Goal: Task Accomplishment & Management: Manage account settings

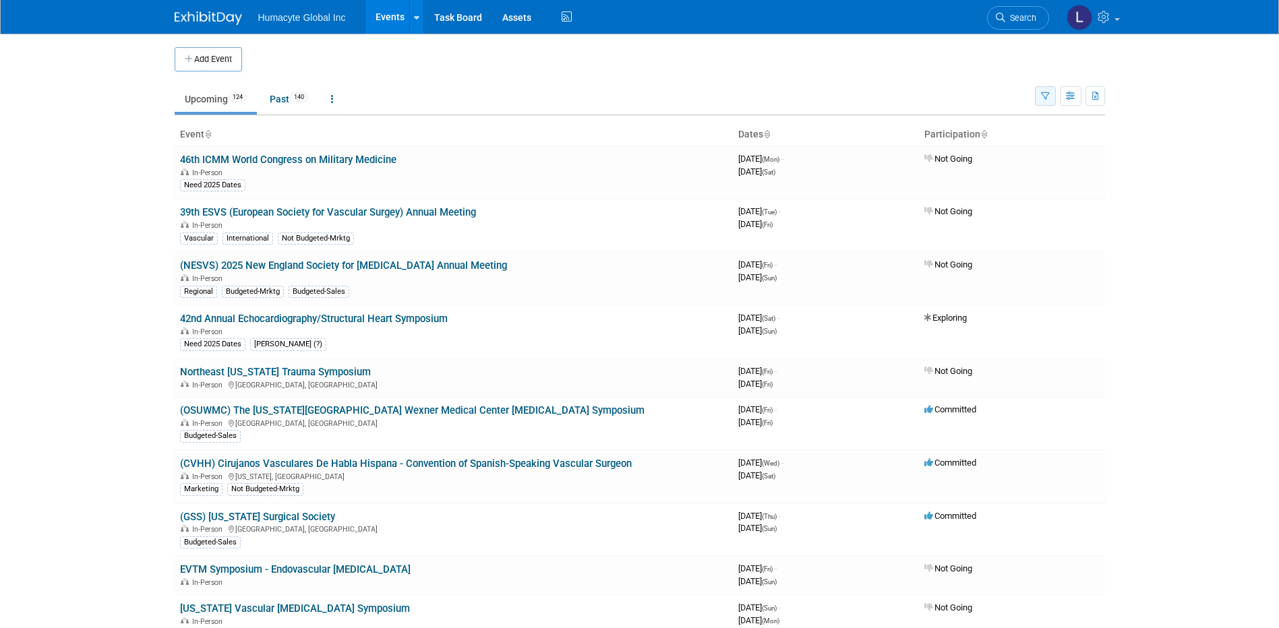
click at [1047, 98] on icon "button" at bounding box center [1045, 96] width 9 height 9
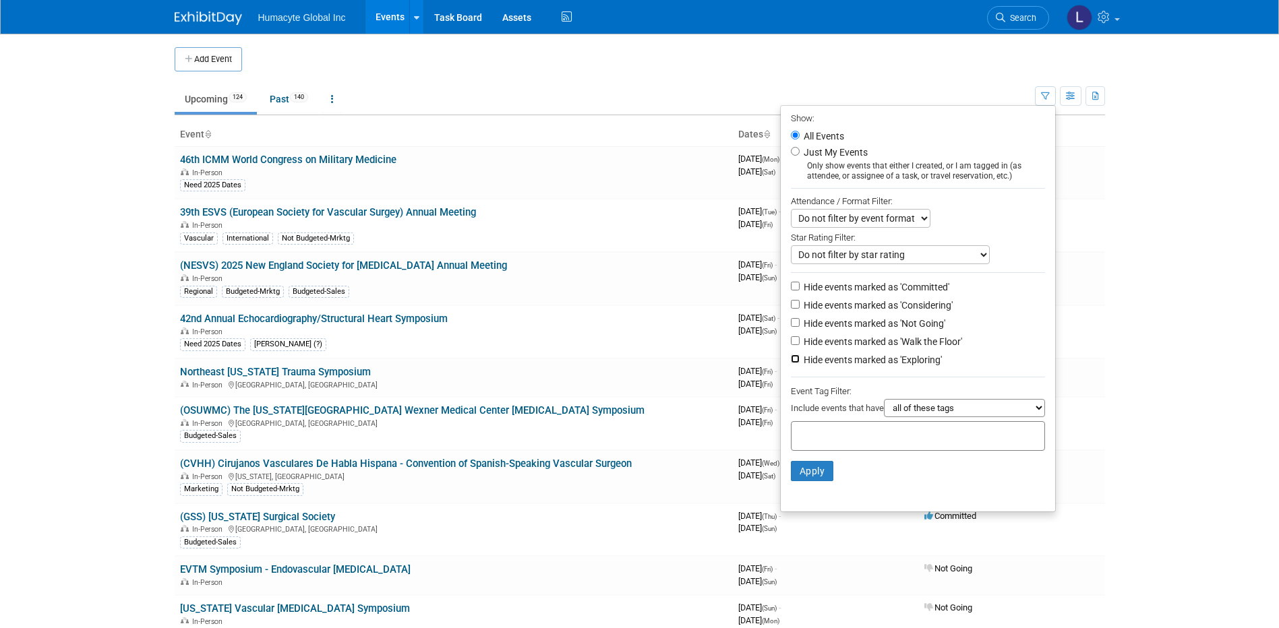
click at [791, 362] on input "Hide events marked as 'Exploring'" at bounding box center [795, 359] width 9 height 9
checkbox input "true"
click at [791, 345] on input "Hide events marked as 'Walk the Floor'" at bounding box center [795, 340] width 9 height 9
checkbox input "true"
click at [791, 326] on input "Hide events marked as 'Not Going'" at bounding box center [795, 322] width 9 height 9
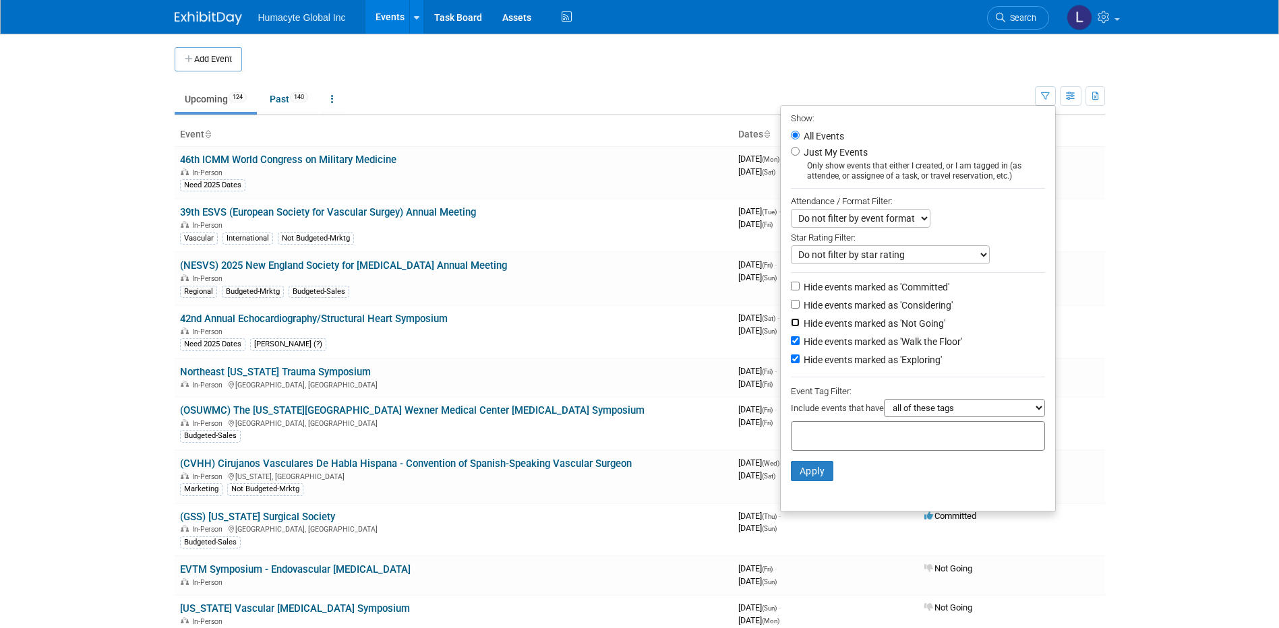
checkbox input "true"
click at [791, 305] on input "Hide events marked as 'Considering'" at bounding box center [795, 304] width 9 height 9
checkbox input "true"
click at [807, 473] on button "Apply" at bounding box center [812, 471] width 43 height 20
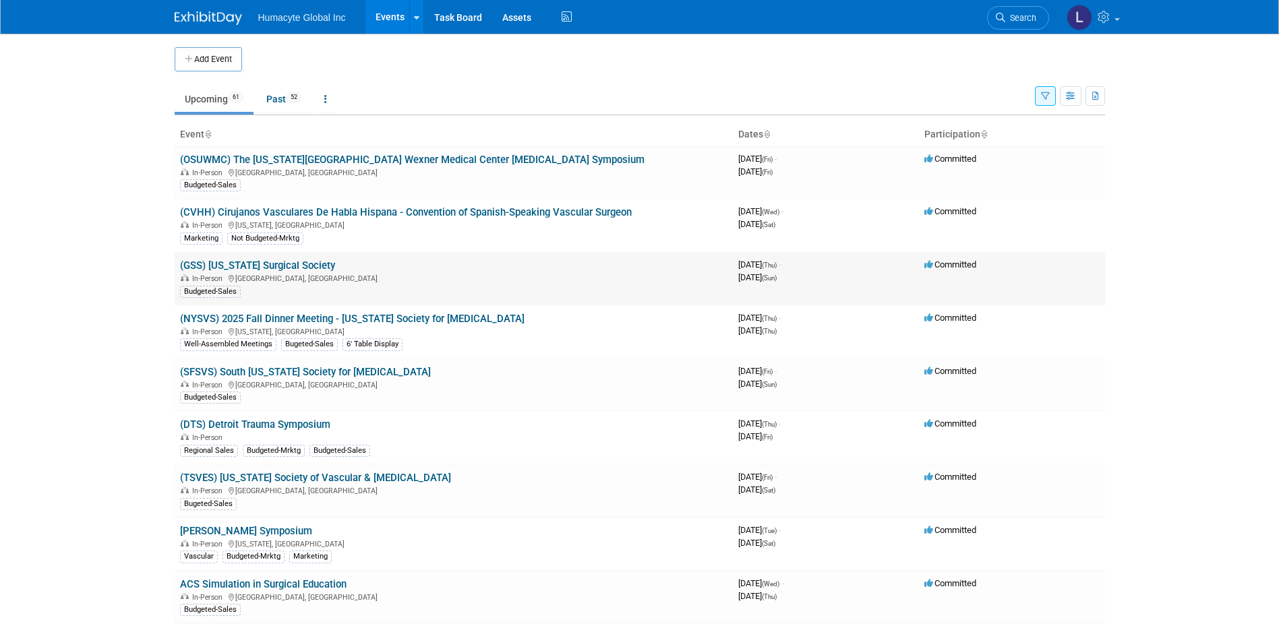
click at [255, 260] on link "(GSS) [US_STATE] Surgical Society" at bounding box center [257, 265] width 155 height 12
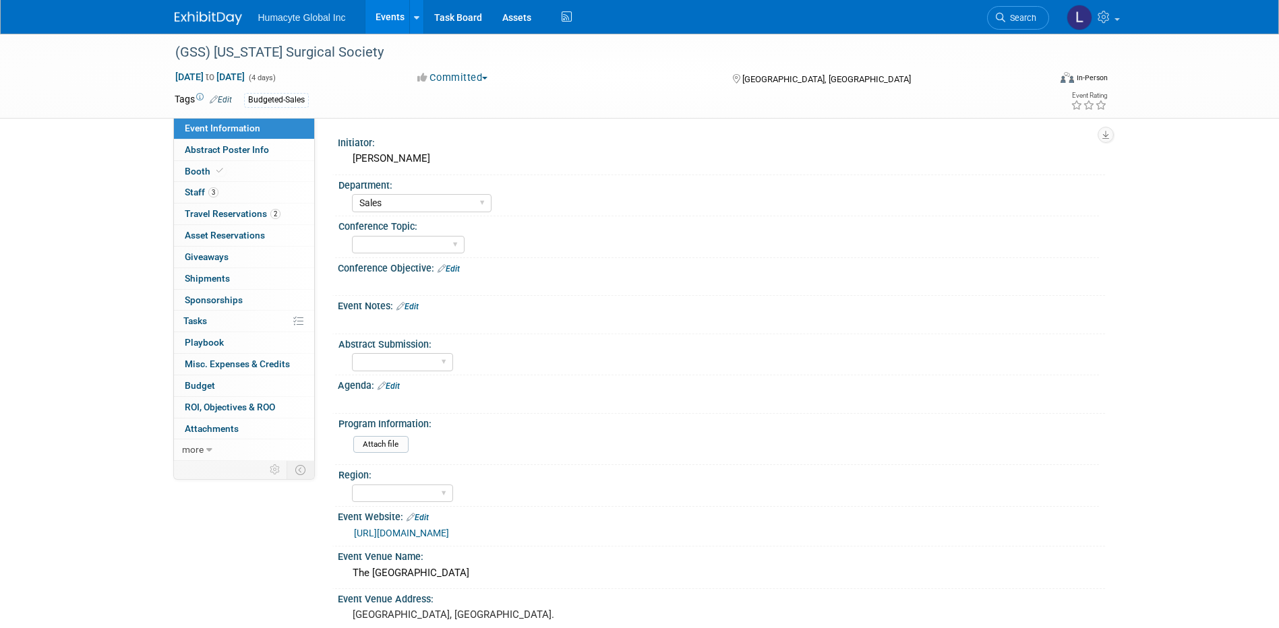
select select "Sales"
click at [200, 176] on span "Booth" at bounding box center [205, 171] width 41 height 11
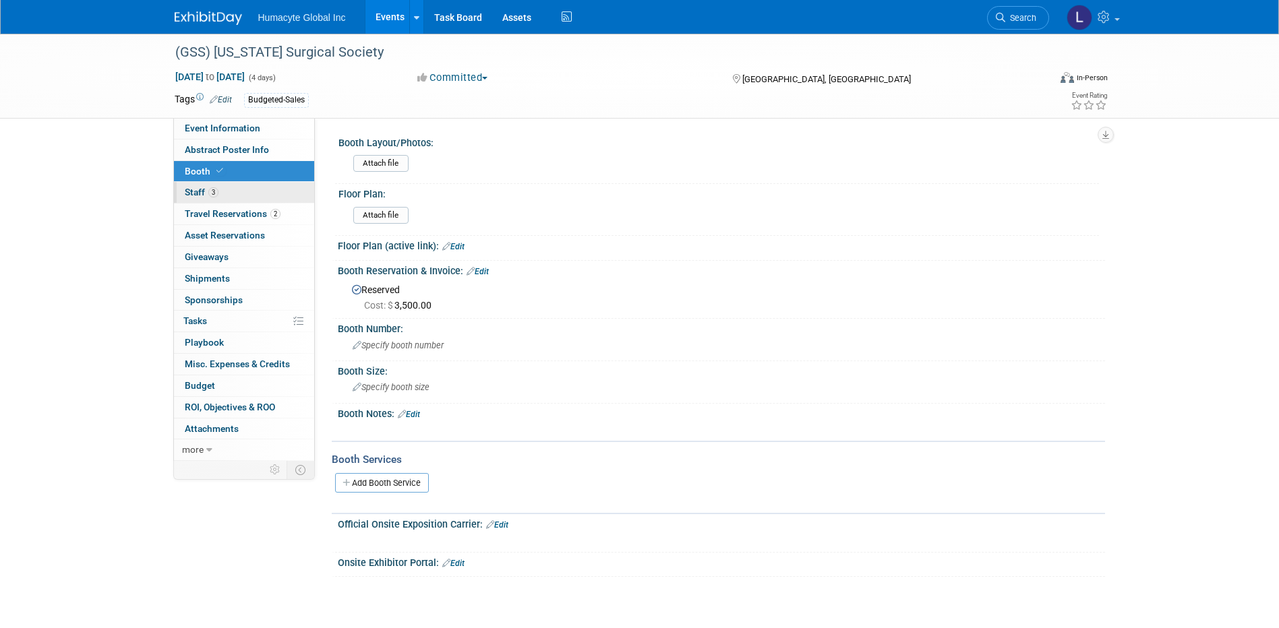
click at [202, 192] on span "Staff 3" at bounding box center [202, 192] width 34 height 11
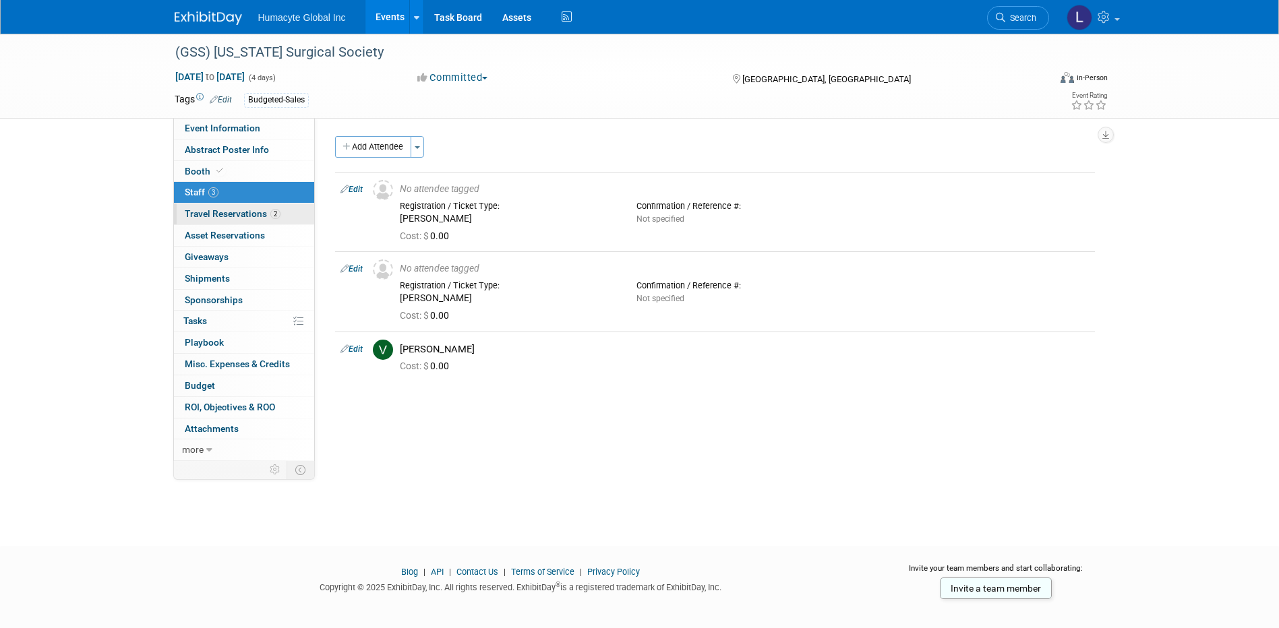
click at [238, 210] on span "Travel Reservations 2" at bounding box center [233, 213] width 96 height 11
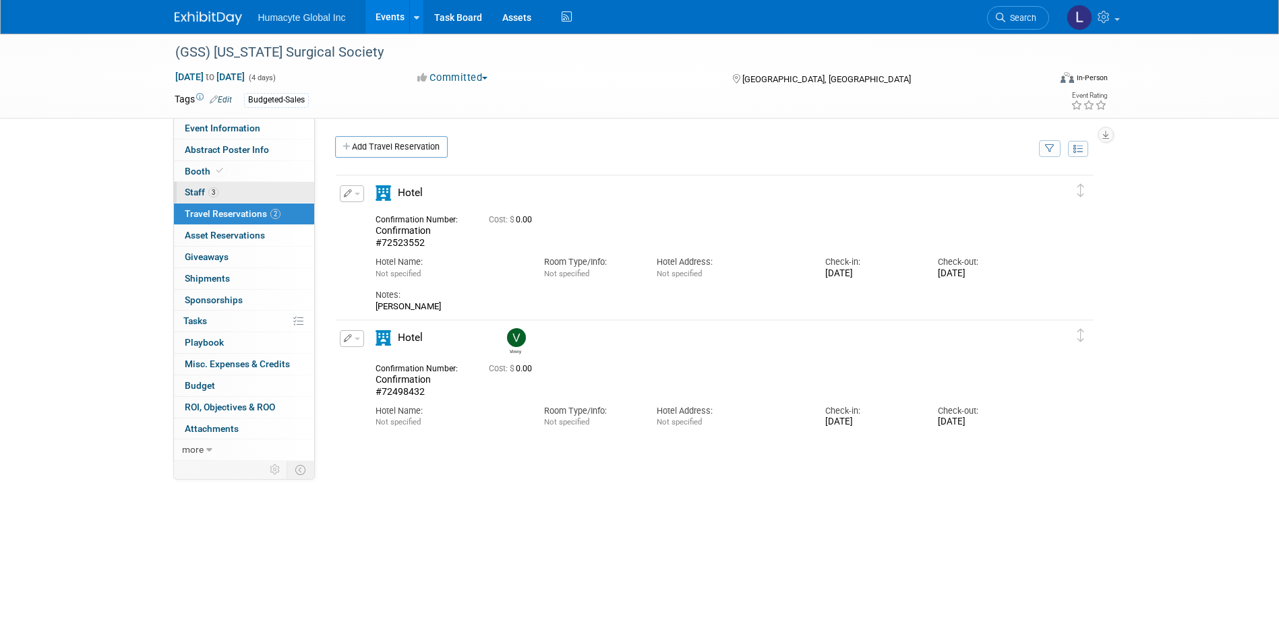
click at [206, 191] on span "Staff 3" at bounding box center [202, 192] width 34 height 11
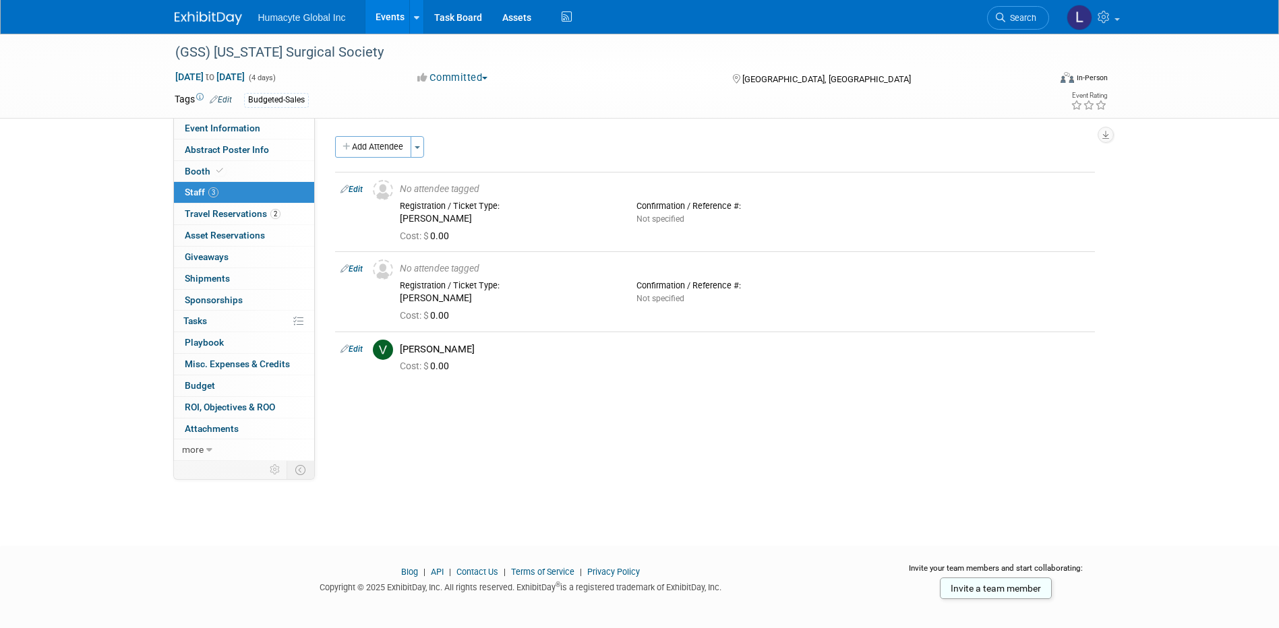
click at [1005, 18] on span "Search" at bounding box center [1020, 18] width 31 height 10
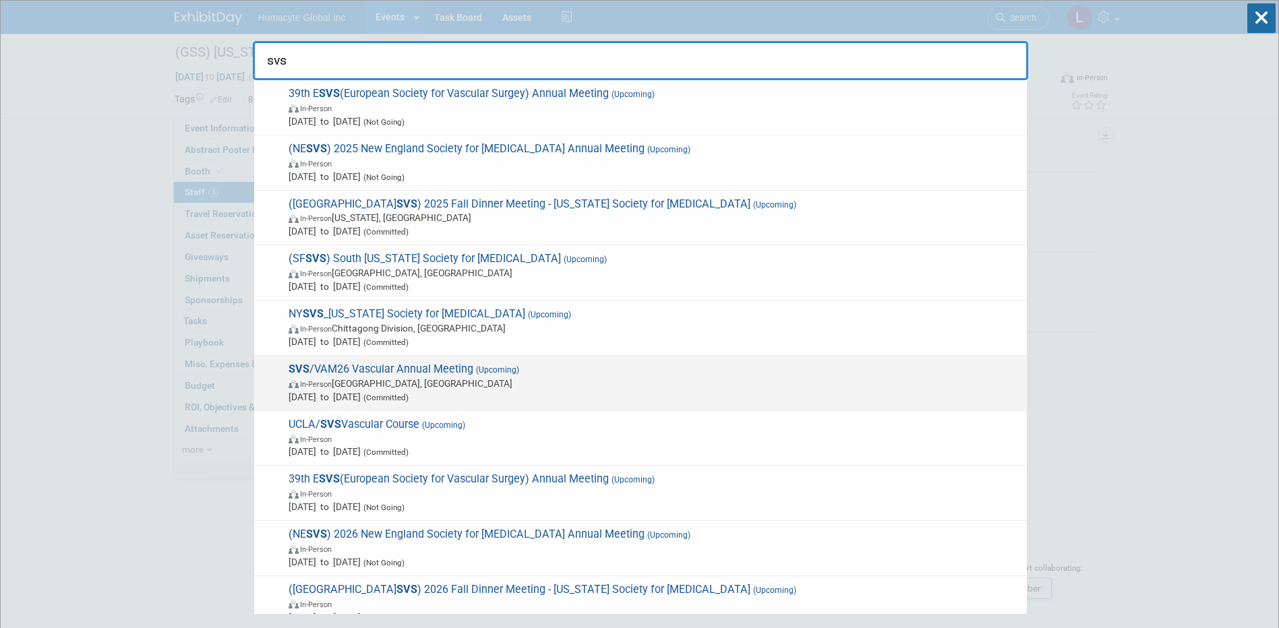
type input "svs"
click at [364, 374] on span "SVS /VAM26 Vascular Annual Meeting (Upcoming) In-Person Boston, MA Jun 10, 2026…" at bounding box center [651, 383] width 735 height 41
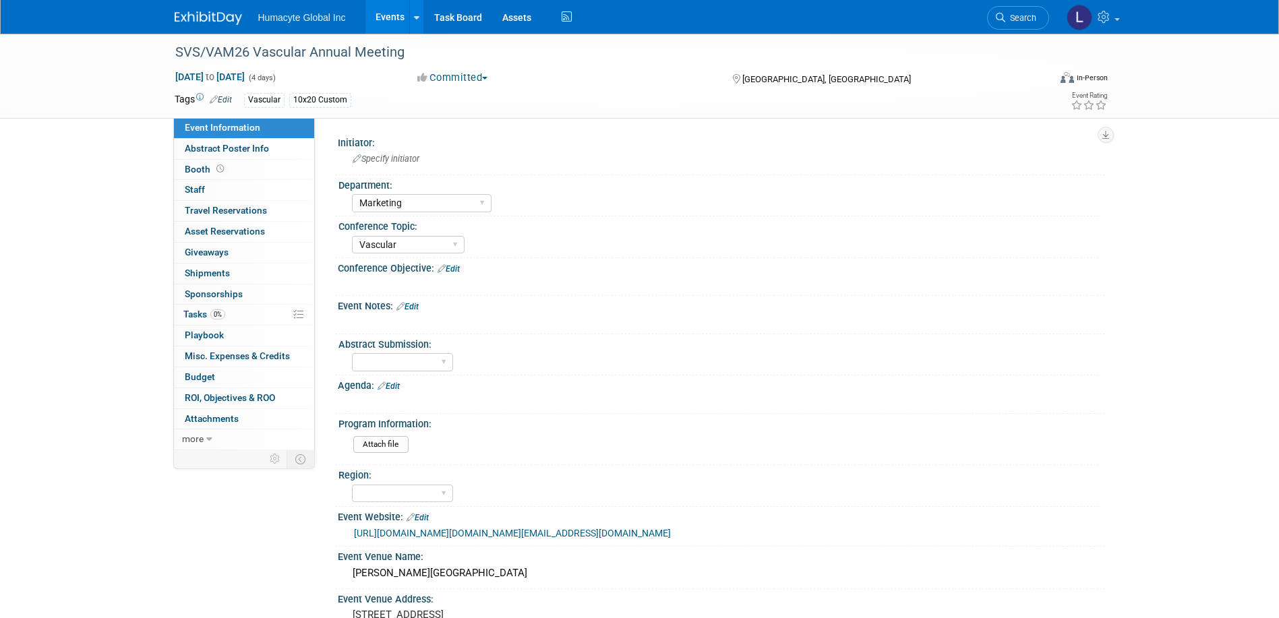
select select "Marketing"
select select "Vascular"
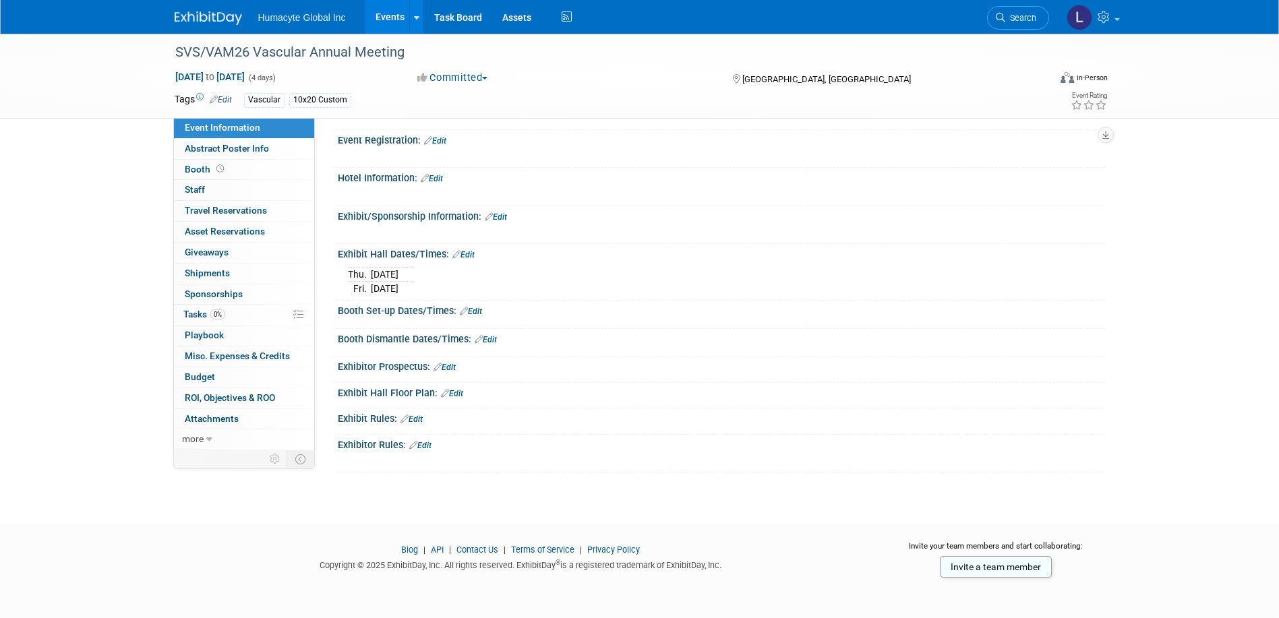
scroll to position [539, 0]
click at [459, 398] on link "Edit" at bounding box center [452, 393] width 22 height 9
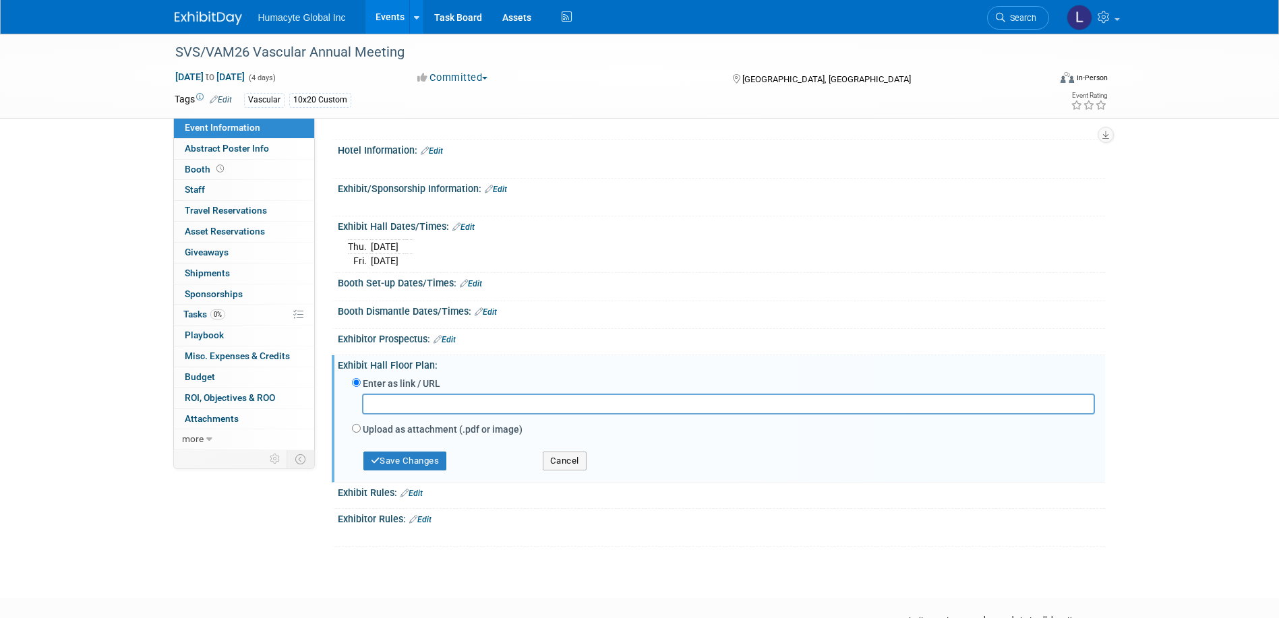
click at [504, 414] on input "text" at bounding box center [728, 404] width 733 height 21
paste input "https://s23.a2zinc.net/clients/corcexpo/VAM2026/Public/EventMap.aspx?shMode=E&s…"
type input "https://s23.a2zinc.net/clients/corcexpo/VAM2026/Public/EventMap.aspx?shMode=E&s…"
click at [412, 470] on button "Save Changes" at bounding box center [405, 461] width 84 height 19
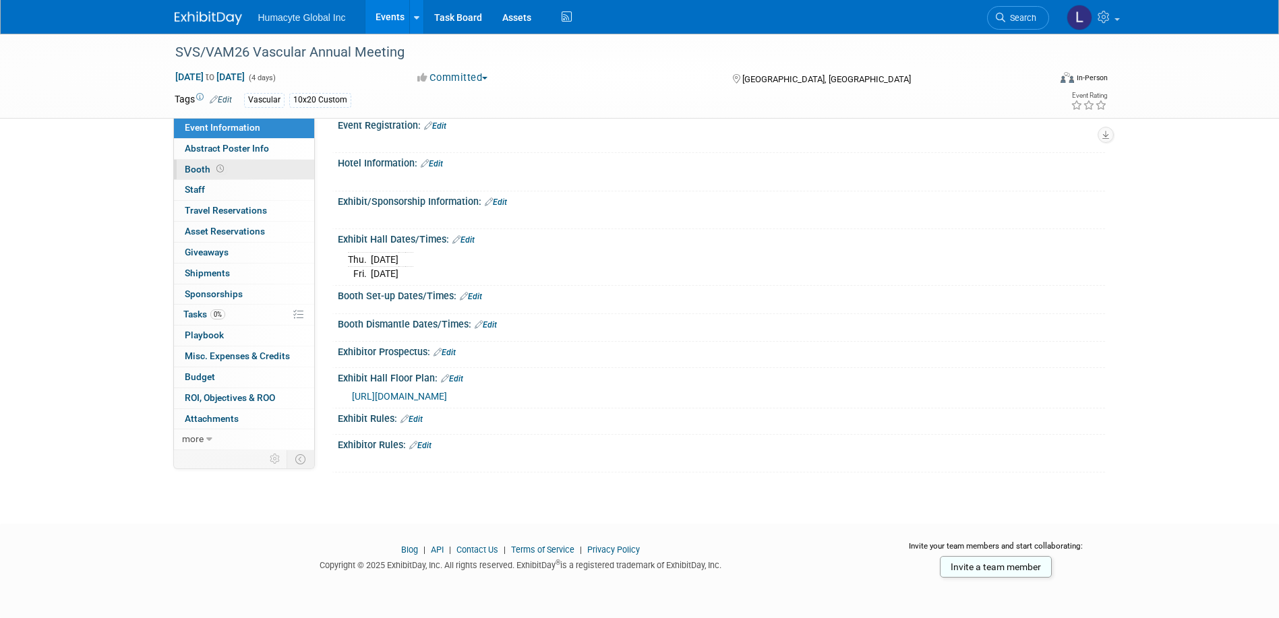
click at [189, 168] on span "Booth" at bounding box center [206, 169] width 42 height 11
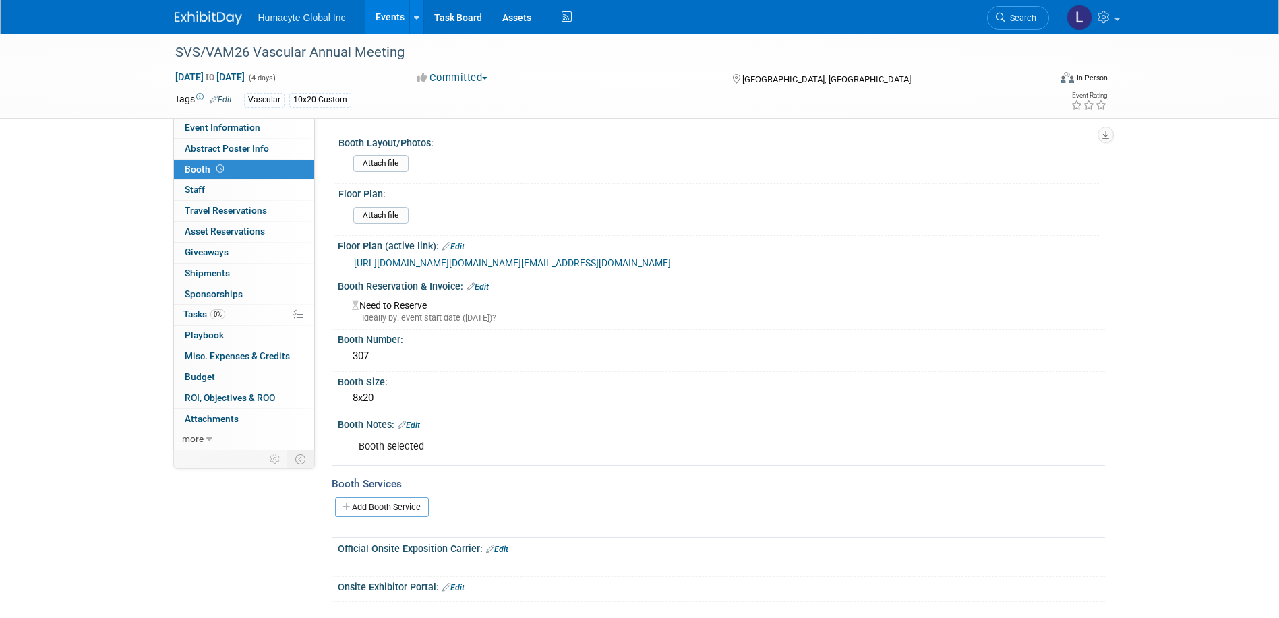
click at [488, 292] on link "Edit" at bounding box center [477, 286] width 22 height 9
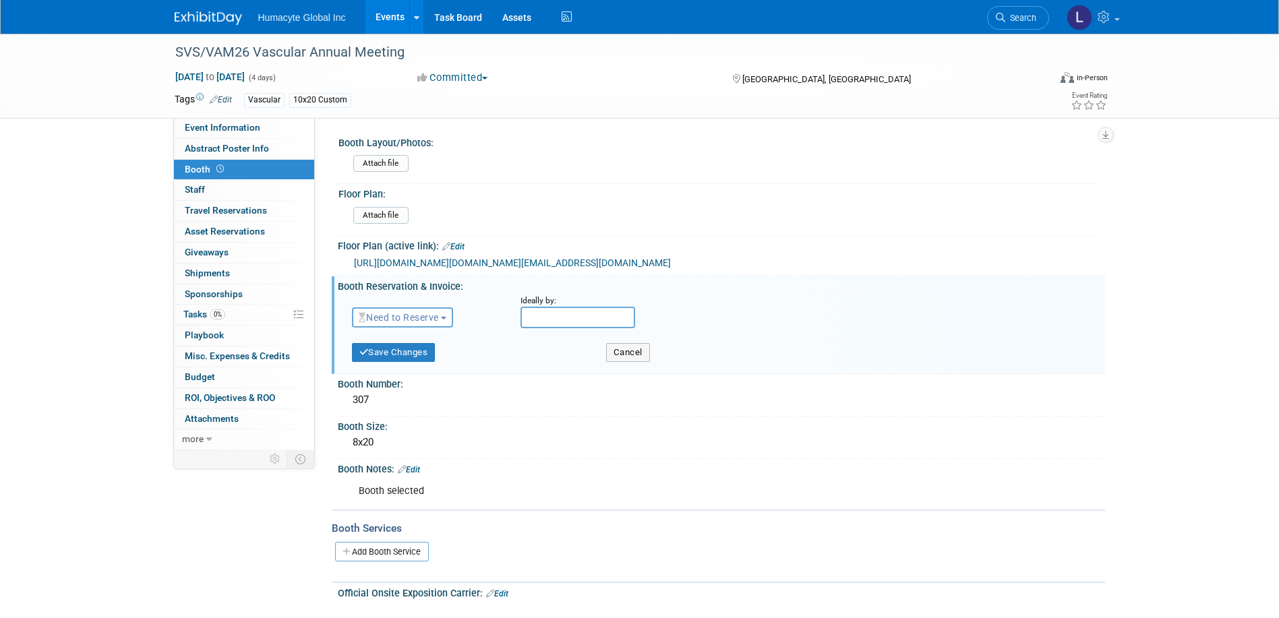
click at [397, 323] on span "Need to Reserve" at bounding box center [399, 317] width 80 height 11
click at [396, 369] on link "Reserved" at bounding box center [424, 359] width 144 height 19
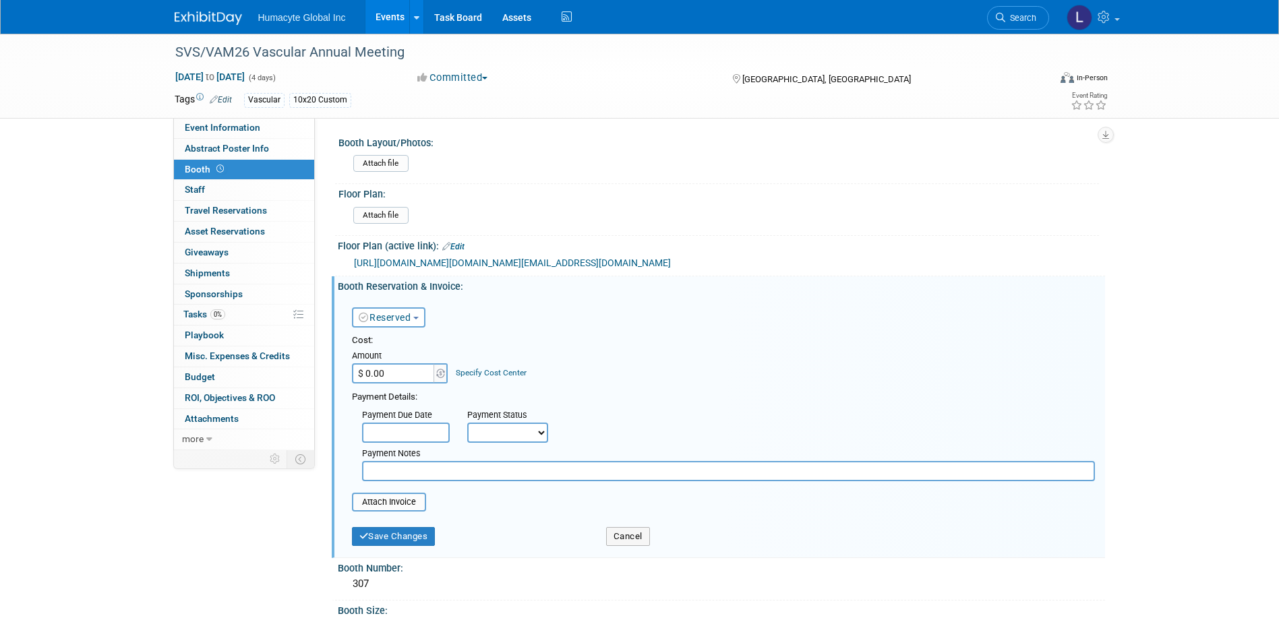
click at [390, 383] on input "$ 0.00" at bounding box center [394, 373] width 84 height 20
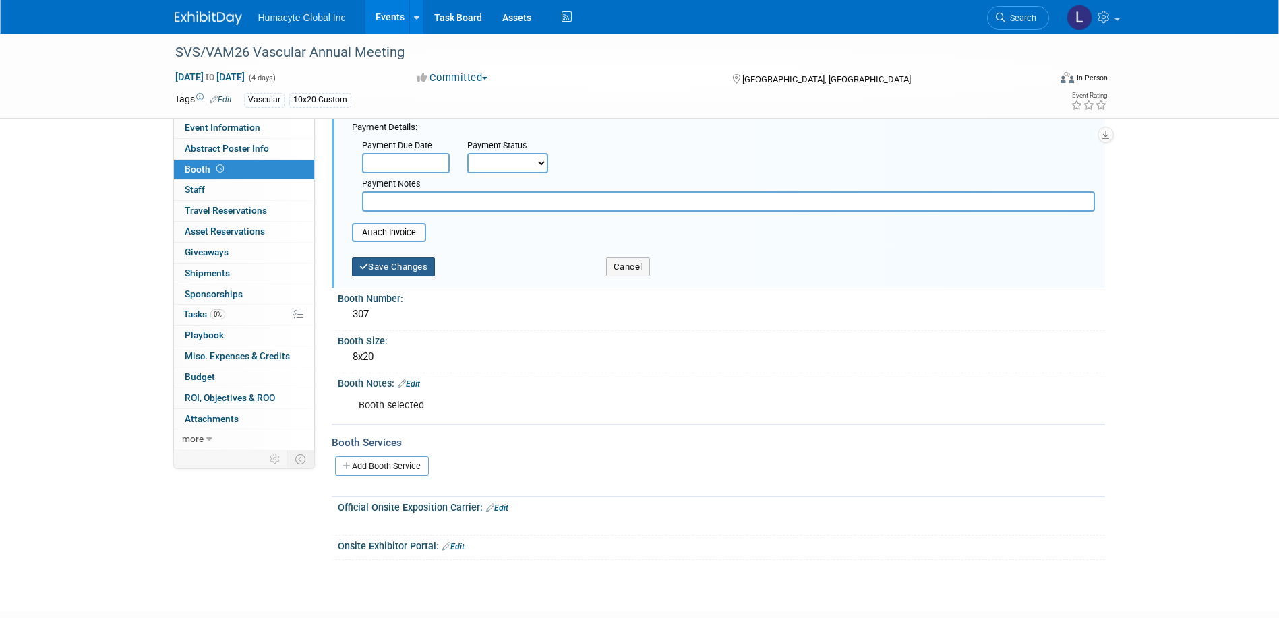
type input "$ 7,925.00"
click at [403, 276] on button "Save Changes" at bounding box center [394, 266] width 84 height 19
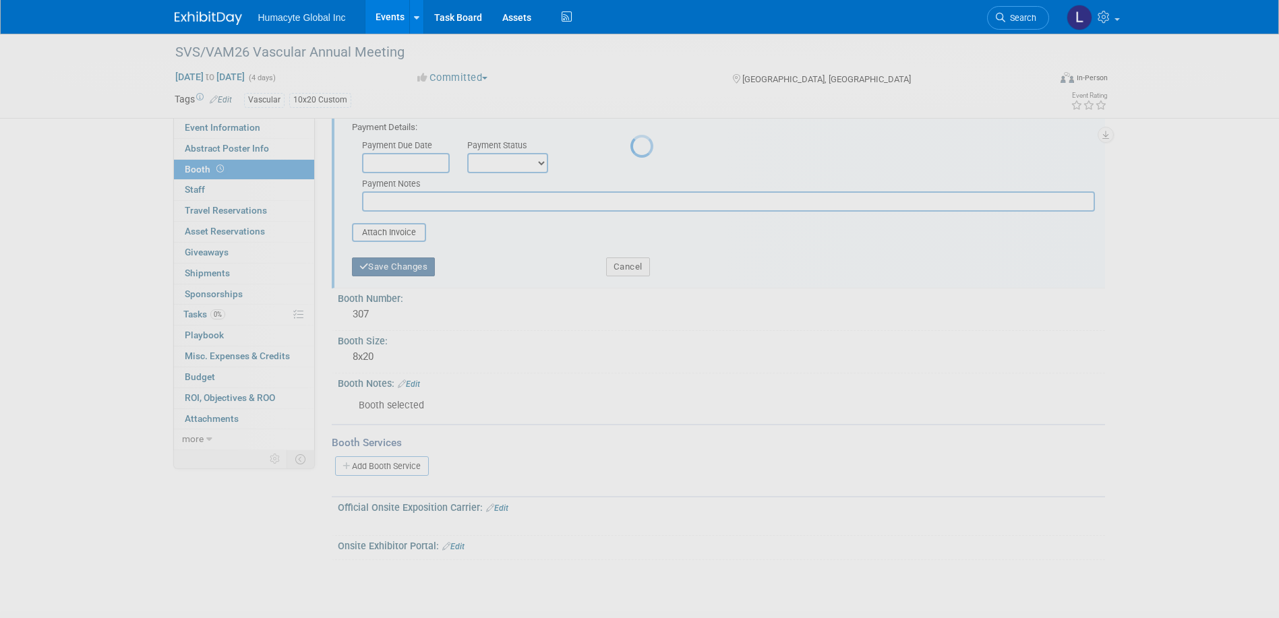
scroll to position [187, 0]
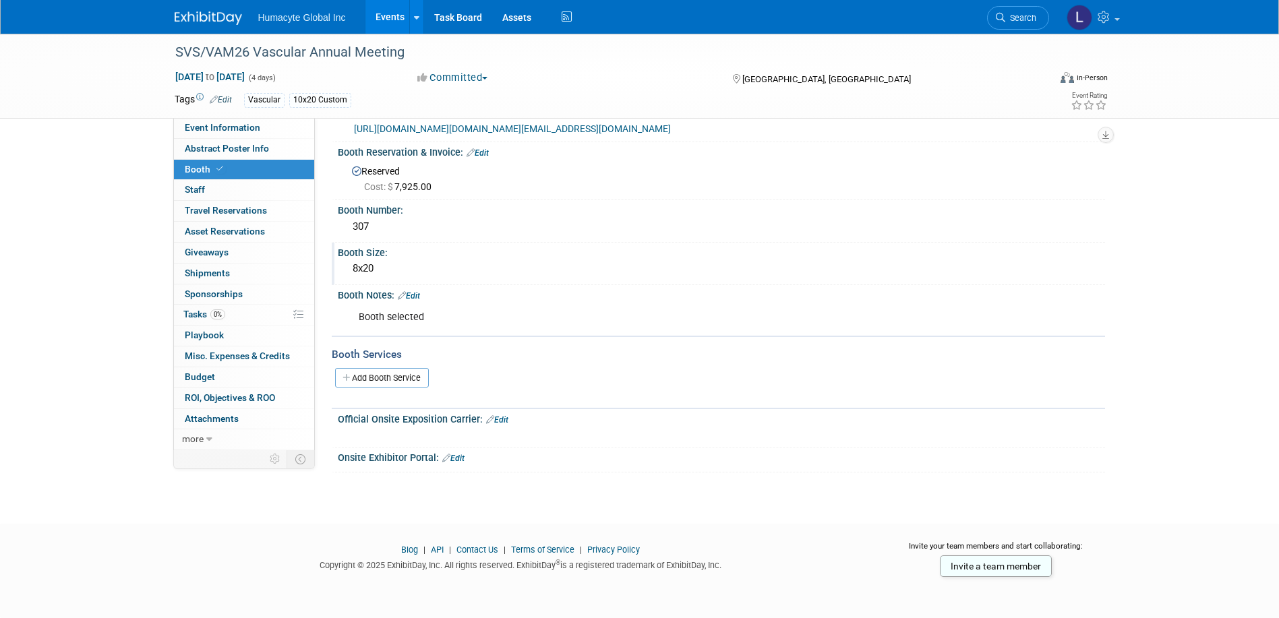
click at [354, 257] on div "Booth Size:" at bounding box center [721, 251] width 767 height 17
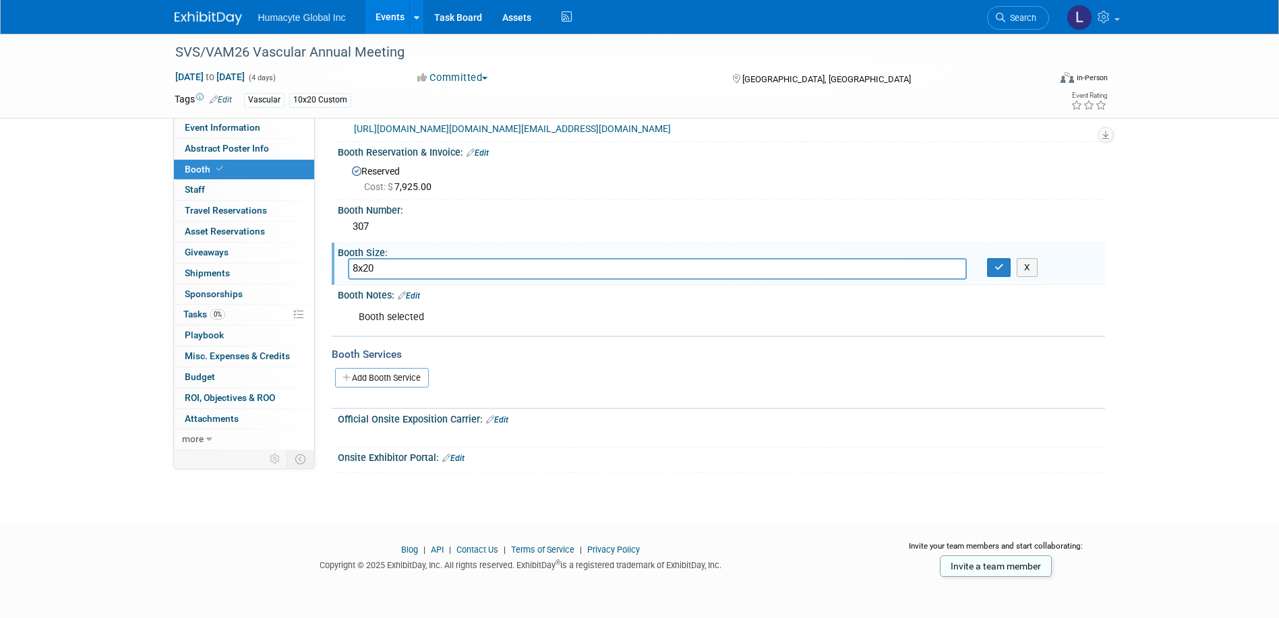
click at [353, 272] on input "8x20" at bounding box center [657, 268] width 619 height 21
click at [356, 269] on input "8x20" at bounding box center [657, 268] width 619 height 21
type input "10x20"
click at [452, 239] on div "307" at bounding box center [721, 227] width 767 height 22
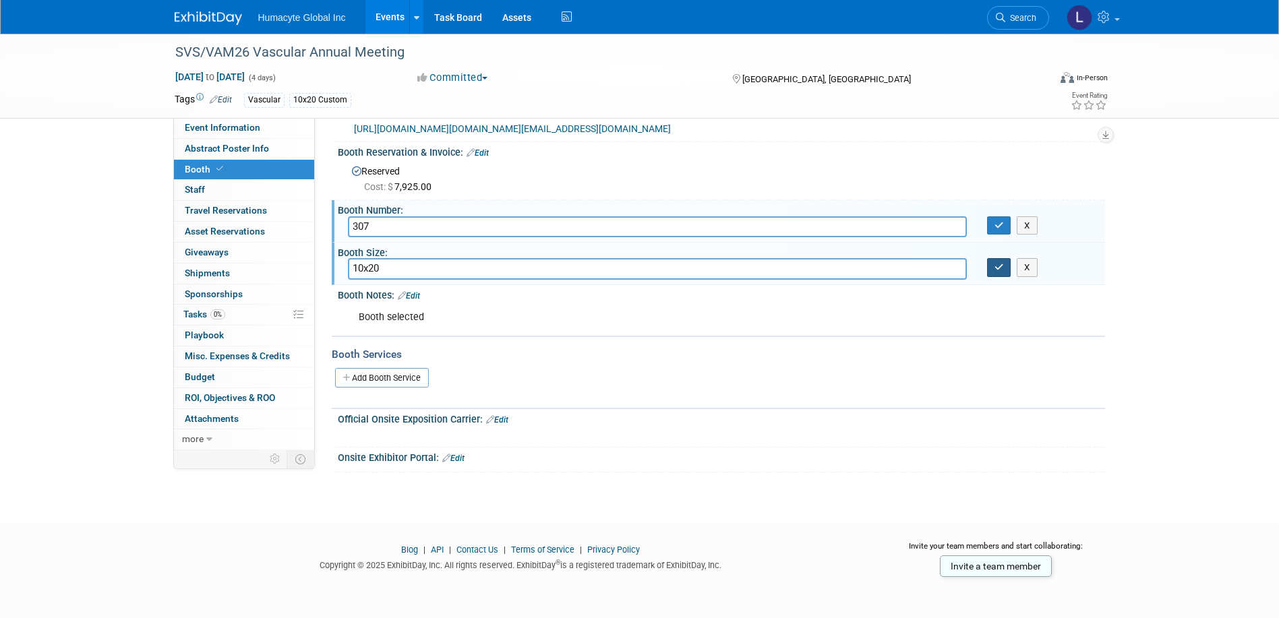
click at [991, 271] on button "button" at bounding box center [999, 267] width 24 height 19
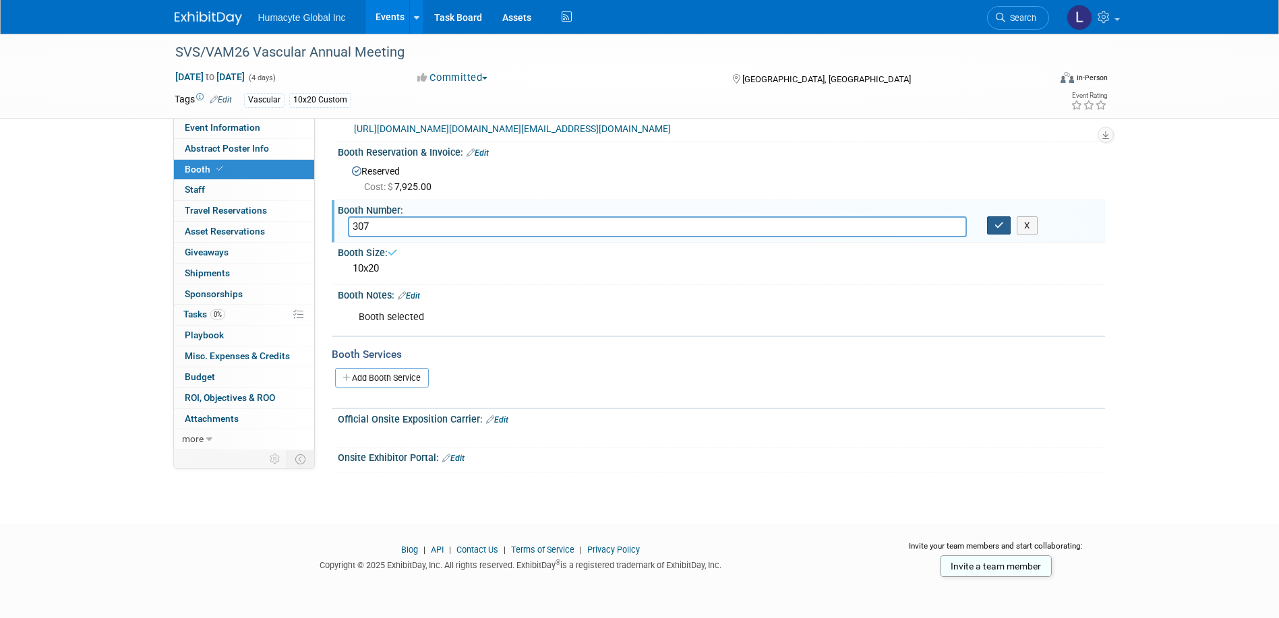
click at [997, 235] on button "button" at bounding box center [999, 225] width 24 height 19
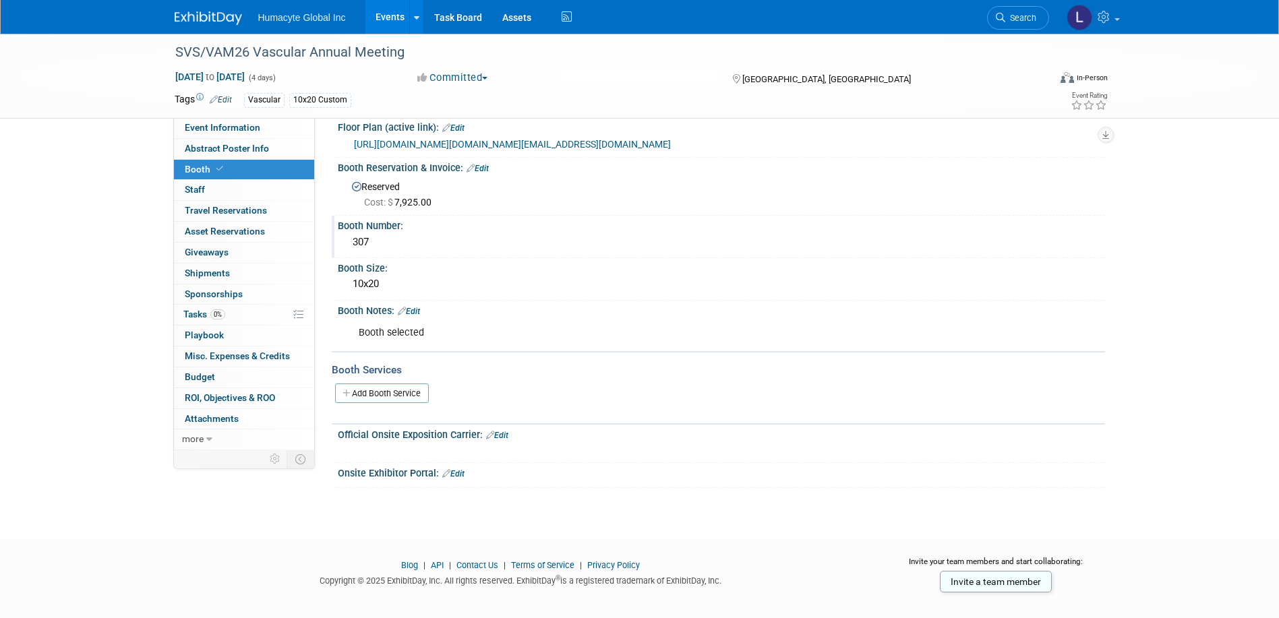
scroll to position [0, 0]
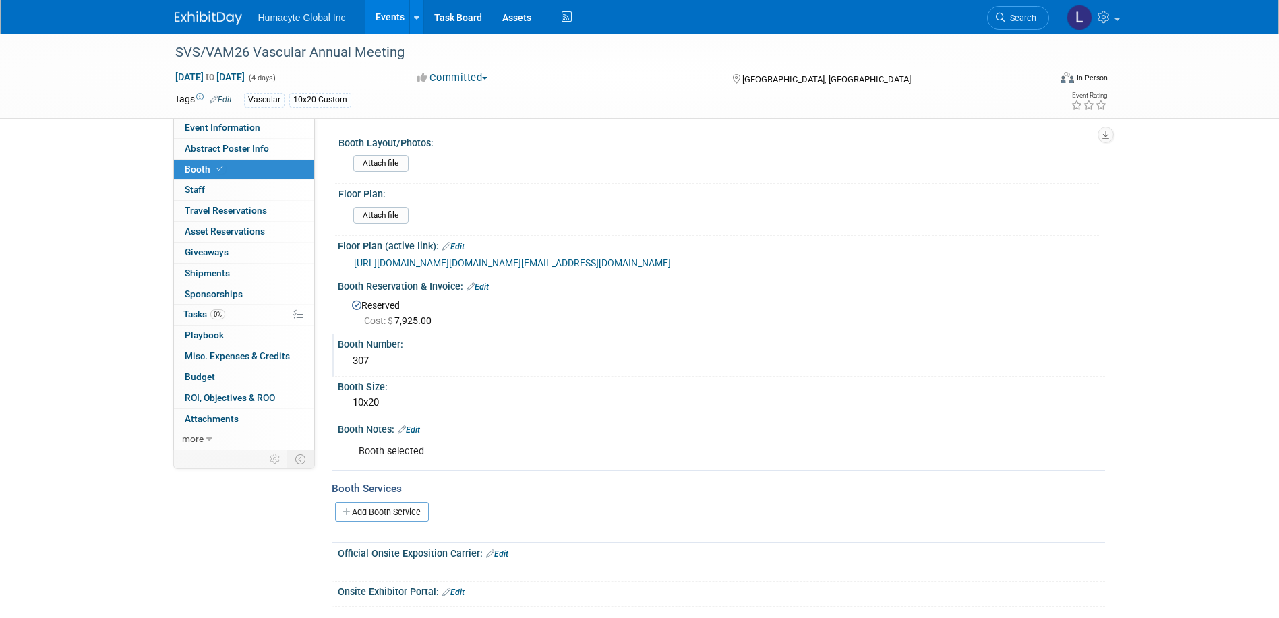
click at [455, 244] on link "Edit" at bounding box center [453, 246] width 22 height 9
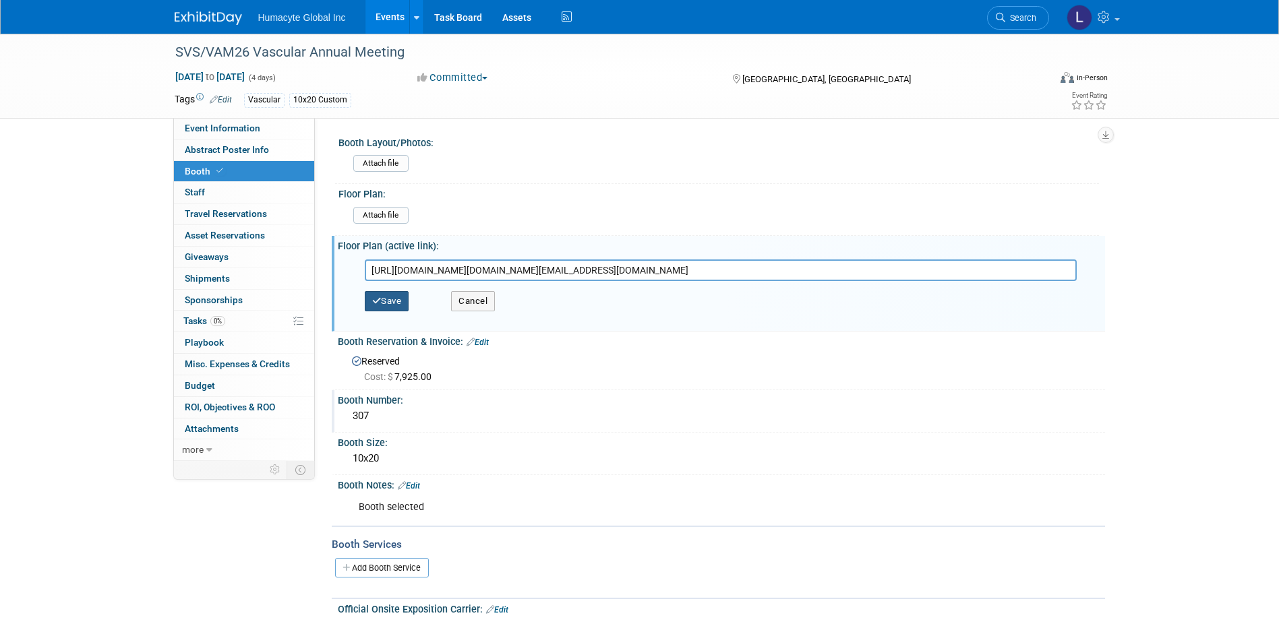
click at [392, 297] on button "Save" at bounding box center [387, 301] width 44 height 20
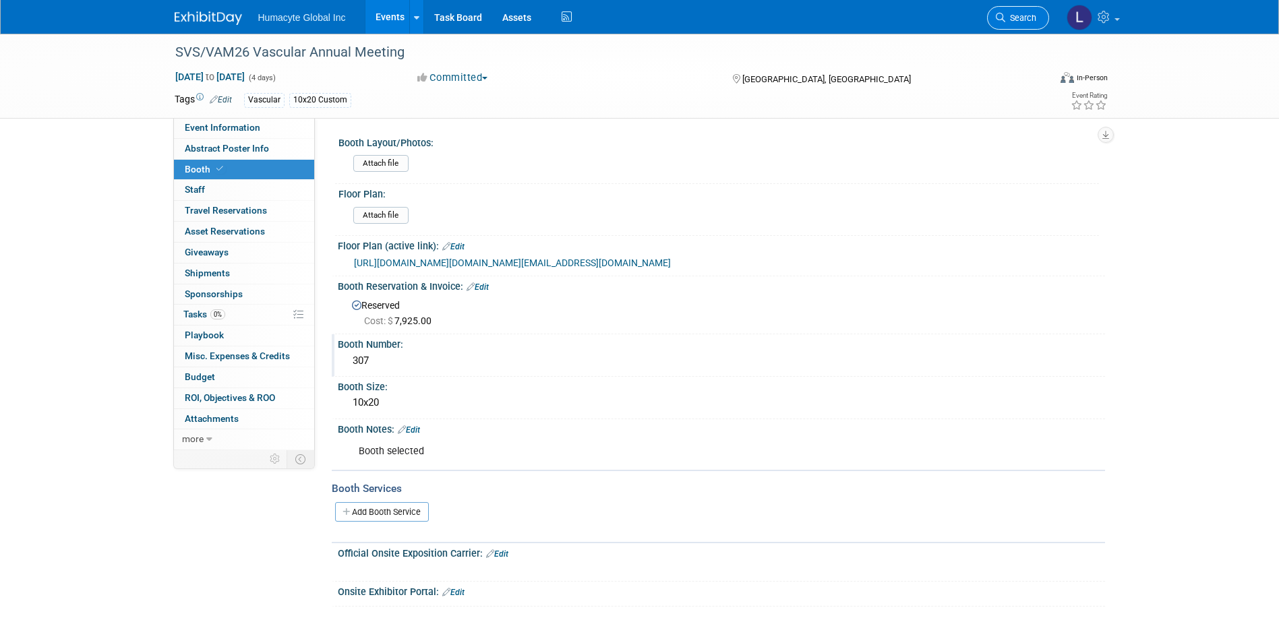
click at [1004, 10] on link "Search" at bounding box center [1018, 18] width 62 height 24
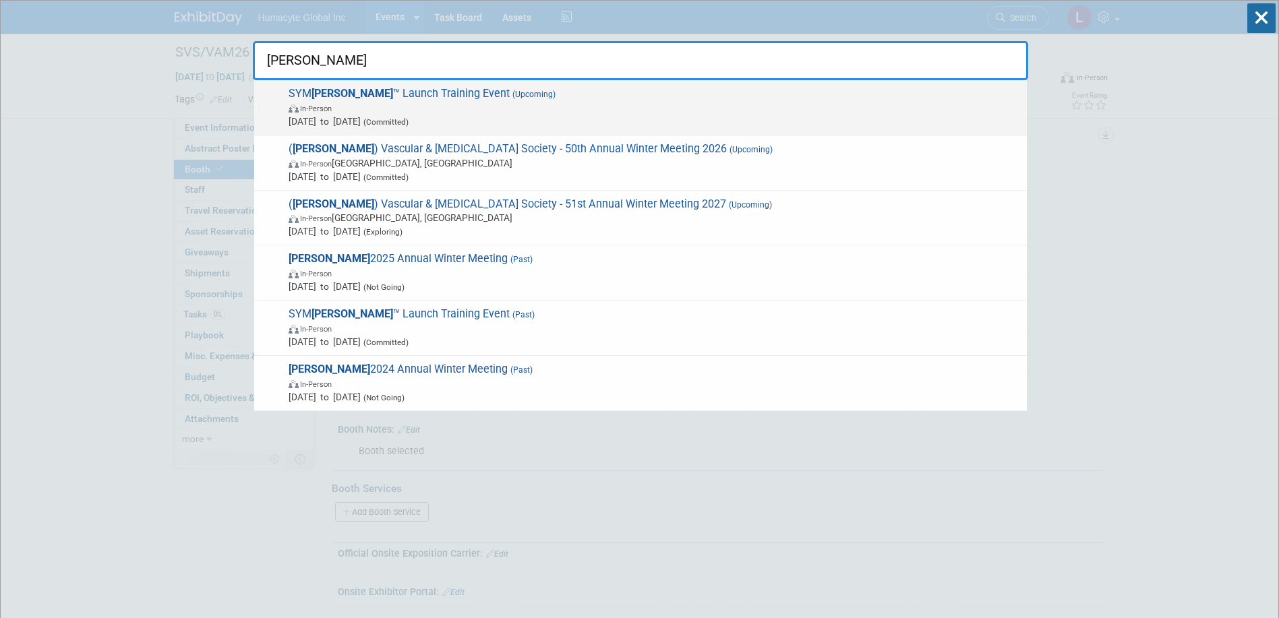
type input "[PERSON_NAME]"
click at [350, 87] on span "SYM VESS ™ Launch Training Event (Upcoming) In-Person Jan 27, 2026 to Jan 31, 2…" at bounding box center [651, 107] width 735 height 41
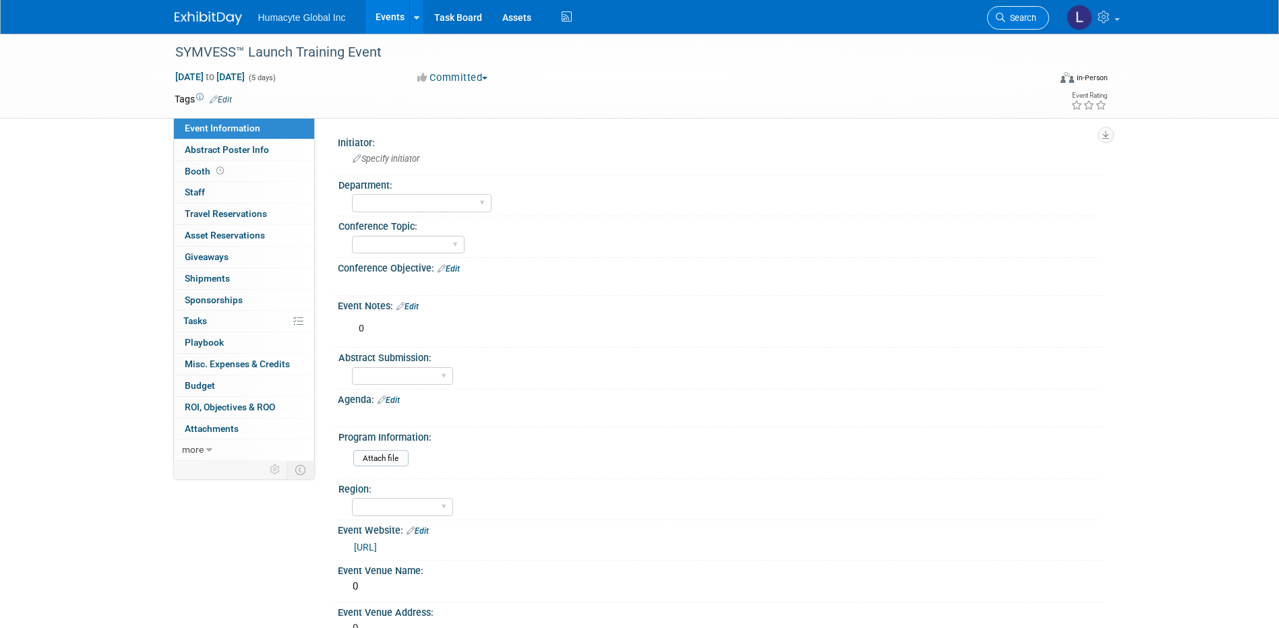
click at [1010, 22] on span "Search" at bounding box center [1020, 18] width 31 height 10
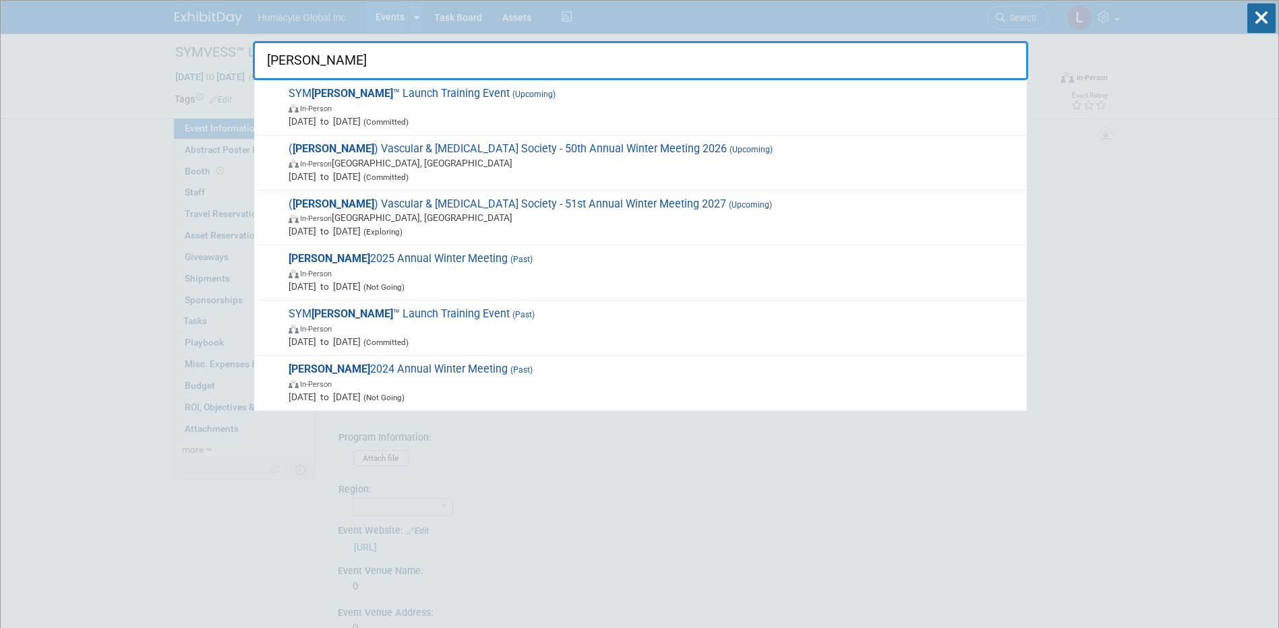
type input "[PERSON_NAME]"
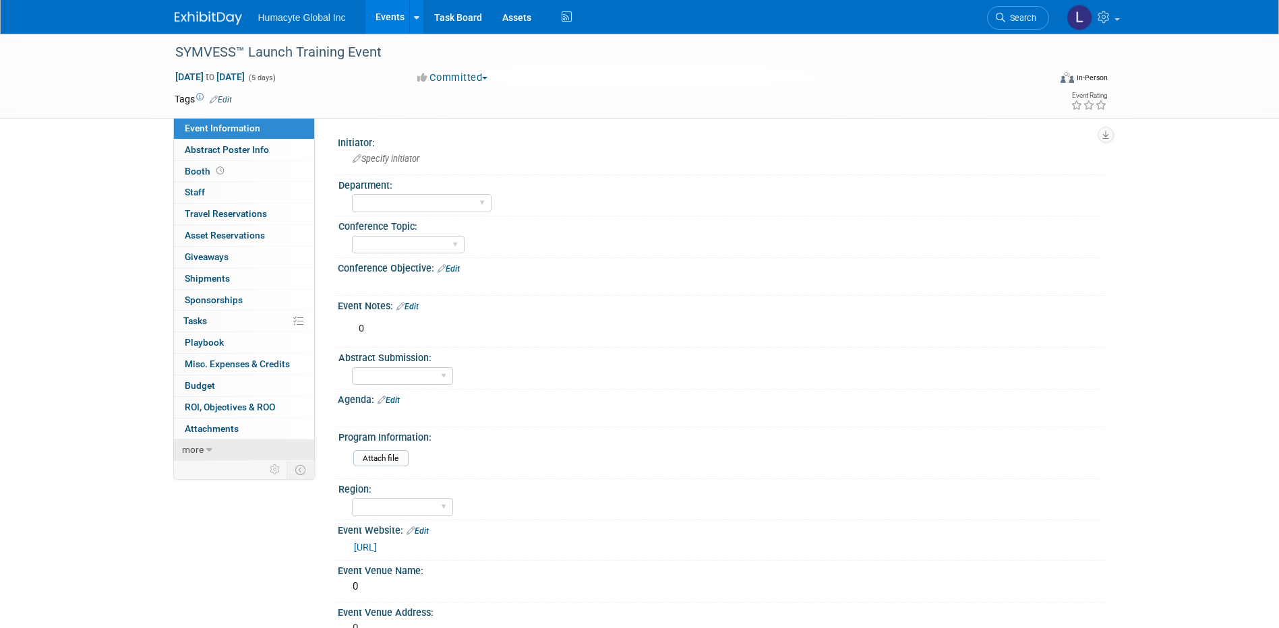
click at [207, 450] on icon at bounding box center [209, 449] width 6 height 9
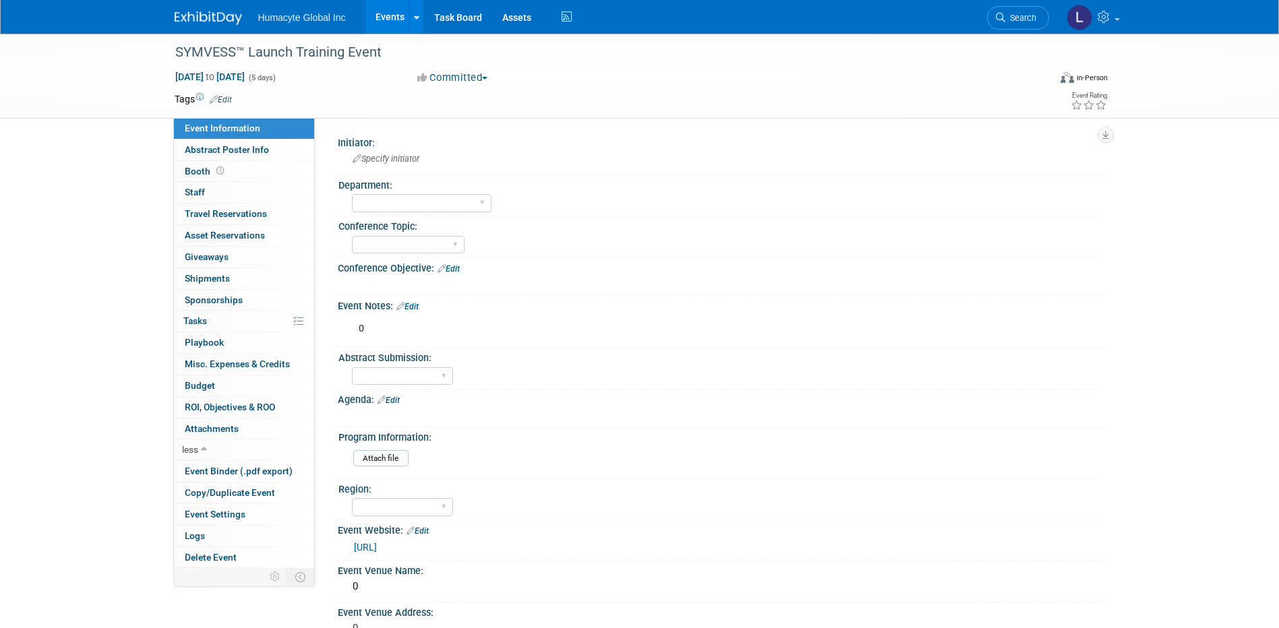
click at [1036, 365] on div "Yes No TBD" at bounding box center [725, 375] width 747 height 22
click at [1033, 22] on span "Search" at bounding box center [1020, 18] width 31 height 10
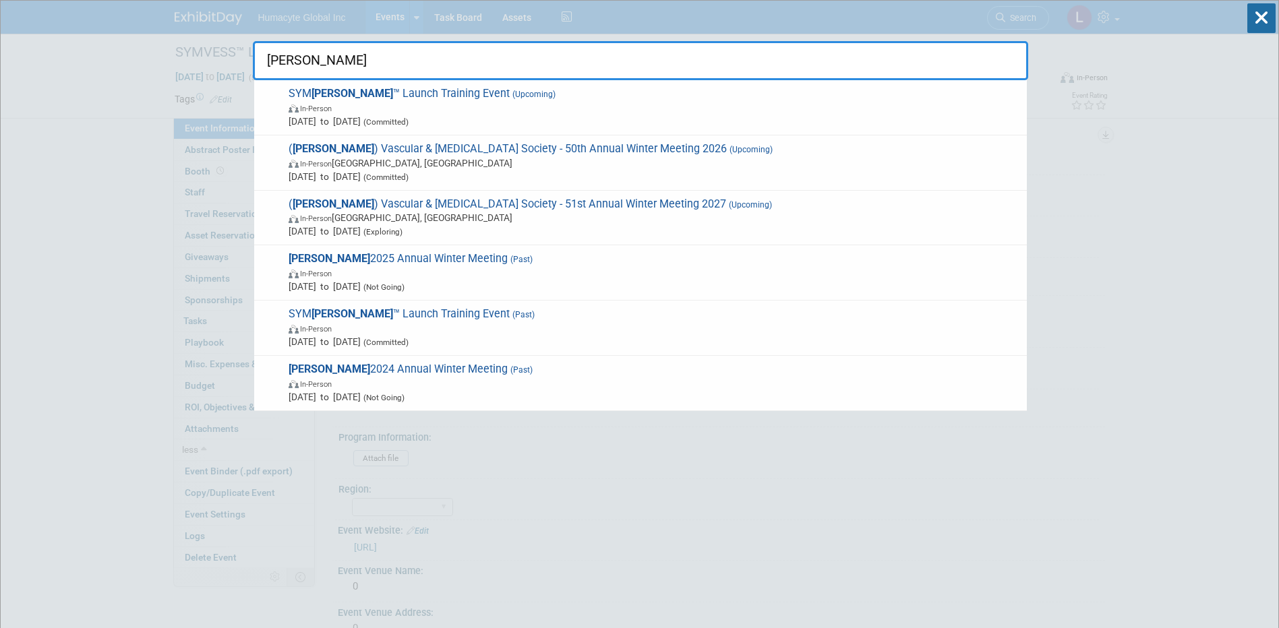
type input "[PERSON_NAME]"
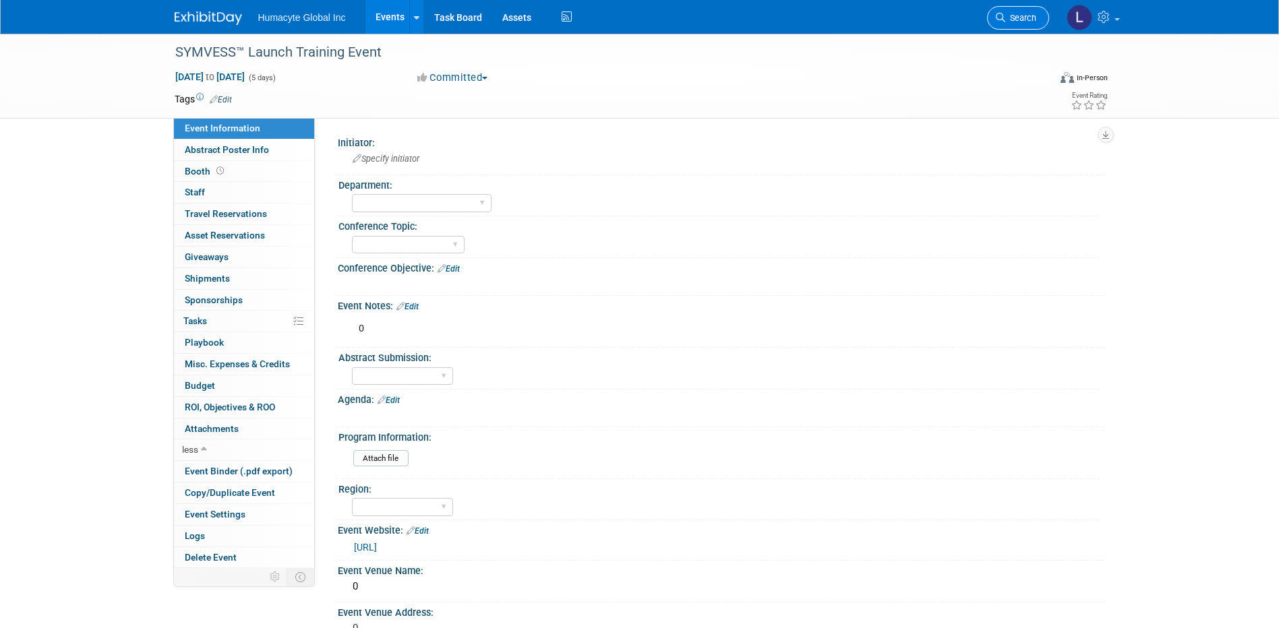
click at [1012, 13] on span "Search" at bounding box center [1020, 18] width 31 height 10
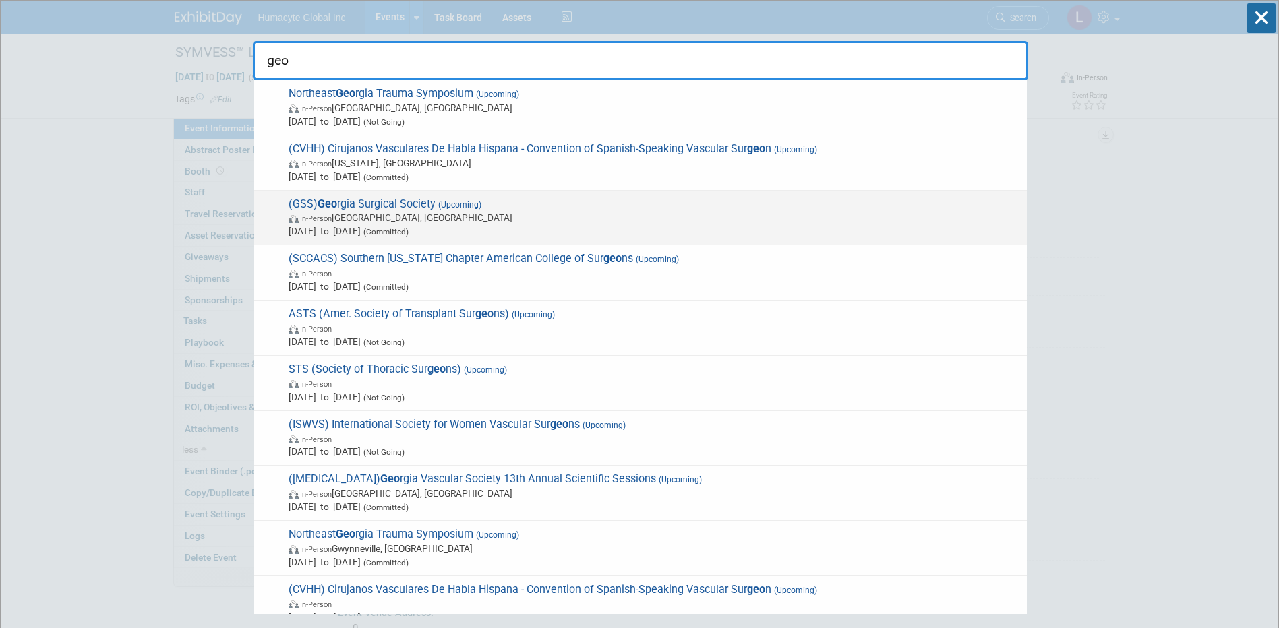
type input "geo"
click at [374, 228] on span "Oct 16, 2025 to Oct 19, 2025 (Committed)" at bounding box center [653, 230] width 731 height 13
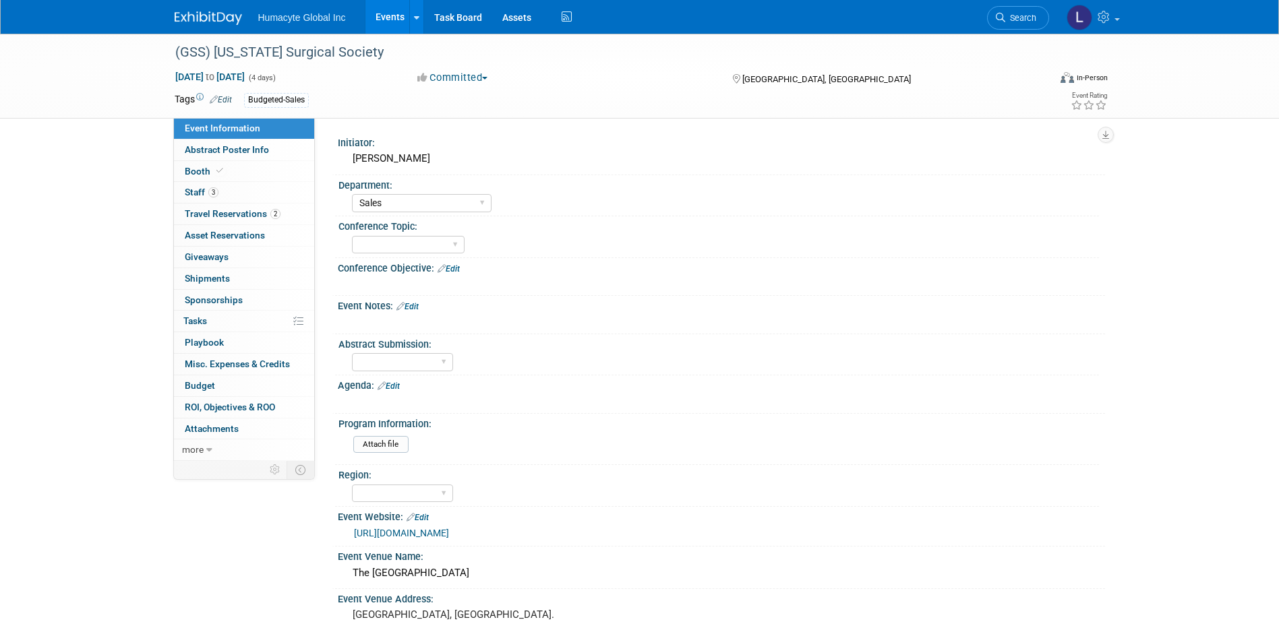
select select "Sales"
click at [177, 192] on link "3 Staff 3" at bounding box center [244, 192] width 140 height 21
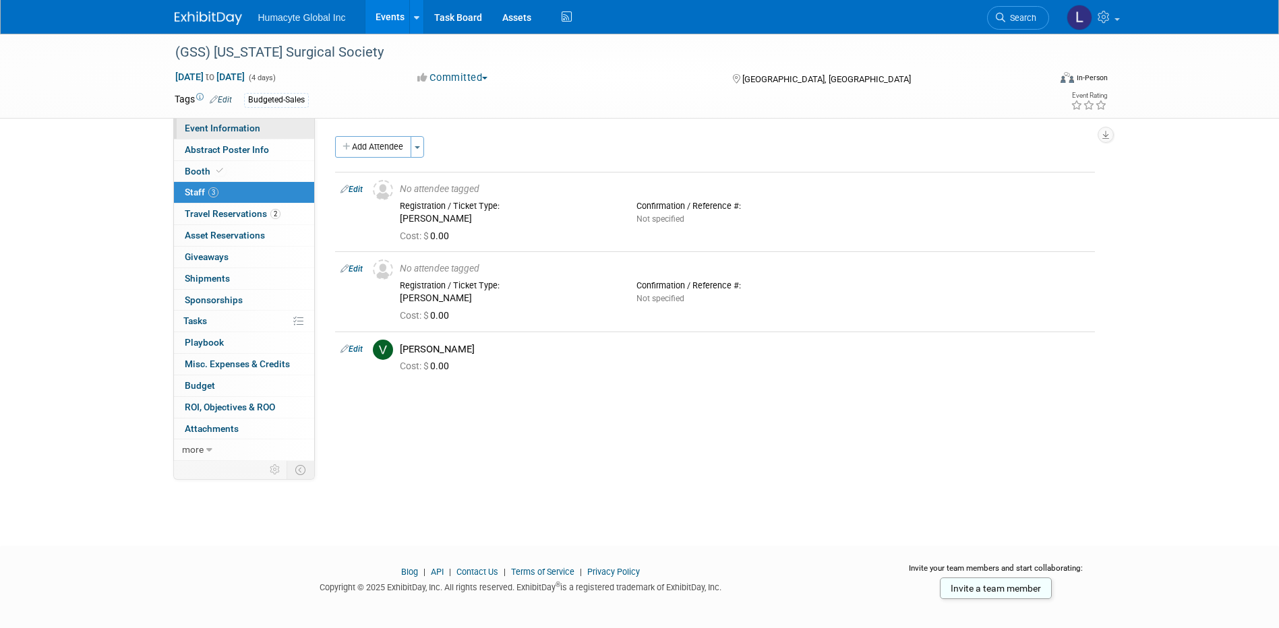
click at [207, 130] on span "Event Information" at bounding box center [222, 128] width 75 height 11
select select "Sales"
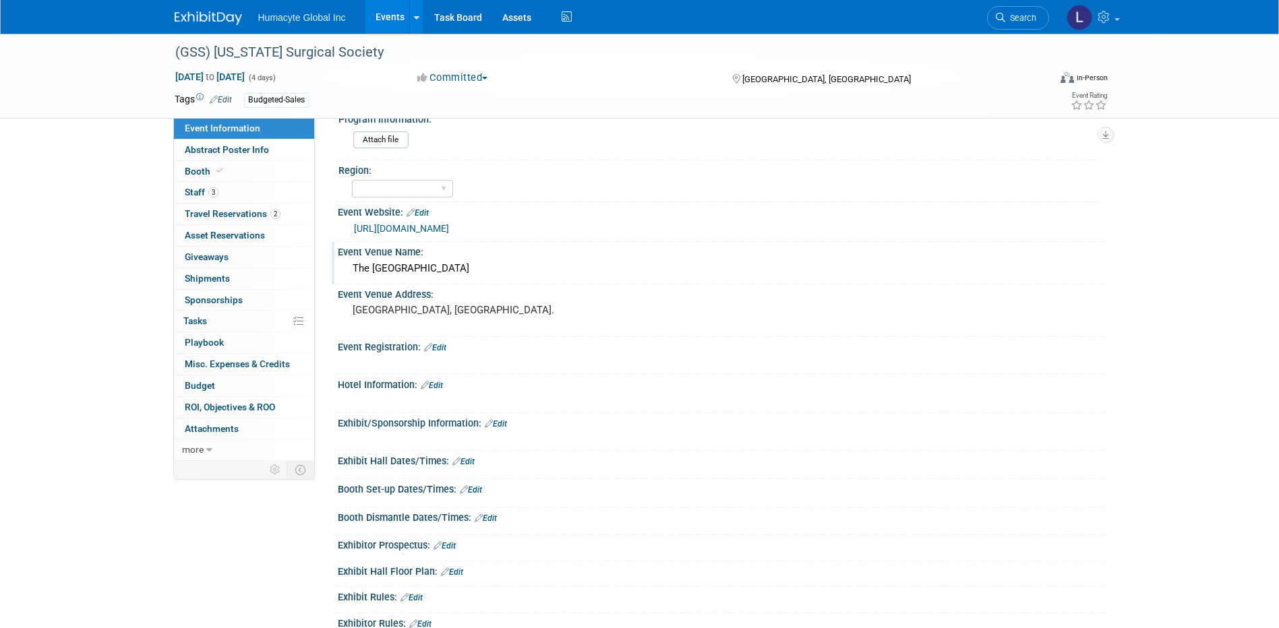
scroll to position [337, 0]
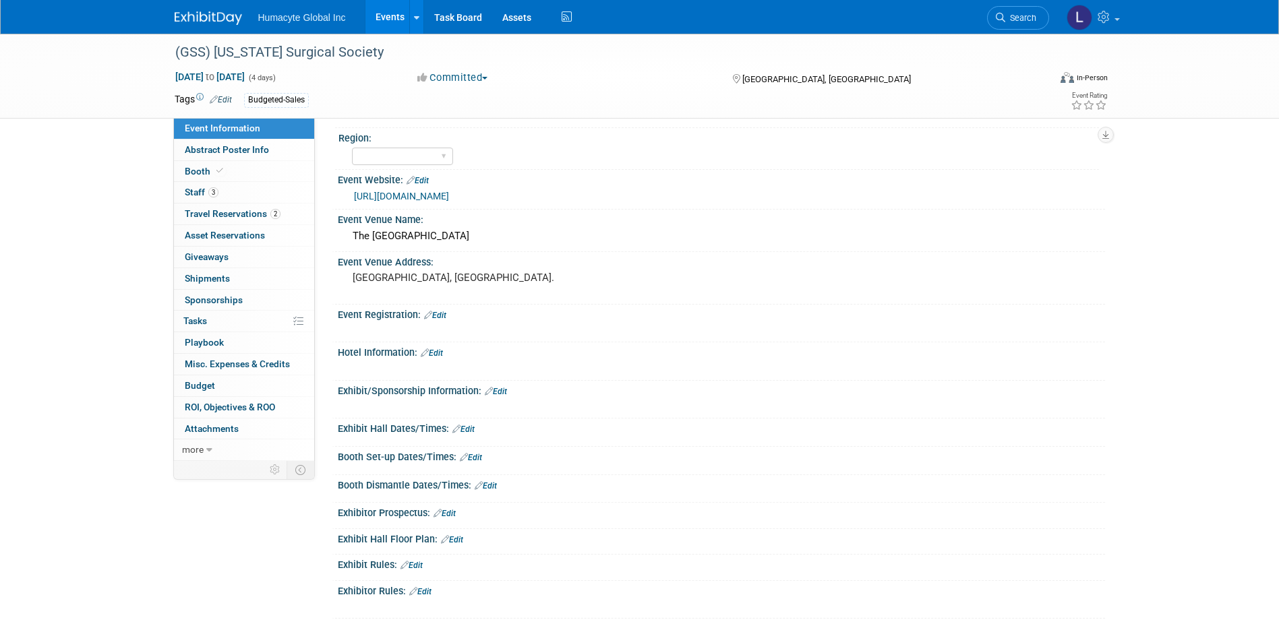
click at [382, 17] on link "Events" at bounding box center [389, 17] width 49 height 34
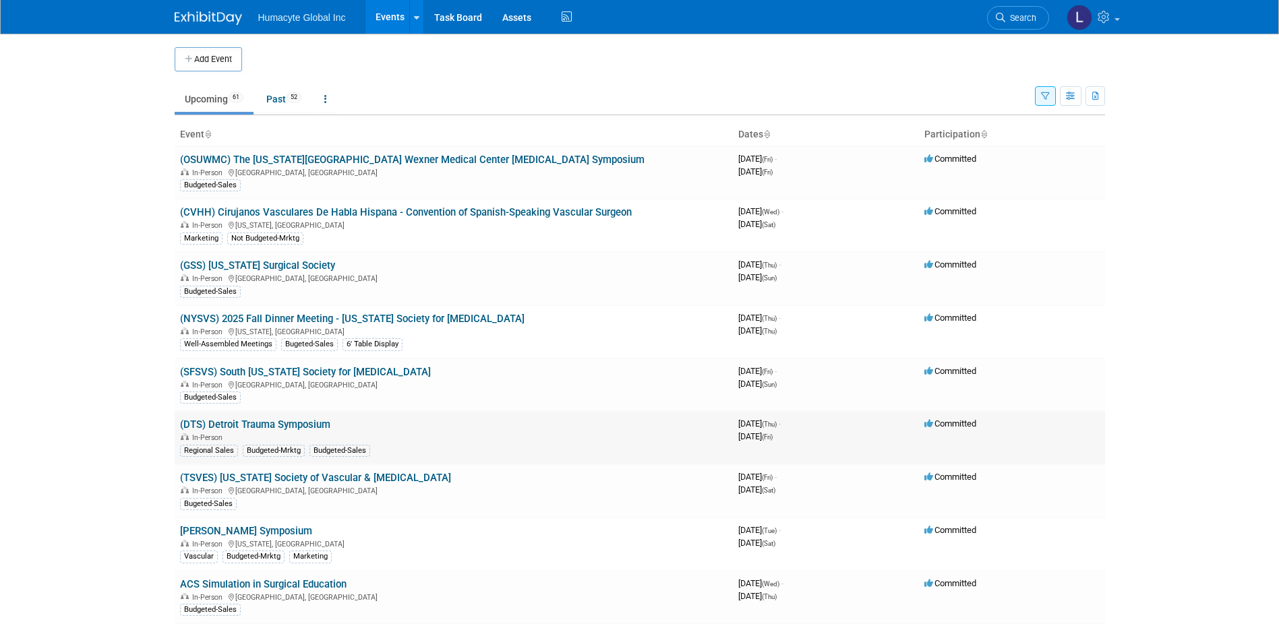
click at [212, 423] on link "(DTS) Detroit Trauma Symposium" at bounding box center [255, 425] width 150 height 12
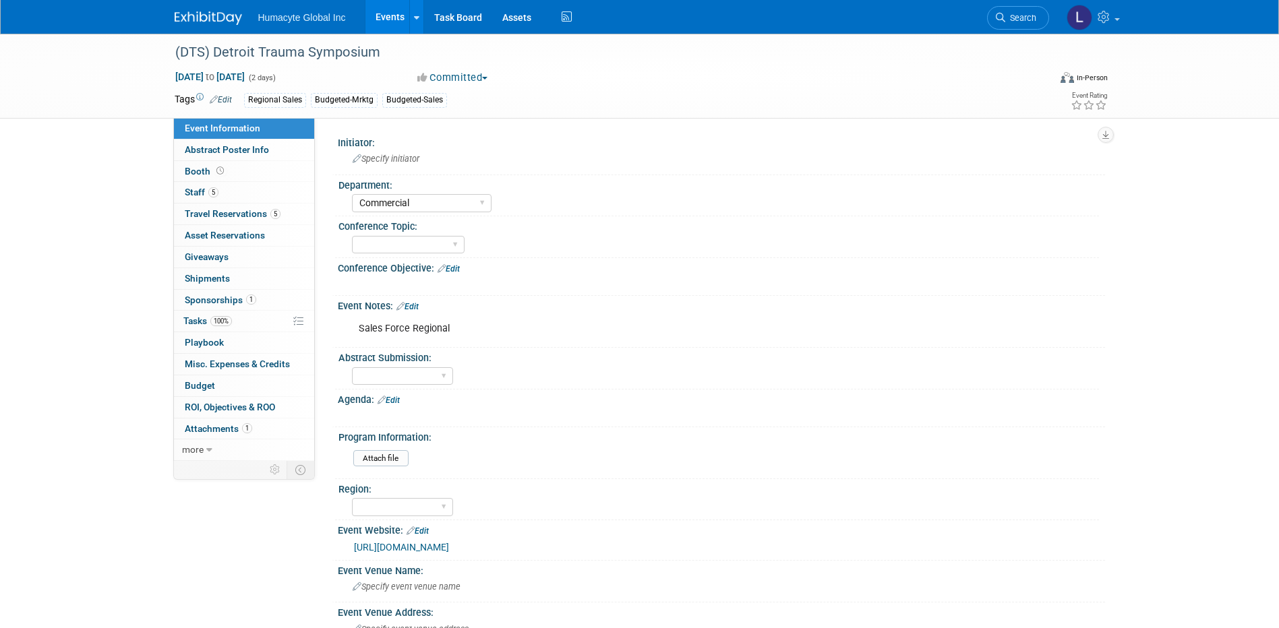
select select "Commercial"
click at [193, 189] on span "Staff 5" at bounding box center [202, 192] width 34 height 11
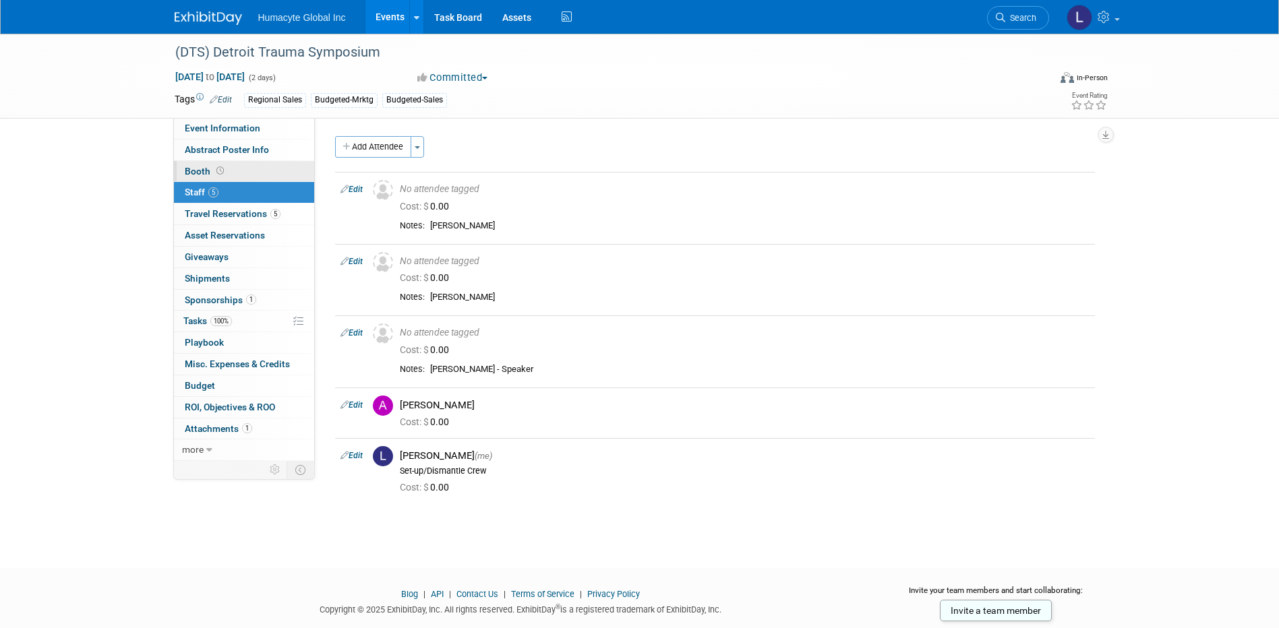
click at [202, 168] on span "Booth" at bounding box center [206, 171] width 42 height 11
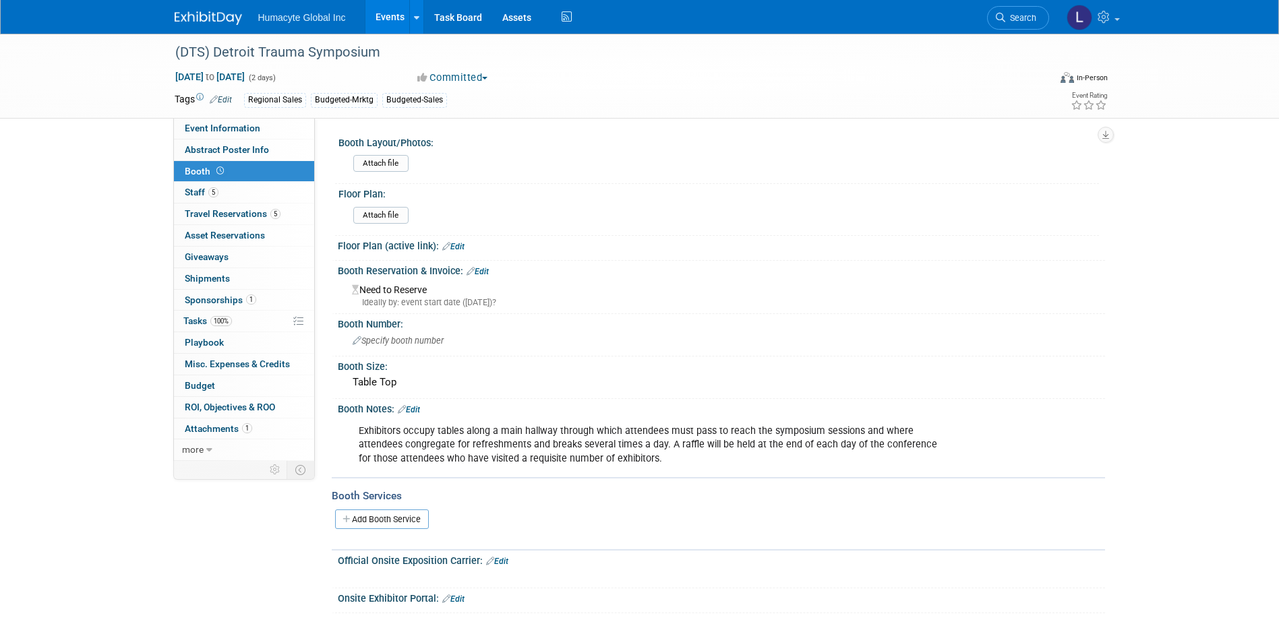
click at [487, 270] on link "Edit" at bounding box center [477, 271] width 22 height 9
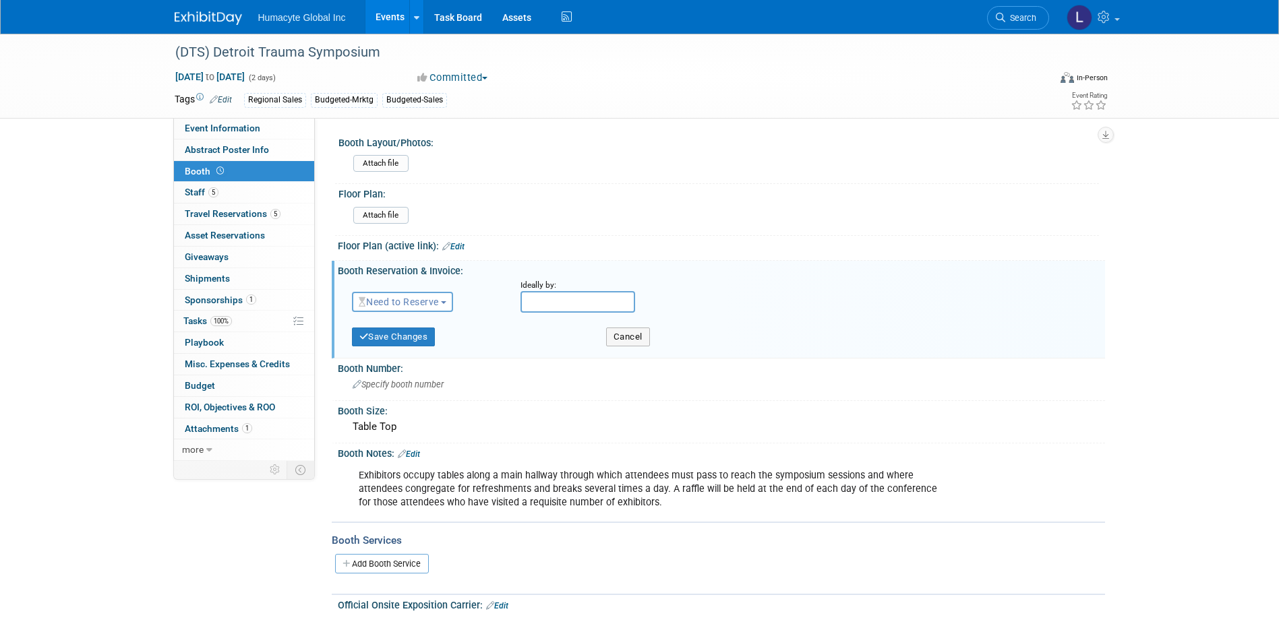
click at [425, 303] on span "Need to Reserve" at bounding box center [399, 302] width 80 height 11
click at [406, 336] on link "Reserved" at bounding box center [424, 343] width 144 height 19
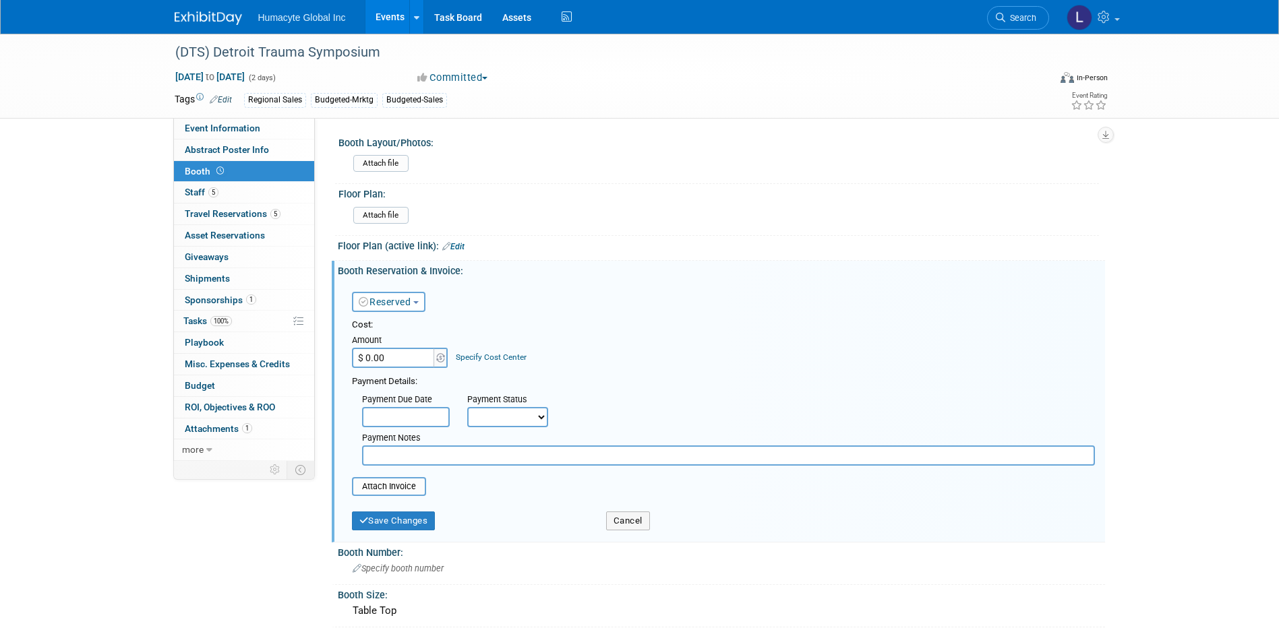
click at [376, 362] on input "$ 0.00" at bounding box center [394, 358] width 84 height 20
type input "$ 0.00"
click at [387, 522] on button "Save Changes" at bounding box center [394, 521] width 84 height 19
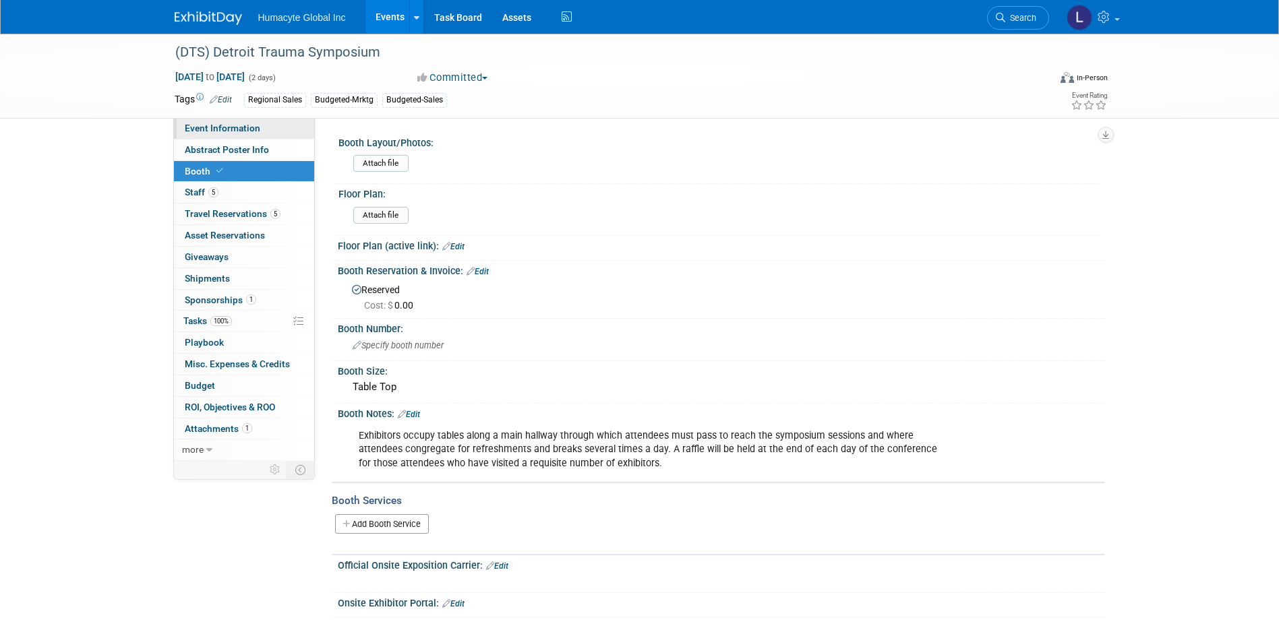
click at [199, 127] on span "Event Information" at bounding box center [222, 128] width 75 height 11
select select "Commercial"
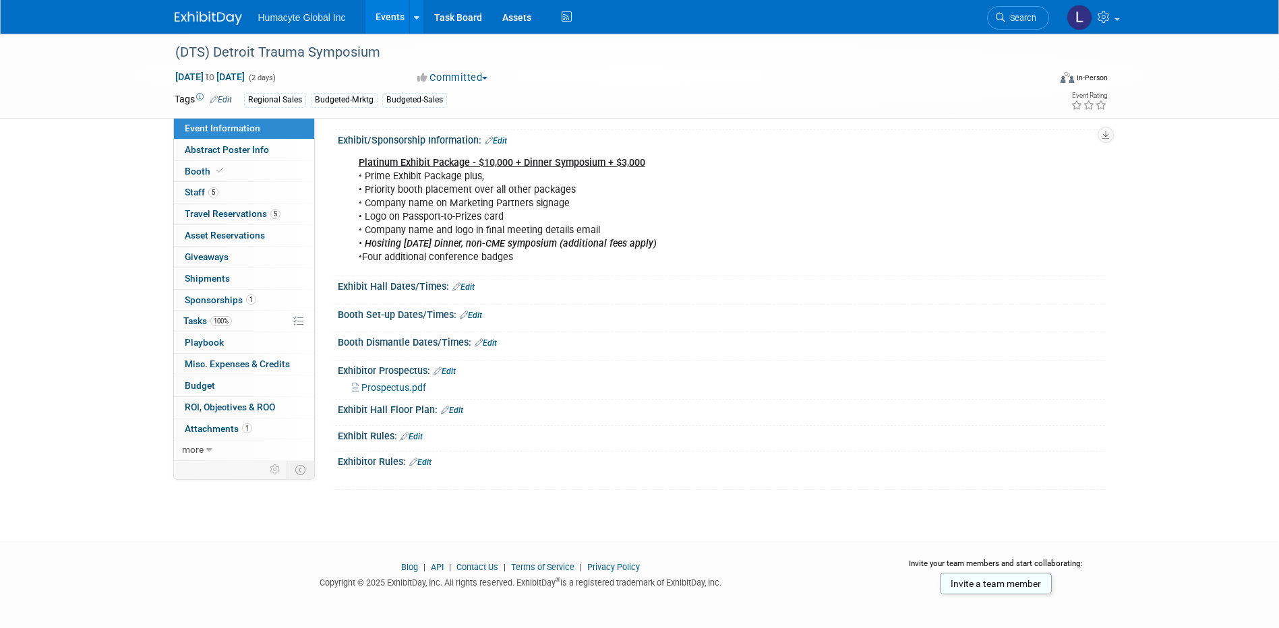
scroll to position [608, 0]
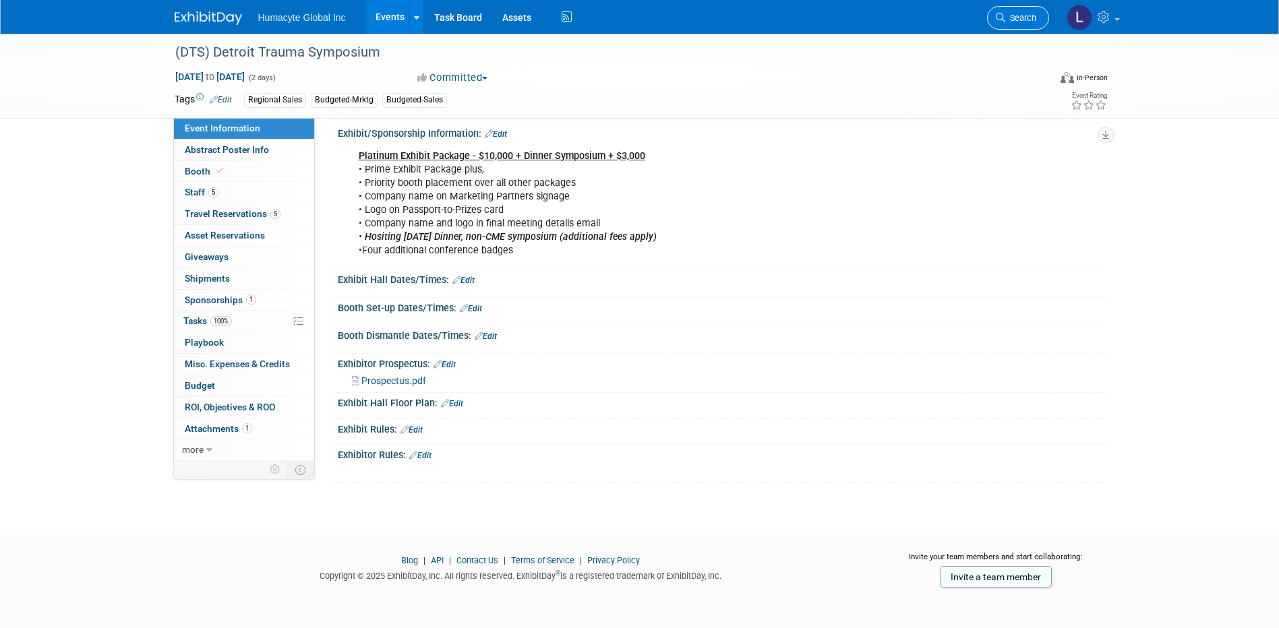
click at [1022, 13] on span "Search" at bounding box center [1020, 18] width 31 height 10
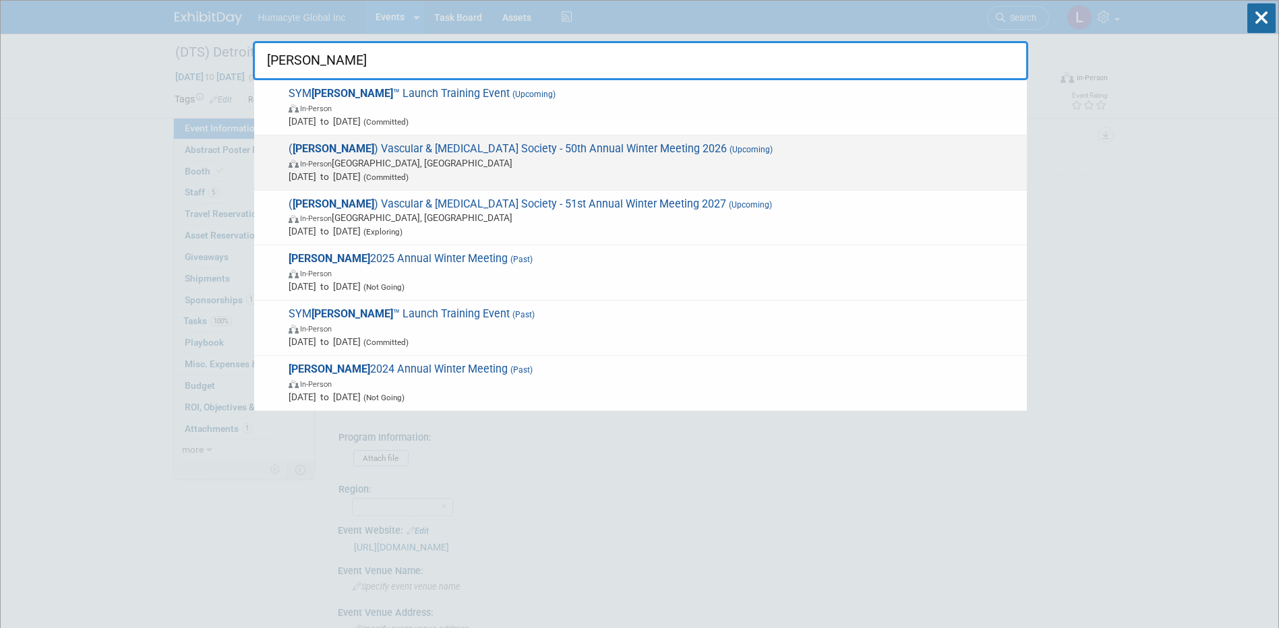
type input "VESS"
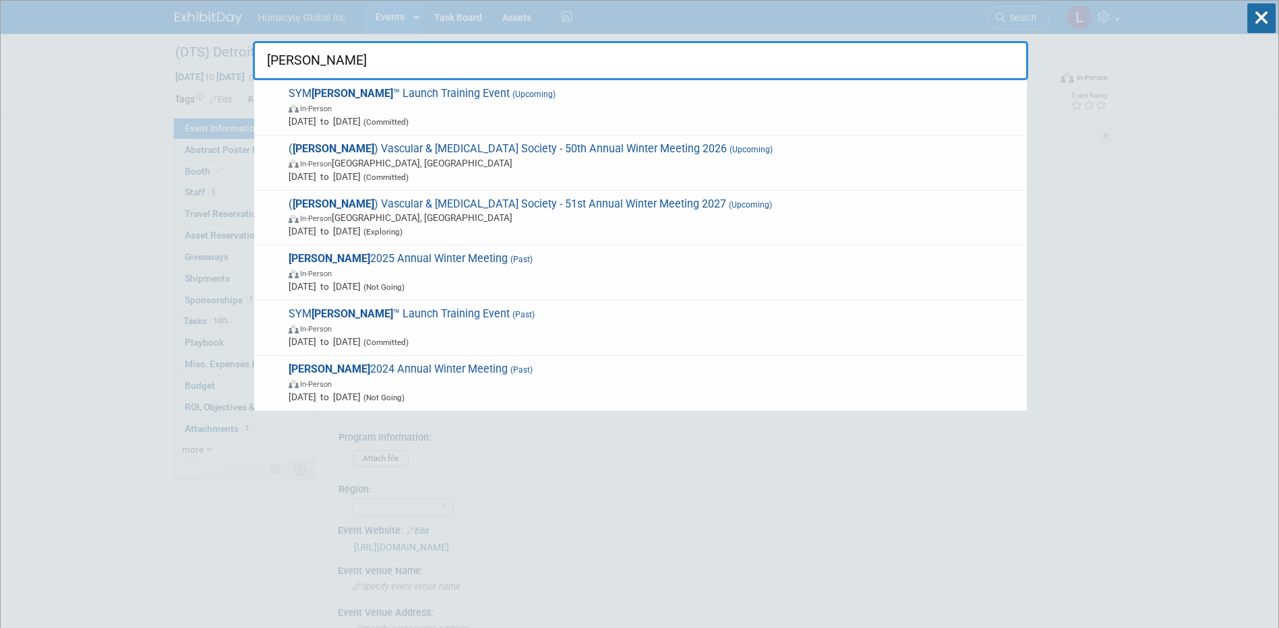
click at [341, 151] on span "( VESS ) Vascular & Endovascular Surgery Society - 50th Annual Winter Meeting 2…" at bounding box center [651, 162] width 735 height 41
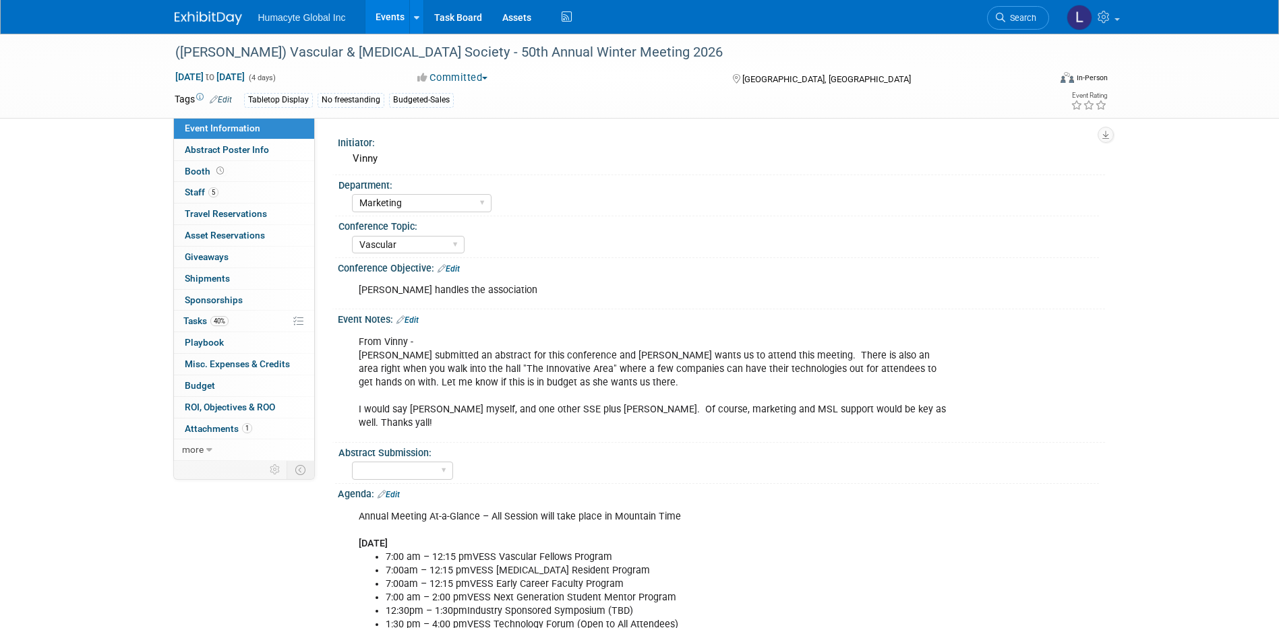
select select "Marketing"
select select "Vascular"
click at [186, 183] on link "5 Staff 5" at bounding box center [244, 192] width 140 height 21
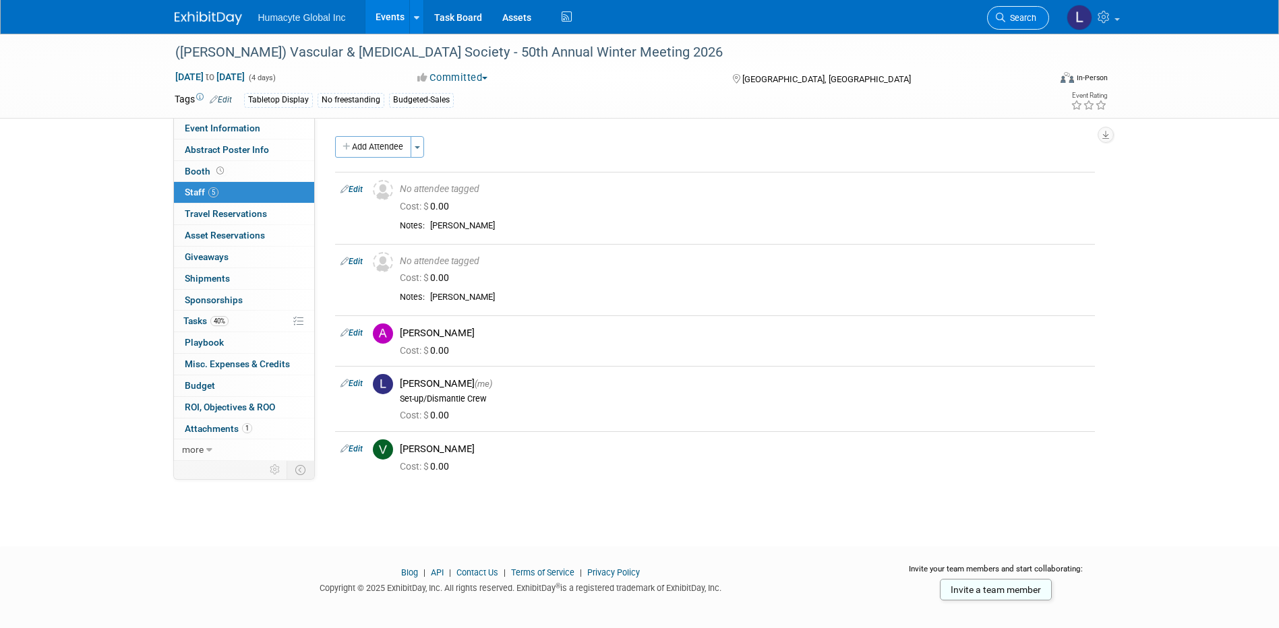
click at [1026, 22] on span "Search" at bounding box center [1020, 18] width 31 height 10
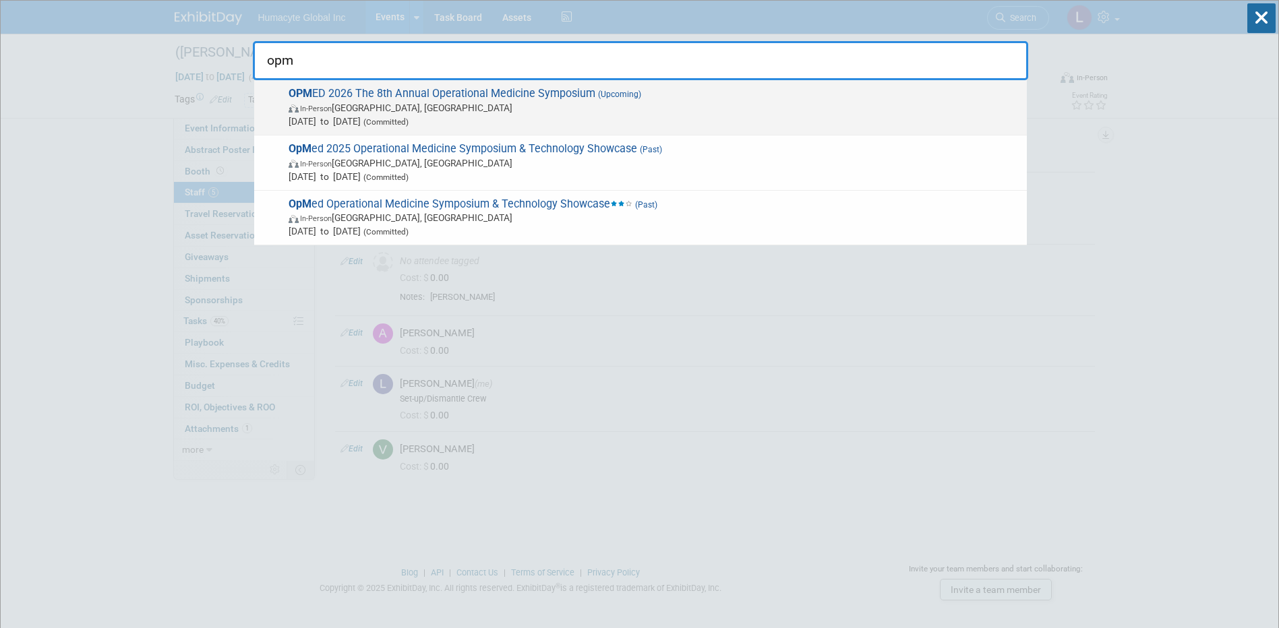
type input "opm"
click at [445, 109] on span "In-Person San Antonio, TX" at bounding box center [653, 107] width 731 height 13
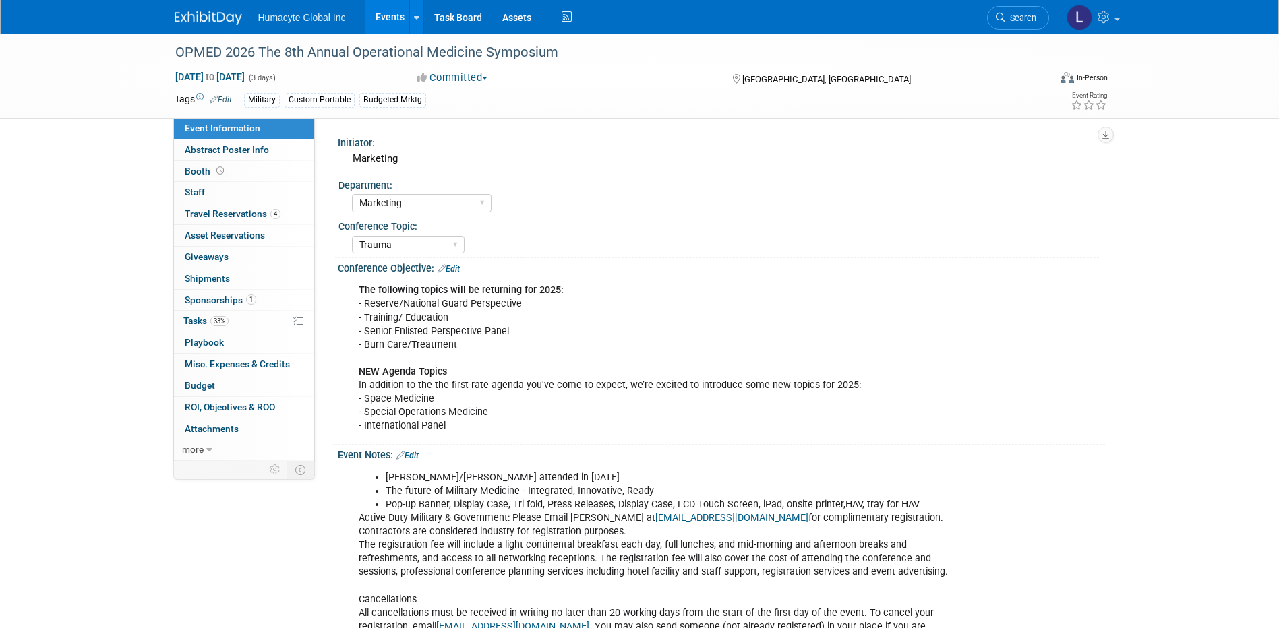
select select "Marketing"
select select "Trauma"
click at [202, 319] on span "Tasks 33%" at bounding box center [205, 320] width 45 height 11
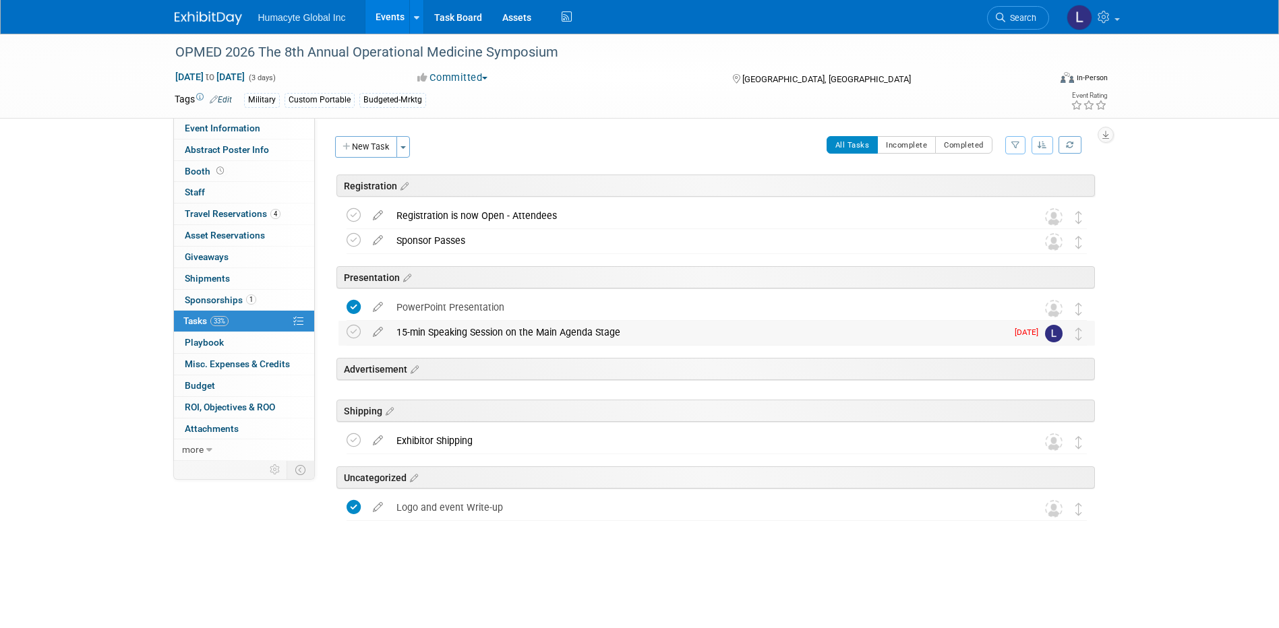
click at [487, 334] on div "15-min Speaking Session on the Main Agenda Stage" at bounding box center [698, 332] width 617 height 23
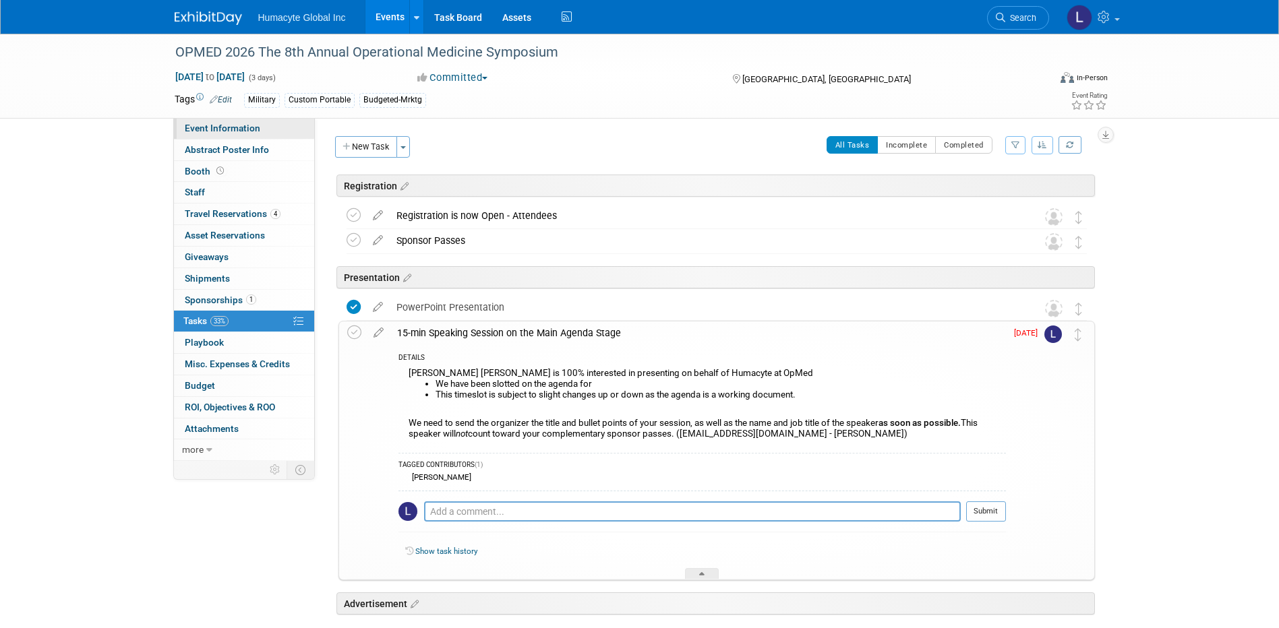
click at [214, 129] on span "Event Information" at bounding box center [222, 128] width 75 height 11
select select "Marketing"
select select "Trauma"
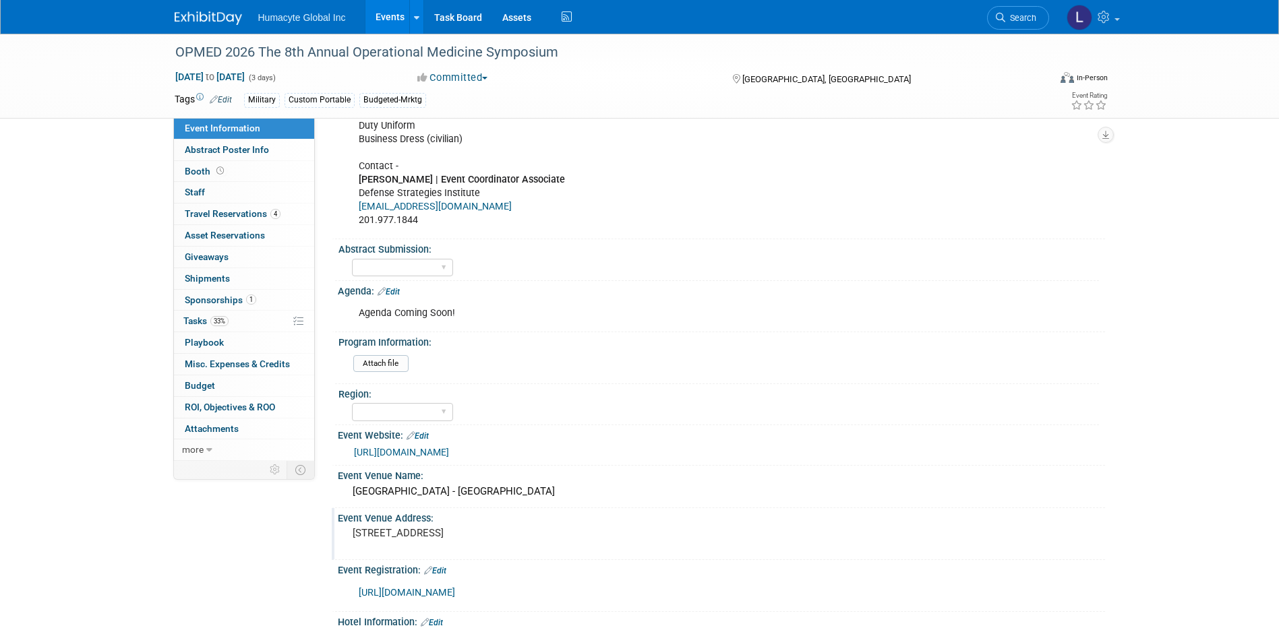
scroll to position [944, 0]
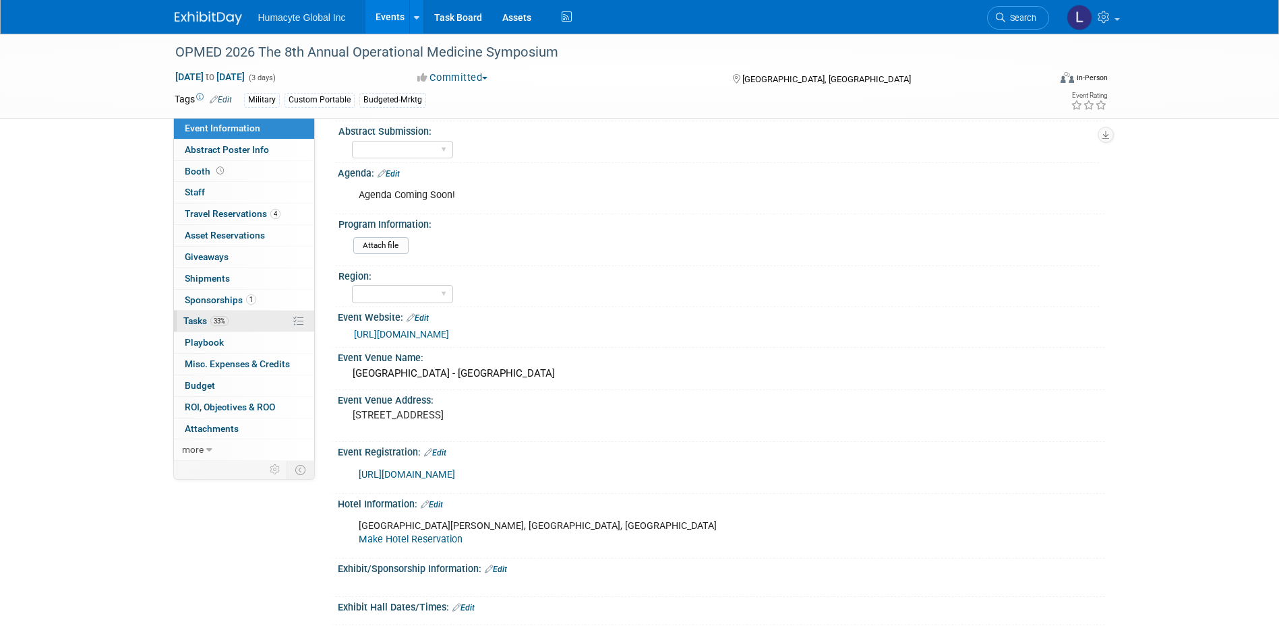
click at [196, 317] on span "Tasks 33%" at bounding box center [205, 320] width 45 height 11
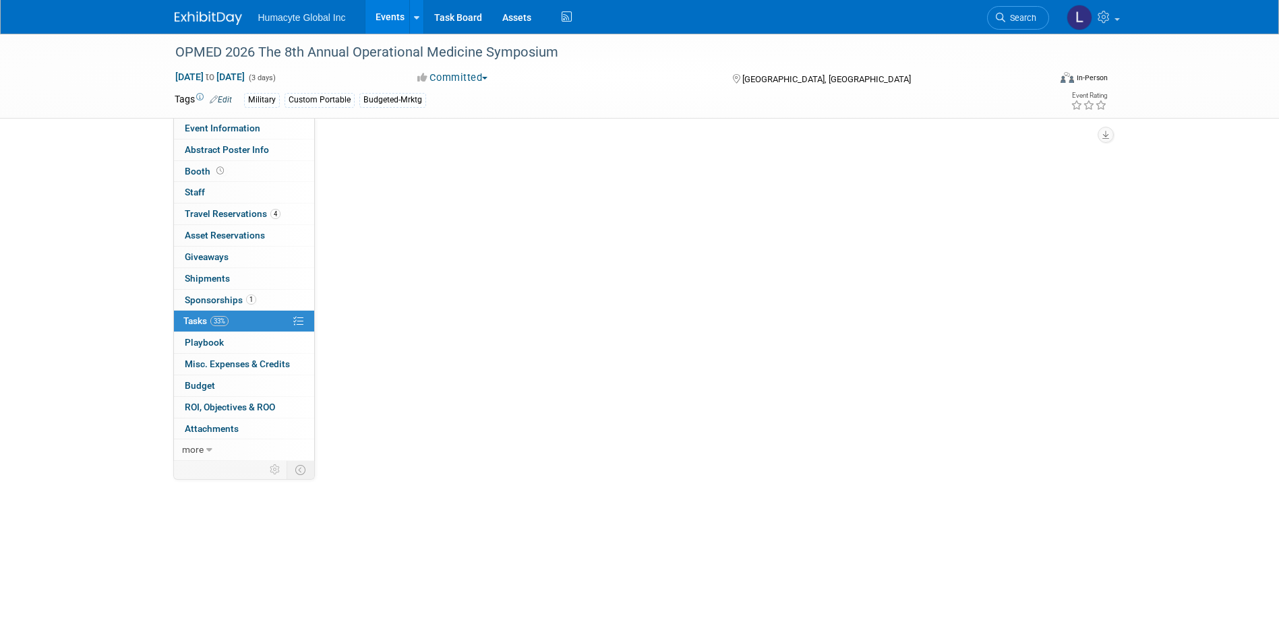
scroll to position [0, 0]
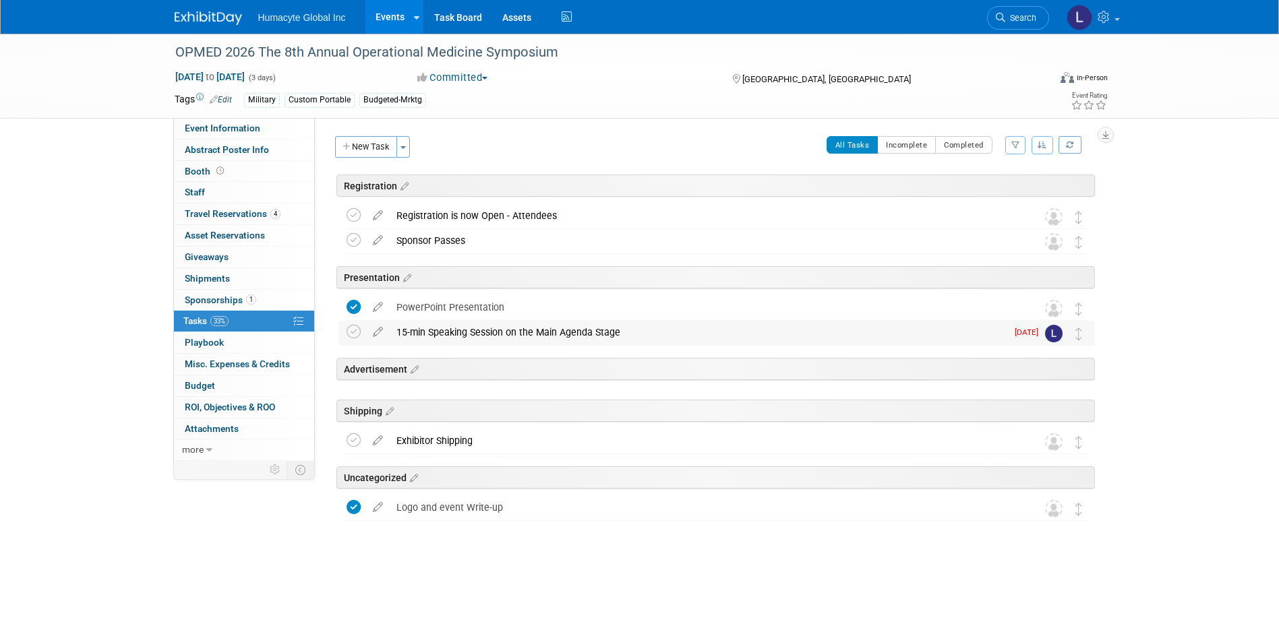
click at [471, 336] on div "15-min Speaking Session on the Main Agenda Stage" at bounding box center [698, 332] width 617 height 23
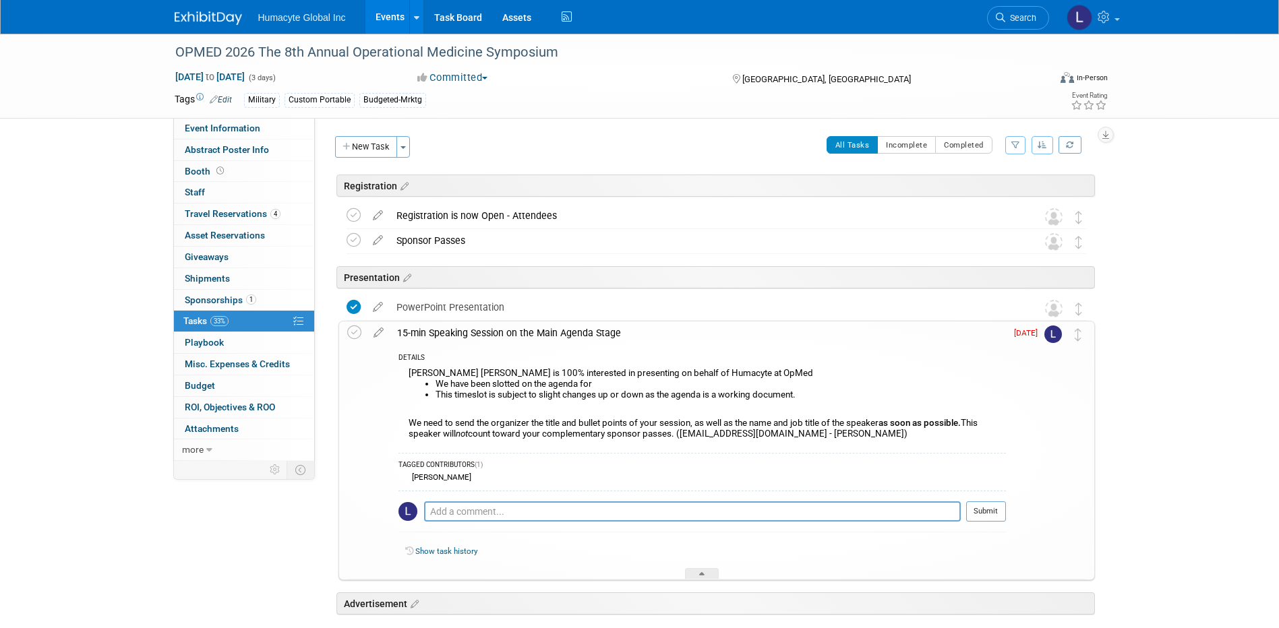
click at [829, 439] on div "Per Morgan Dr. Patel is 100% interested in presenting on behalf of Humacyte at …" at bounding box center [701, 406] width 607 height 82
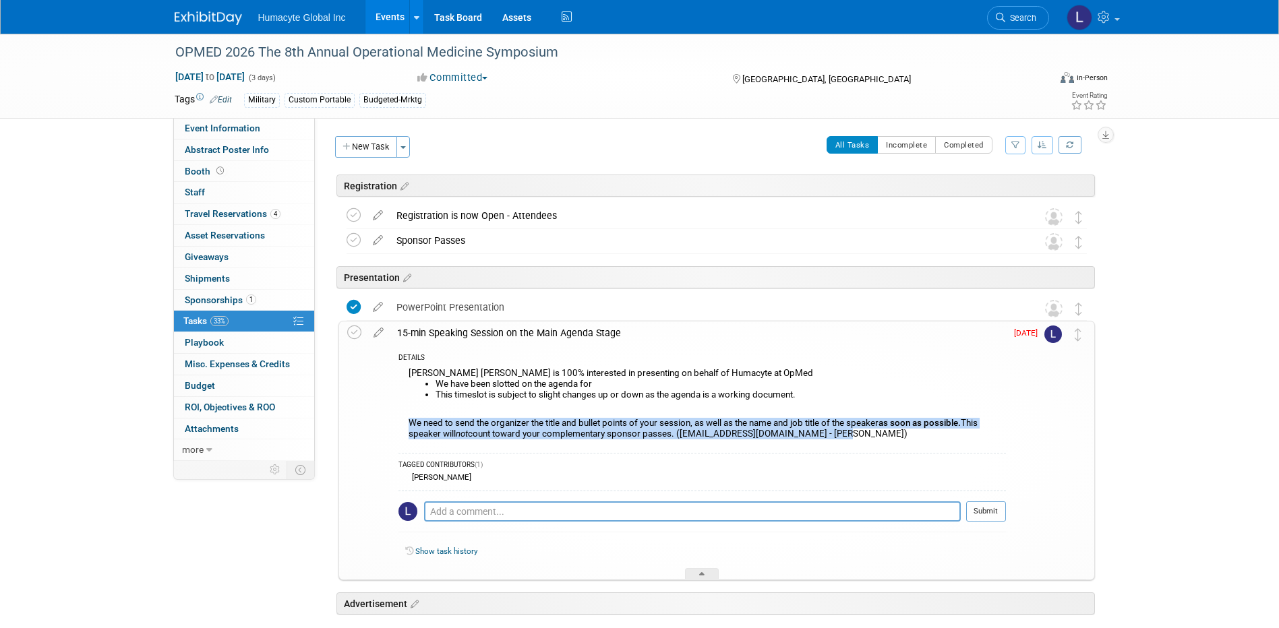
drag, startPoint x: 832, startPoint y: 433, endPoint x: 407, endPoint y: 421, distance: 424.8
click at [407, 421] on div "Per Morgan Dr. Patel is 100% interested in presenting on behalf of Humacyte at …" at bounding box center [701, 406] width 607 height 82
drag, startPoint x: 407, startPoint y: 421, endPoint x: 481, endPoint y: 444, distance: 77.6
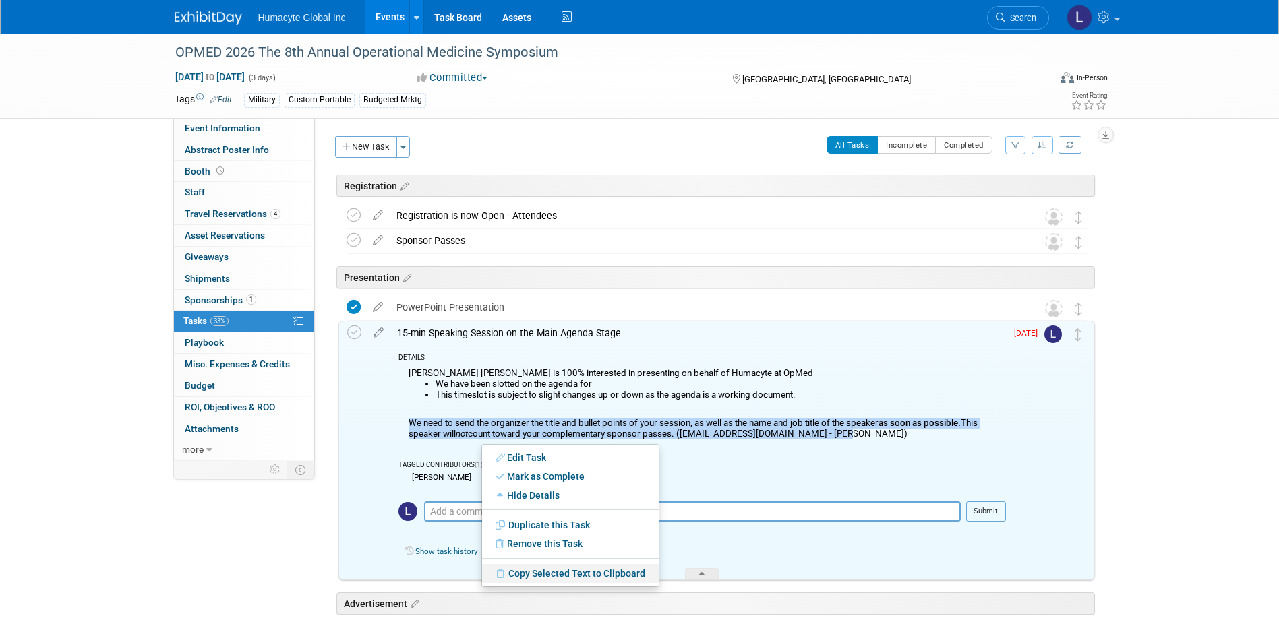
click at [530, 572] on link "Copy Selected Text to Clipboard" at bounding box center [570, 573] width 177 height 19
copy div "We need to send the organizer the title and bullet points of your session, as w…"
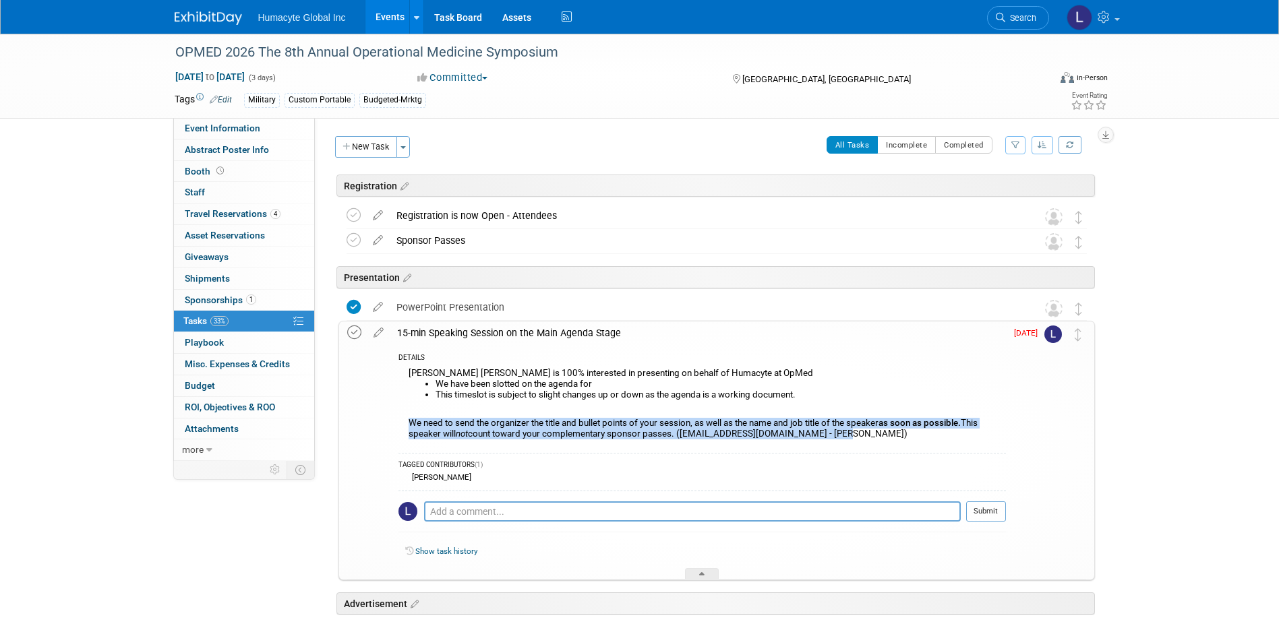
click at [358, 328] on icon at bounding box center [354, 333] width 14 height 14
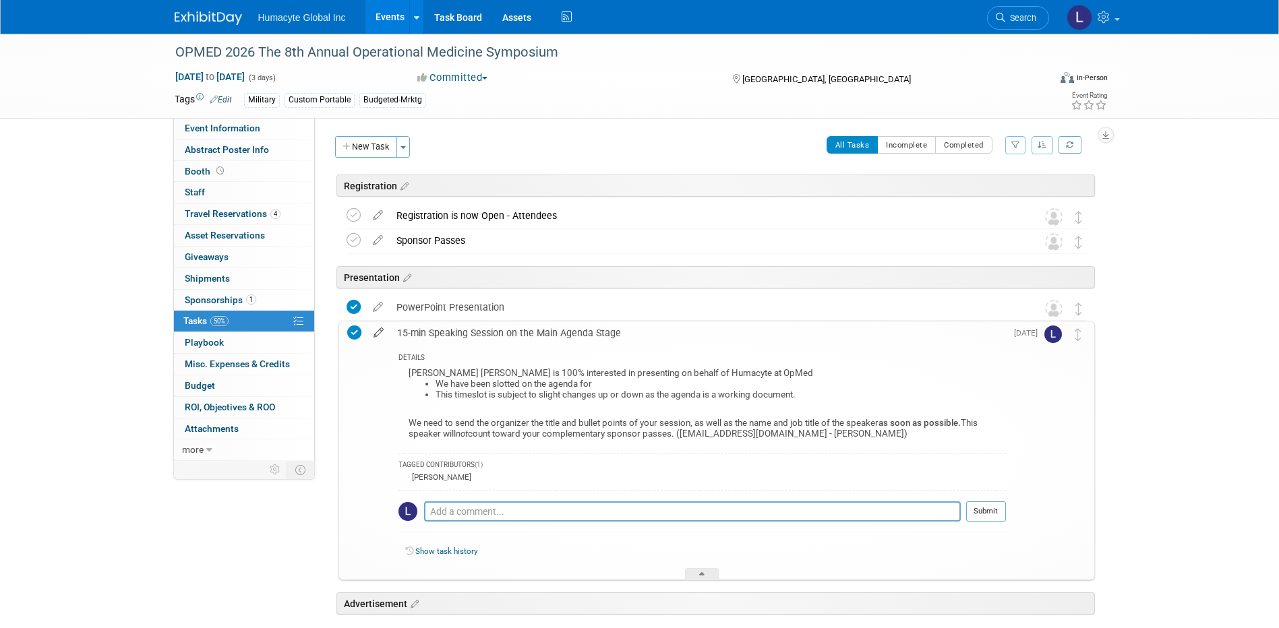
click at [380, 332] on icon at bounding box center [379, 329] width 24 height 17
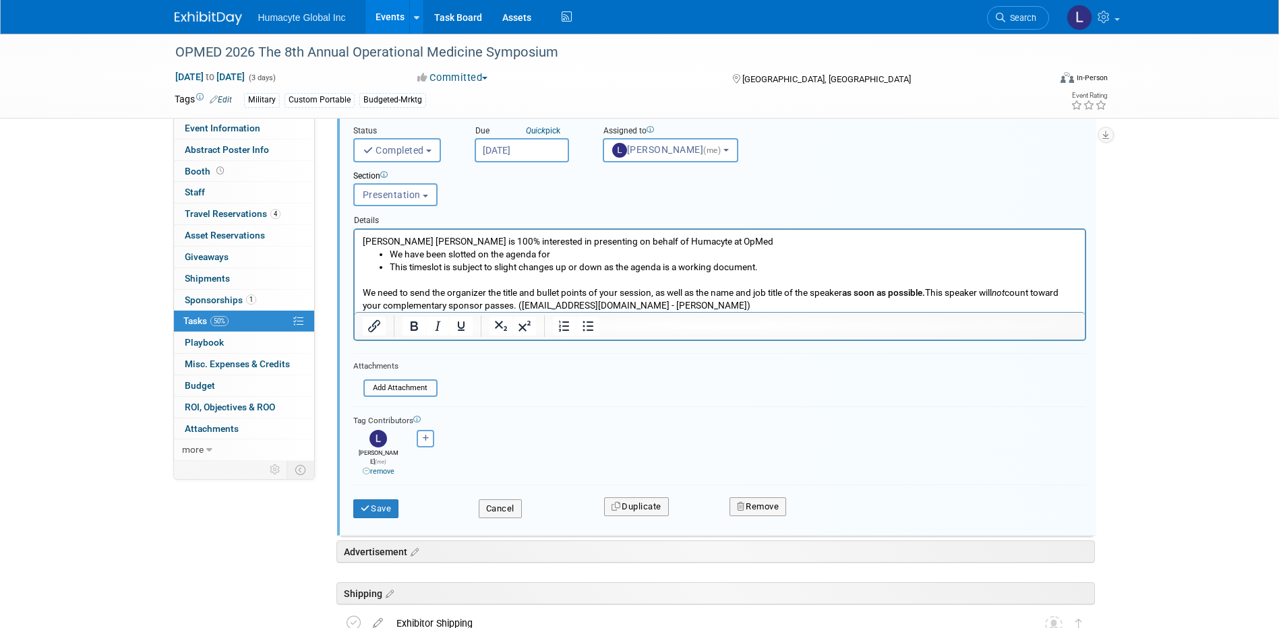
scroll to position [259, 0]
type input "15-min Speaking Session on the Main Agenda Stage - Speaker"
click at [369, 503] on icon "submit" at bounding box center [366, 507] width 11 height 9
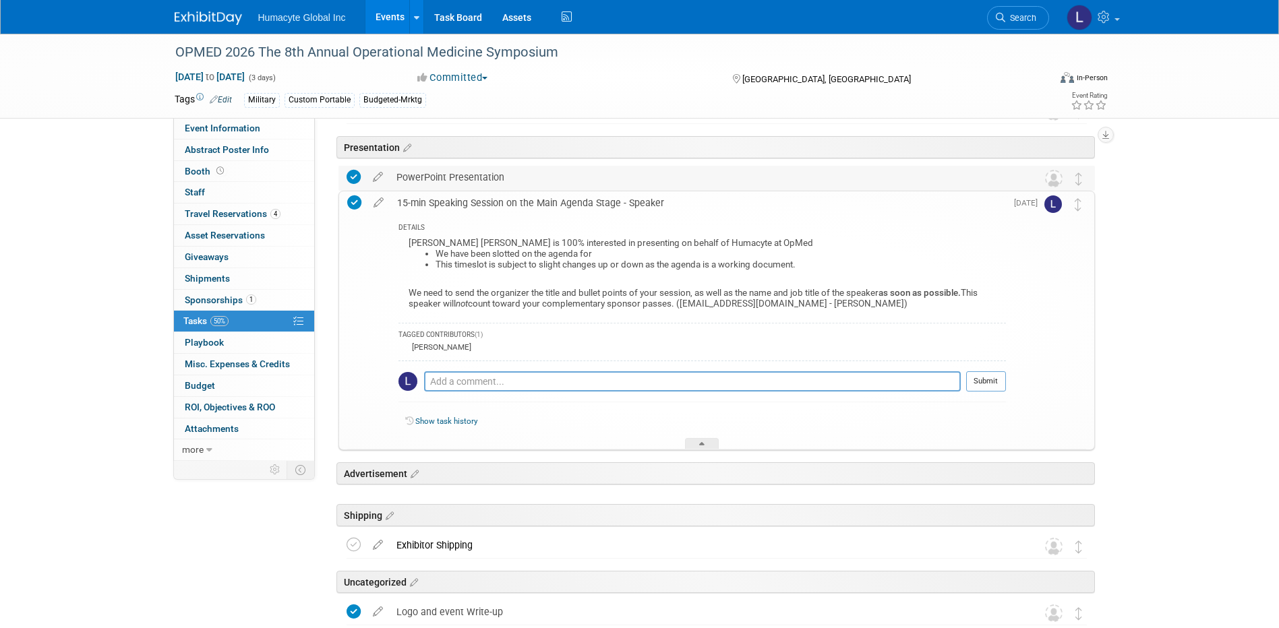
scroll to position [7, 0]
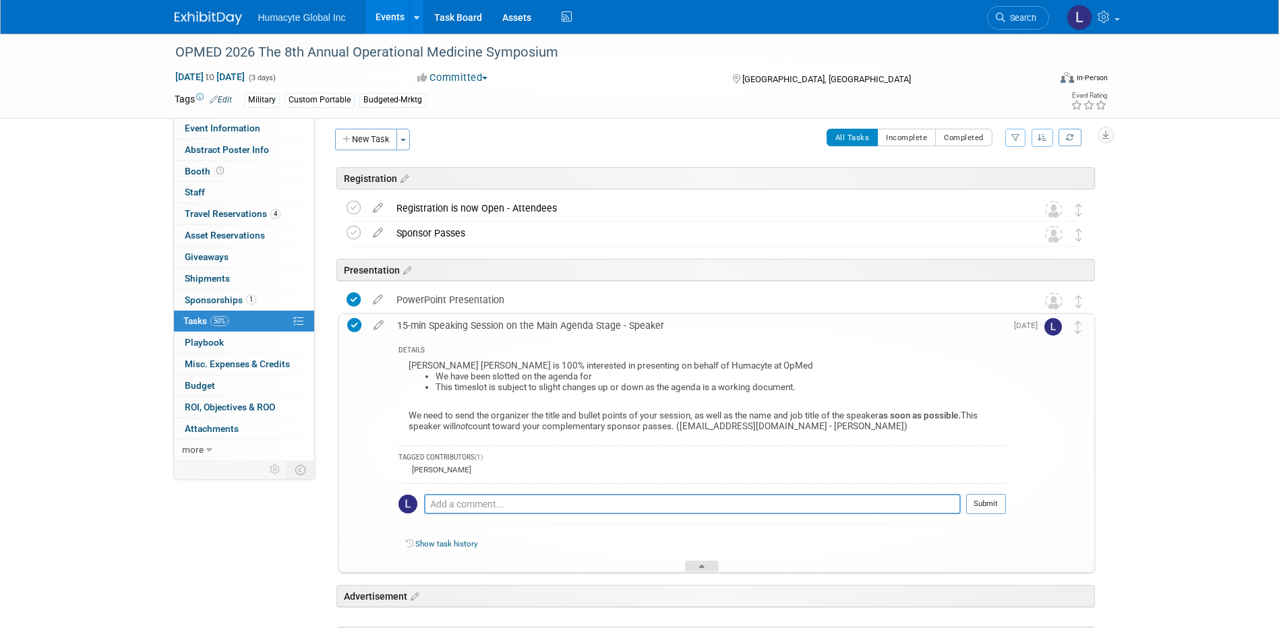
click at [700, 563] on div at bounding box center [702, 566] width 34 height 11
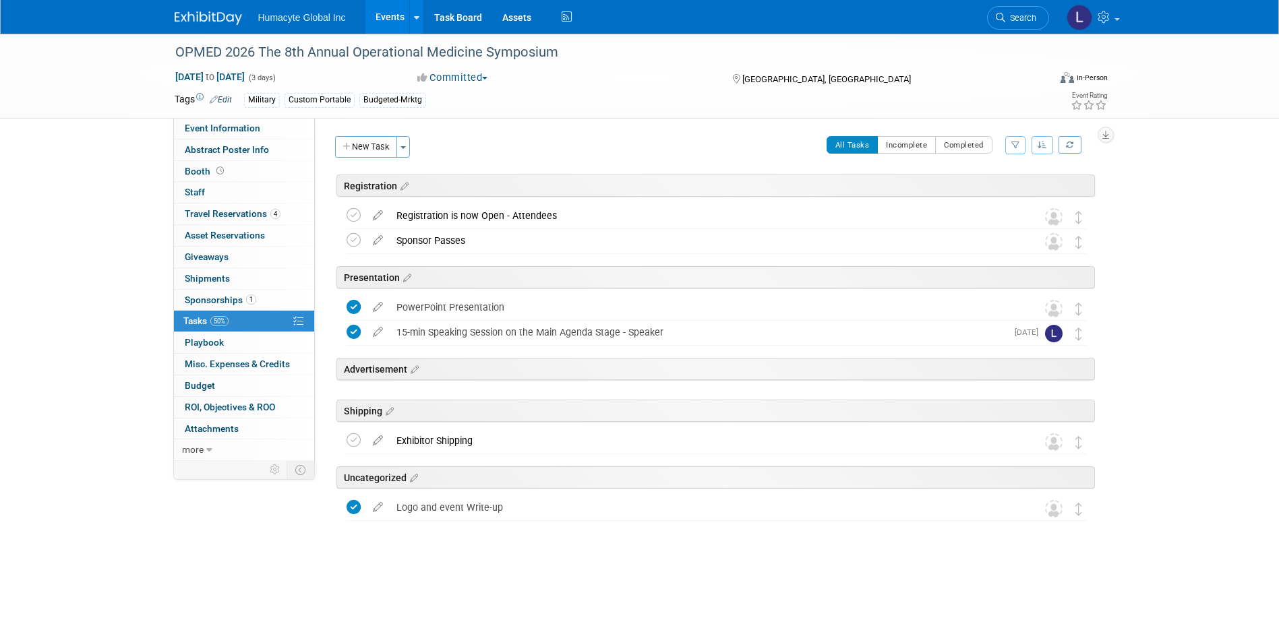
scroll to position [0, 0]
click at [367, 151] on button "New Task" at bounding box center [366, 147] width 62 height 22
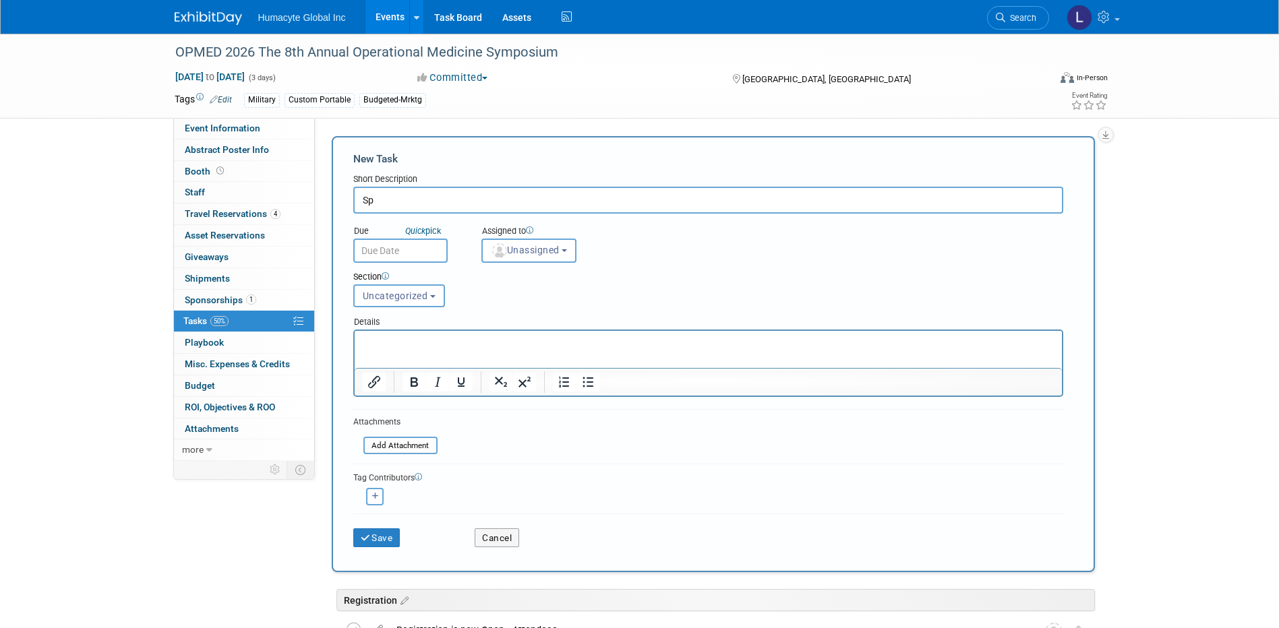
type input "S"
click at [503, 194] on input "text" at bounding box center [708, 200] width 710 height 27
type input "f"
type input "{"
click at [396, 338] on p "Rich Text Area. Press ALT-0 for help." at bounding box center [707, 342] width 691 height 13
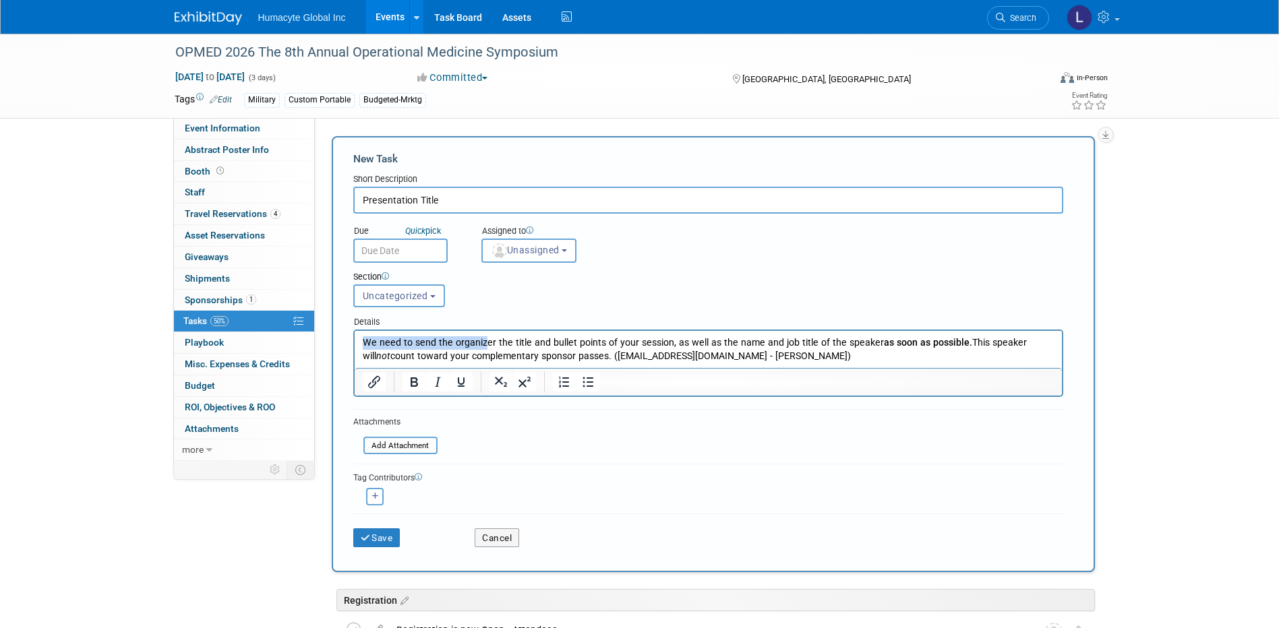
drag, startPoint x: 361, startPoint y: 340, endPoint x: 480, endPoint y: 342, distance: 118.6
click at [480, 342] on p "We need to send the organizer the title and bullet points of your session, as w…" at bounding box center [707, 349] width 691 height 27
click at [453, 201] on input "Presentation Title" at bounding box center [708, 200] width 710 height 27
type input "Presentation Title & Bullet Points for Session"
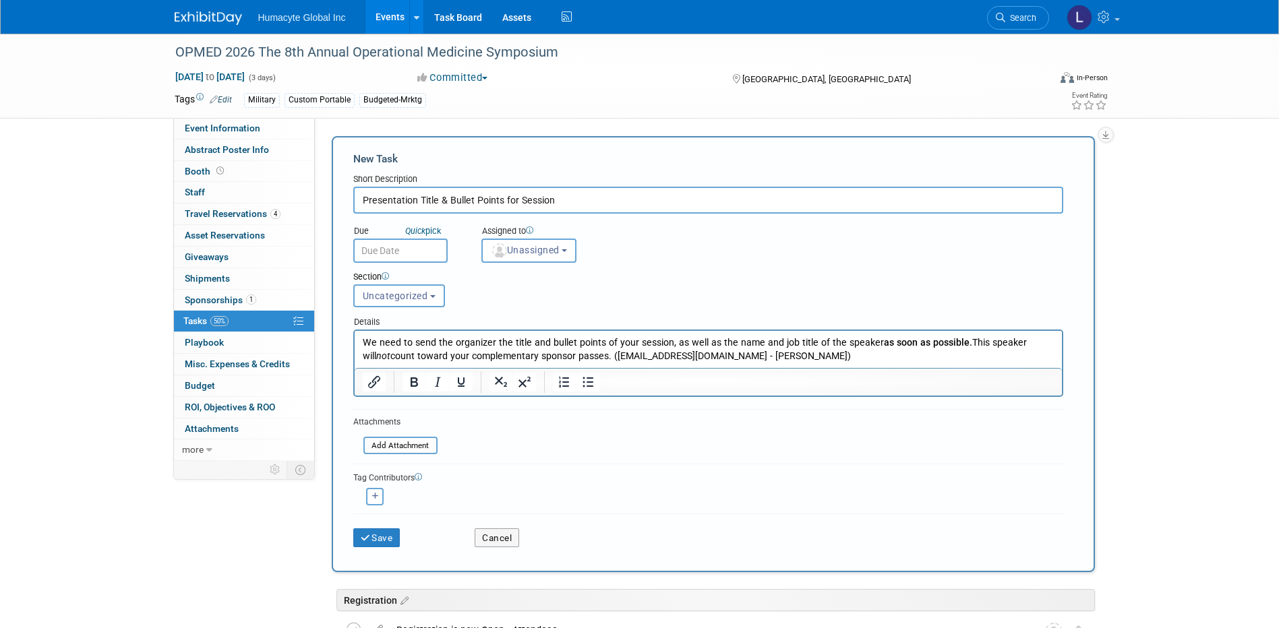
click at [669, 342] on p "We need to send the organizer the title and bullet points of your session, as w…" at bounding box center [707, 349] width 691 height 27
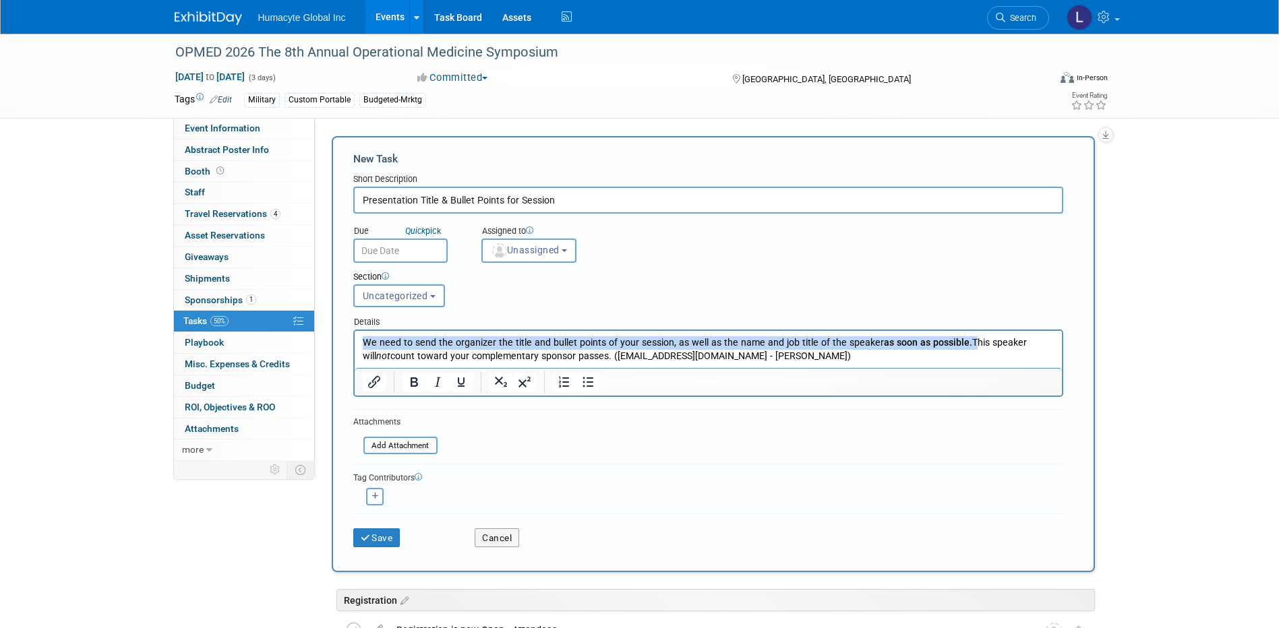
drag, startPoint x: 958, startPoint y: 342, endPoint x: 701, endPoint y: 670, distance: 416.2
click at [354, 340] on html "We need to send the organizer the title and bullet points of your session, as w…" at bounding box center [707, 347] width 707 height 32
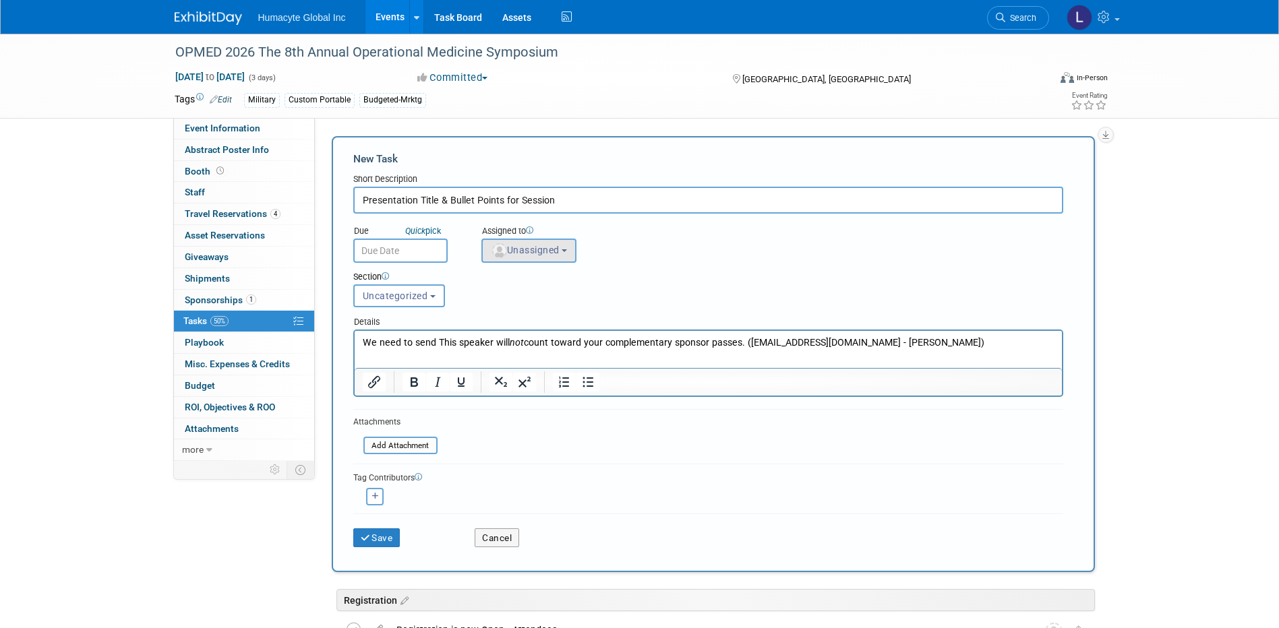
click at [520, 257] on button "Unassigned" at bounding box center [529, 251] width 96 height 24
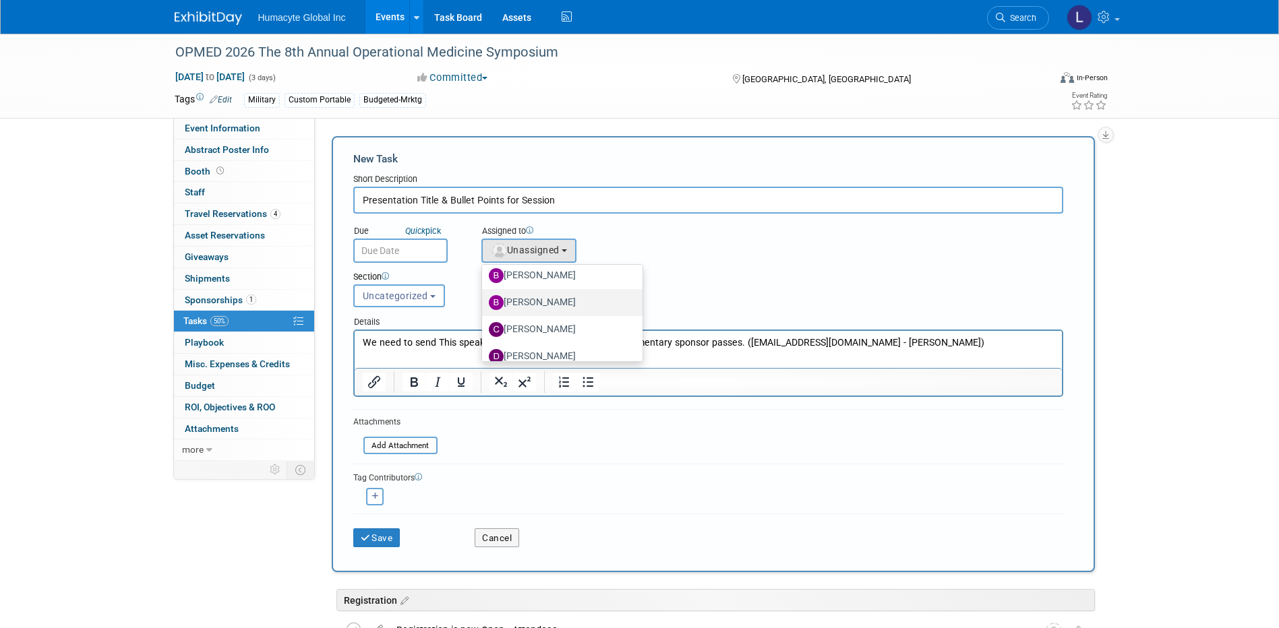
scroll to position [202, 0]
click at [501, 248] on img "button" at bounding box center [499, 250] width 15 height 15
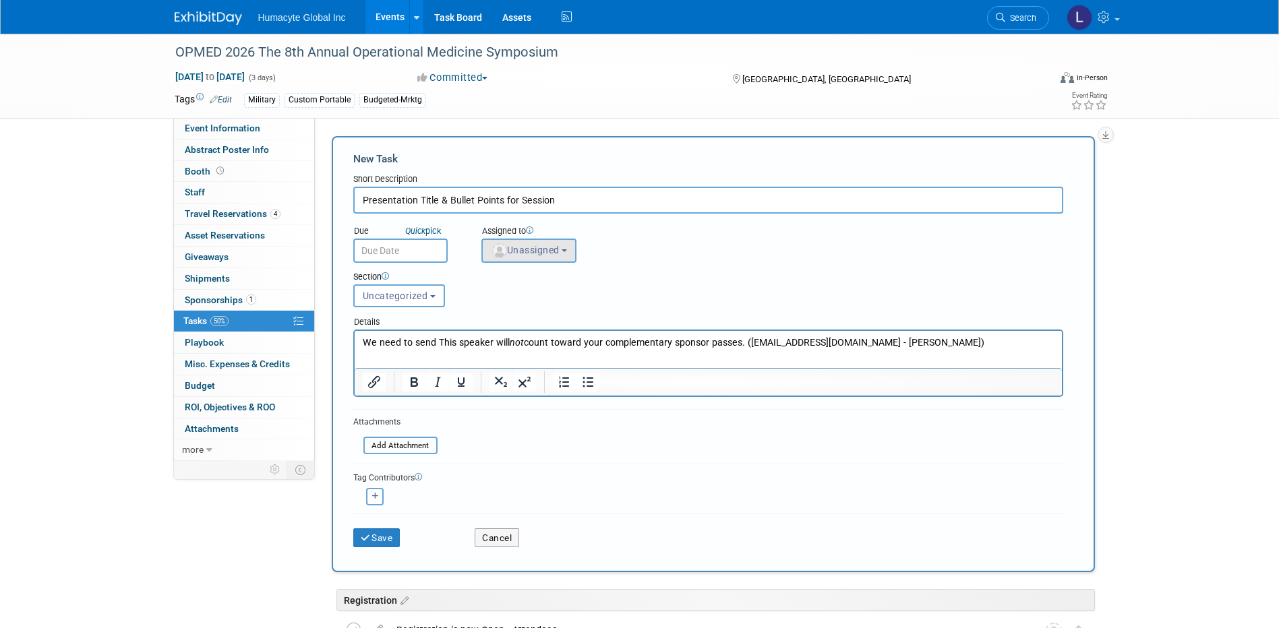
click at [512, 255] on span "Unassigned" at bounding box center [525, 250] width 69 height 11
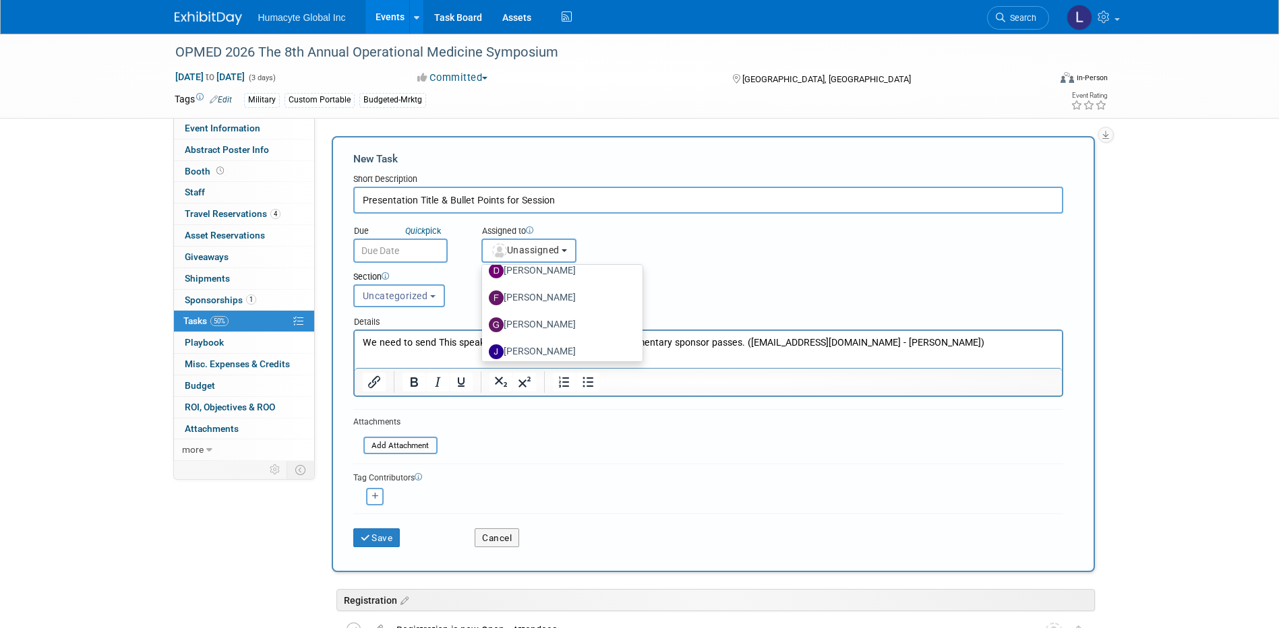
scroll to position [0, 0]
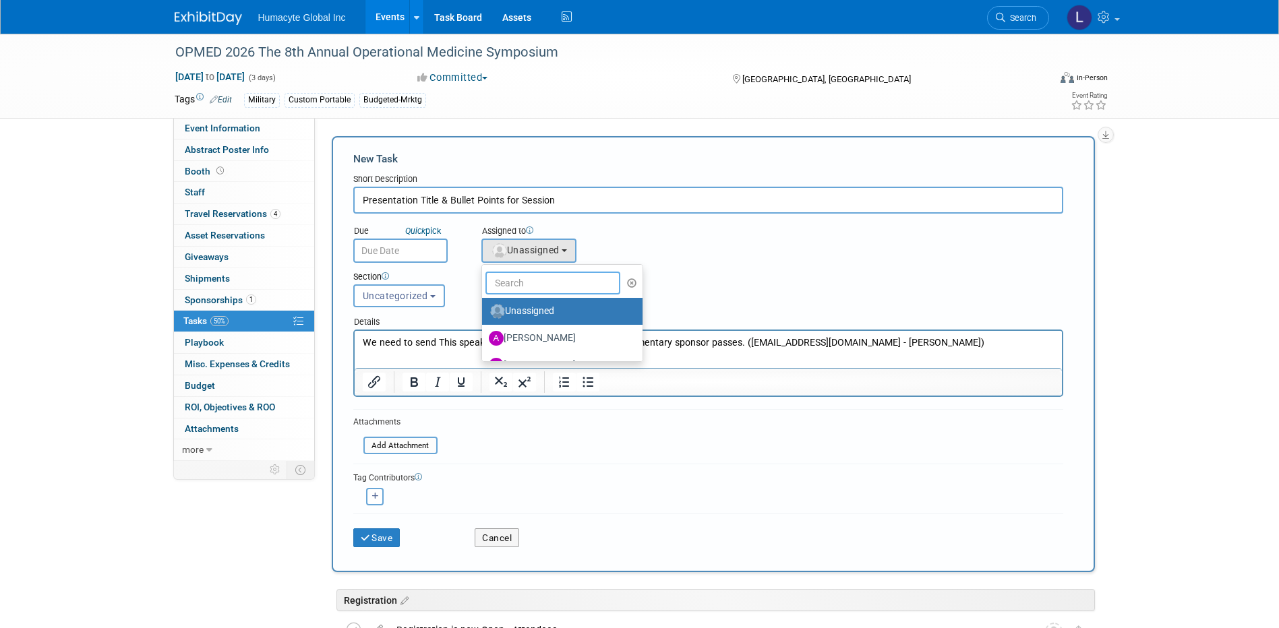
click at [522, 272] on input "text" at bounding box center [552, 283] width 135 height 23
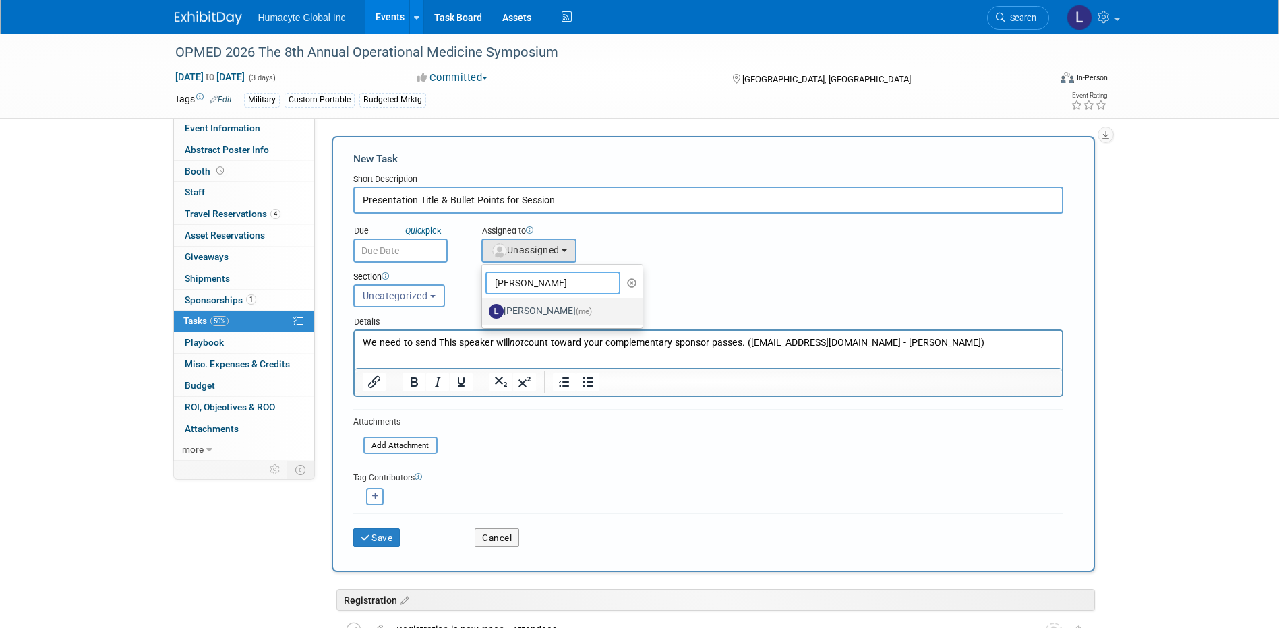
type input "Linda"
click at [528, 313] on label "Linda Hamilton (me)" at bounding box center [559, 312] width 141 height 22
click at [484, 313] on input "Linda Hamilton (me)" at bounding box center [479, 309] width 9 height 9
select select "37db9ad9-d629-4432-a702-64294516bf75"
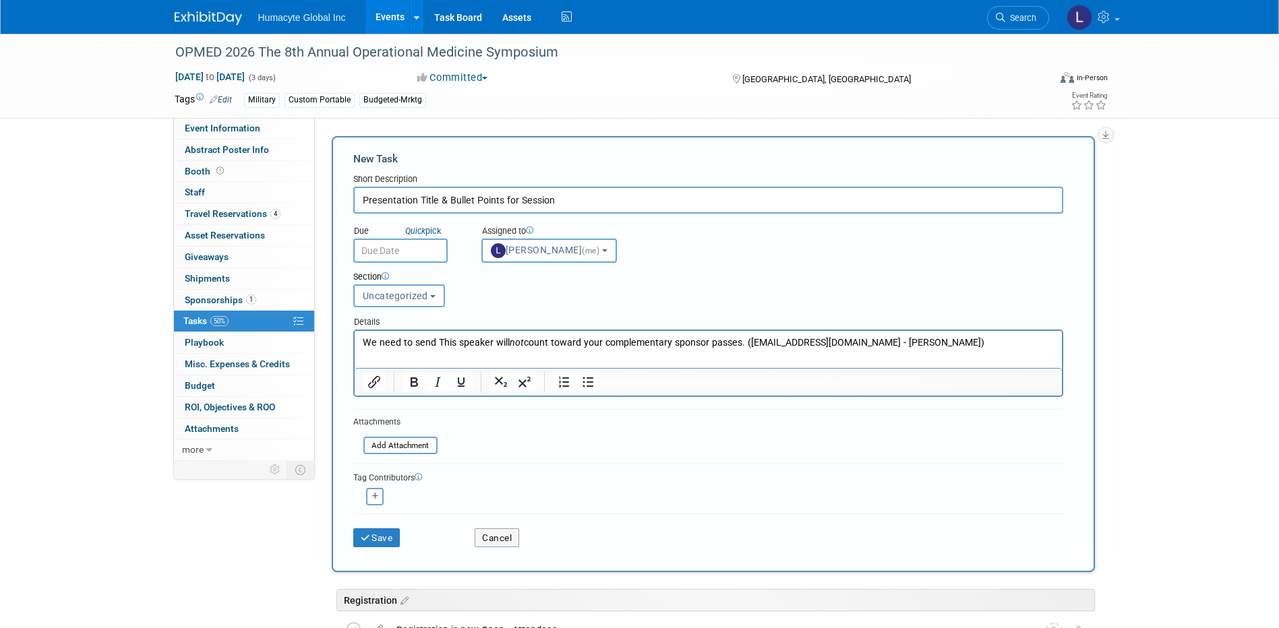
click at [401, 249] on input "text" at bounding box center [400, 251] width 94 height 24
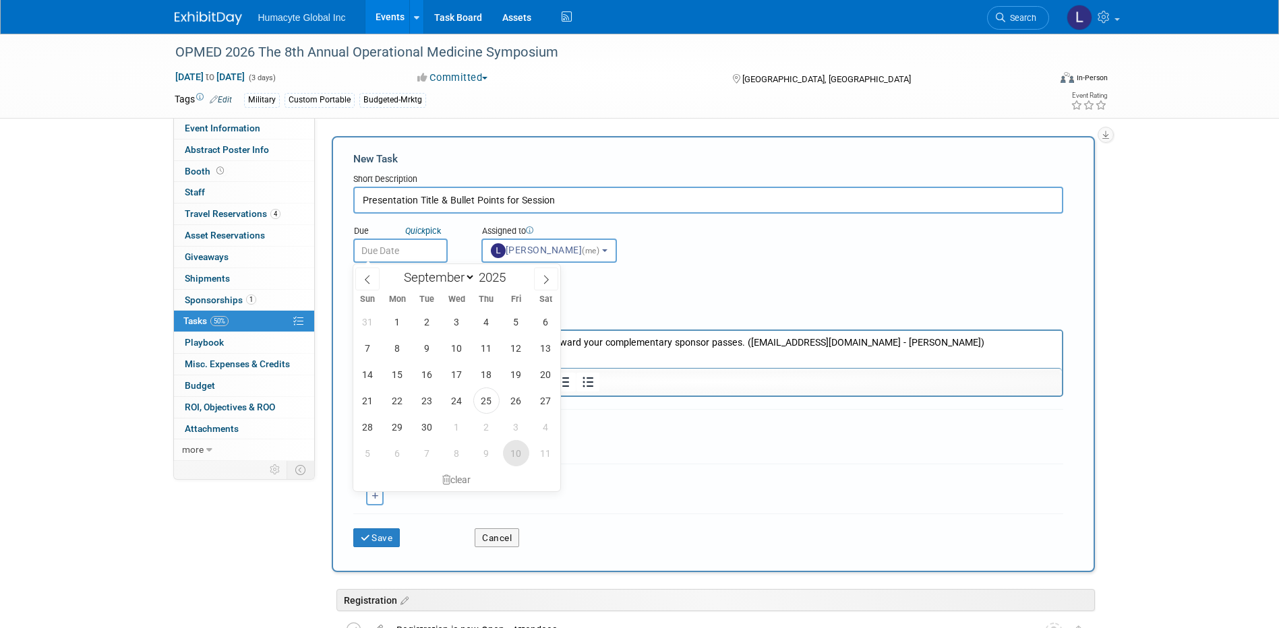
click at [517, 452] on span "10" at bounding box center [516, 453] width 26 height 26
type input "Oct 10, 2025"
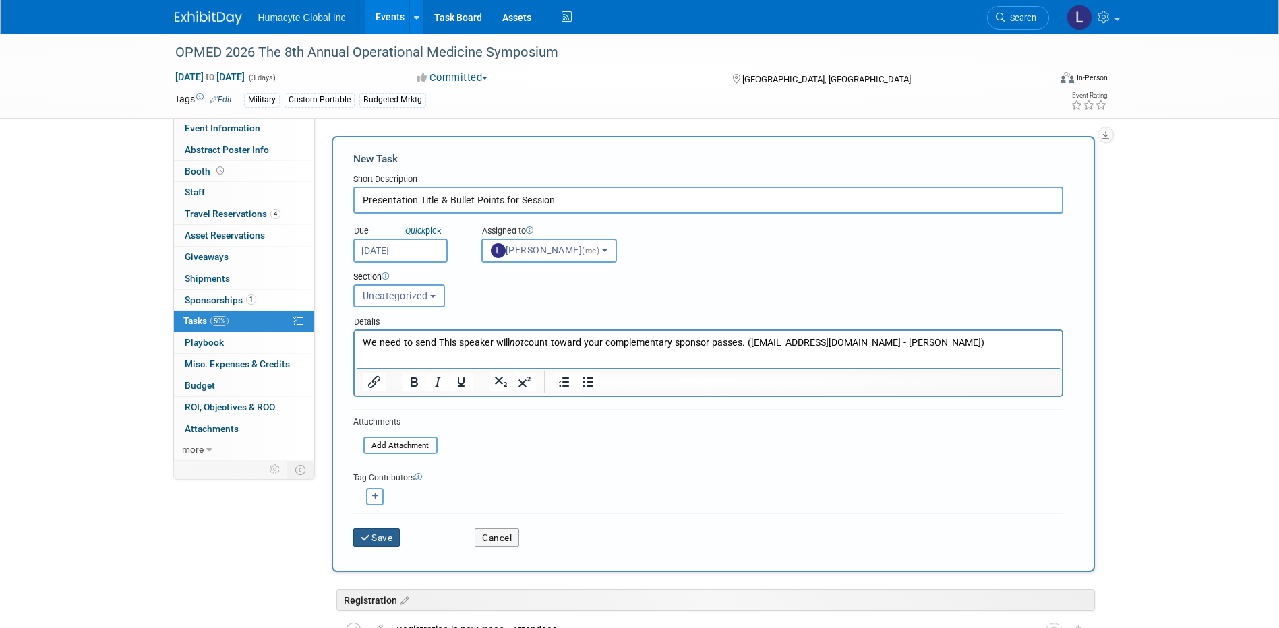
click at [369, 536] on icon "submit" at bounding box center [366, 538] width 11 height 9
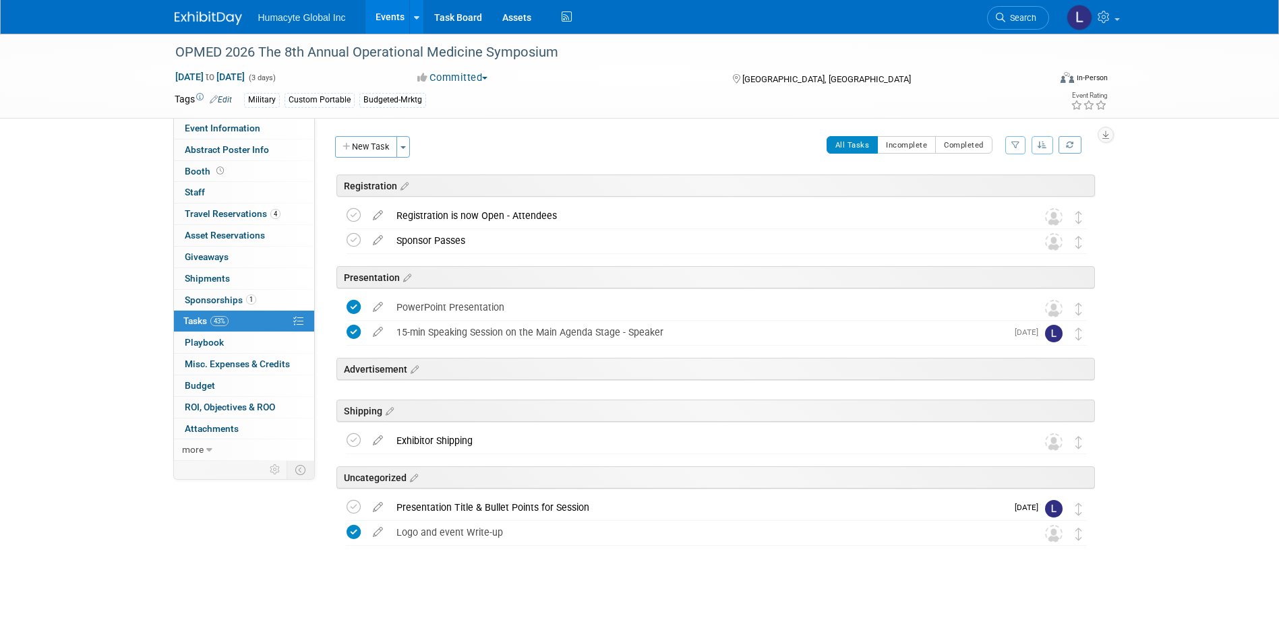
click at [468, 503] on div "Presentation Title & Bullet Points for Session" at bounding box center [698, 507] width 617 height 23
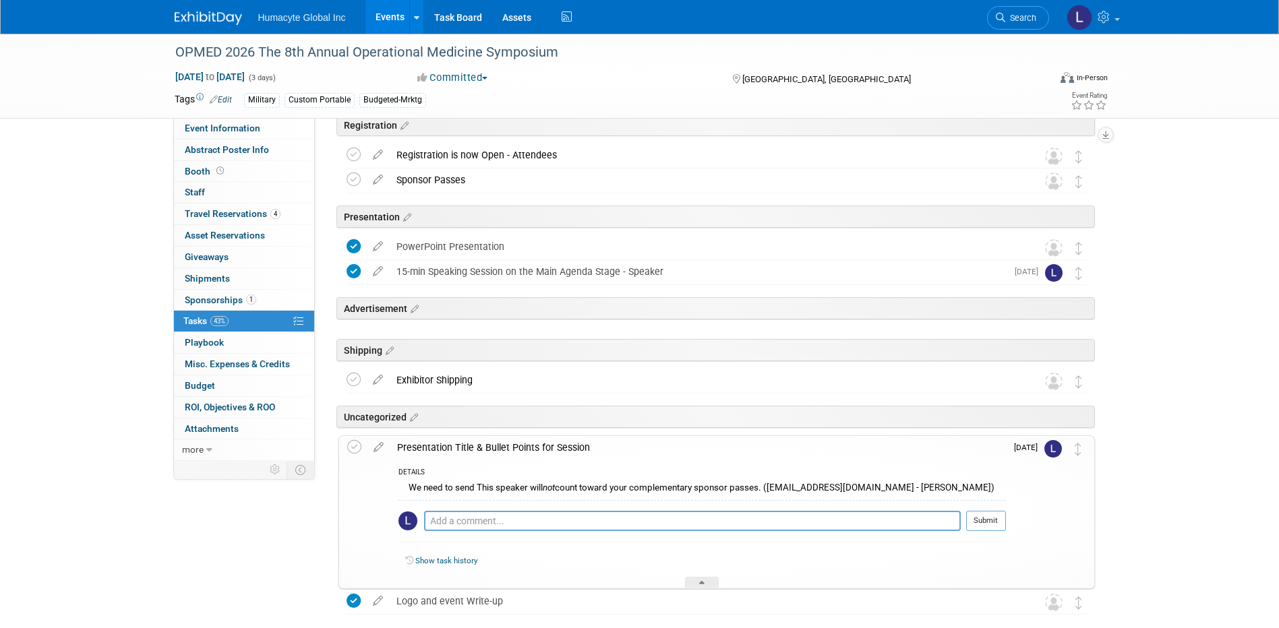
scroll to position [129, 0]
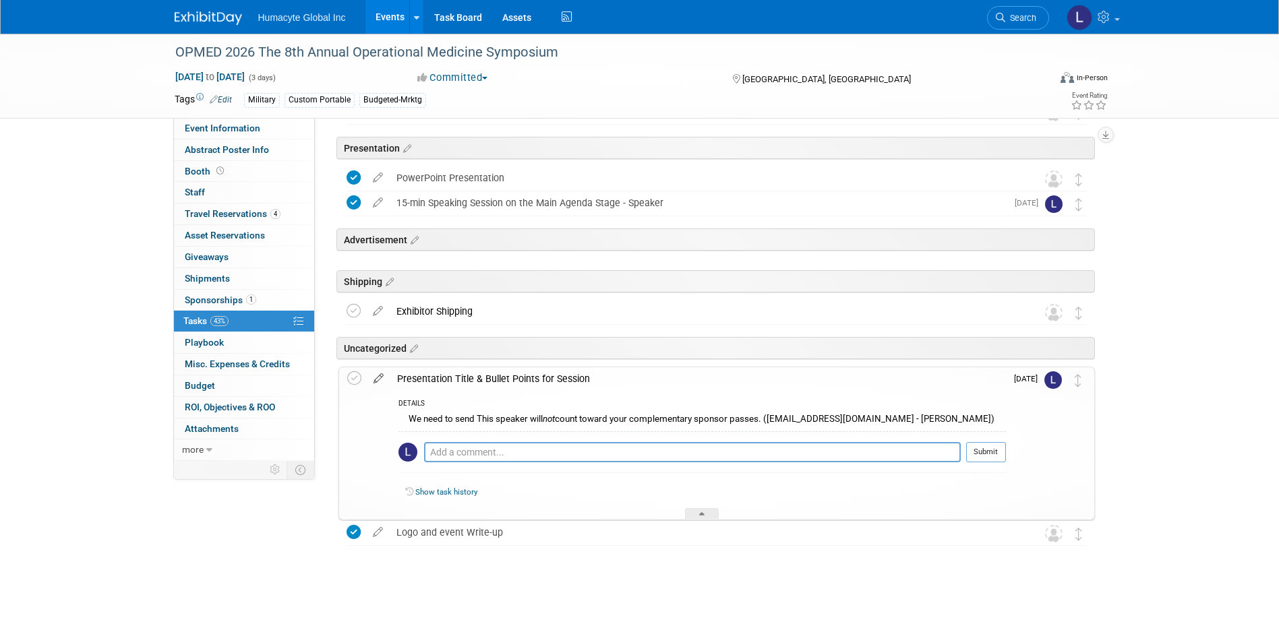
click at [382, 374] on icon at bounding box center [379, 375] width 24 height 17
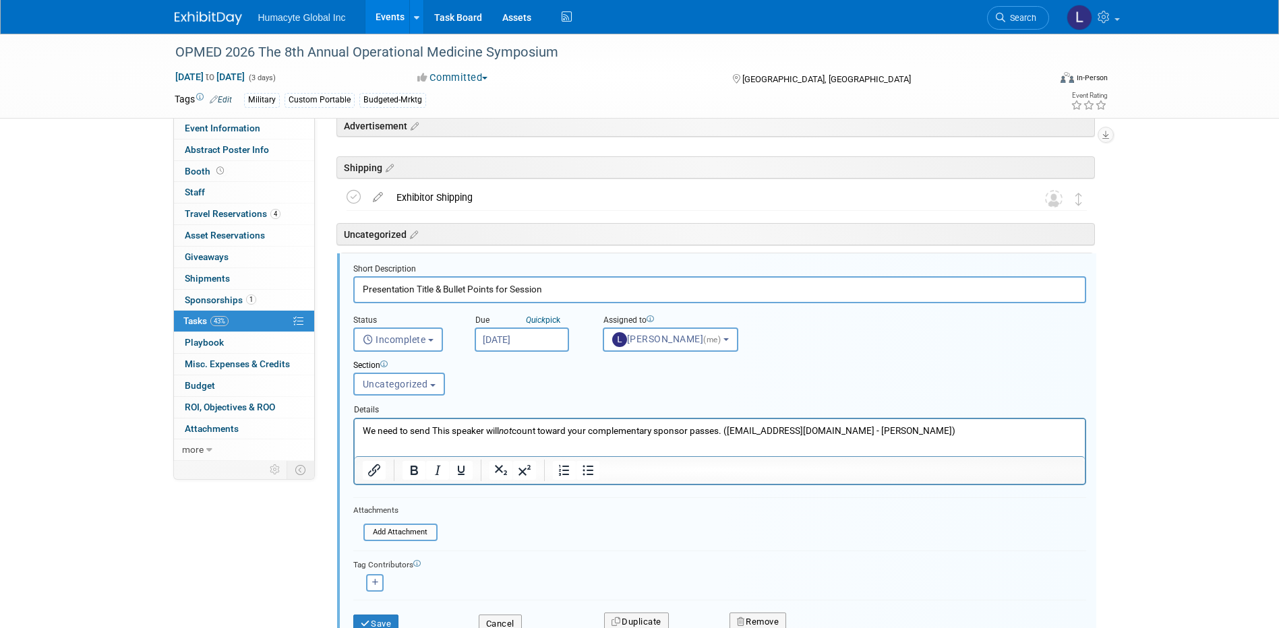
scroll to position [299, 0]
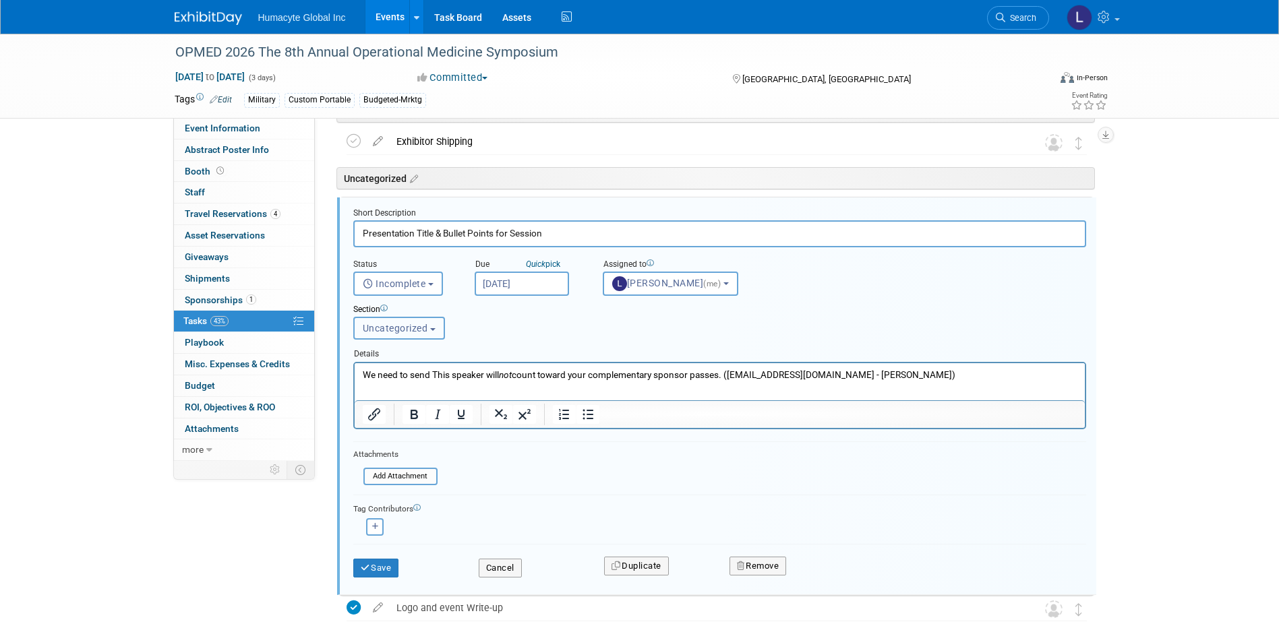
click at [406, 326] on span "Uncategorized" at bounding box center [395, 328] width 65 height 11
click at [390, 409] on label "Presentation" at bounding box center [398, 403] width 74 height 18
click at [356, 407] on input "Presentation" at bounding box center [351, 402] width 9 height 9
select select "11273024"
click at [887, 368] on p "We need to send This speaker will not count toward your complementary sponsor p…" at bounding box center [719, 374] width 714 height 13
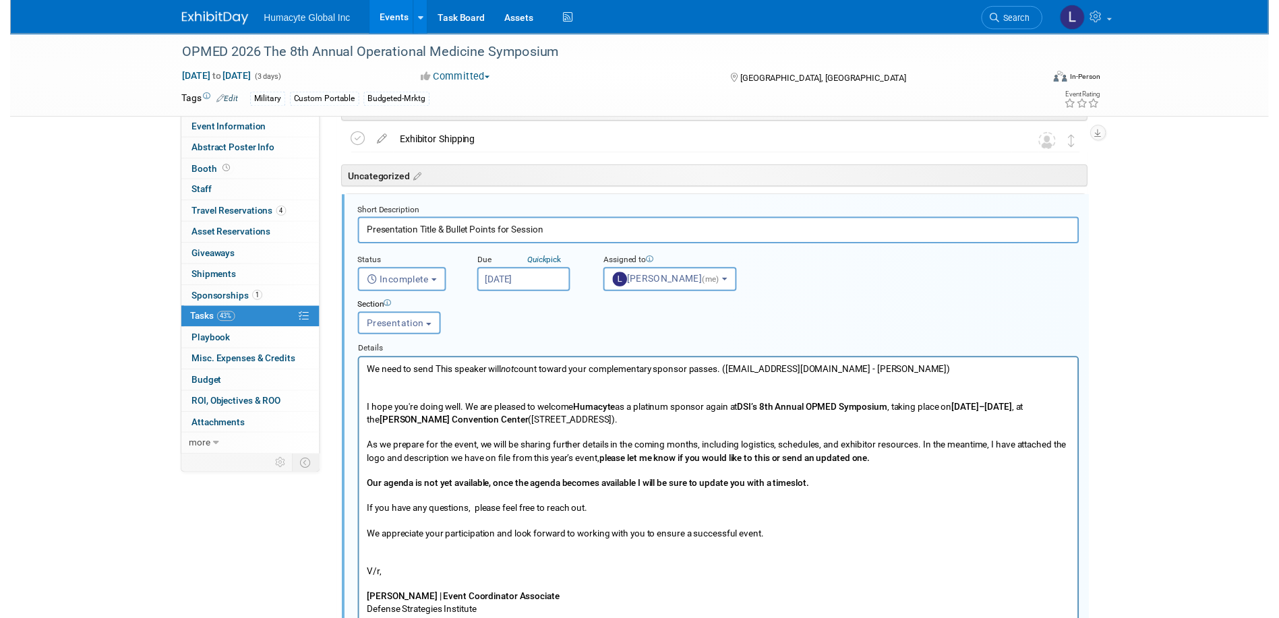
scroll to position [323, 0]
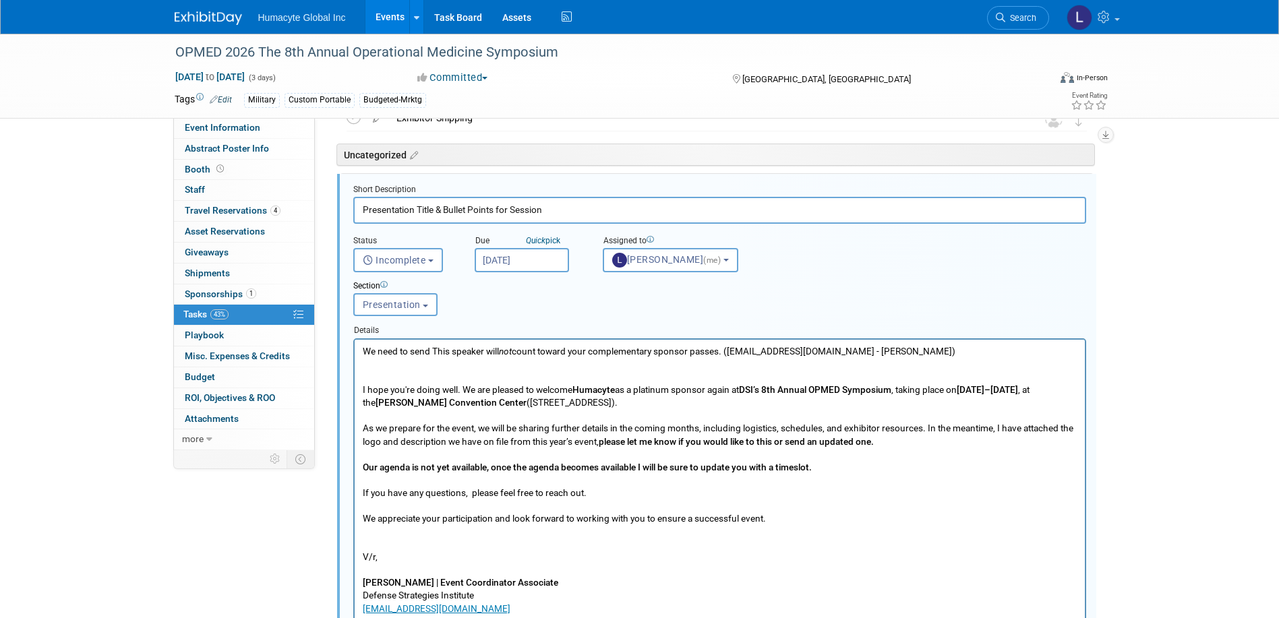
click at [376, 374] on p "Rich Text Area. Press ALT-0 for help." at bounding box center [719, 376] width 714 height 13
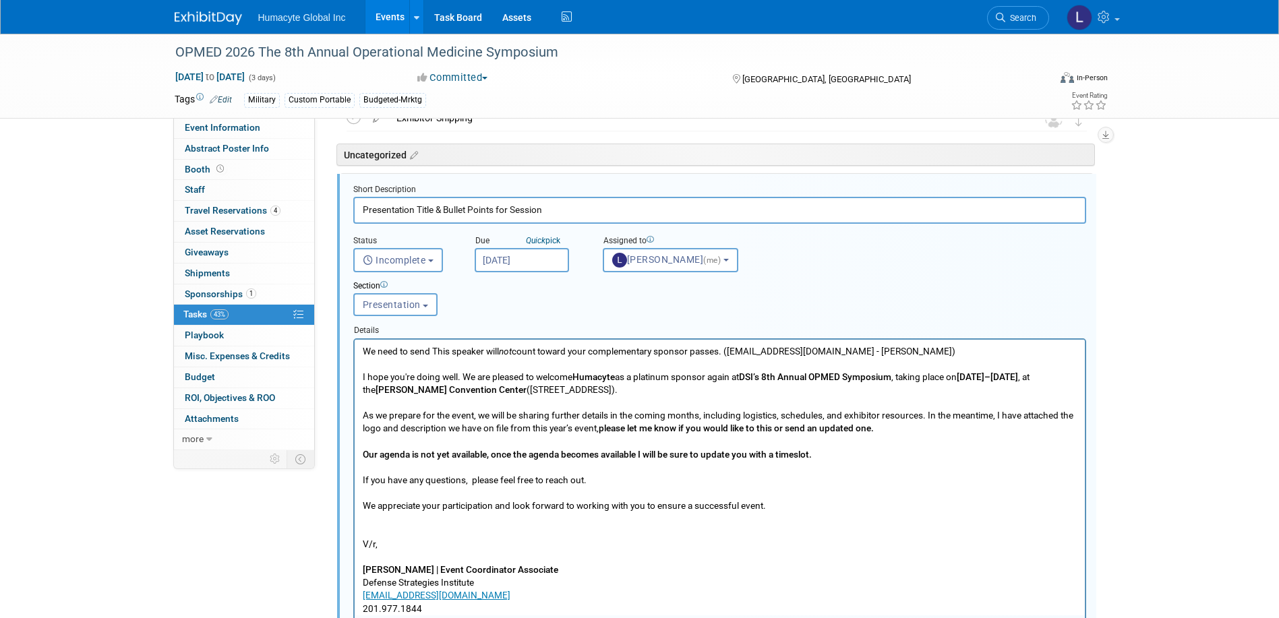
click at [368, 529] on p "Rich Text Area. Press ALT-0 for help." at bounding box center [719, 530] width 714 height 13
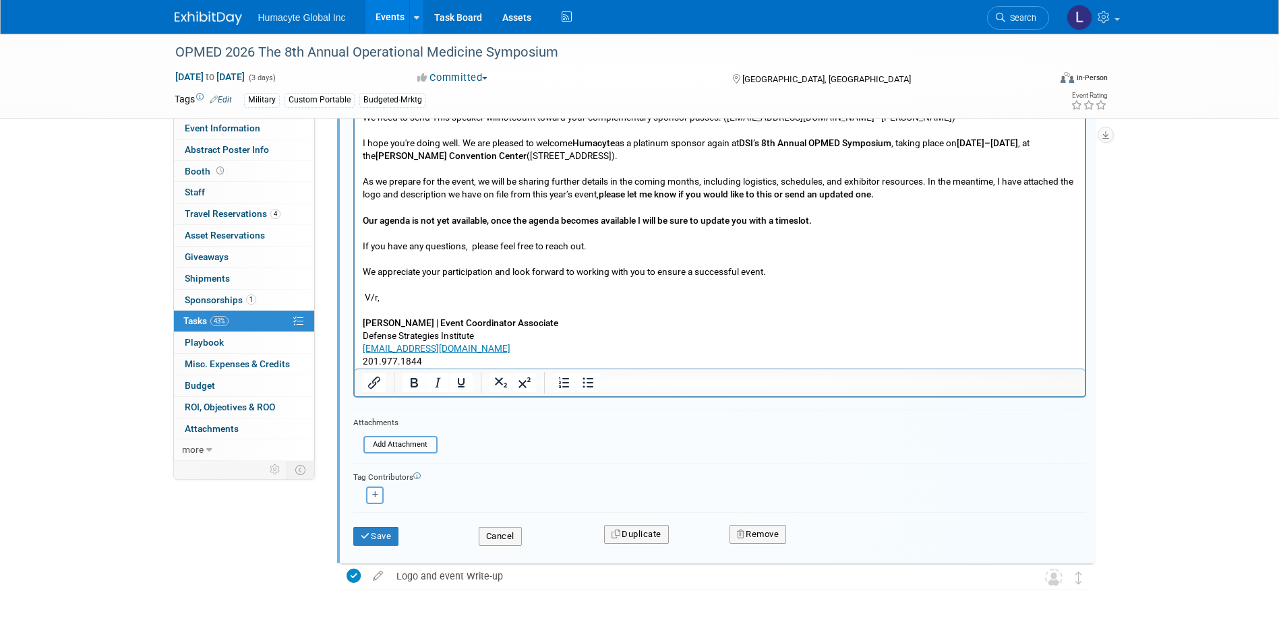
scroll to position [601, 0]
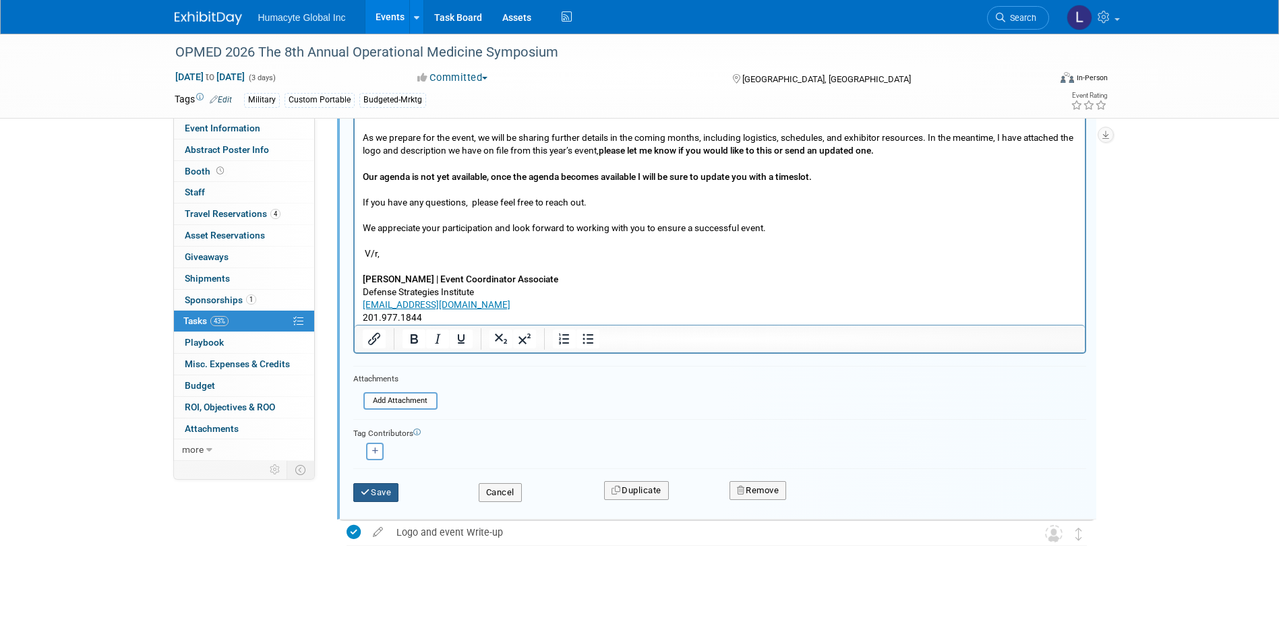
click at [379, 491] on button "Save" at bounding box center [376, 492] width 46 height 19
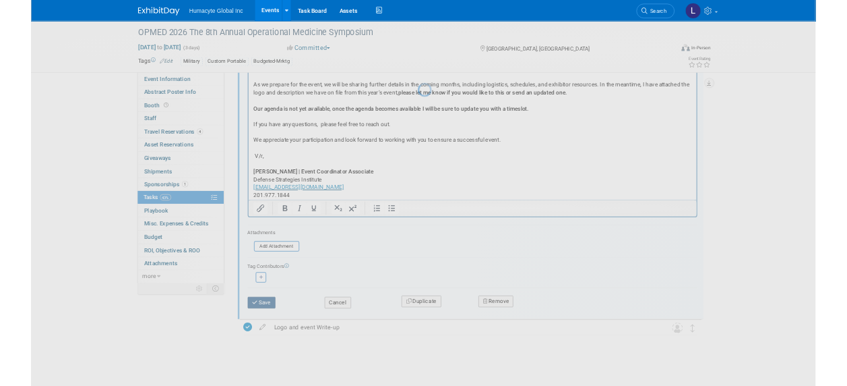
scroll to position [0, 0]
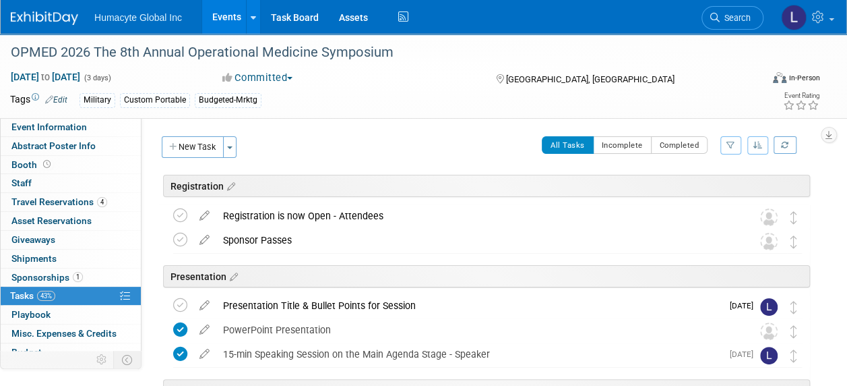
click at [226, 22] on link "Events" at bounding box center [226, 17] width 49 height 34
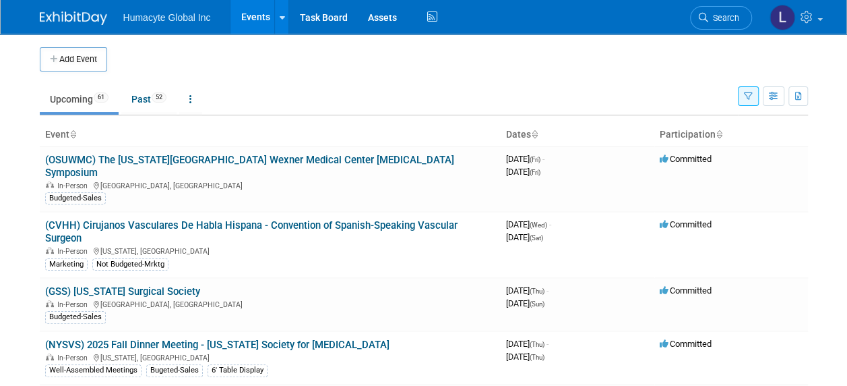
click at [249, 15] on link "Events" at bounding box center [254, 17] width 49 height 34
click at [82, 58] on button "Add Event" at bounding box center [73, 59] width 67 height 24
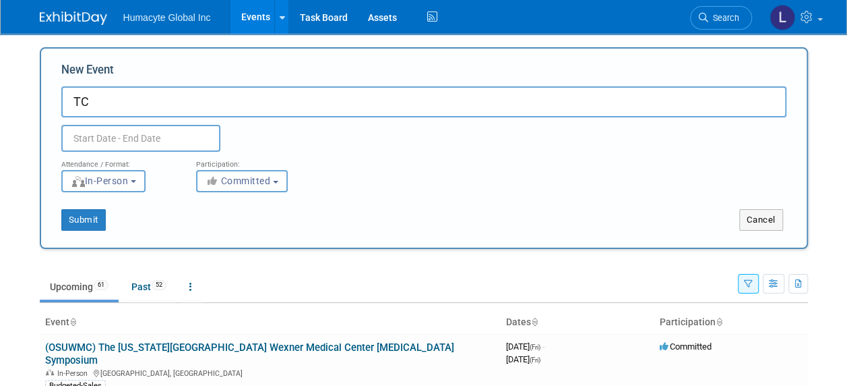
type input "T"
type input "(TCAA)"
click at [746, 223] on button "Cancel" at bounding box center [761, 220] width 44 height 22
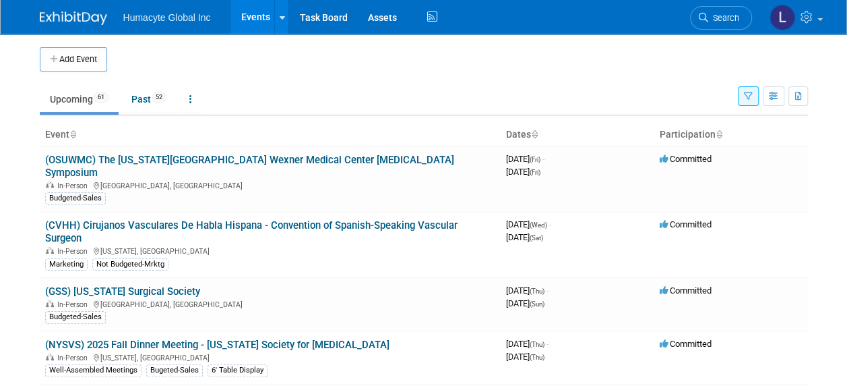
click at [270, 12] on link "Events" at bounding box center [254, 17] width 49 height 34
click at [703, 18] on icon at bounding box center [703, 17] width 9 height 9
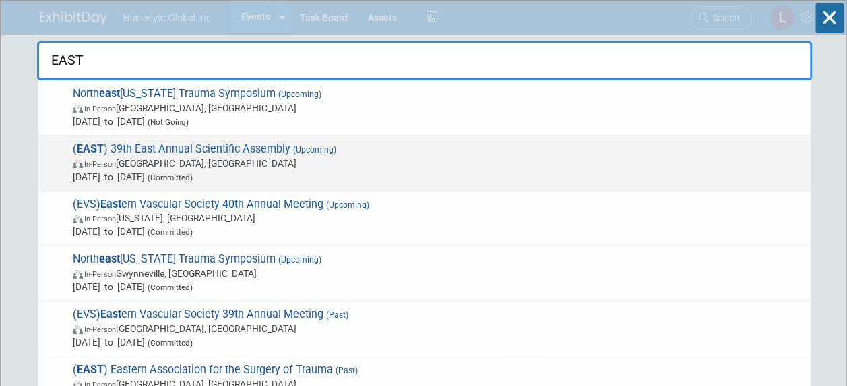
type input "EAST"
click at [140, 142] on span "( EAST ) 39th East Annual Scientific Assembly (Upcoming) In-Person Atlanta, GA …" at bounding box center [436, 162] width 735 height 41
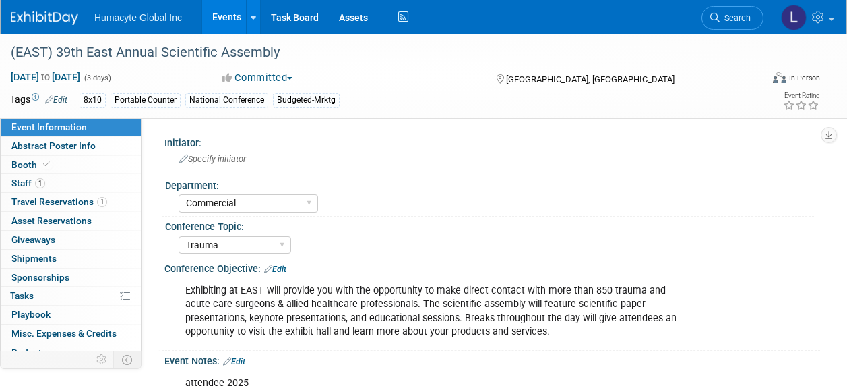
select select "Commercial"
select select "Trauma"
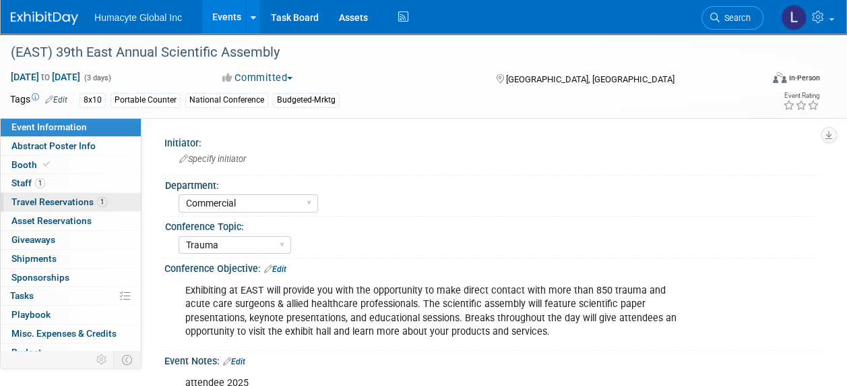
click at [42, 206] on span "Travel Reservations 1" at bounding box center [59, 201] width 96 height 11
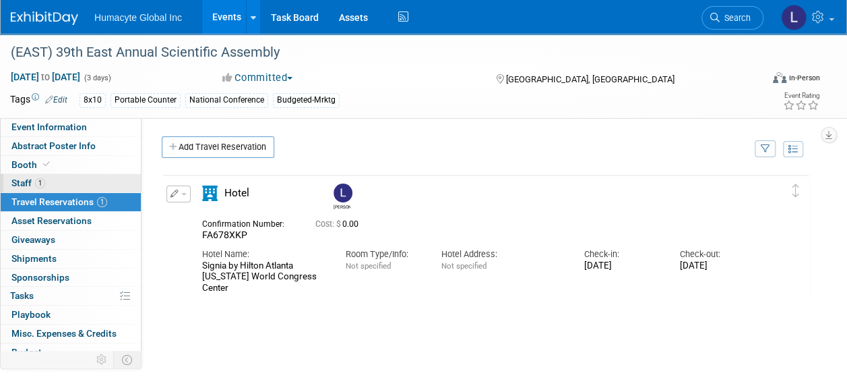
click at [27, 179] on span "Staff 1" at bounding box center [28, 182] width 34 height 11
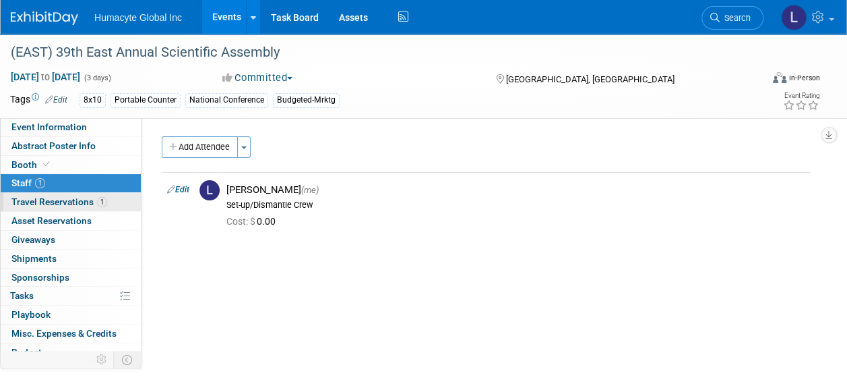
click at [32, 197] on span "Travel Reservations 1" at bounding box center [59, 201] width 96 height 11
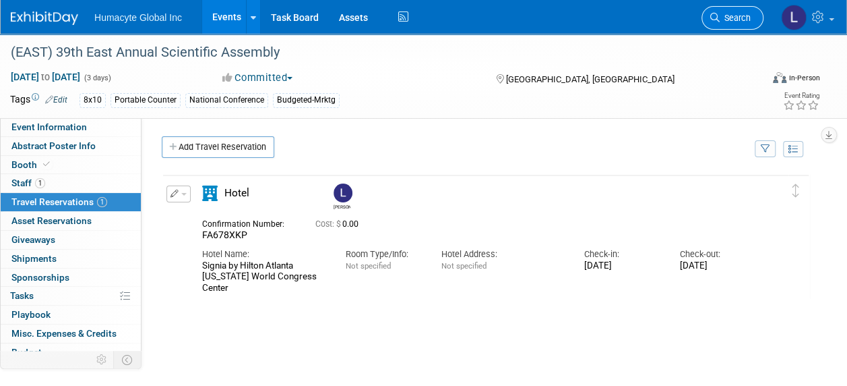
click at [718, 19] on icon at bounding box center [714, 17] width 9 height 9
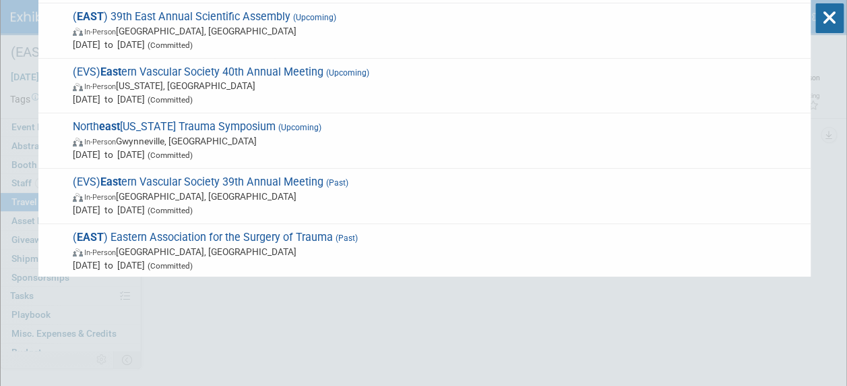
scroll to position [135, 0]
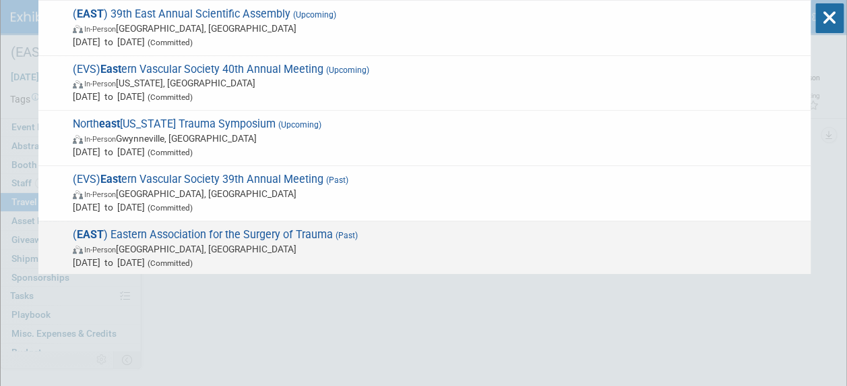
type input "East"
click at [194, 233] on span "( EAST ) Eastern Association for the Surgery of Trauma (Past) In-Person [GEOGRA…" at bounding box center [436, 248] width 735 height 41
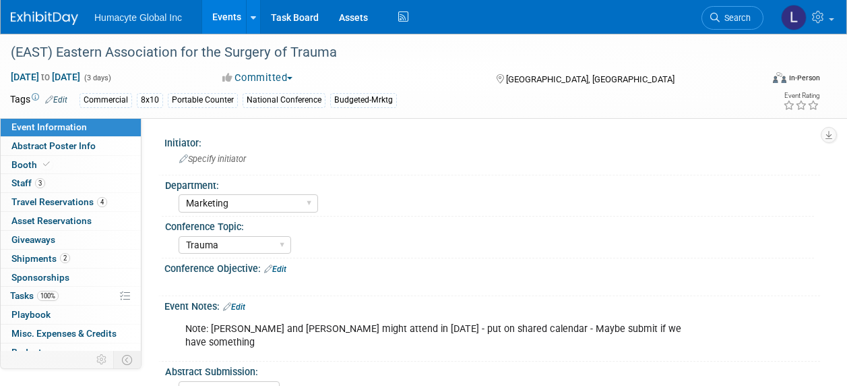
select select "Marketing"
select select "Trauma"
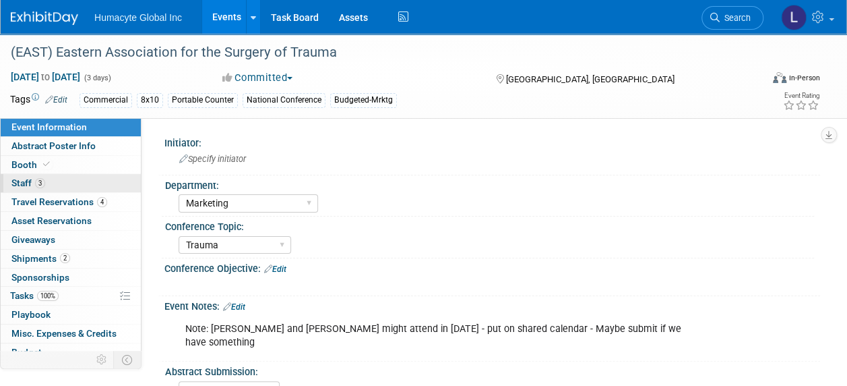
click at [32, 176] on link "3 Staff 3" at bounding box center [71, 183] width 140 height 18
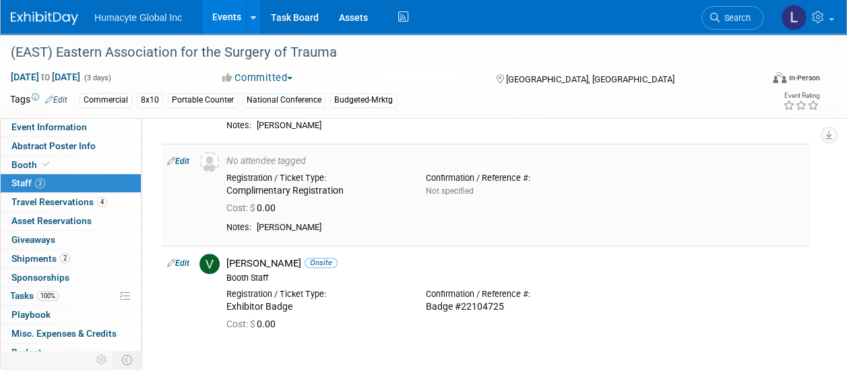
scroll to position [67, 0]
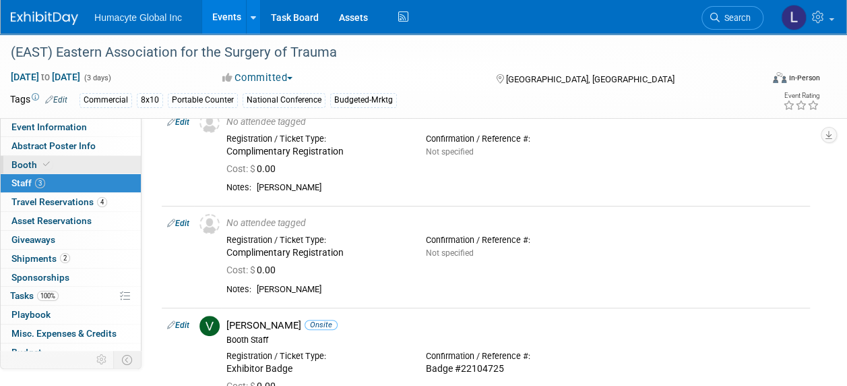
click at [26, 159] on span "Booth" at bounding box center [31, 164] width 41 height 11
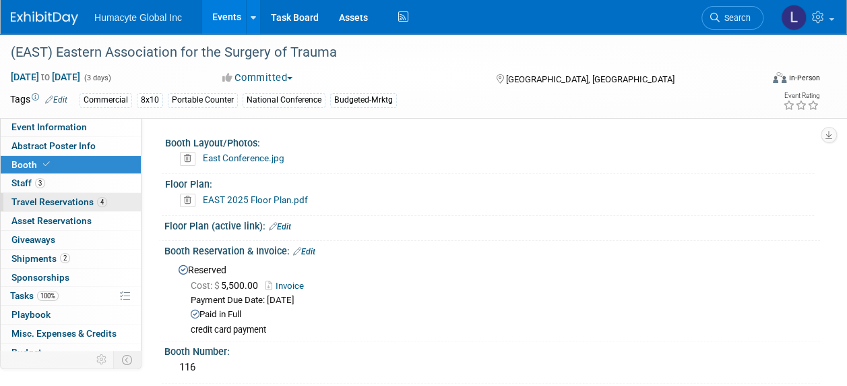
click at [34, 198] on span "Travel Reservations 4" at bounding box center [59, 201] width 96 height 11
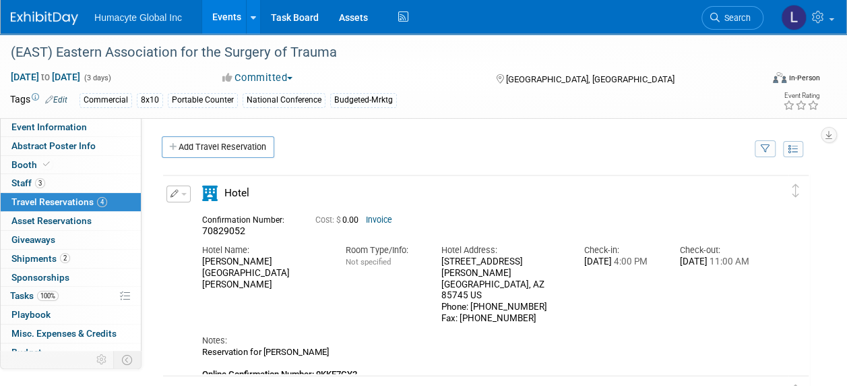
click at [224, 16] on link "Events" at bounding box center [226, 17] width 49 height 34
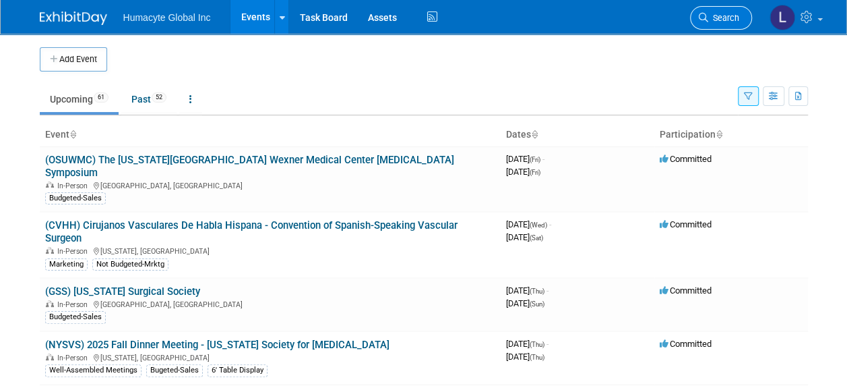
click at [728, 7] on link "Search" at bounding box center [721, 18] width 62 height 24
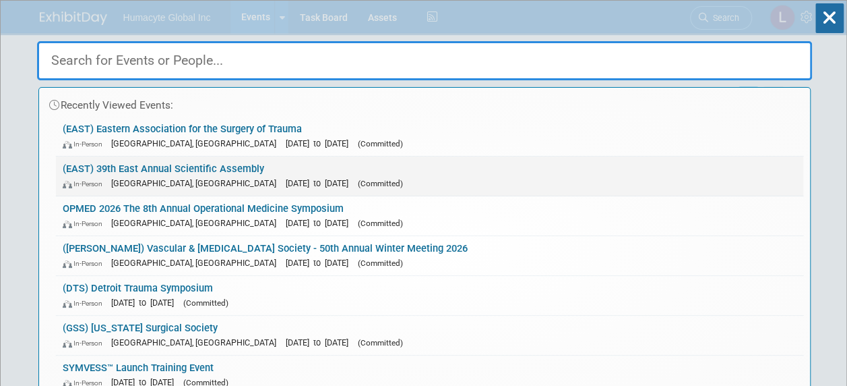
click at [233, 169] on link "(EAST) 39th East Annual Scientific Assembly In-Person Atlanta, GA Jan 21, 2026 …" at bounding box center [429, 175] width 747 height 39
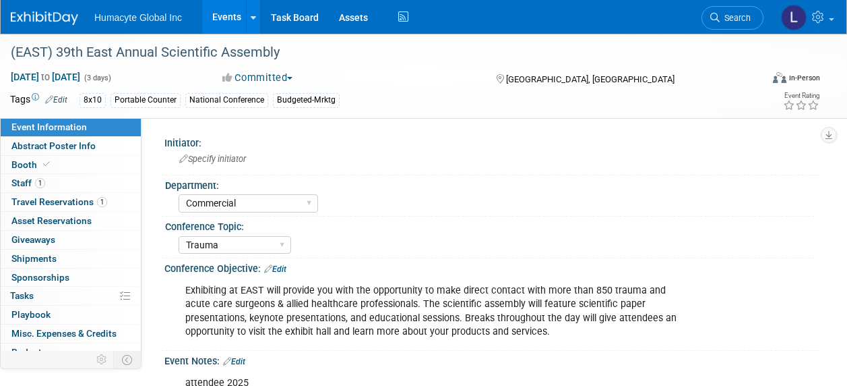
select select "Commercial"
select select "Trauma"
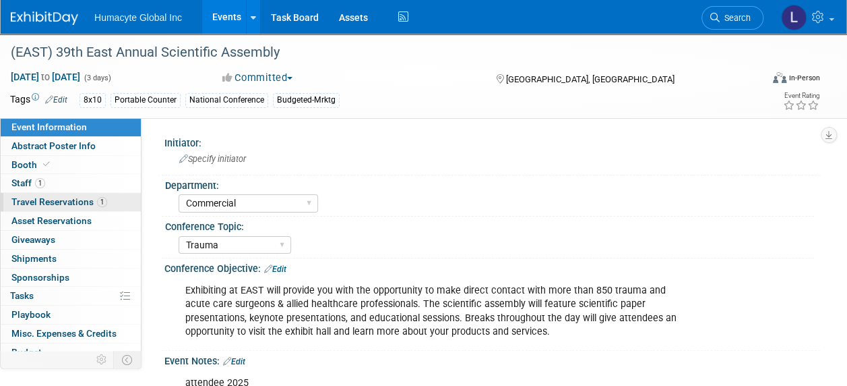
click at [43, 198] on span "Travel Reservations 1" at bounding box center [59, 201] width 96 height 11
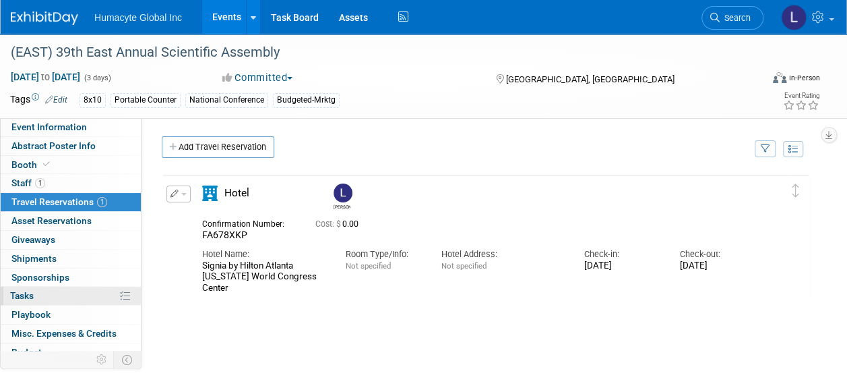
click at [34, 295] on span "Tasks 0%" at bounding box center [22, 295] width 24 height 11
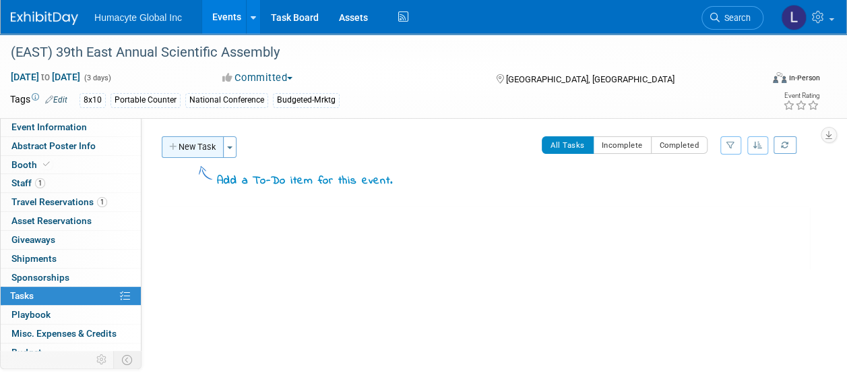
click at [179, 144] on button "New Task" at bounding box center [193, 147] width 62 height 22
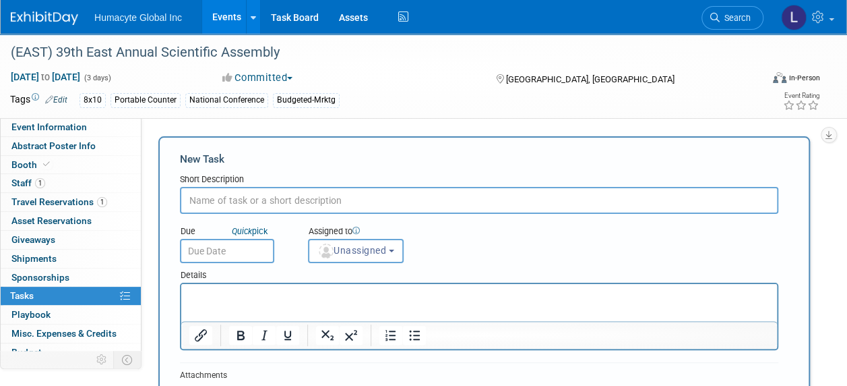
click at [259, 299] on p "Rich Text Area. Press ALT-0 for help." at bounding box center [479, 295] width 580 height 13
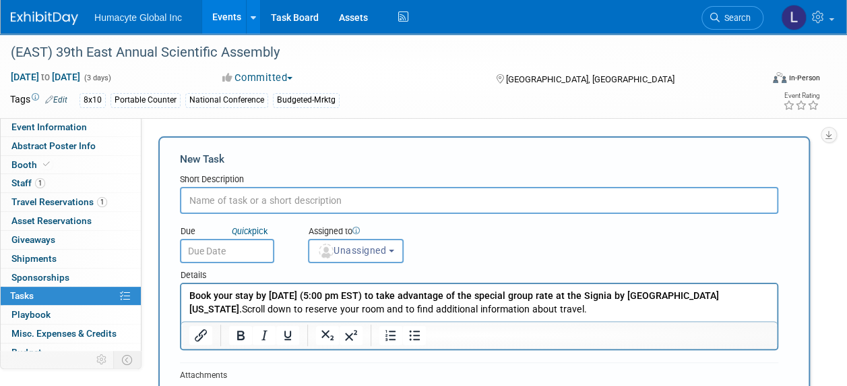
click at [542, 316] on html "Book your stay by December 29th (5:00 pm EST) to take advantage of the special …" at bounding box center [479, 300] width 596 height 32
click at [538, 308] on p "Book your stay by December 29th (5:00 pm EST) to take advantage of the special …" at bounding box center [479, 302] width 580 height 27
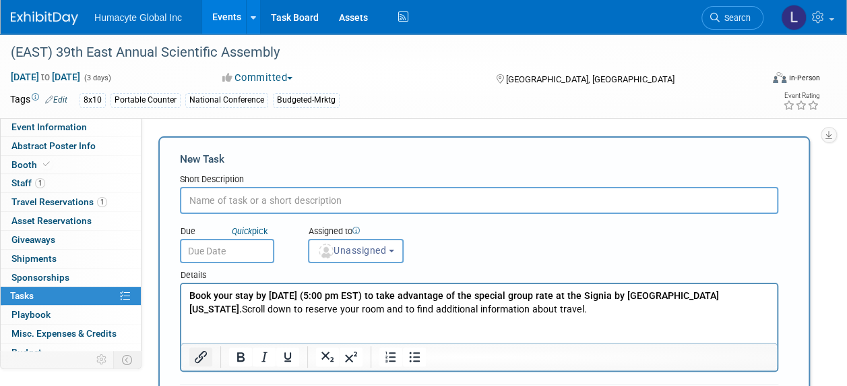
click at [198, 359] on icon "Insert/edit link" at bounding box center [201, 356] width 16 height 16
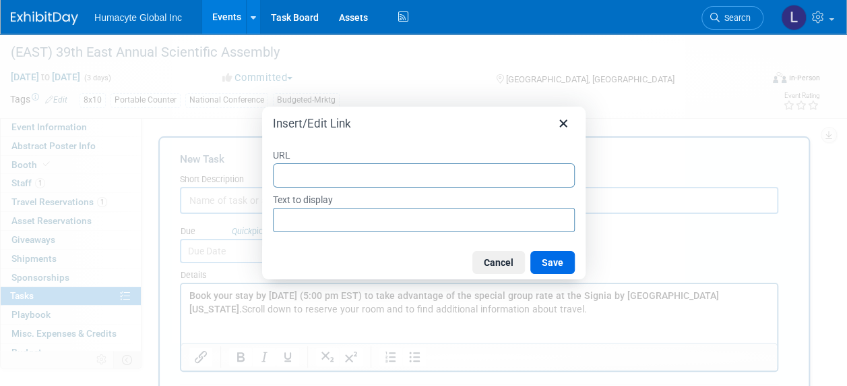
type input "https://book.passkey.com/event/51064664/owner/50497337/landing"
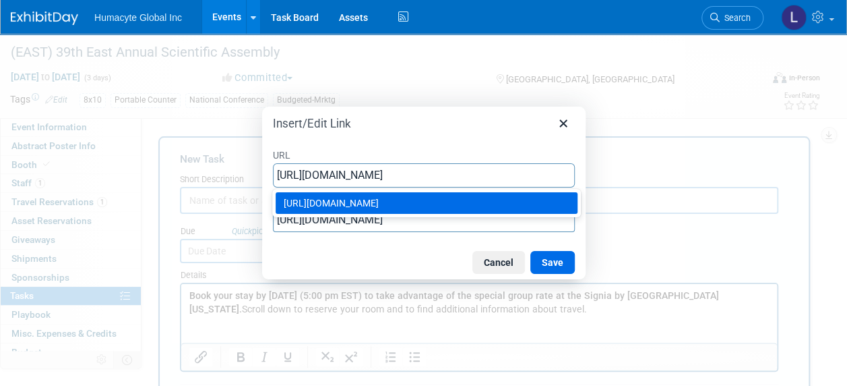
type input "https://book.passkey.com/event/51064664/owner/50497337/landing"
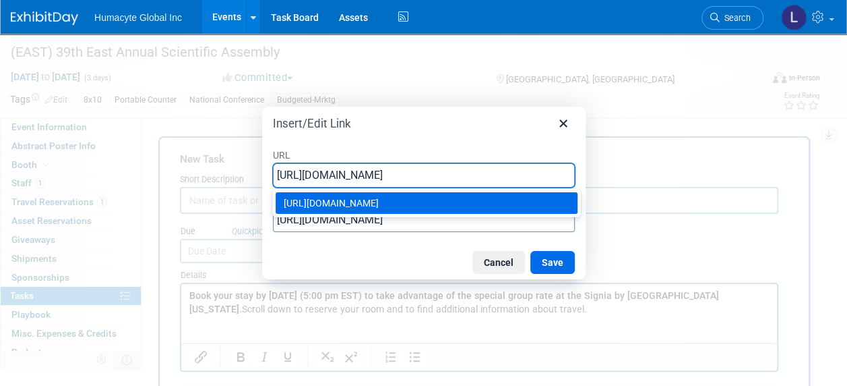
click at [309, 244] on div "URL https://book.passkey.com/event/51064664/owner/50497337/landing Text to disp…" at bounding box center [424, 190] width 324 height 111
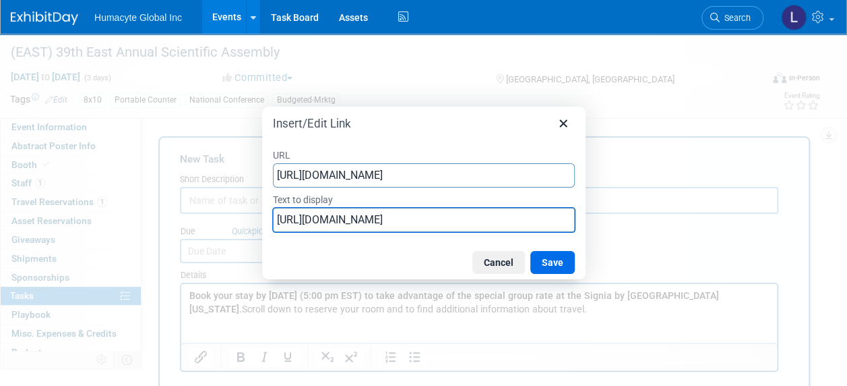
click at [318, 222] on input "https://book.passkey.com/event/51064664/owner/50497337/landing" at bounding box center [424, 220] width 302 height 24
type input "Y"
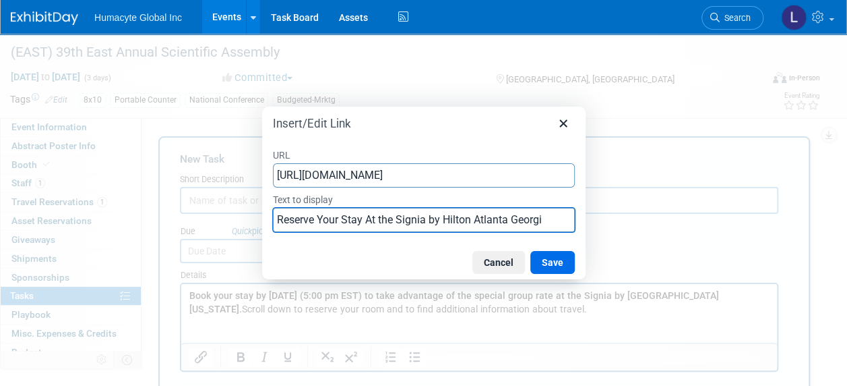
type input "Reserve Your Stay At the Signia by Hilton Atlanta Georgia"
click at [552, 259] on button "Save" at bounding box center [552, 262] width 44 height 23
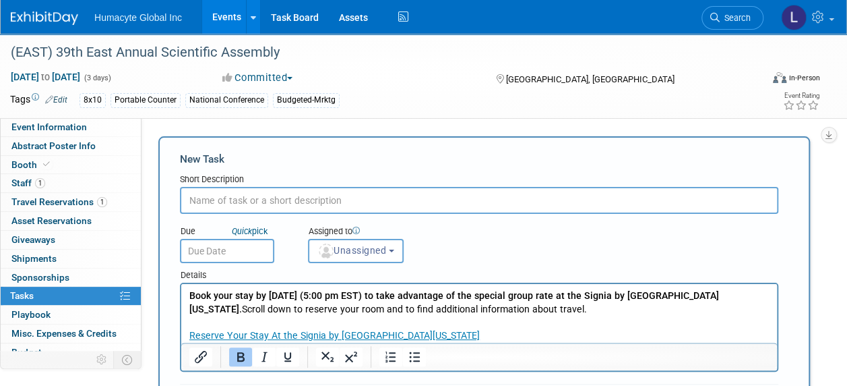
click at [263, 202] on input "text" at bounding box center [479, 200] width 598 height 27
type input "Secure hotel"
click at [337, 256] on button "Unassigned" at bounding box center [356, 251] width 96 height 24
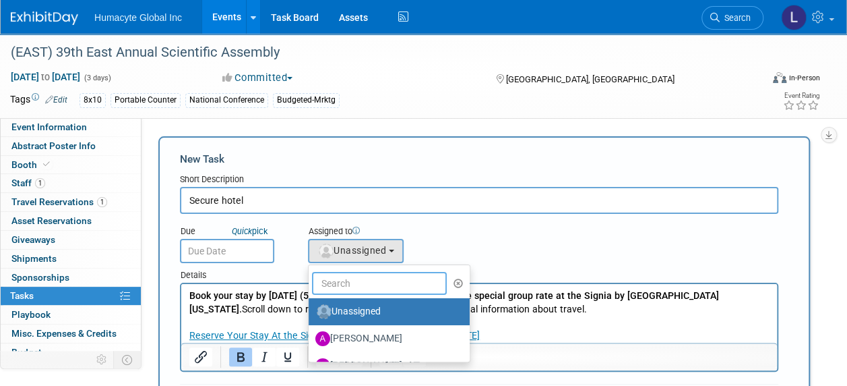
click at [352, 274] on input "text" at bounding box center [379, 283] width 135 height 23
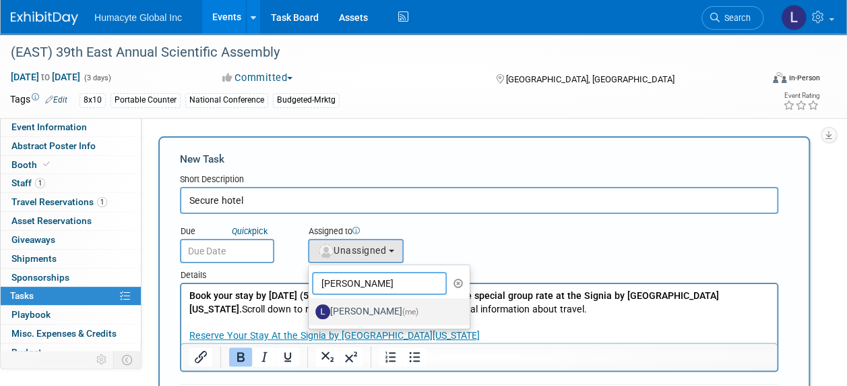
type input "Linda"
click at [356, 310] on label "Linda Hamilton (me)" at bounding box center [385, 312] width 141 height 22
click at [311, 310] on input "Linda Hamilton (me)" at bounding box center [306, 309] width 9 height 9
select select "37db9ad9-d629-4432-a702-64294516bf75"
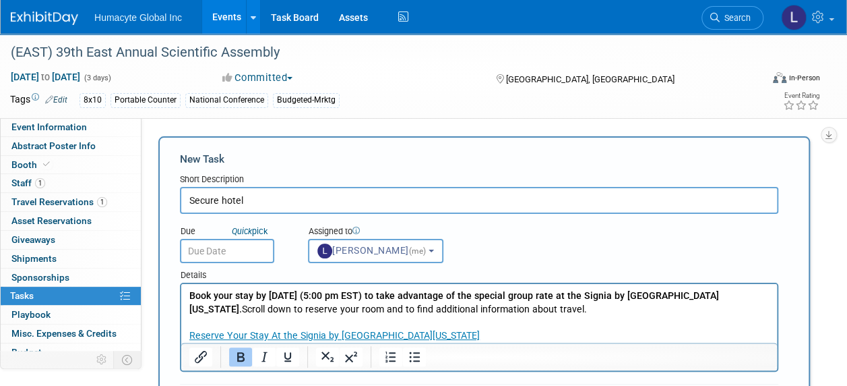
click at [206, 253] on input "text" at bounding box center [227, 251] width 94 height 24
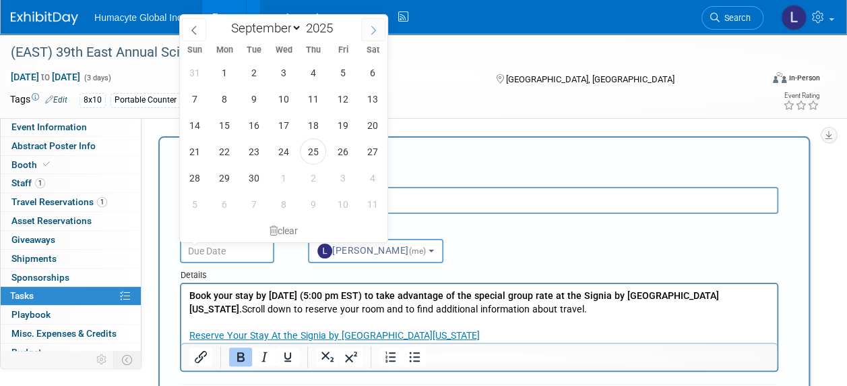
click at [375, 28] on icon at bounding box center [373, 30] width 9 height 9
select select "9"
click at [224, 201] on span "3" at bounding box center [224, 204] width 26 height 26
type input "Nov 3, 2025"
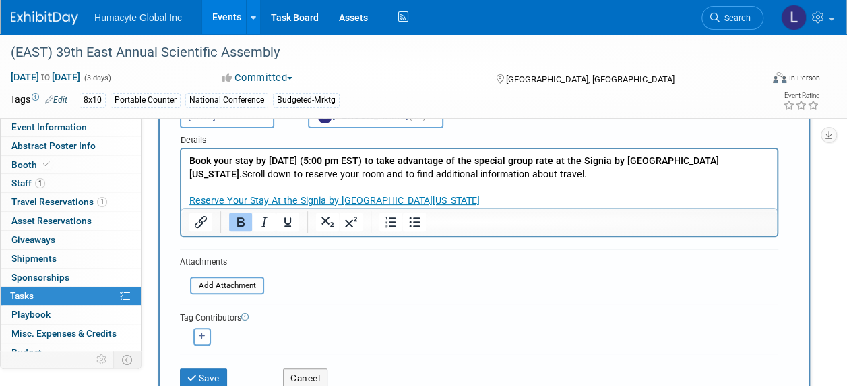
scroll to position [202, 0]
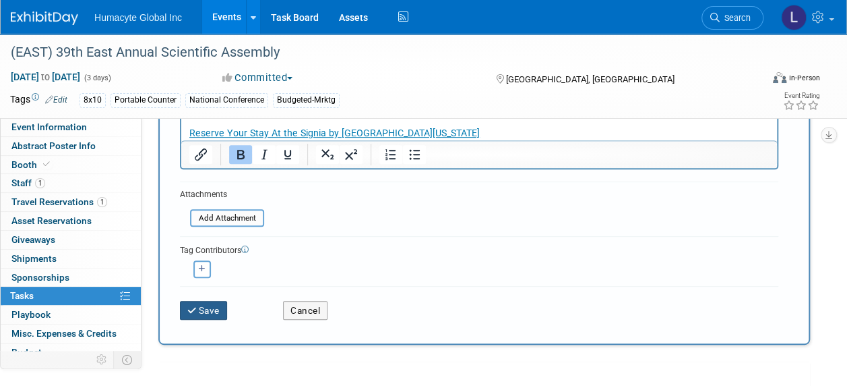
click at [205, 305] on button "Save" at bounding box center [203, 310] width 47 height 19
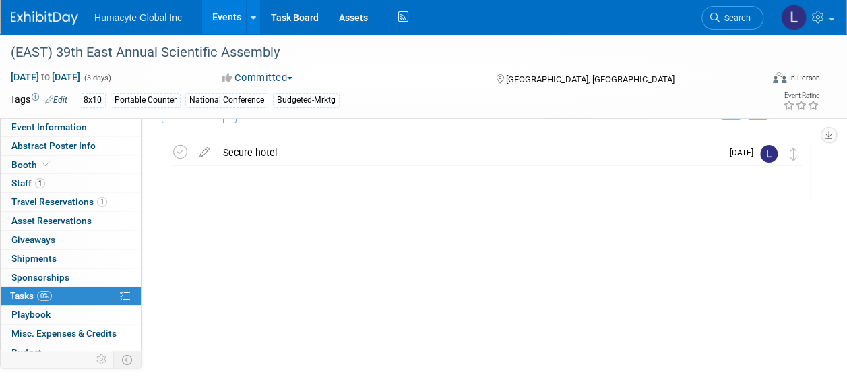
scroll to position [0, 0]
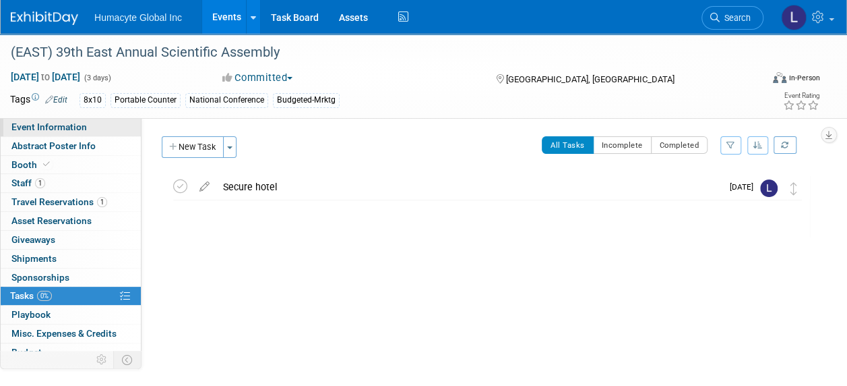
click at [26, 127] on span "Event Information" at bounding box center [48, 126] width 75 height 11
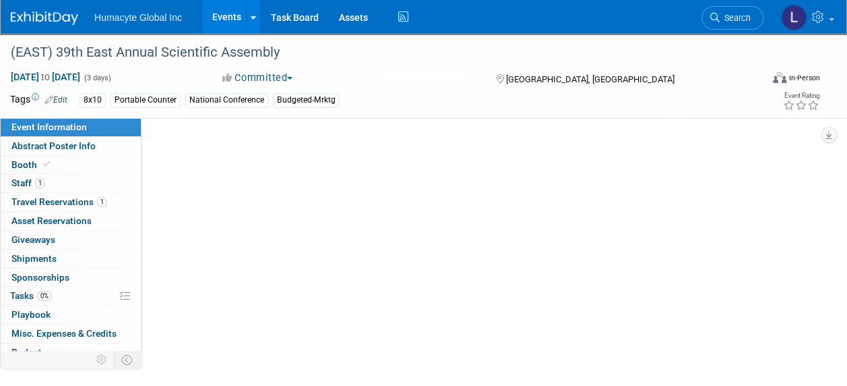
select select "Commercial"
select select "Trauma"
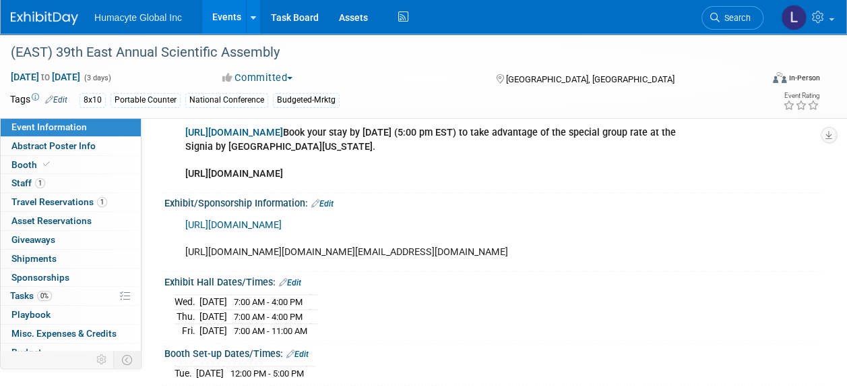
scroll to position [741, 0]
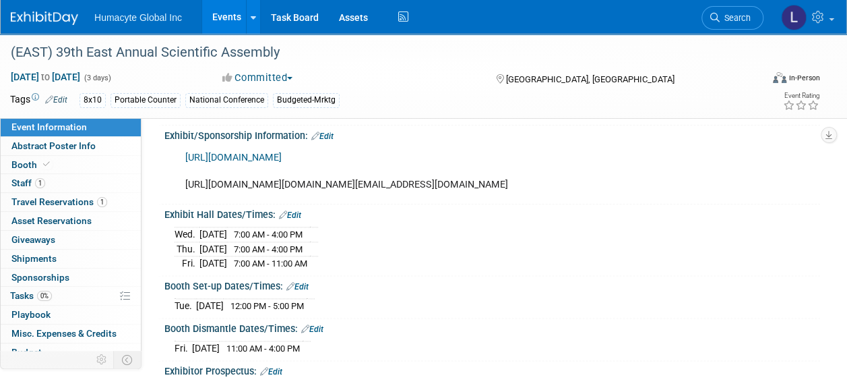
click at [221, 12] on link "Events" at bounding box center [226, 17] width 49 height 34
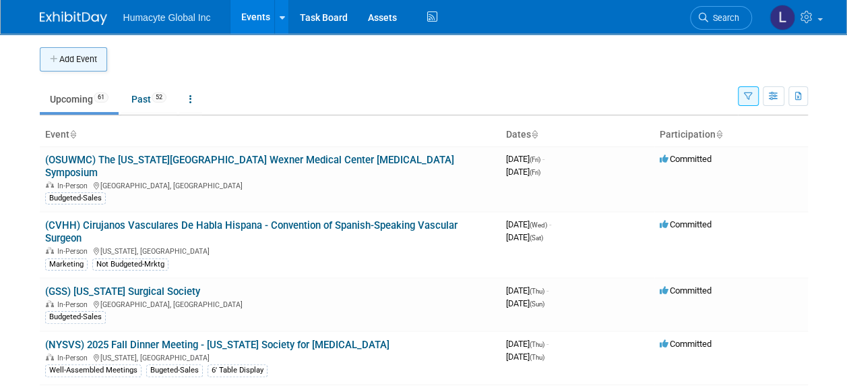
click at [78, 55] on button "Add Event" at bounding box center [73, 59] width 67 height 24
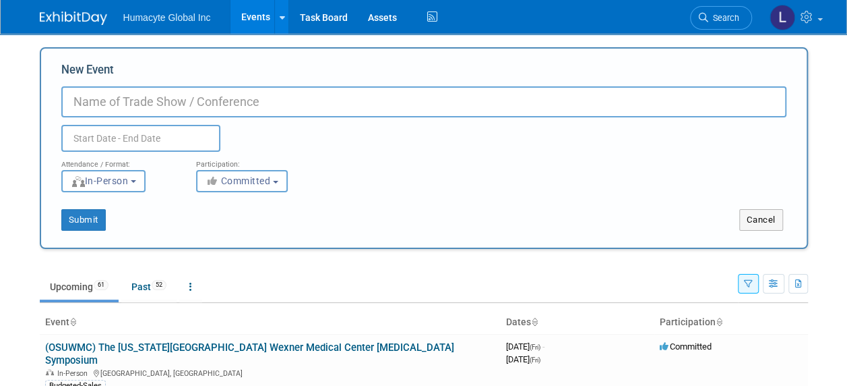
click at [230, 104] on input "New Event" at bounding box center [423, 101] width 725 height 31
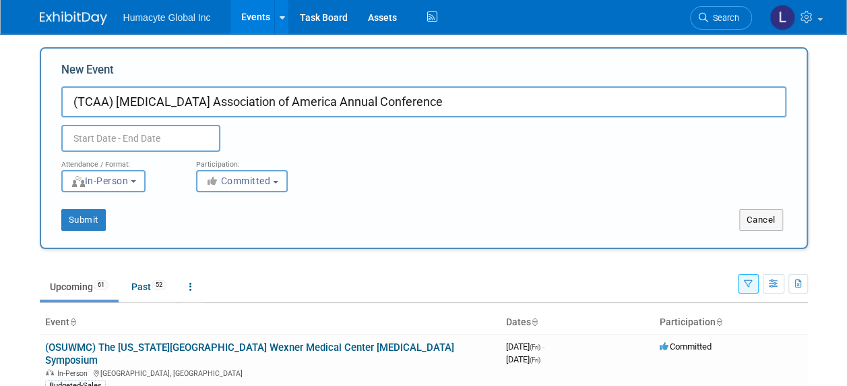
type input "(TCAA) [MEDICAL_DATA] Association of America Annual Conference"
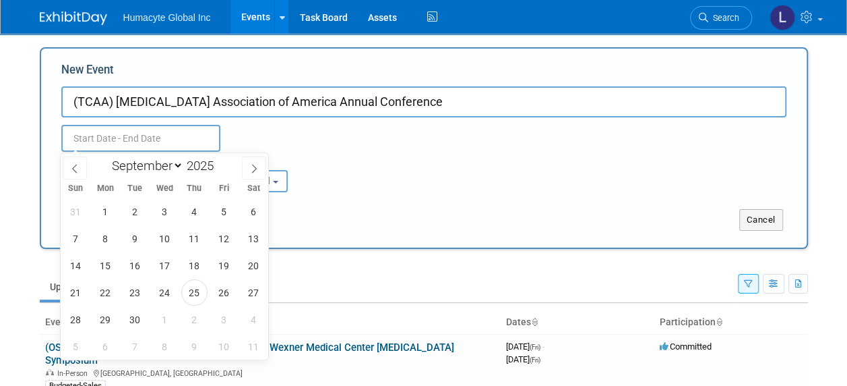
click at [93, 146] on input "text" at bounding box center [140, 138] width 159 height 27
click at [256, 162] on span at bounding box center [254, 167] width 24 height 23
click at [256, 164] on icon at bounding box center [253, 168] width 9 height 9
click at [257, 164] on icon at bounding box center [253, 168] width 9 height 9
select select "11"
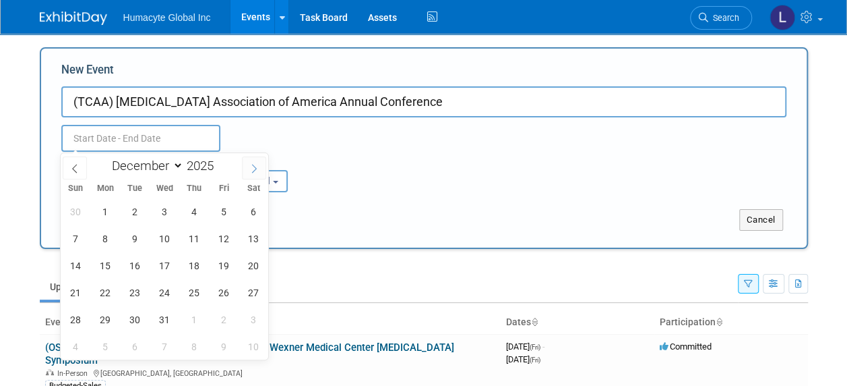
click at [257, 164] on icon at bounding box center [253, 168] width 9 height 9
type input "2026"
click at [257, 164] on icon at bounding box center [253, 168] width 9 height 9
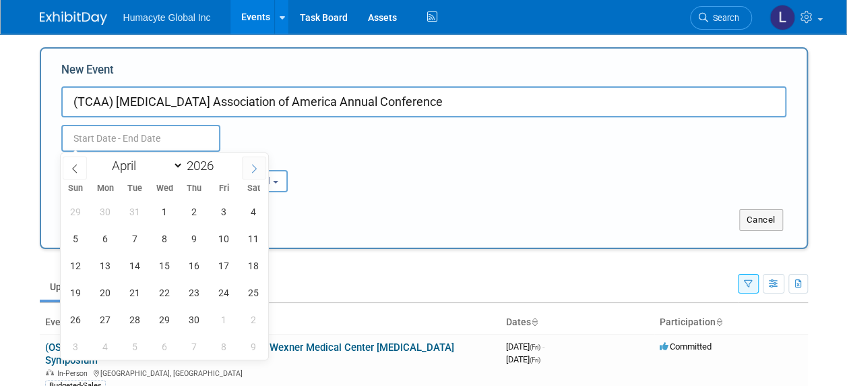
click at [257, 164] on icon at bounding box center [253, 168] width 9 height 9
select select "4"
click at [70, 236] on span "3" at bounding box center [76, 238] width 26 height 26
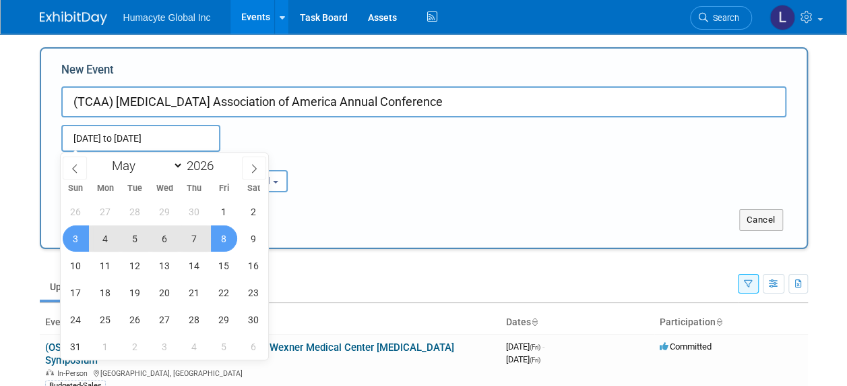
click at [228, 241] on span "8" at bounding box center [224, 238] width 26 height 26
type input "May 3, 2026 to May 8, 2026"
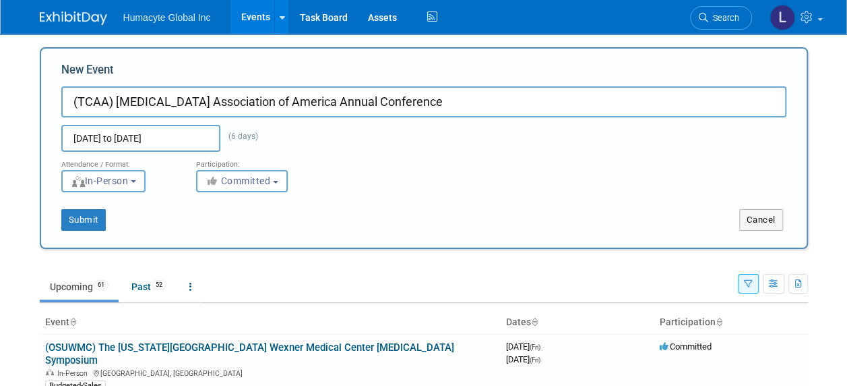
click at [347, 186] on div "Attendance / Format: <img src="https://www.exhibitday.com/Images/Format-InPerso…" at bounding box center [423, 172] width 745 height 40
click at [230, 186] on button "Committed" at bounding box center [242, 181] width 92 height 22
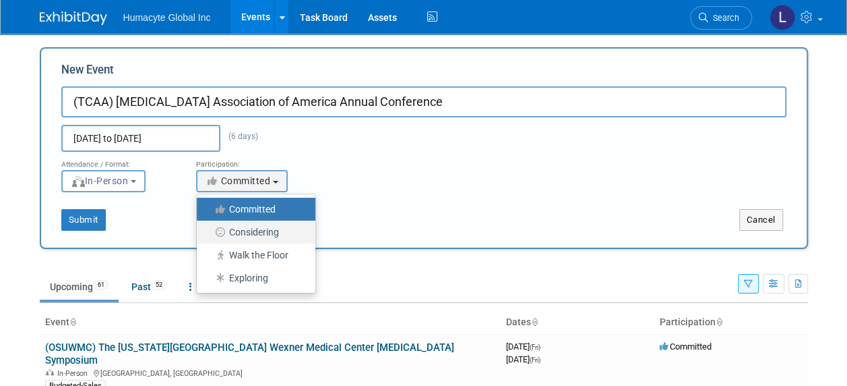
click at [244, 233] on label "Considering" at bounding box center [253, 232] width 98 height 18
click at [209, 233] on input "Considering" at bounding box center [204, 232] width 9 height 9
select select "2"
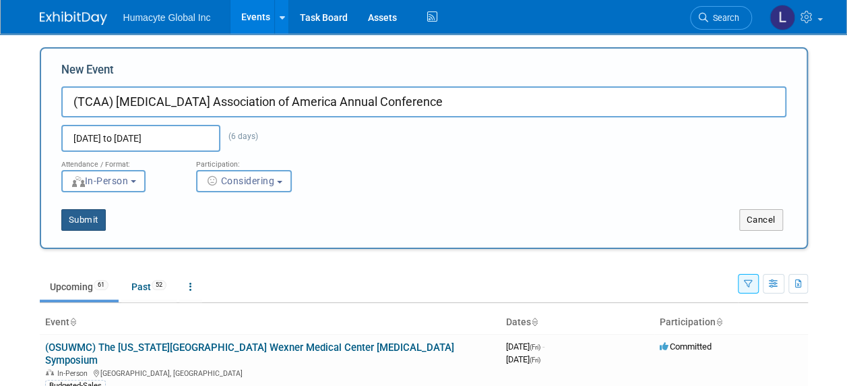
click at [78, 224] on button "Submit" at bounding box center [83, 220] width 44 height 22
type input "(TCAA) [MEDICAL_DATA] Association of America Annual Conference"
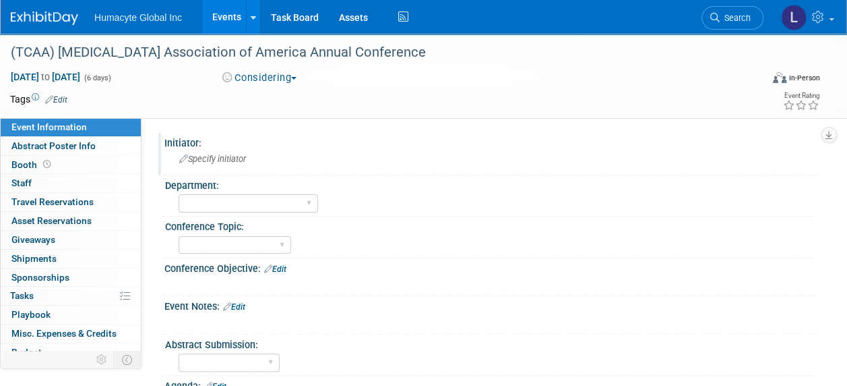
click at [215, 162] on span "Specify initiator" at bounding box center [212, 159] width 67 height 10
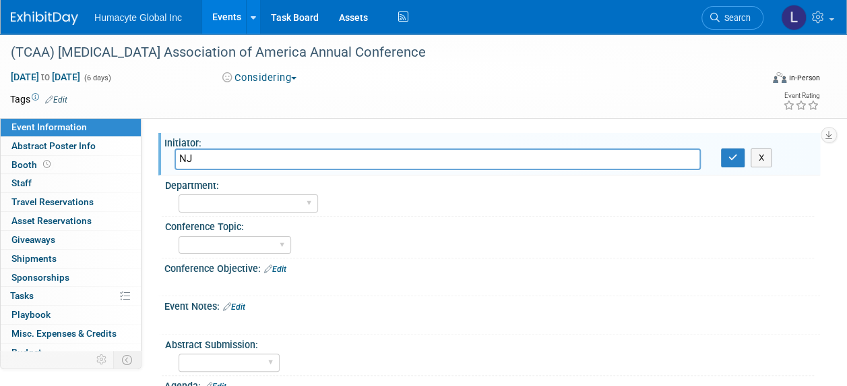
type input "N"
type input "[PERSON_NAME]"
click at [735, 159] on icon "button" at bounding box center [733, 157] width 9 height 9
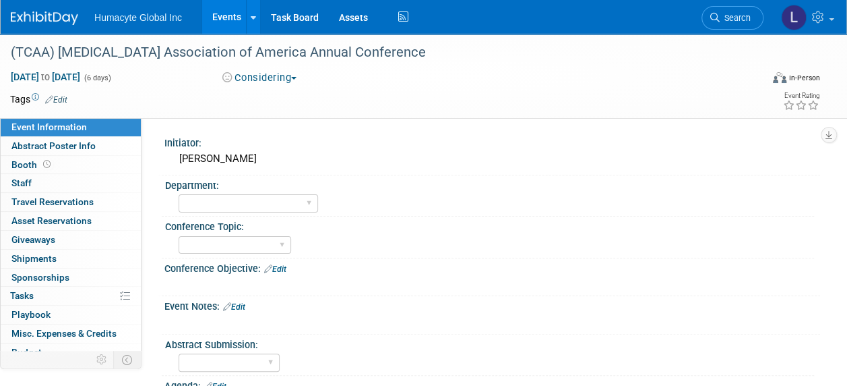
click at [245, 302] on link "Edit" at bounding box center [234, 306] width 22 height 9
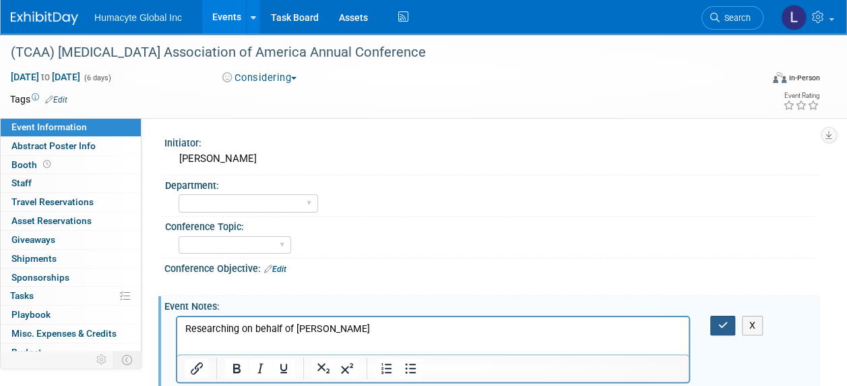
click at [723, 324] on icon "button" at bounding box center [723, 324] width 10 height 9
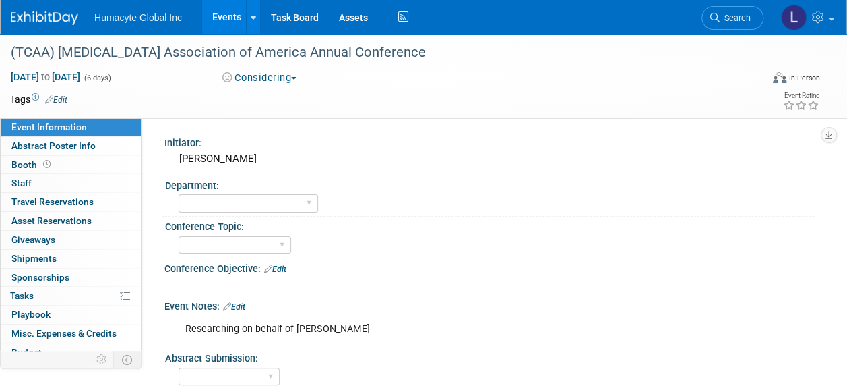
click at [282, 267] on link "Edit" at bounding box center [275, 268] width 22 height 9
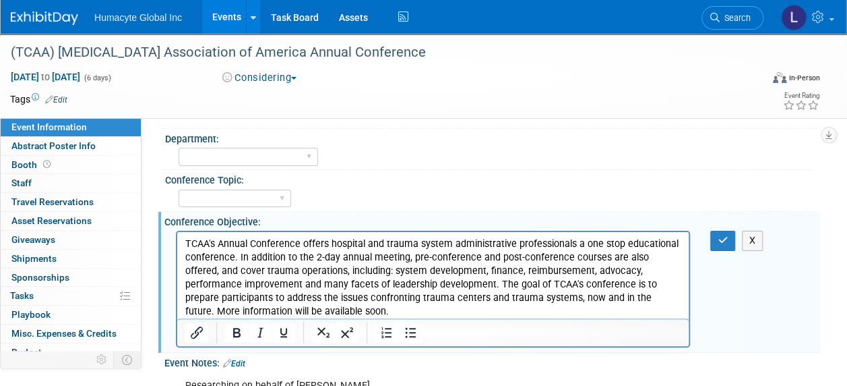
scroll to position [67, 0]
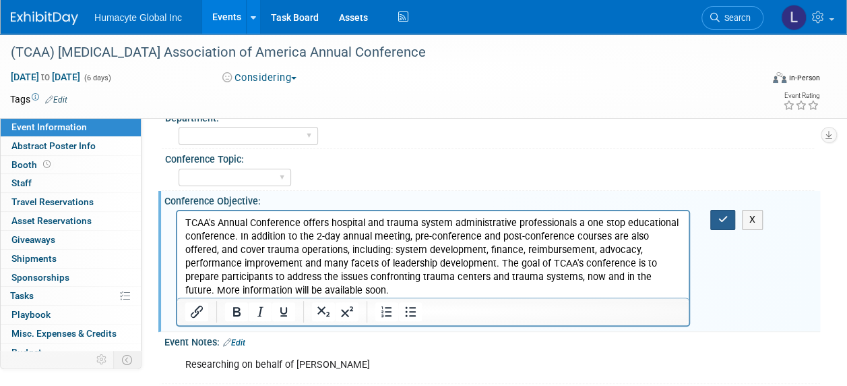
click at [730, 218] on button "button" at bounding box center [722, 220] width 25 height 20
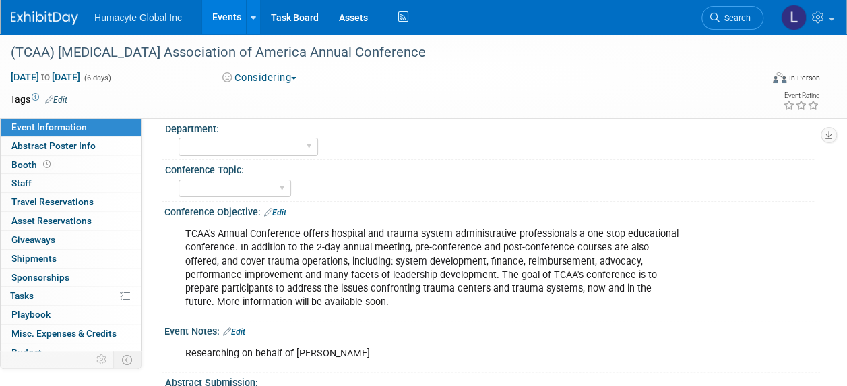
scroll to position [0, 0]
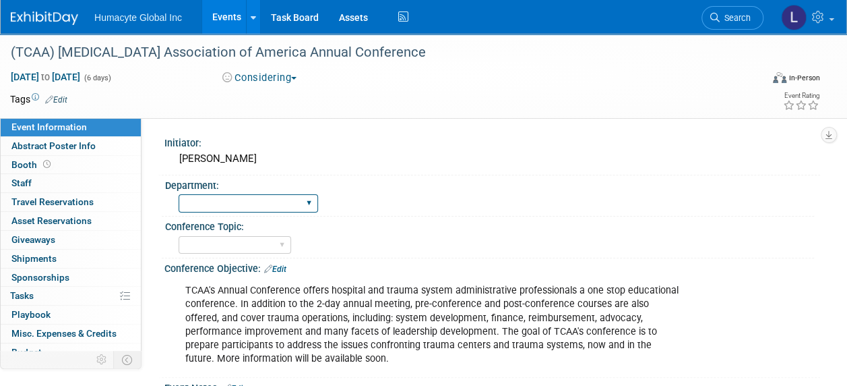
click at [241, 208] on select "Discovery & Pipeline Commercial Managed Care Market Access Marketing Medical Af…" at bounding box center [249, 203] width 140 height 18
select select "Commercial"
click at [179, 194] on select "Discovery & Pipeline Commercial Managed Care Market Access Marketing Medical Af…" at bounding box center [249, 203] width 140 height 18
click at [283, 160] on div "[PERSON_NAME]" at bounding box center [493, 158] width 636 height 21
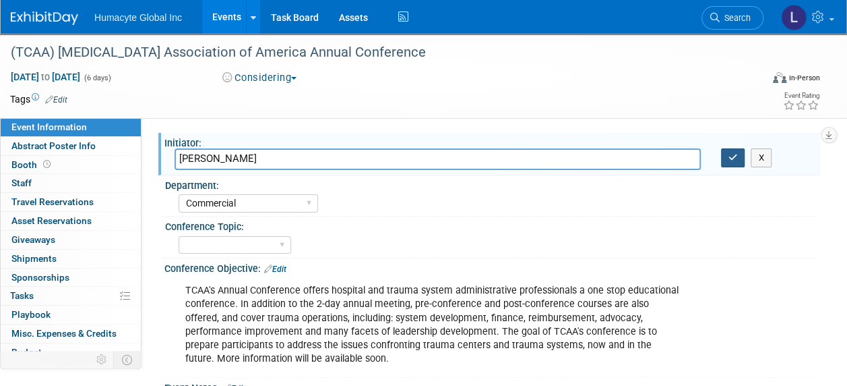
click at [729, 158] on icon "button" at bounding box center [733, 157] width 9 height 9
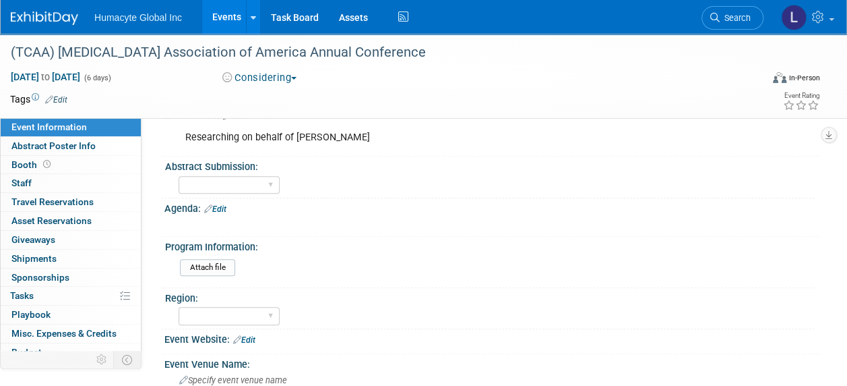
scroll to position [337, 0]
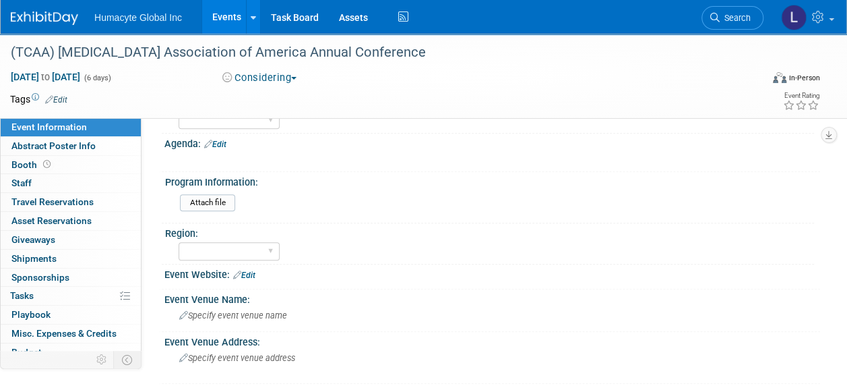
click at [255, 271] on link "Edit" at bounding box center [244, 274] width 22 height 9
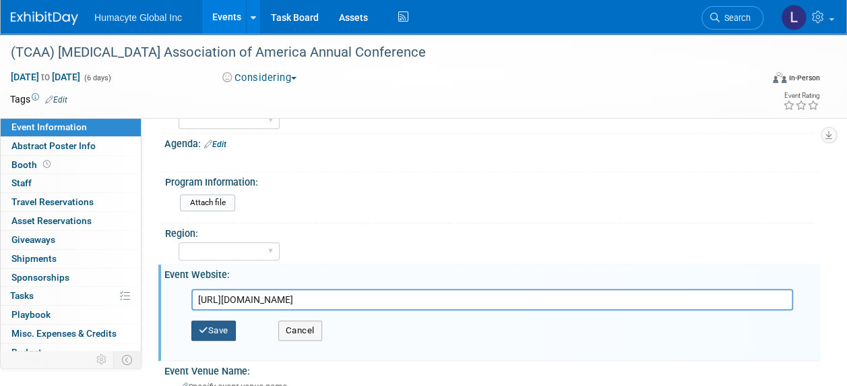
type input "[URL][DOMAIN_NAME]"
click at [218, 327] on button "Save" at bounding box center [213, 330] width 44 height 20
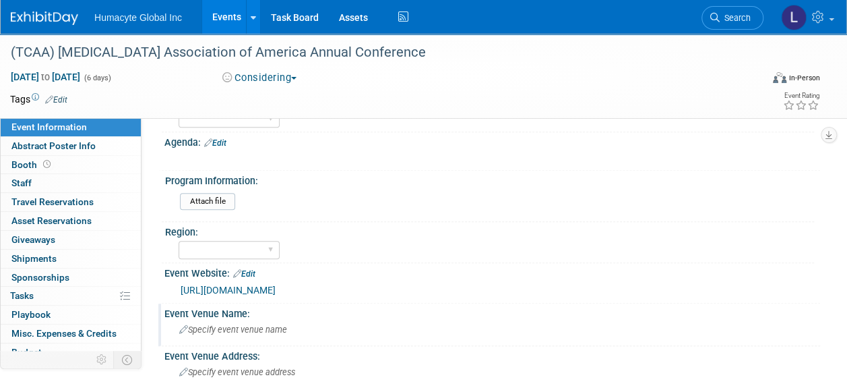
scroll to position [404, 0]
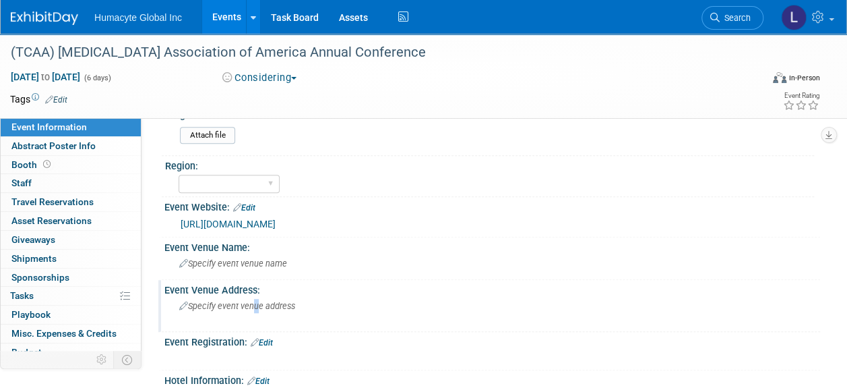
click at [252, 302] on span "Specify event venue address" at bounding box center [237, 306] width 116 height 10
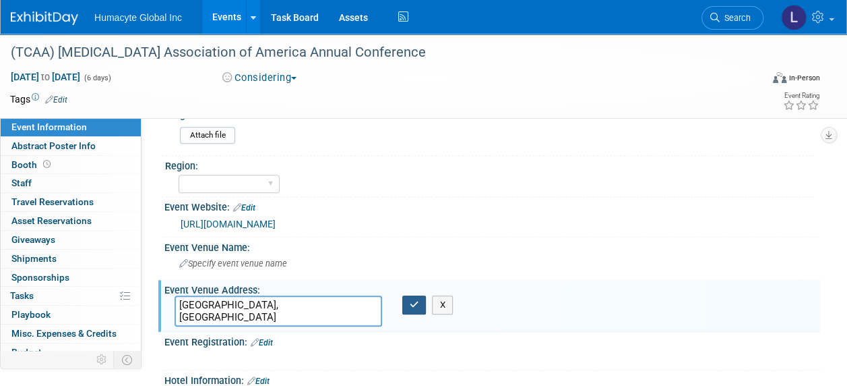
type textarea "[GEOGRAPHIC_DATA], [GEOGRAPHIC_DATA]"
click at [412, 300] on icon "button" at bounding box center [414, 304] width 9 height 9
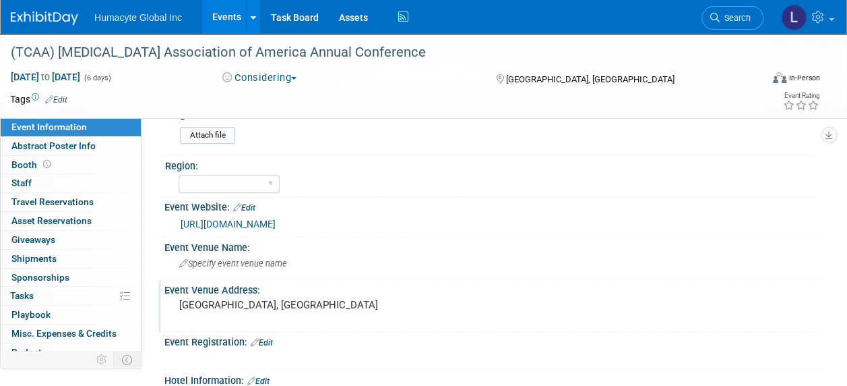
click at [225, 20] on link "Events" at bounding box center [226, 17] width 49 height 34
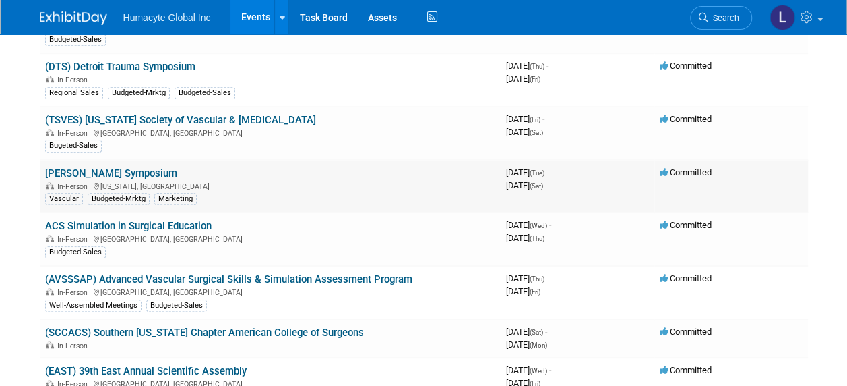
scroll to position [472, 0]
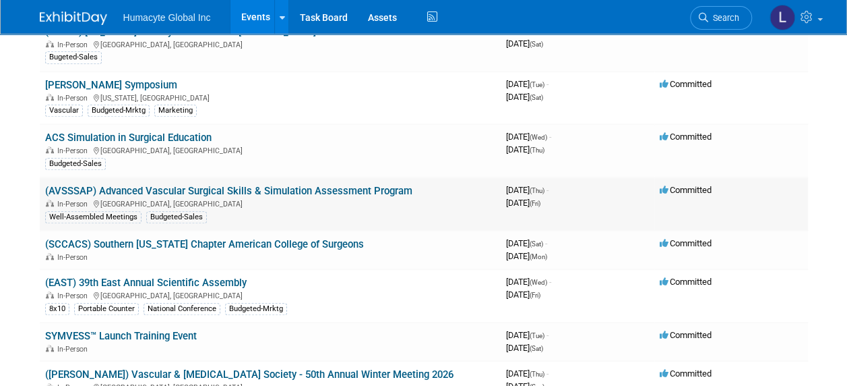
click at [179, 185] on link "(AVSSSAP) Advanced Vascular Surgical Skills & Simulation Assessment Program" at bounding box center [228, 191] width 367 height 12
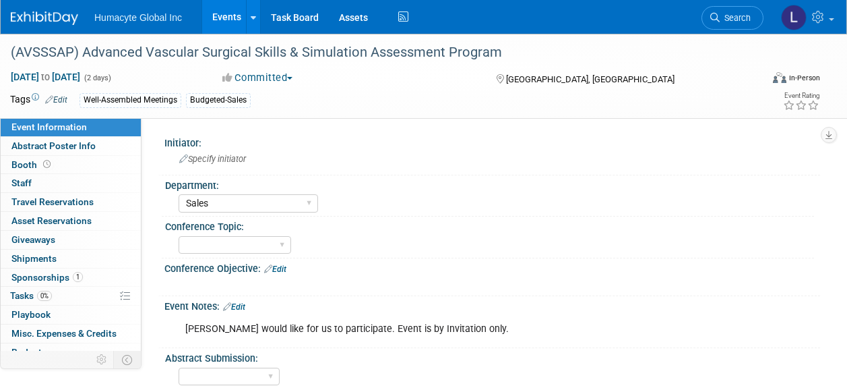
select select "Sales"
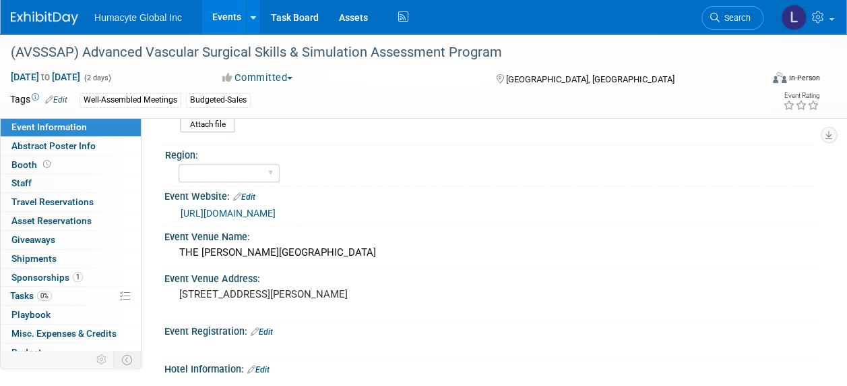
scroll to position [404, 0]
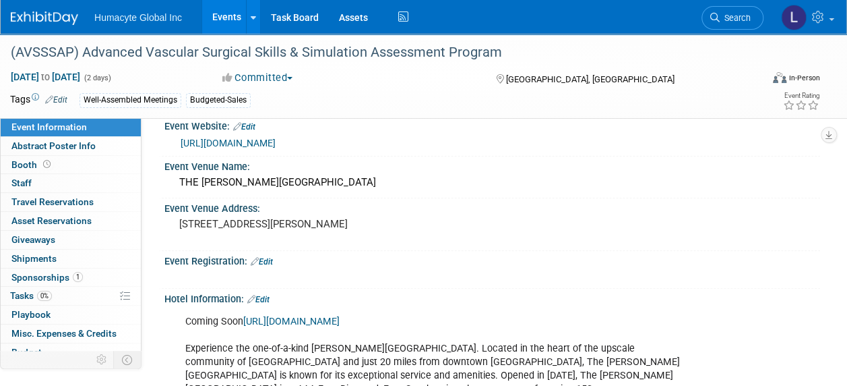
click at [309, 317] on link "[URL][DOMAIN_NAME]" at bounding box center [291, 320] width 96 height 11
click at [19, 181] on span "Staff 0" at bounding box center [21, 182] width 20 height 11
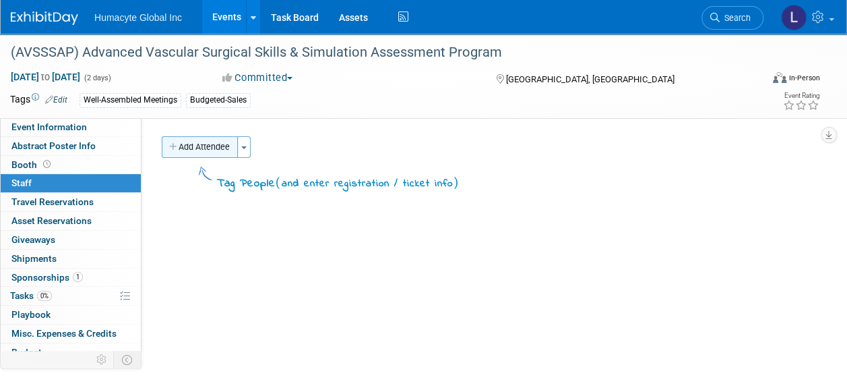
click at [191, 146] on button "Add Attendee" at bounding box center [200, 147] width 76 height 22
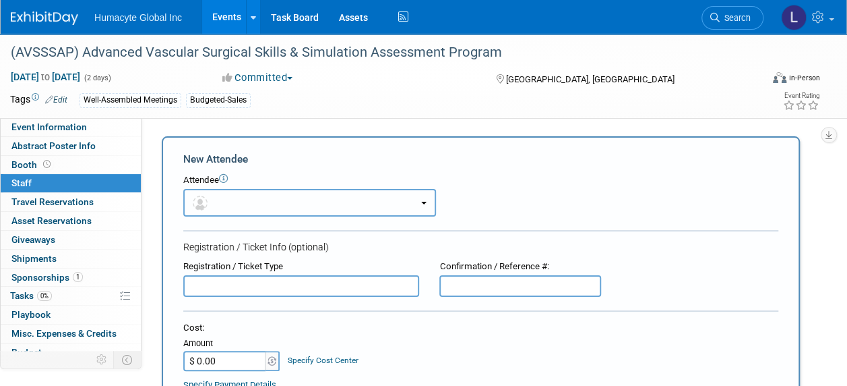
click at [318, 199] on button "button" at bounding box center [309, 203] width 253 height 28
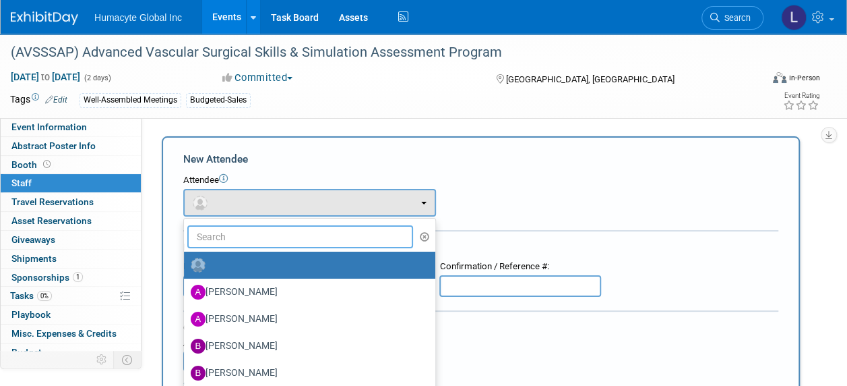
click at [263, 236] on input "text" at bounding box center [300, 236] width 226 height 23
type input "Vinn"
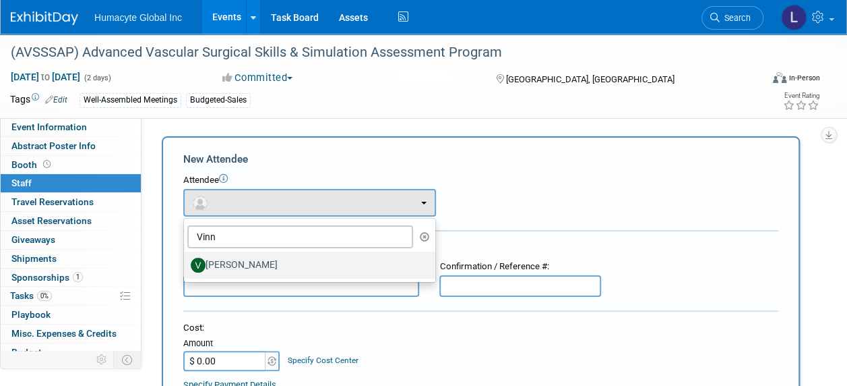
click at [257, 261] on label "[PERSON_NAME]" at bounding box center [306, 265] width 231 height 22
click at [186, 261] on input "[PERSON_NAME]" at bounding box center [181, 263] width 9 height 9
select select "6610b2a4-1c57-494a-8852-97f52d13be71"
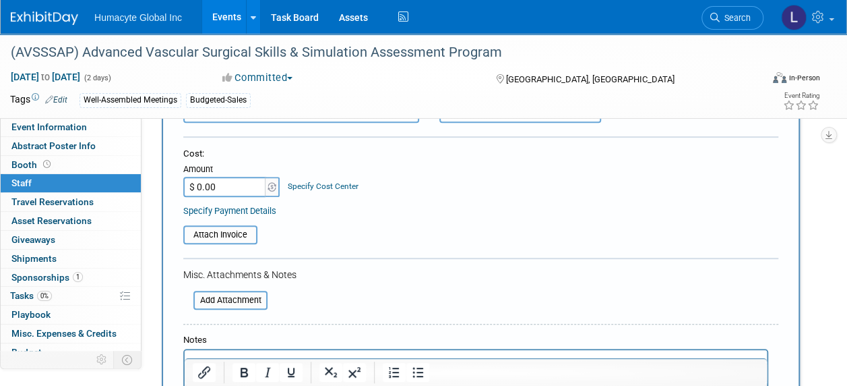
scroll to position [472, 0]
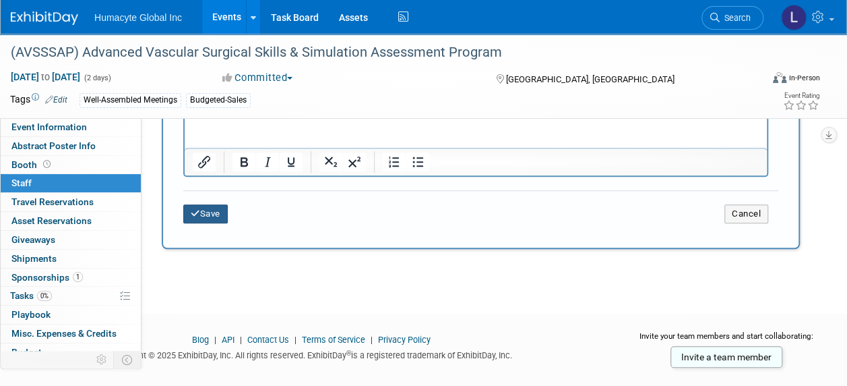
click at [208, 220] on button "Save" at bounding box center [205, 213] width 44 height 19
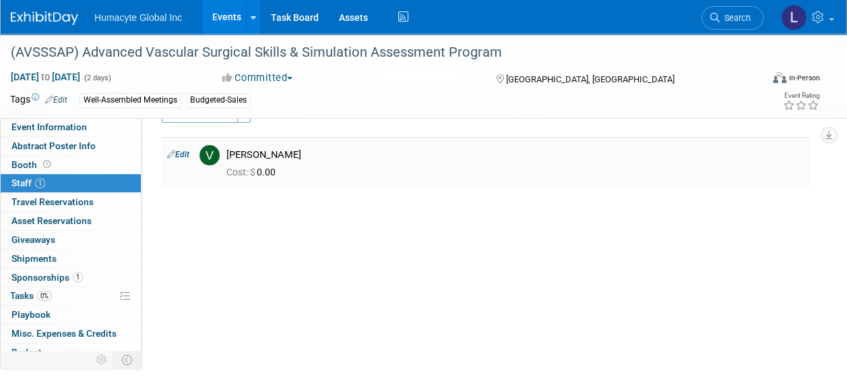
scroll to position [0, 0]
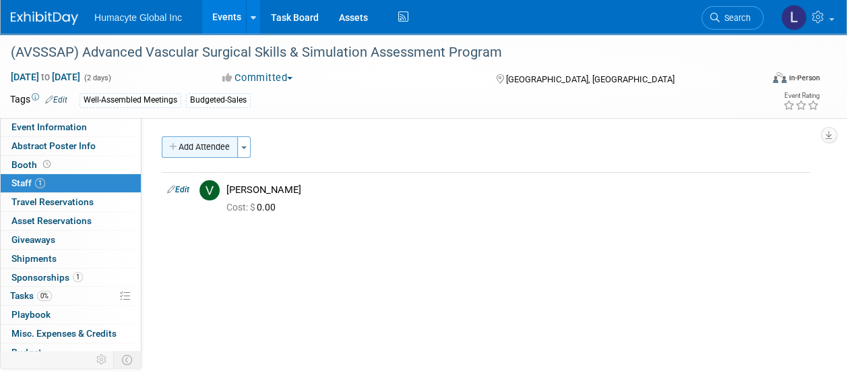
click at [197, 148] on button "Add Attendee" at bounding box center [200, 147] width 76 height 22
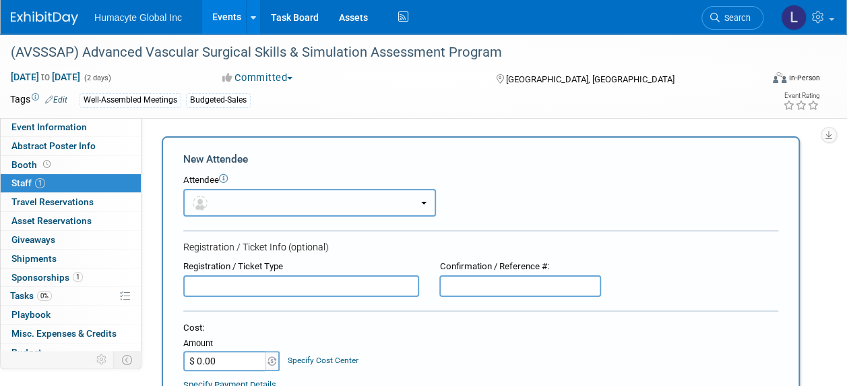
click at [262, 202] on button "button" at bounding box center [309, 203] width 253 height 28
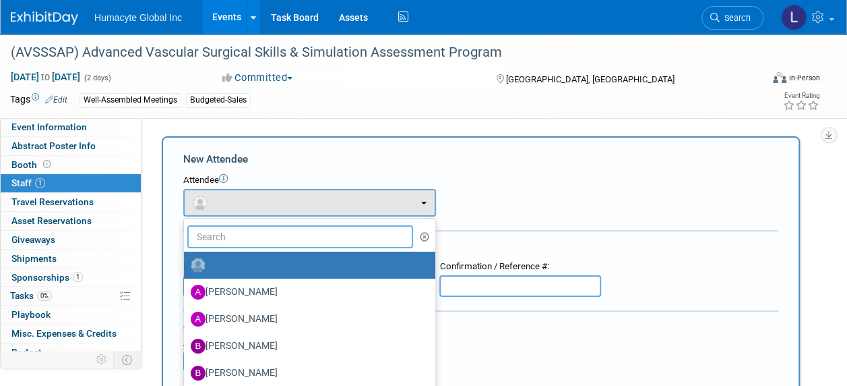
click at [266, 241] on input "text" at bounding box center [300, 236] width 226 height 23
click at [261, 235] on input "text" at bounding box center [300, 236] width 226 height 23
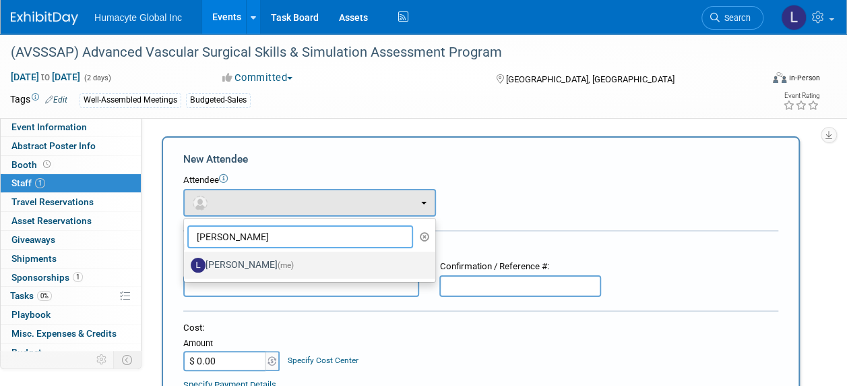
type input "[PERSON_NAME]"
click at [253, 260] on label "[PERSON_NAME] (me)" at bounding box center [306, 265] width 231 height 22
click at [186, 260] on input "[PERSON_NAME] (me)" at bounding box center [181, 263] width 9 height 9
select select "37db9ad9-d629-4432-a702-64294516bf75"
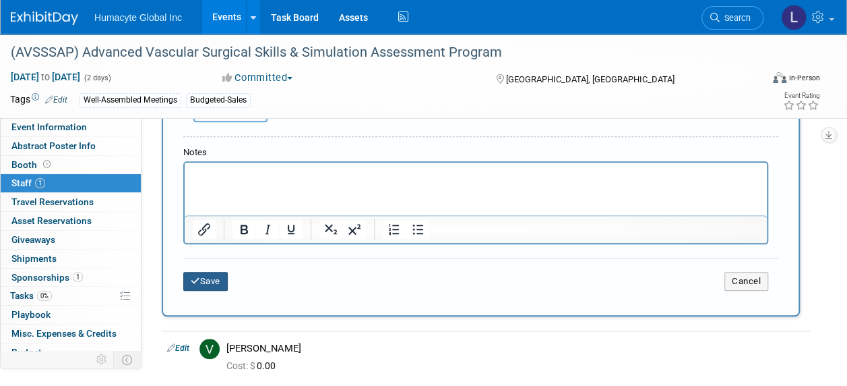
click at [206, 280] on button "Save" at bounding box center [205, 281] width 44 height 19
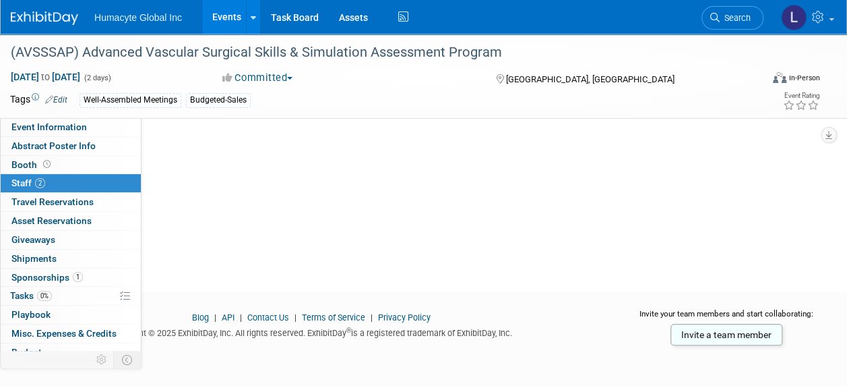
click at [32, 181] on span "Staff 2" at bounding box center [28, 182] width 34 height 11
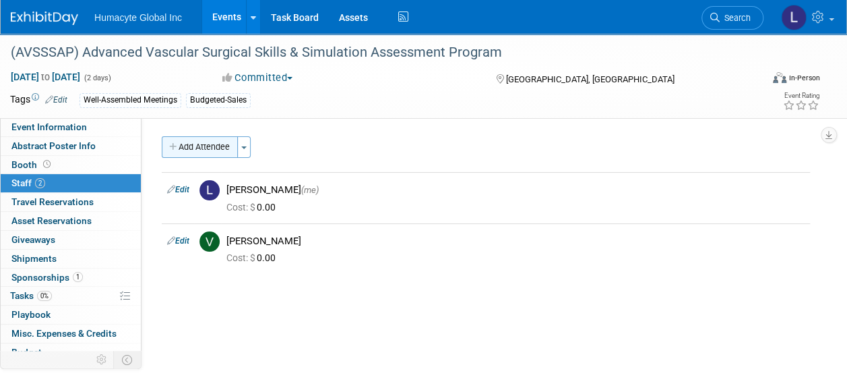
click at [180, 154] on button "Add Attendee" at bounding box center [200, 147] width 76 height 22
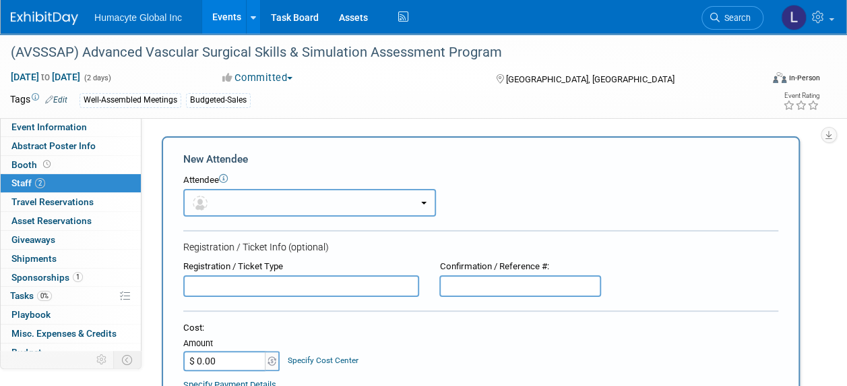
click at [218, 208] on button "button" at bounding box center [309, 203] width 253 height 28
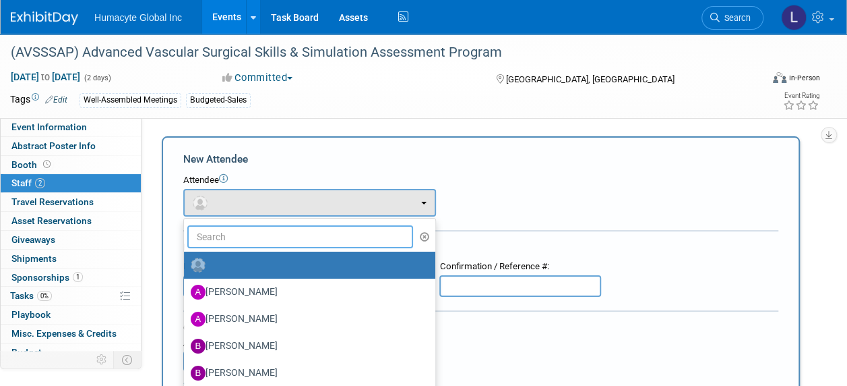
click at [220, 237] on input "text" at bounding box center [300, 236] width 226 height 23
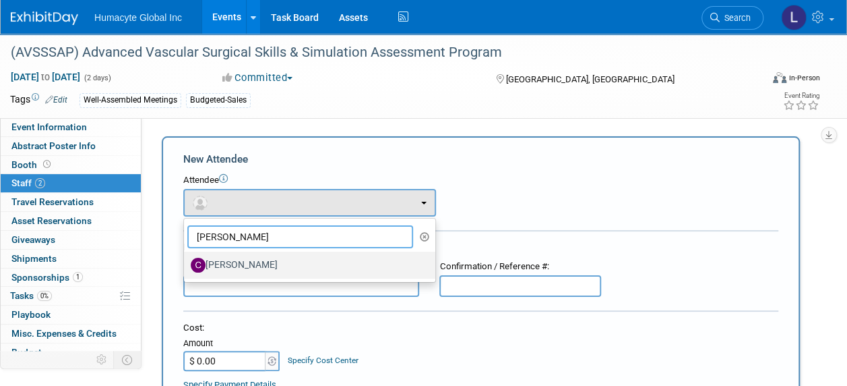
type input "[PERSON_NAME]"
click at [226, 259] on label "[PERSON_NAME]" at bounding box center [306, 265] width 231 height 22
click at [186, 259] on input "[PERSON_NAME]" at bounding box center [181, 263] width 9 height 9
select select "f095c606-68fd-4d79-ba94-10491e92a45f"
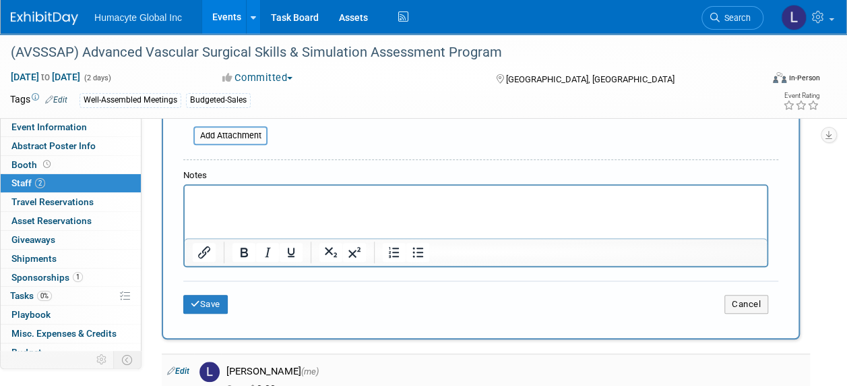
scroll to position [472, 0]
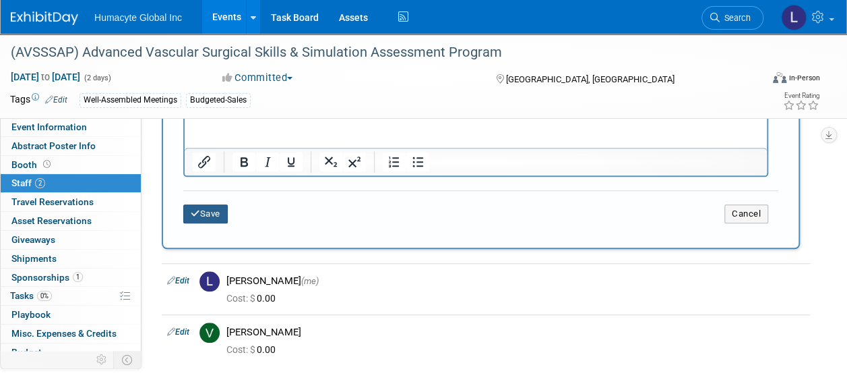
click at [206, 217] on button "Save" at bounding box center [205, 213] width 44 height 19
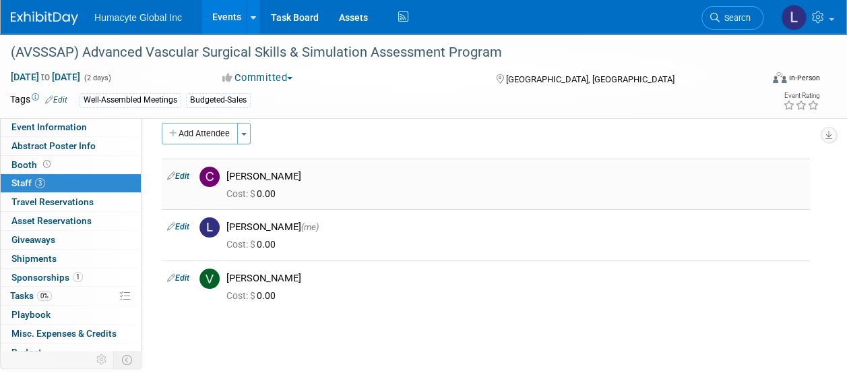
scroll to position [0, 0]
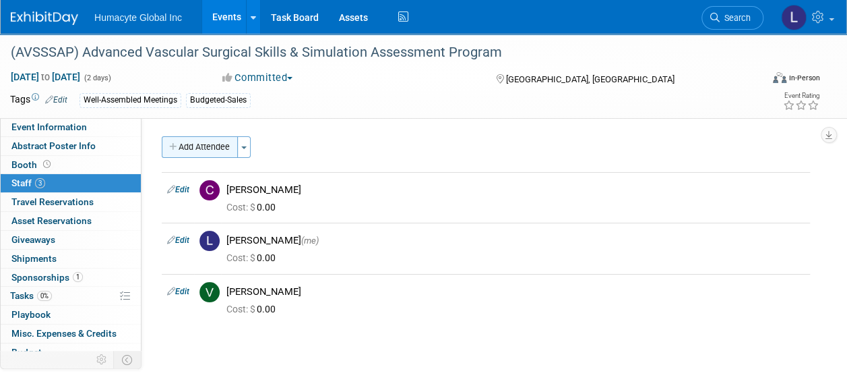
click at [184, 146] on button "Add Attendee" at bounding box center [200, 147] width 76 height 22
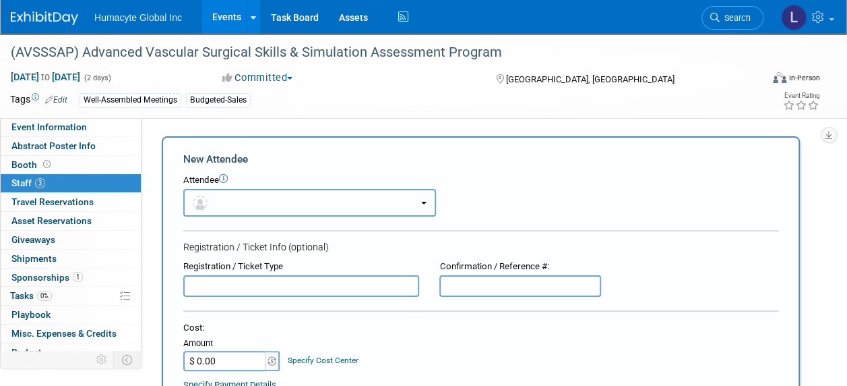
click at [214, 201] on button "button" at bounding box center [309, 203] width 253 height 28
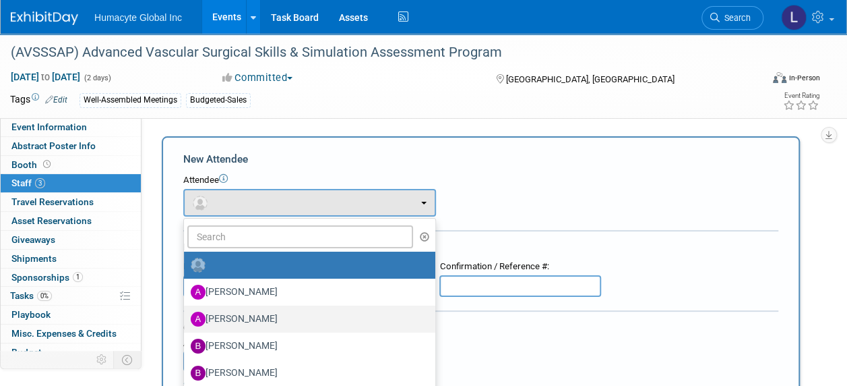
click at [234, 310] on label "[PERSON_NAME]" at bounding box center [306, 319] width 231 height 22
click at [186, 313] on input "[PERSON_NAME]" at bounding box center [181, 317] width 9 height 9
select select "32496a97-0b70-4248-9380-580a718ec7dd"
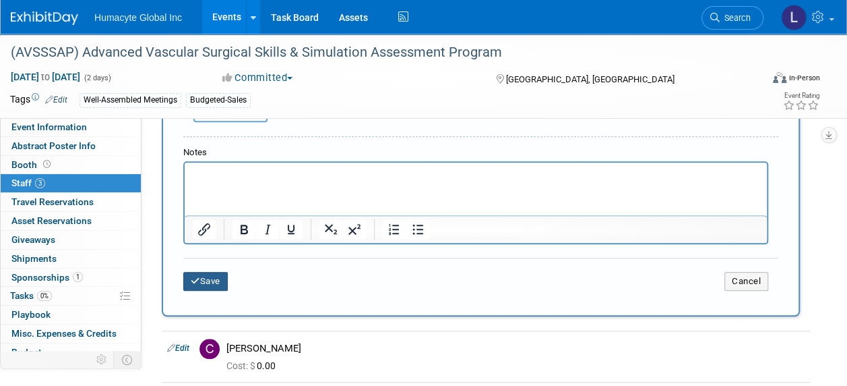
click at [221, 284] on button "Save" at bounding box center [205, 281] width 44 height 19
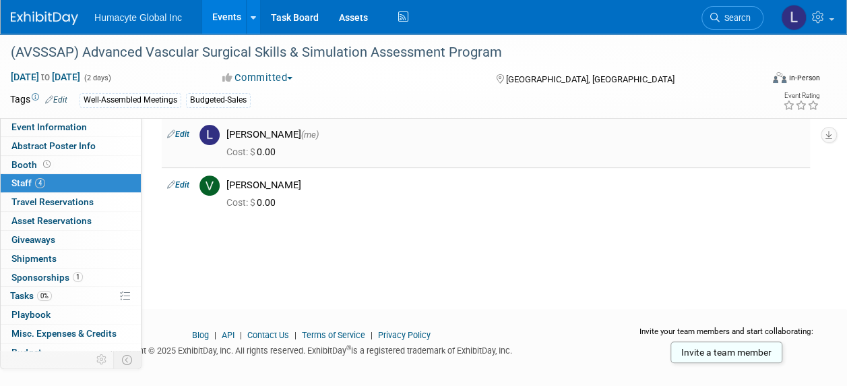
scroll to position [40, 0]
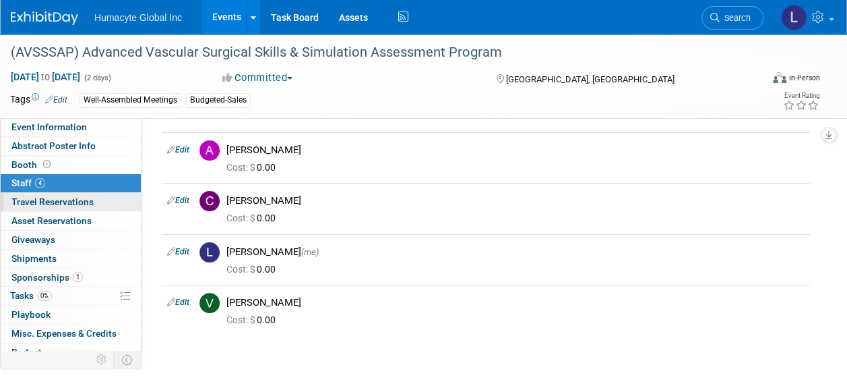
click at [39, 202] on span "Travel Reservations 0" at bounding box center [52, 201] width 82 height 11
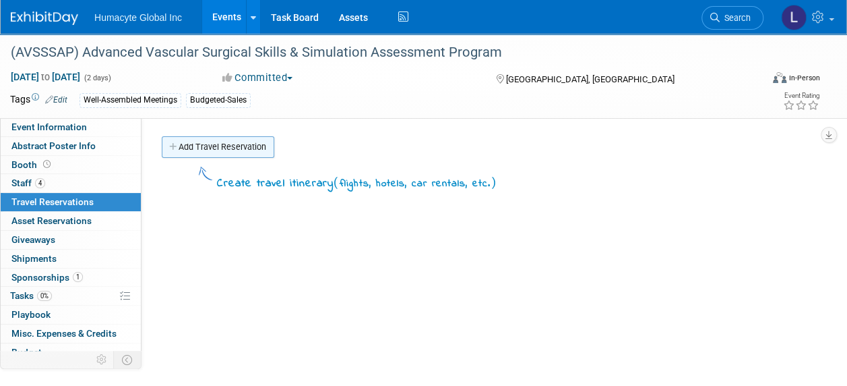
click at [201, 144] on link "Add Travel Reservation" at bounding box center [218, 147] width 113 height 22
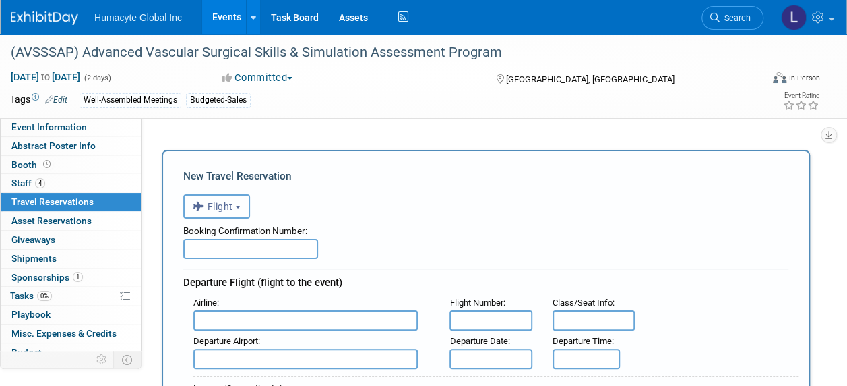
click at [230, 204] on span "Flight" at bounding box center [213, 206] width 40 height 11
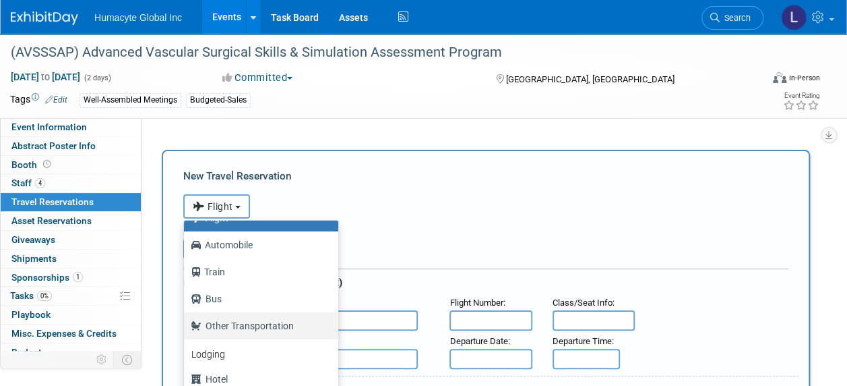
scroll to position [57, 0]
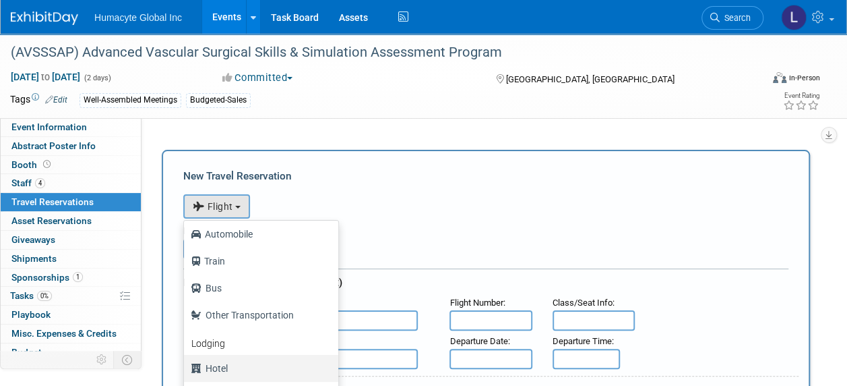
click at [218, 367] on label "Hotel" at bounding box center [258, 368] width 134 height 22
click at [186, 367] on input "Hotel" at bounding box center [181, 366] width 9 height 9
select select "6"
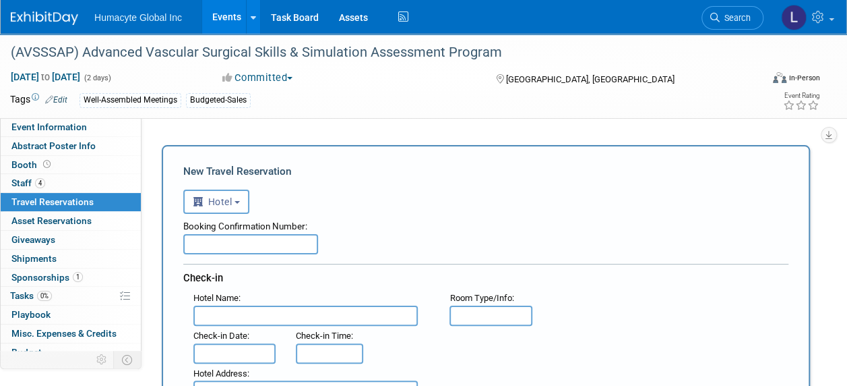
scroll to position [0, 0]
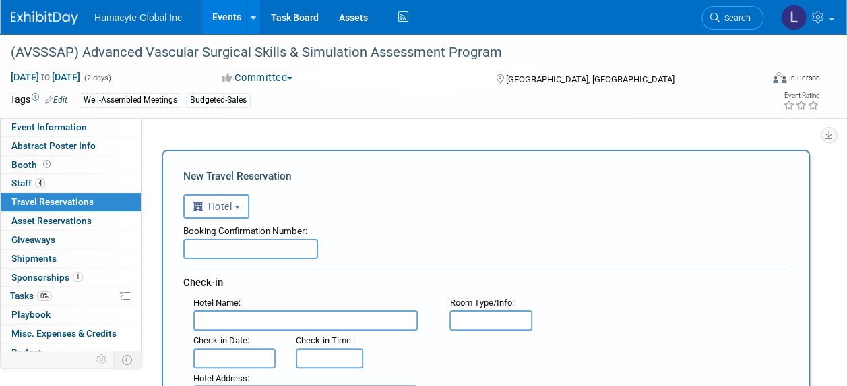
click at [253, 245] on input "text" at bounding box center [250, 249] width 135 height 20
paste input "27297SF198664"
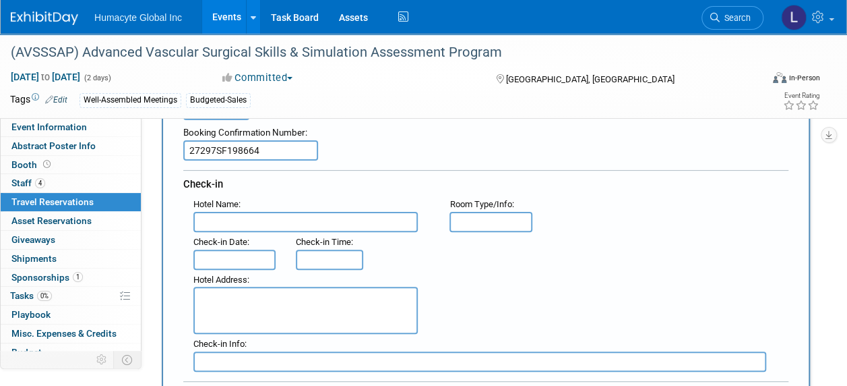
scroll to position [202, 0]
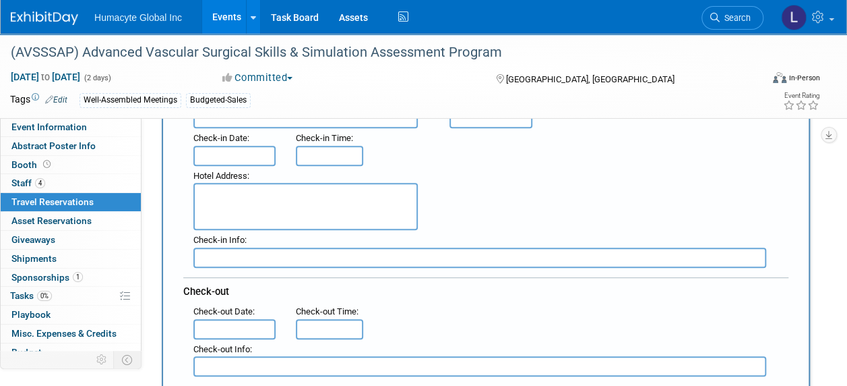
type input "27297SF198664"
click at [239, 162] on input "text" at bounding box center [234, 156] width 82 height 20
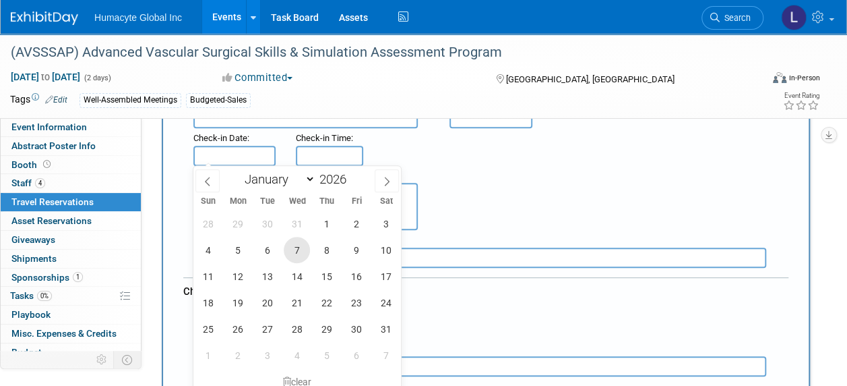
click at [293, 245] on span "7" at bounding box center [297, 250] width 26 height 26
type input "[DATE]"
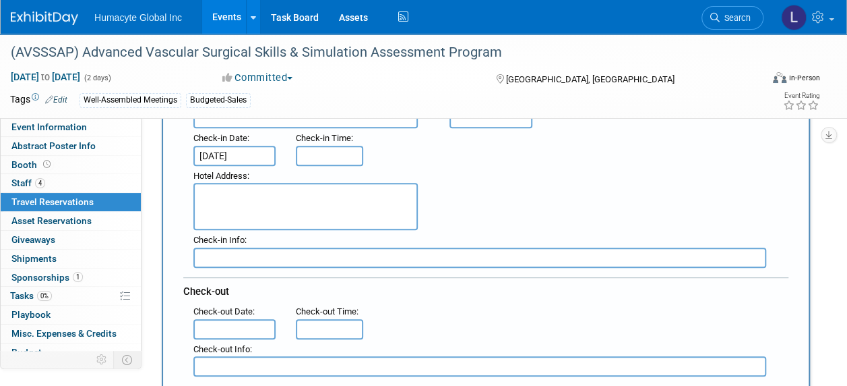
click at [228, 329] on input "text" at bounding box center [234, 329] width 82 height 20
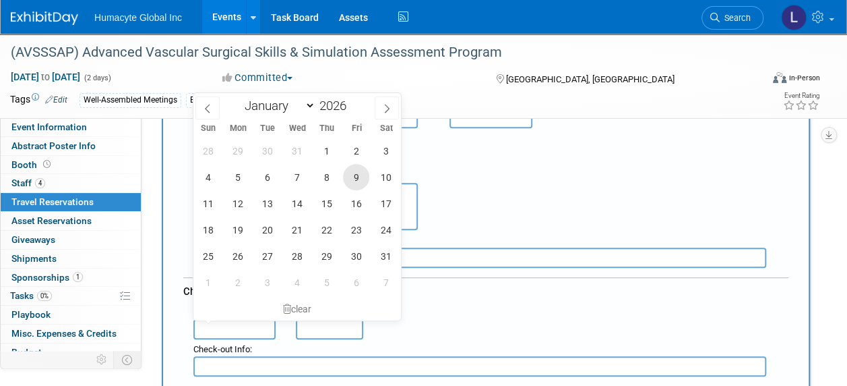
click at [355, 185] on span "9" at bounding box center [356, 177] width 26 height 26
type input "[DATE]"
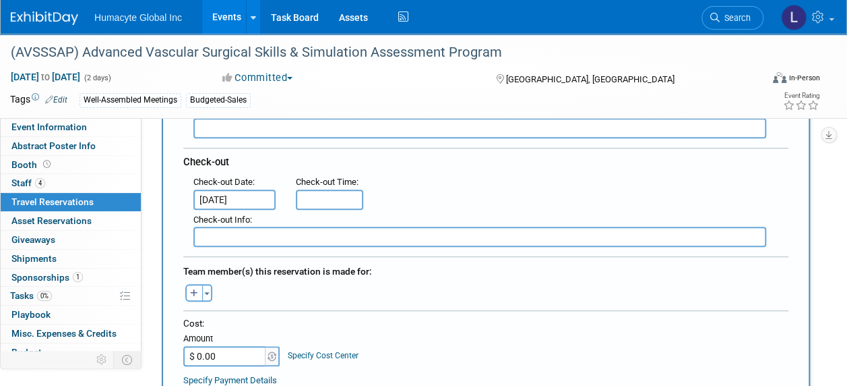
scroll to position [337, 0]
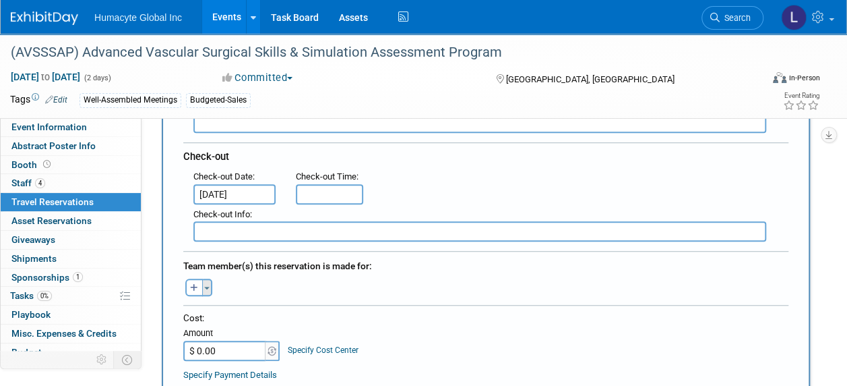
click at [212, 282] on button "Toggle Dropdown" at bounding box center [207, 287] width 10 height 18
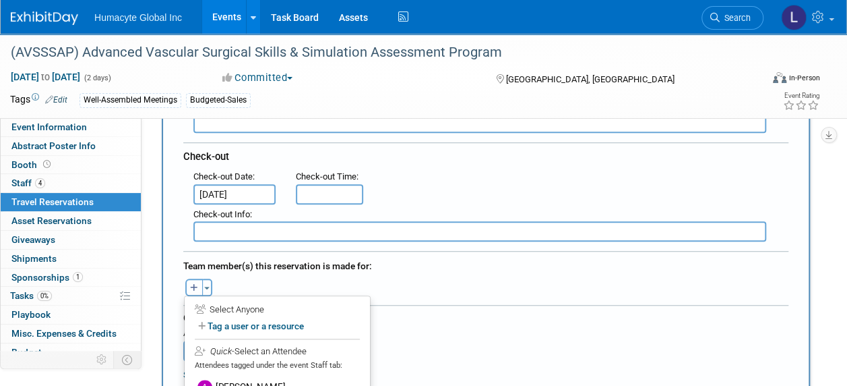
click at [192, 287] on icon "button" at bounding box center [194, 288] width 8 height 9
select select
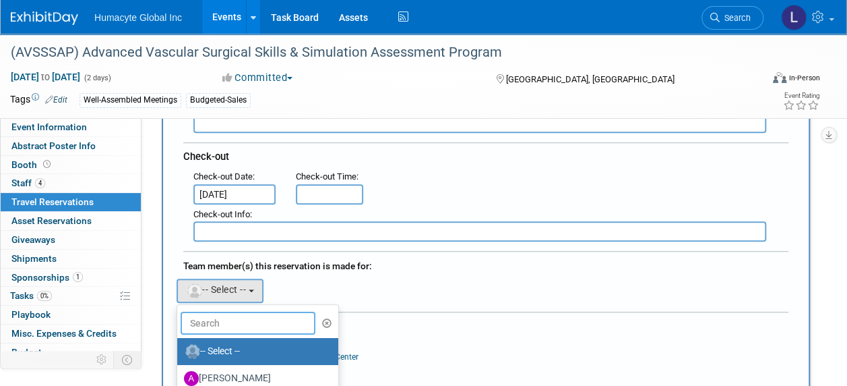
click at [214, 315] on input "text" at bounding box center [248, 322] width 135 height 23
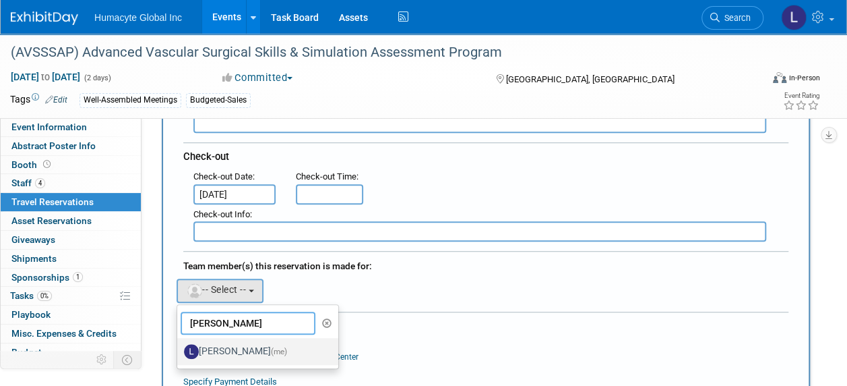
type input "[PERSON_NAME]"
click at [259, 347] on label "[PERSON_NAME] (me)" at bounding box center [254, 351] width 141 height 22
click at [179, 347] on input "[PERSON_NAME] (me)" at bounding box center [175, 349] width 9 height 9
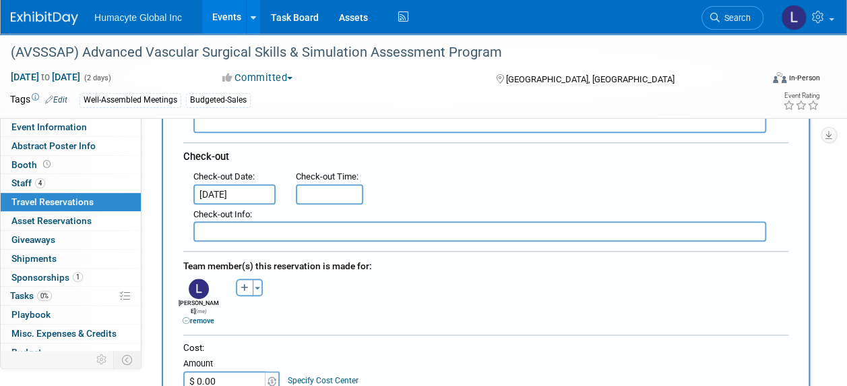
click at [400, 271] on div "Team member(s) this reservation is made for:" at bounding box center [485, 264] width 605 height 22
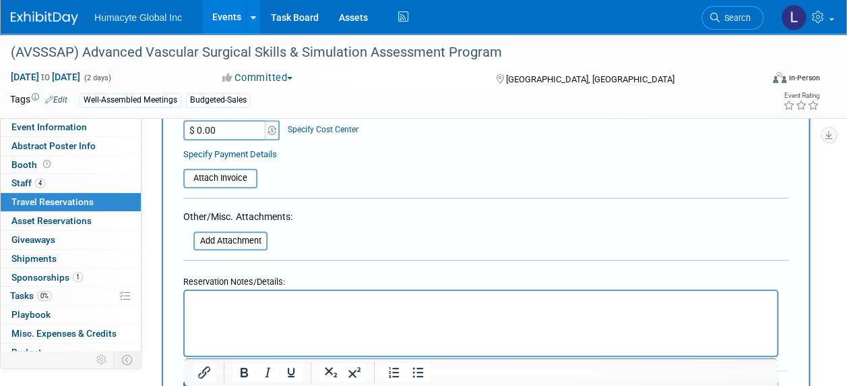
scroll to position [674, 0]
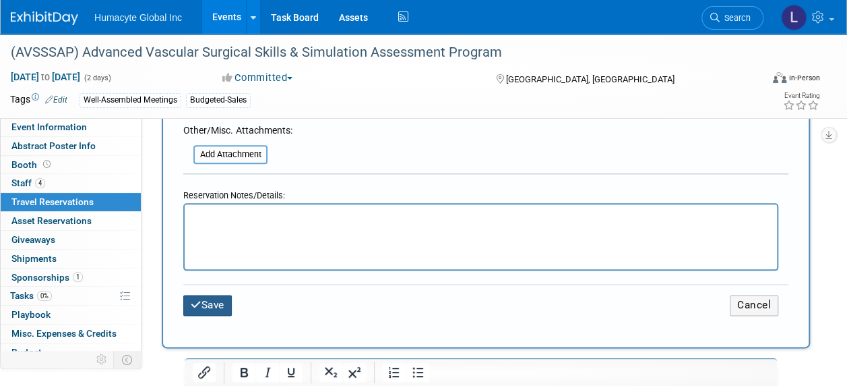
click at [208, 295] on button "Save" at bounding box center [207, 305] width 49 height 21
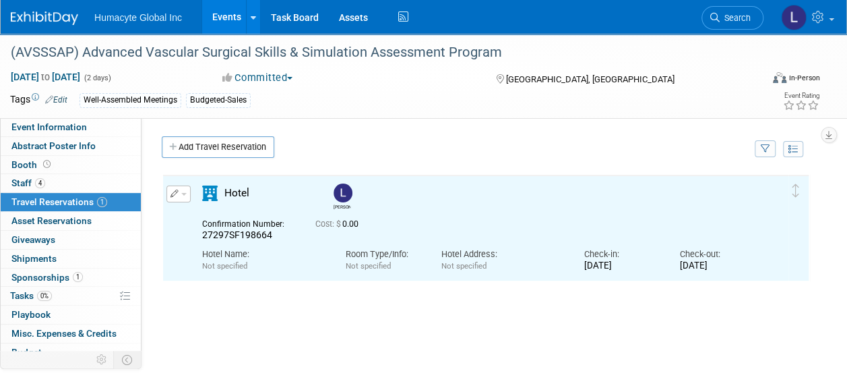
scroll to position [0, 0]
click at [185, 194] on span "button" at bounding box center [183, 194] width 5 height 3
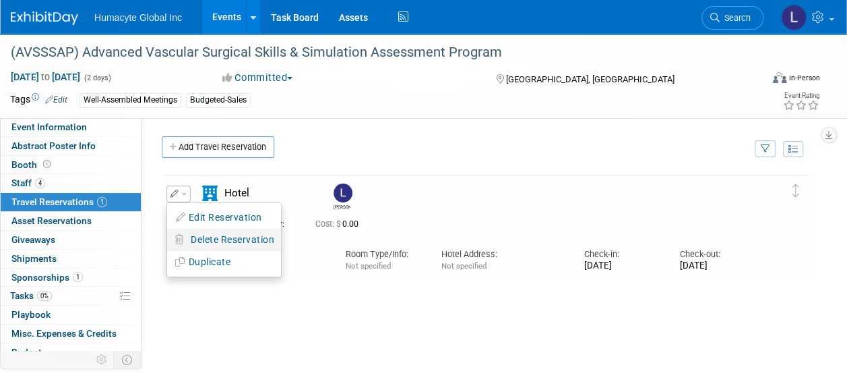
click at [205, 236] on span "Delete Reservation" at bounding box center [233, 239] width 84 height 11
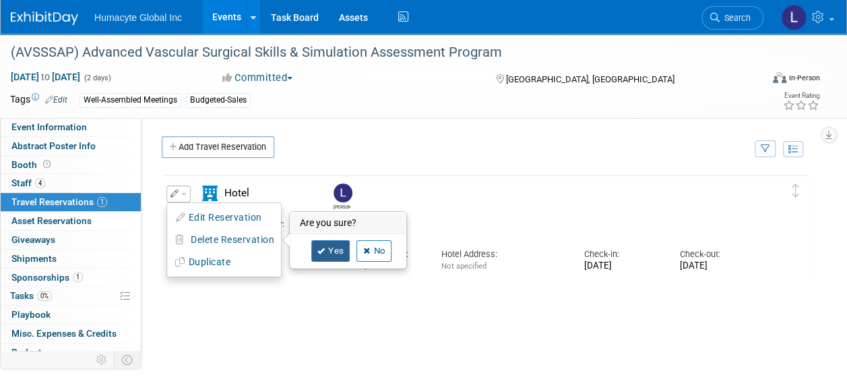
click at [332, 249] on link "Yes" at bounding box center [330, 251] width 39 height 22
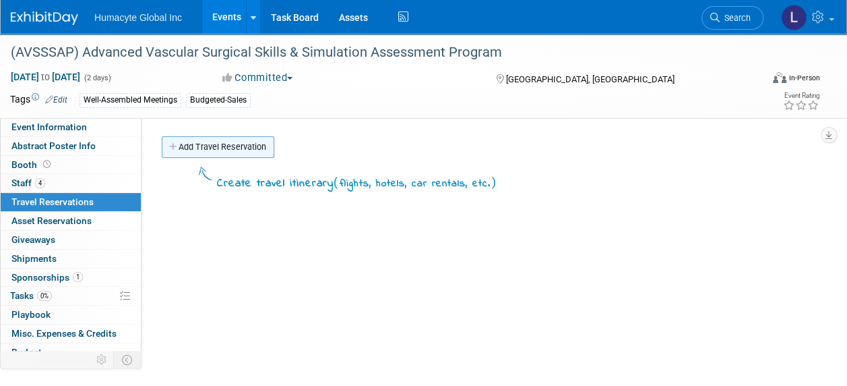
click at [179, 144] on link "Add Travel Reservation" at bounding box center [218, 147] width 113 height 22
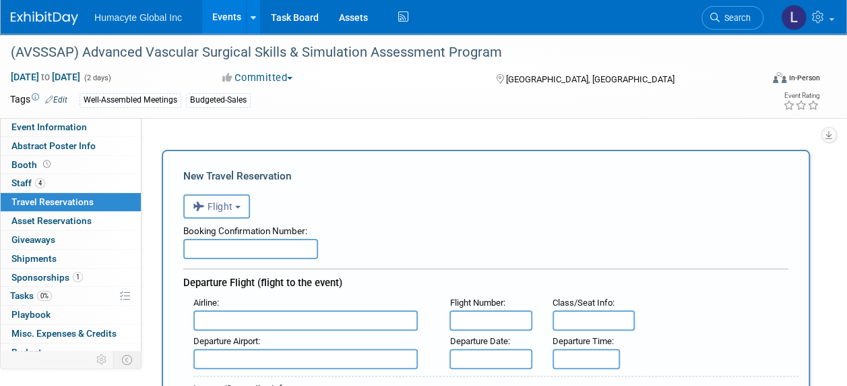
click at [206, 206] on icon "button" at bounding box center [200, 206] width 15 height 18
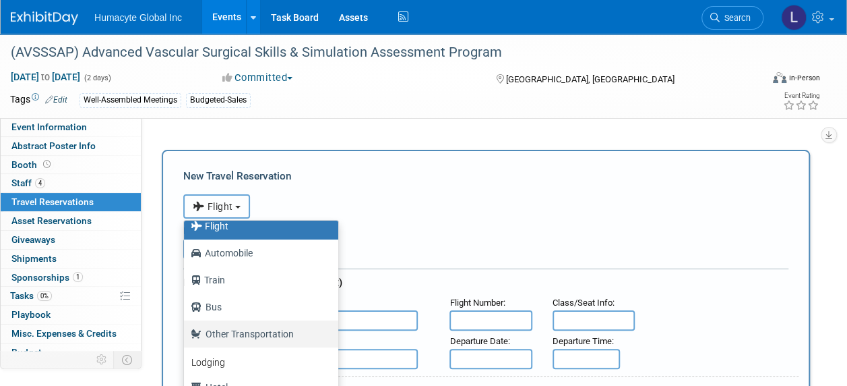
scroll to position [57, 0]
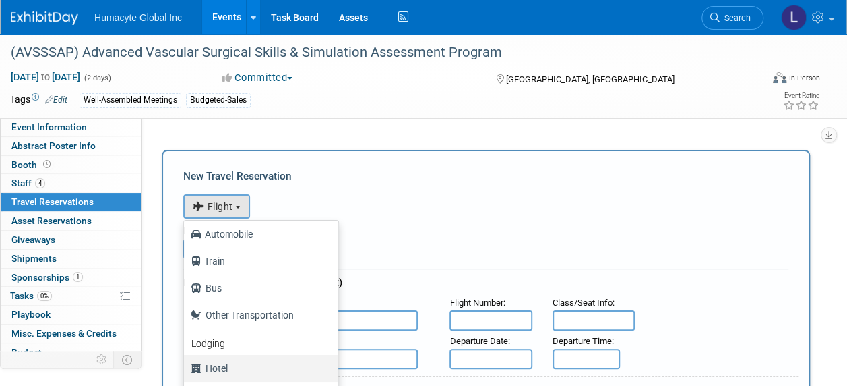
click at [212, 367] on label "Hotel" at bounding box center [258, 368] width 134 height 22
click at [186, 367] on input "Hotel" at bounding box center [181, 366] width 9 height 9
select select "6"
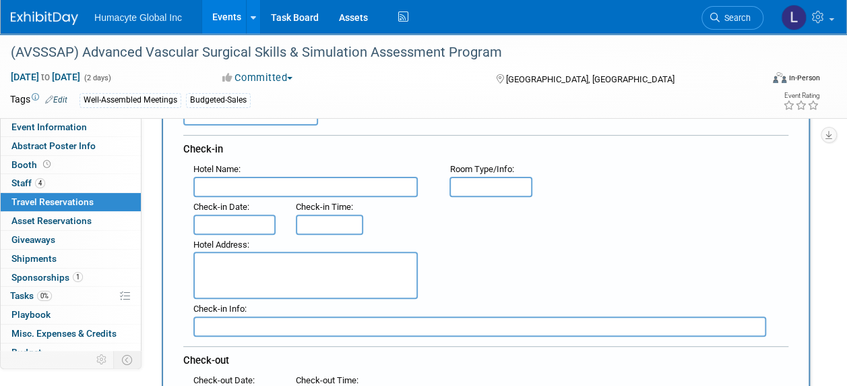
scroll to position [67, 0]
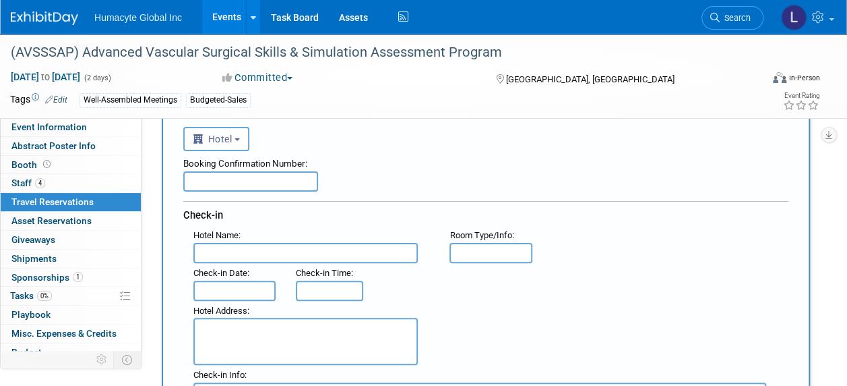
click at [289, 191] on input "text" at bounding box center [250, 181] width 135 height 20
paste input "27297SF198664"
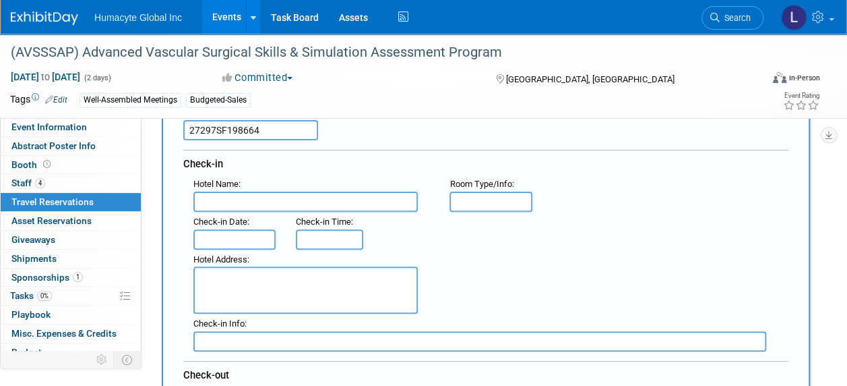
scroll to position [202, 0]
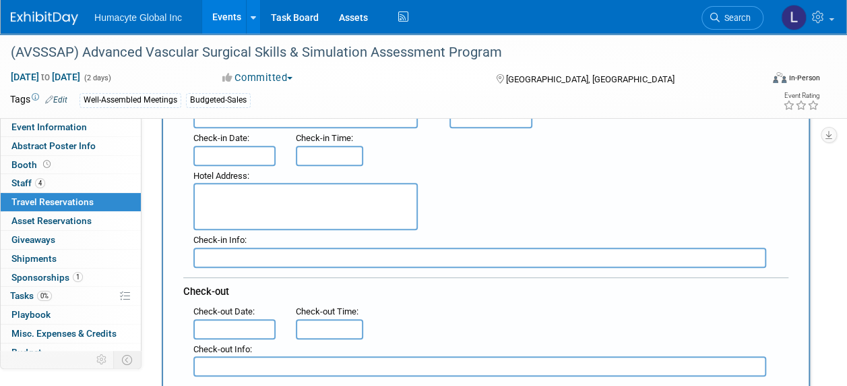
type input "27297SF198664"
click at [288, 204] on textarea at bounding box center [305, 206] width 224 height 47
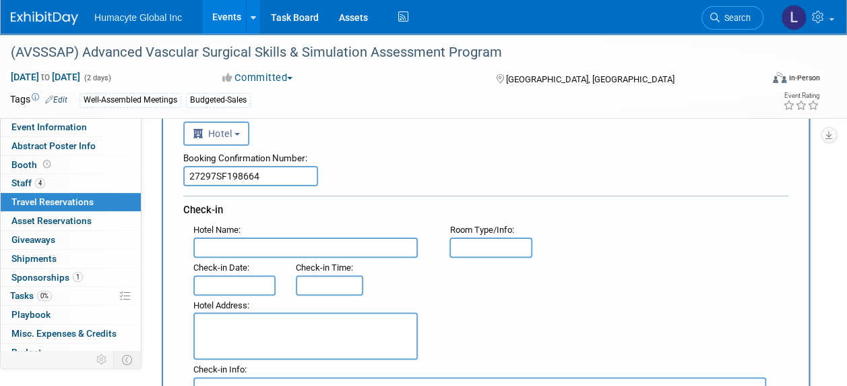
scroll to position [67, 0]
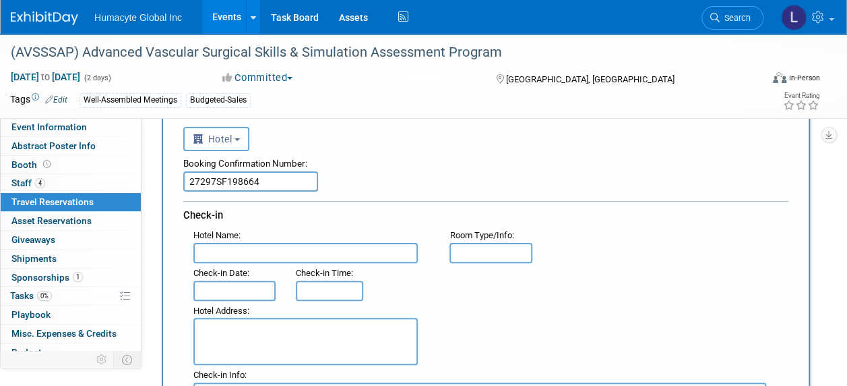
click at [254, 251] on input "text" at bounding box center [305, 253] width 224 height 20
type input "The [PERSON_NAME][GEOGRAPHIC_DATA]"
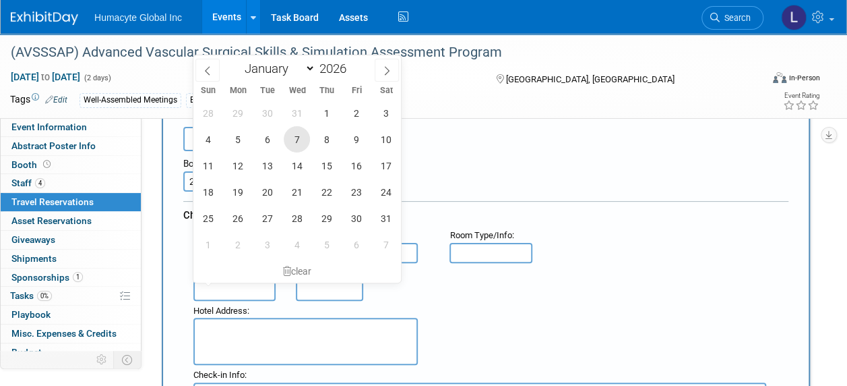
click at [291, 143] on span "7" at bounding box center [297, 139] width 26 height 26
type input "[DATE]"
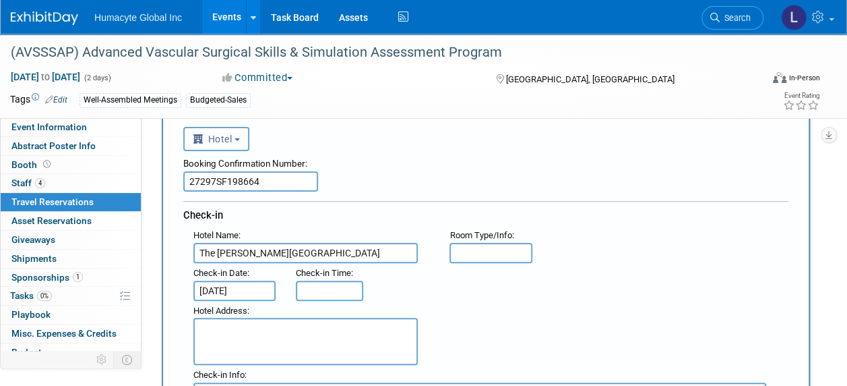
scroll to position [202, 0]
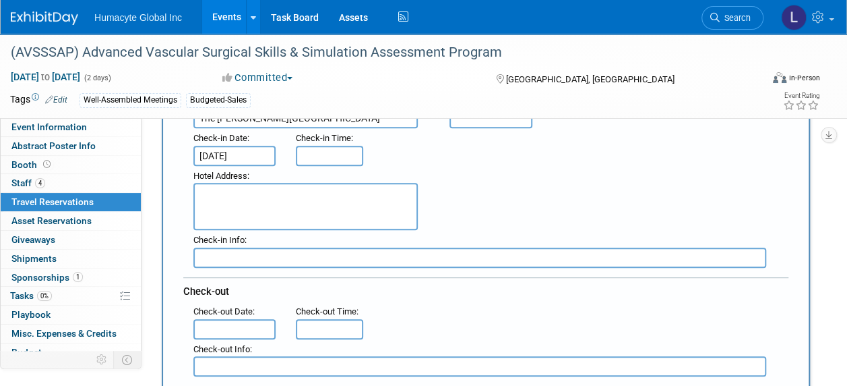
click at [230, 322] on input "text" at bounding box center [234, 329] width 82 height 20
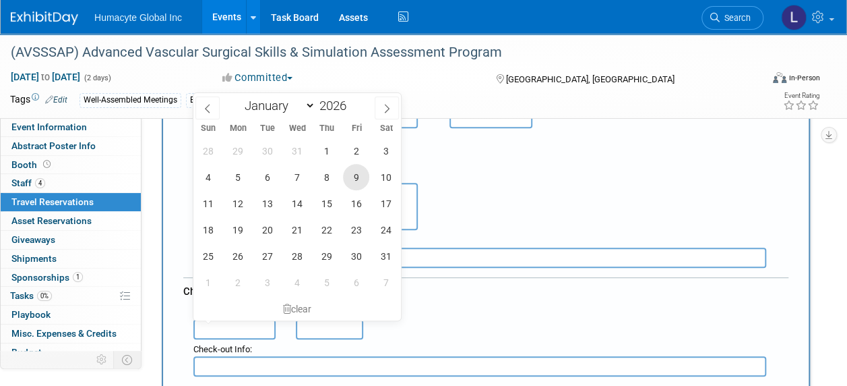
click at [361, 175] on span "9" at bounding box center [356, 177] width 26 height 26
type input "[DATE]"
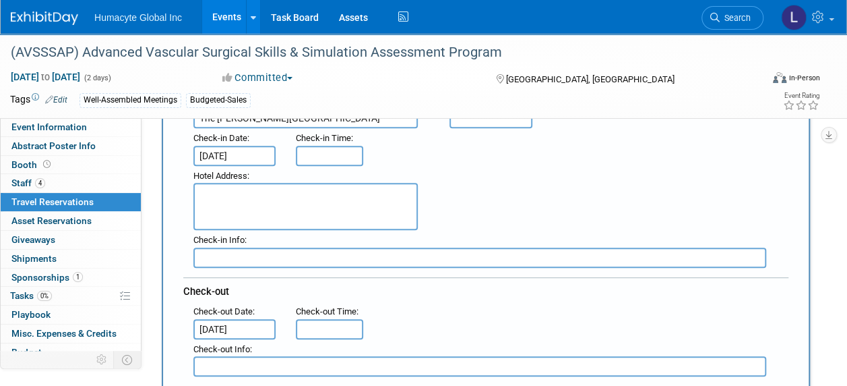
click at [510, 187] on div "Hotel Address :" at bounding box center [490, 198] width 615 height 65
click at [221, 198] on textarea at bounding box center [305, 206] width 224 height 47
paste textarea "[STREET_ADDRESS][PERSON_NAME][US_STATE] [PHONE_NUMBER] [EMAIL_ADDRESS][DOMAIN_N…"
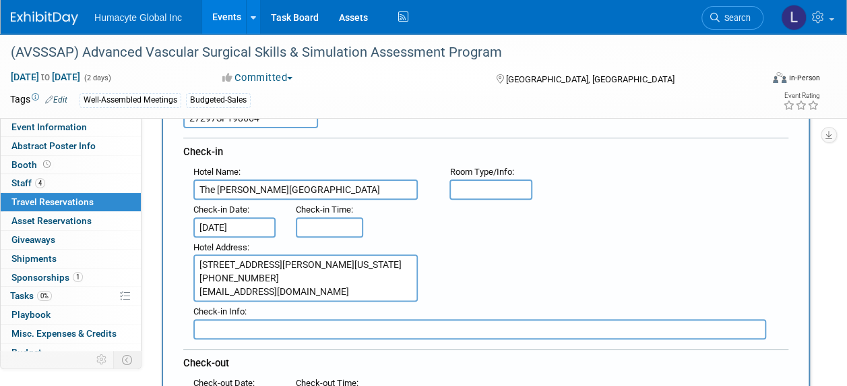
scroll to position [67, 0]
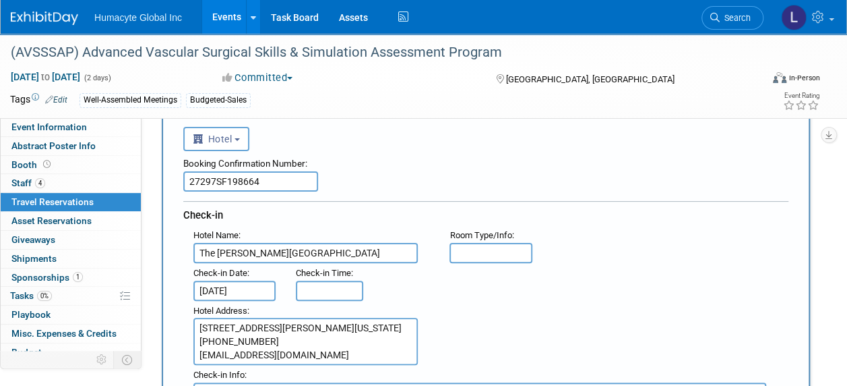
type textarea "[STREET_ADDRESS][PERSON_NAME][US_STATE] [PHONE_NUMBER] [EMAIL_ADDRESS][DOMAIN_N…"
click at [310, 251] on input "The [PERSON_NAME][GEOGRAPHIC_DATA]" at bounding box center [305, 253] width 224 height 20
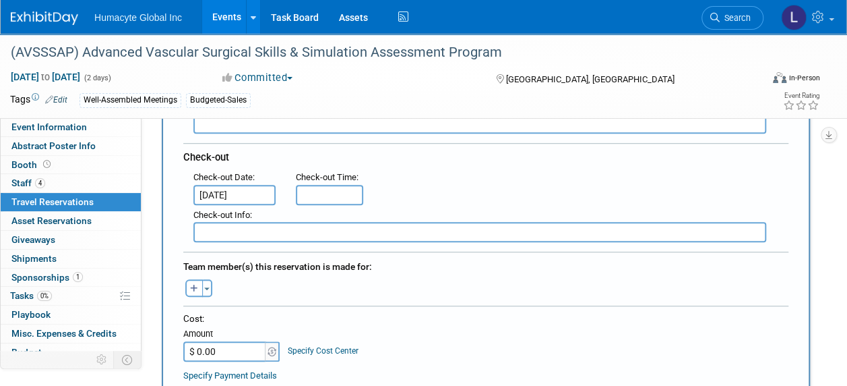
scroll to position [337, 0]
type input "The [PERSON_NAME][GEOGRAPHIC_DATA]/[GEOGRAPHIC_DATA]"
click at [195, 284] on icon "button" at bounding box center [194, 288] width 8 height 9
select select
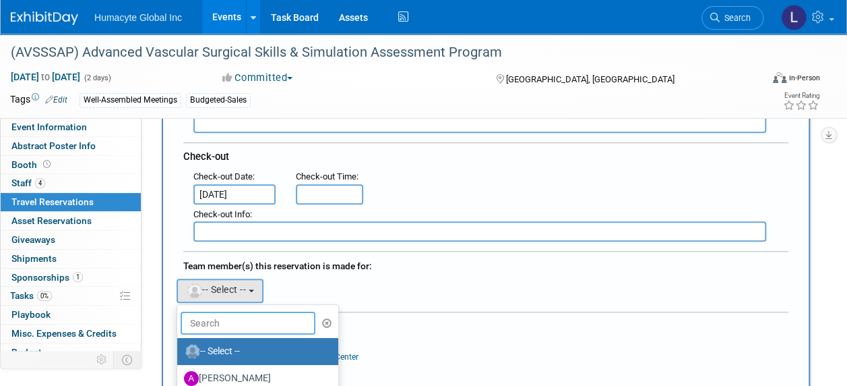
click at [236, 311] on input "text" at bounding box center [248, 322] width 135 height 23
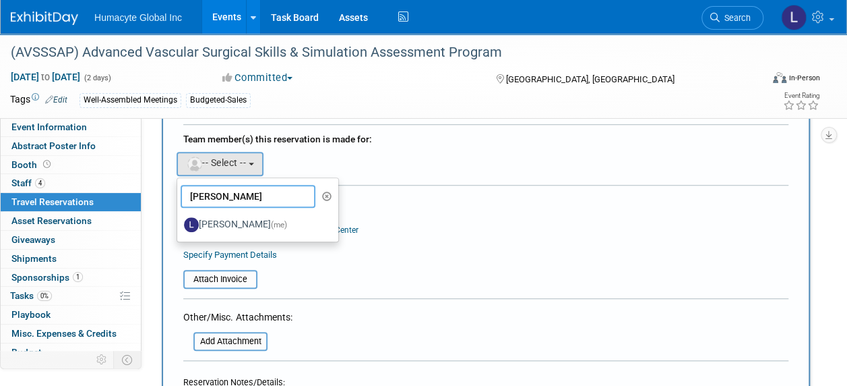
scroll to position [472, 0]
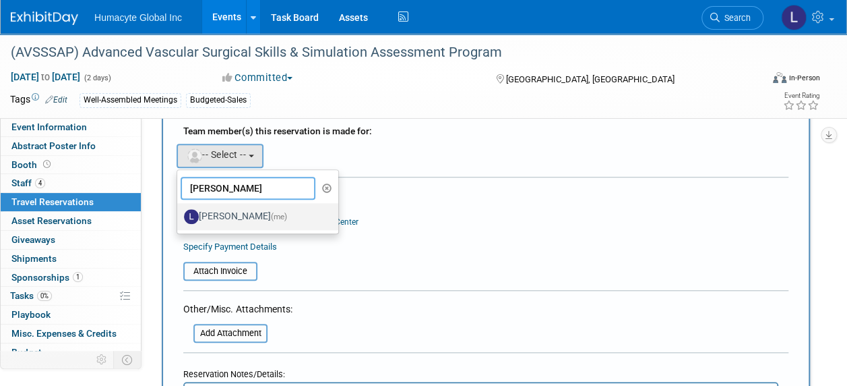
type input "[PERSON_NAME]"
click at [225, 210] on label "[PERSON_NAME] (me)" at bounding box center [254, 217] width 141 height 22
click at [179, 210] on input "[PERSON_NAME] (me)" at bounding box center [175, 214] width 9 height 9
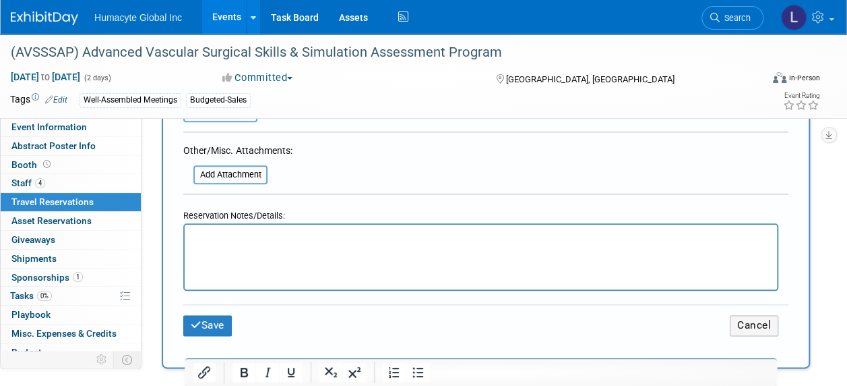
scroll to position [674, 0]
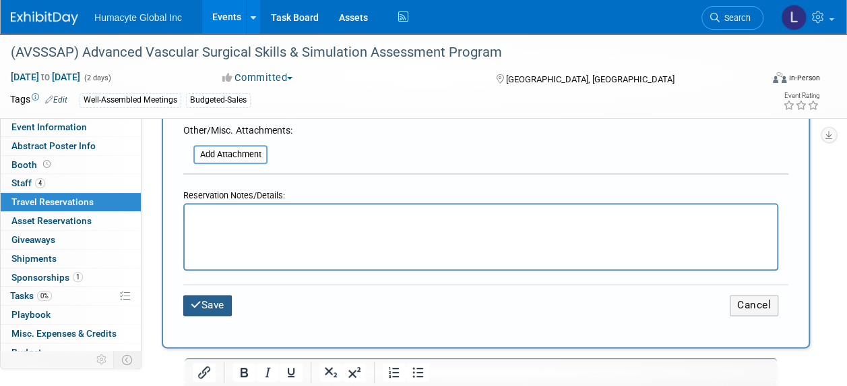
click at [215, 295] on button "Save" at bounding box center [207, 305] width 49 height 21
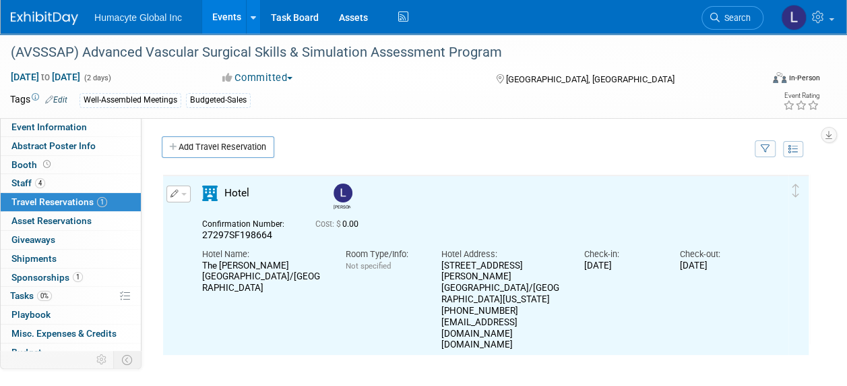
scroll to position [0, 0]
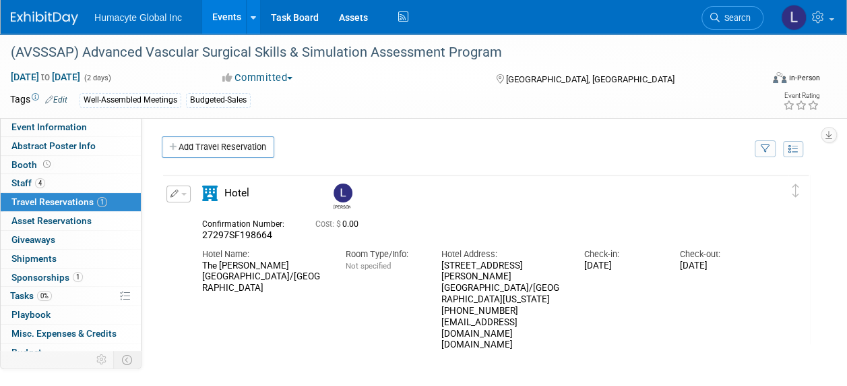
click at [184, 193] on span "button" at bounding box center [183, 194] width 5 height 3
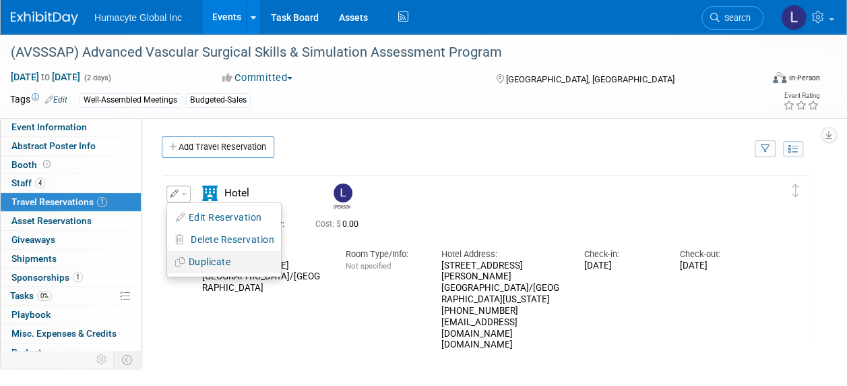
click at [208, 261] on button "Duplicate" at bounding box center [224, 262] width 114 height 20
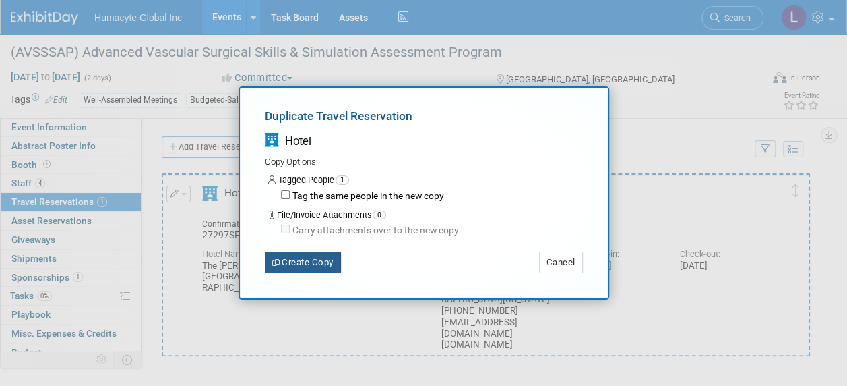
click at [305, 259] on button "Create Copy" at bounding box center [303, 262] width 76 height 22
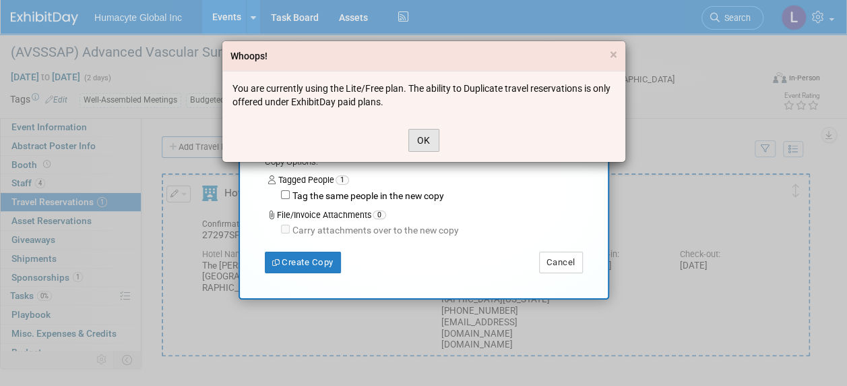
click at [430, 139] on button "OK" at bounding box center [423, 140] width 31 height 23
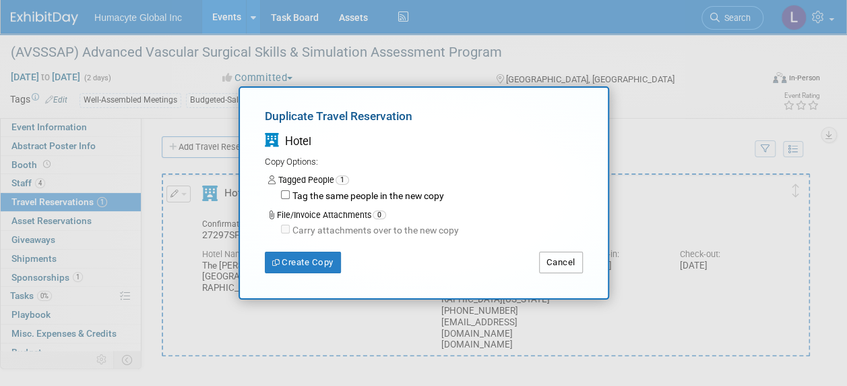
click at [572, 258] on button "Cancel" at bounding box center [561, 262] width 44 height 22
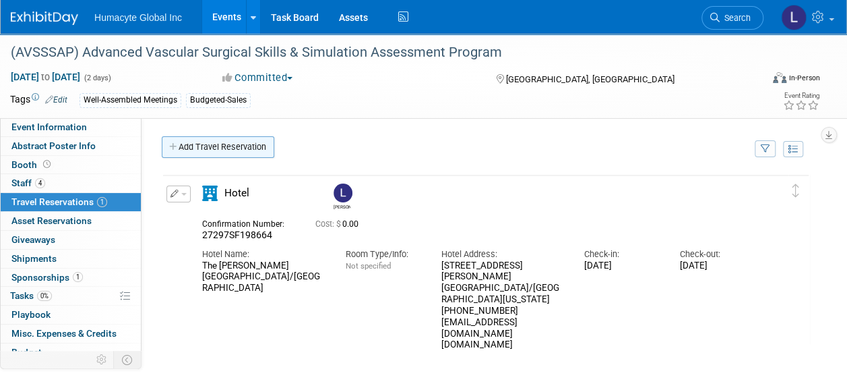
click at [195, 147] on link "Add Travel Reservation" at bounding box center [218, 147] width 113 height 22
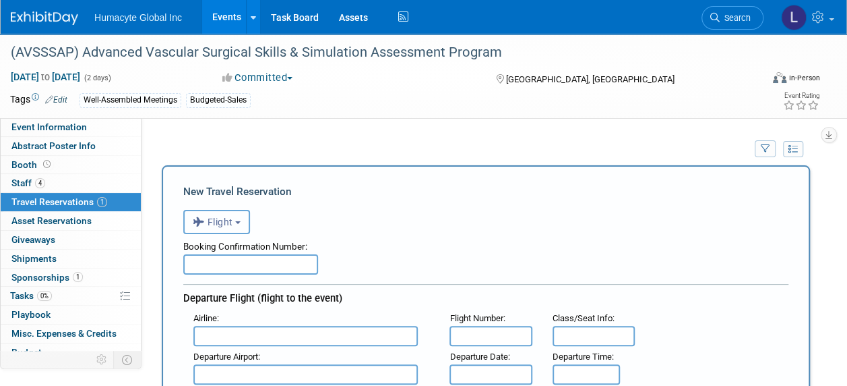
click at [206, 216] on icon "button" at bounding box center [200, 222] width 15 height 18
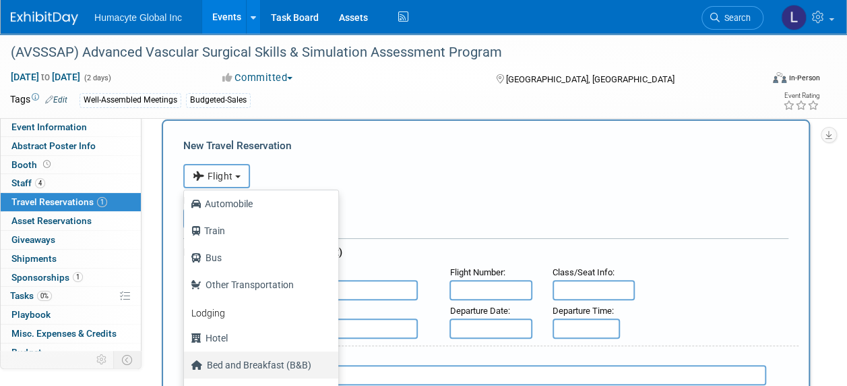
scroll to position [67, 0]
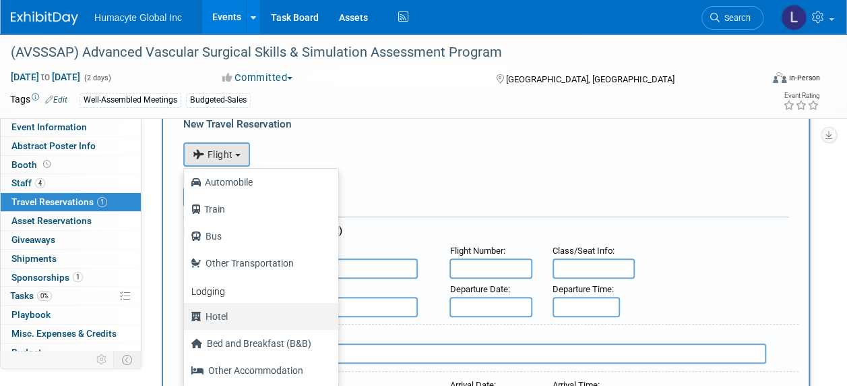
click at [215, 315] on label "Hotel" at bounding box center [258, 316] width 134 height 22
click at [186, 315] on input "Hotel" at bounding box center [181, 314] width 9 height 9
select select "6"
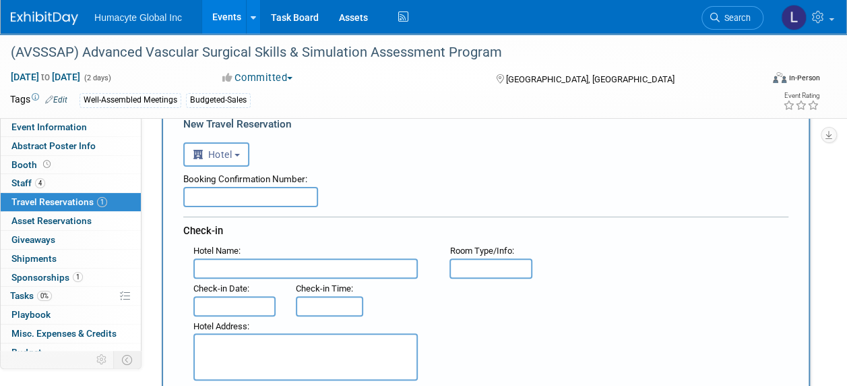
click at [286, 191] on input "text" at bounding box center [250, 197] width 135 height 20
paste input "27297SF198665"
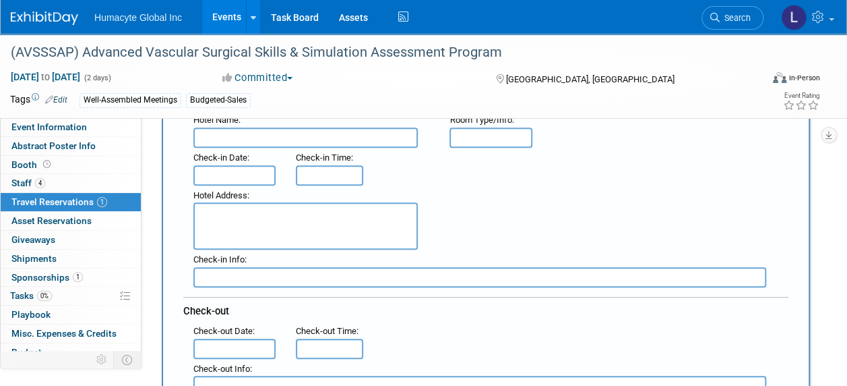
scroll to position [202, 0]
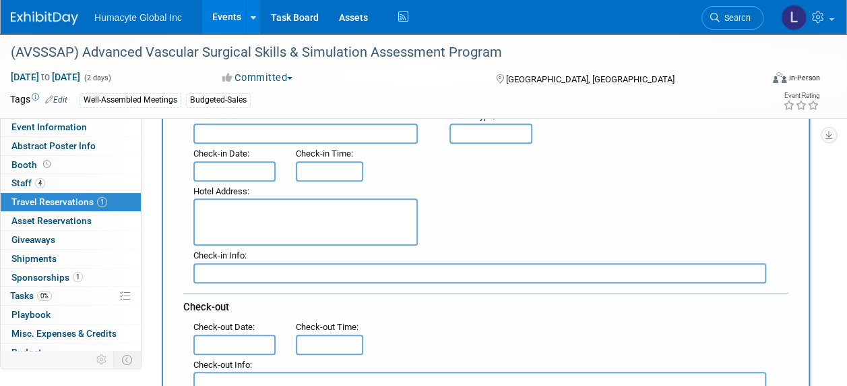
type input "27297SF198665"
click at [353, 233] on textarea at bounding box center [305, 221] width 224 height 47
paste textarea "[STREET_ADDRESS][PERSON_NAME][US_STATE] [PHONE_NUMBER] [EMAIL_ADDRESS][DOMAIN_N…"
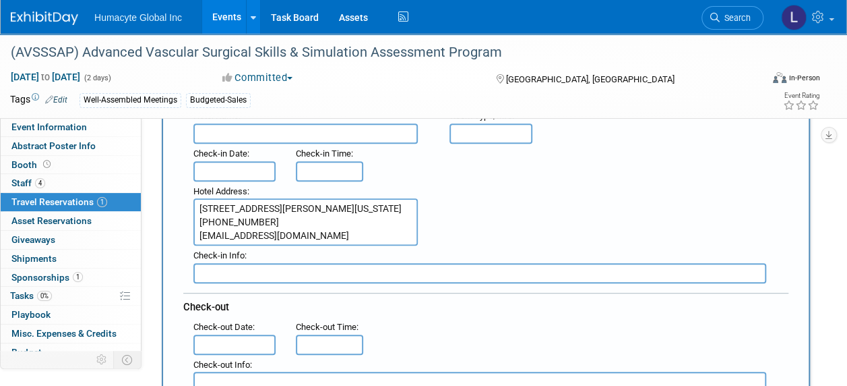
scroll to position [24, 0]
type textarea "[STREET_ADDRESS][PERSON_NAME][US_STATE] [PHONE_NUMBER] [EMAIL_ADDRESS][DOMAIN_N…"
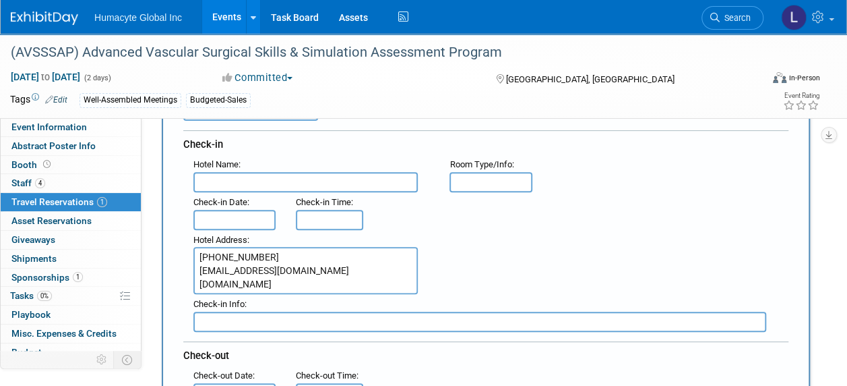
scroll to position [135, 0]
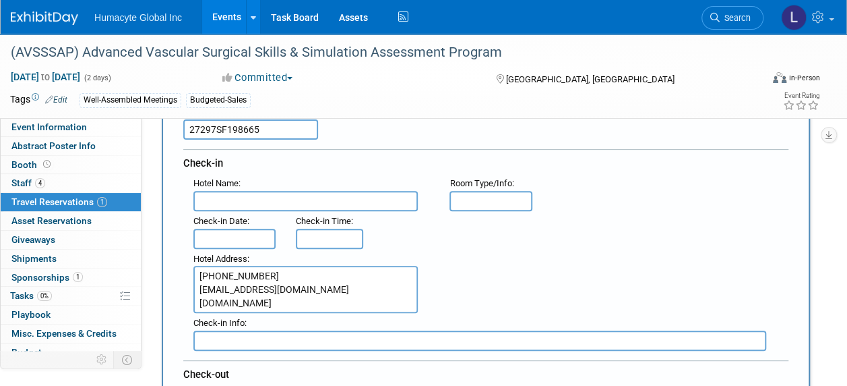
click at [236, 214] on div "Check-in Date :" at bounding box center [234, 221] width 82 height 15
click at [230, 202] on input "text" at bounding box center [305, 201] width 224 height 20
paste input "The [PERSON_NAME][GEOGRAPHIC_DATA]/[GEOGRAPHIC_DATA]"
type input "The [PERSON_NAME][GEOGRAPHIC_DATA]/[GEOGRAPHIC_DATA]"
click at [230, 236] on input "text" at bounding box center [234, 238] width 82 height 20
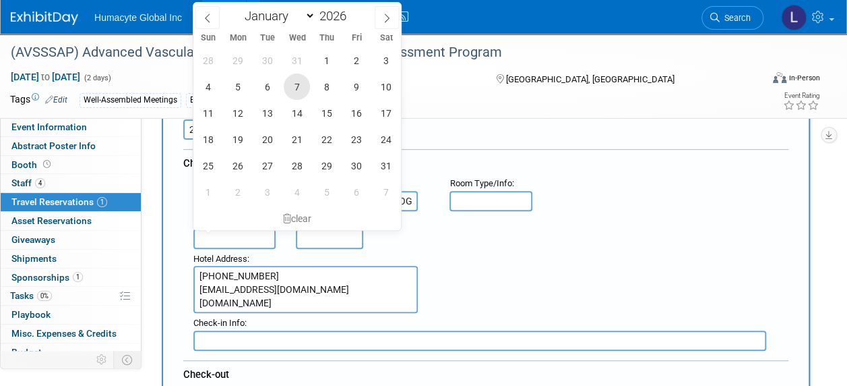
click at [301, 82] on span "7" at bounding box center [297, 86] width 26 height 26
type input "[DATE]"
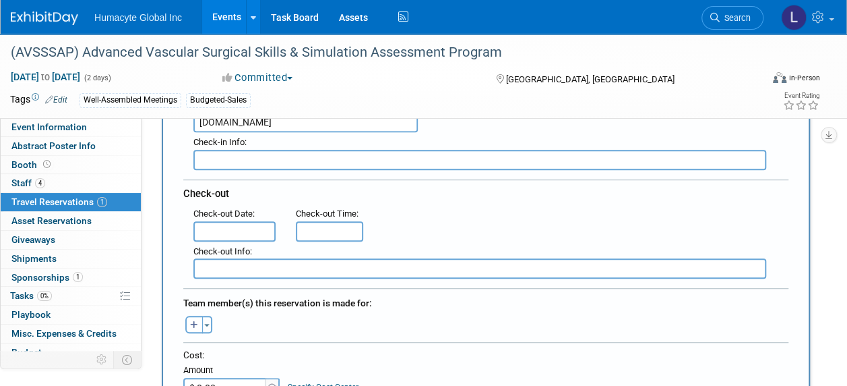
scroll to position [337, 0]
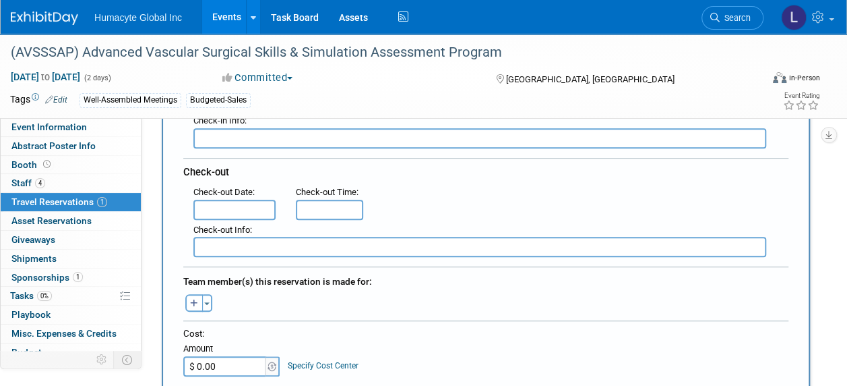
click at [222, 208] on input "text" at bounding box center [234, 209] width 82 height 20
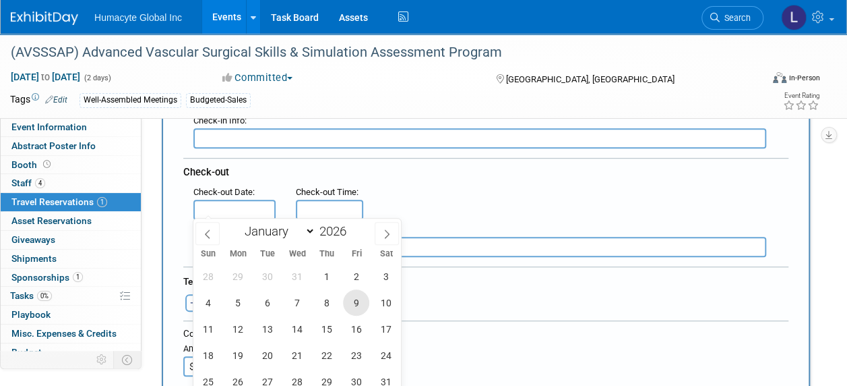
click at [347, 301] on span "9" at bounding box center [356, 302] width 26 height 26
type input "[DATE]"
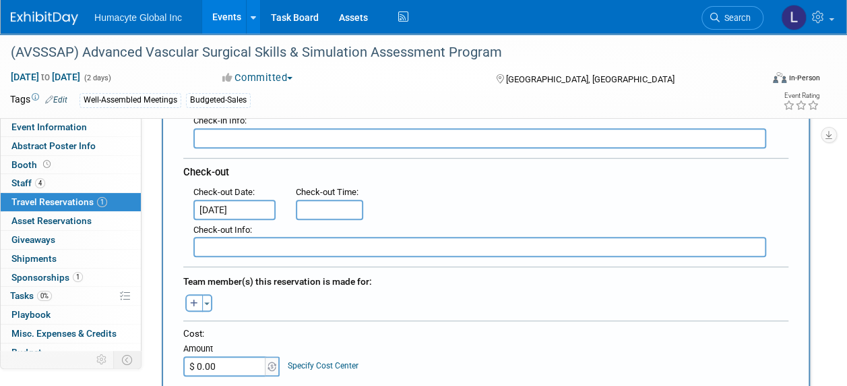
scroll to position [472, 0]
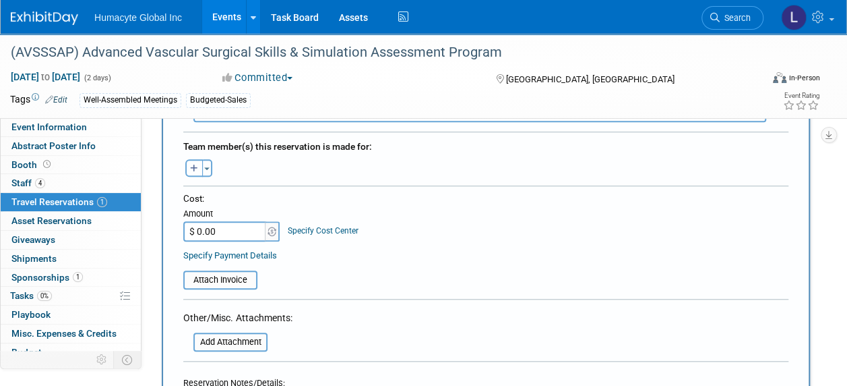
click at [199, 163] on button "button" at bounding box center [194, 168] width 18 height 18
select select
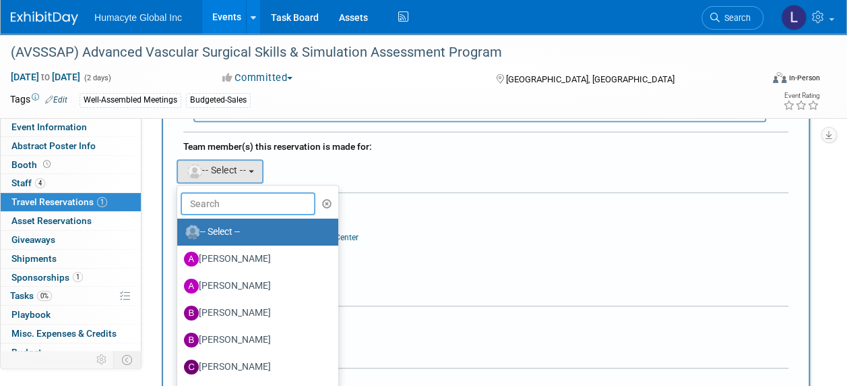
click at [221, 198] on input "text" at bounding box center [248, 203] width 135 height 23
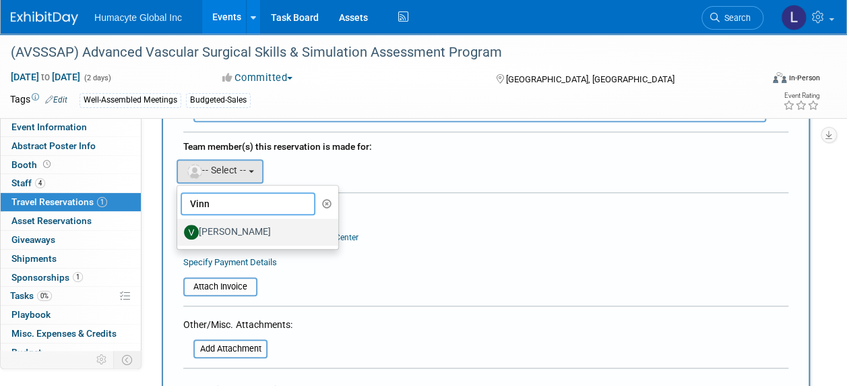
type input "Vinn"
click at [253, 228] on label "[PERSON_NAME]" at bounding box center [254, 232] width 141 height 22
click at [179, 228] on input "[PERSON_NAME]" at bounding box center [175, 230] width 9 height 9
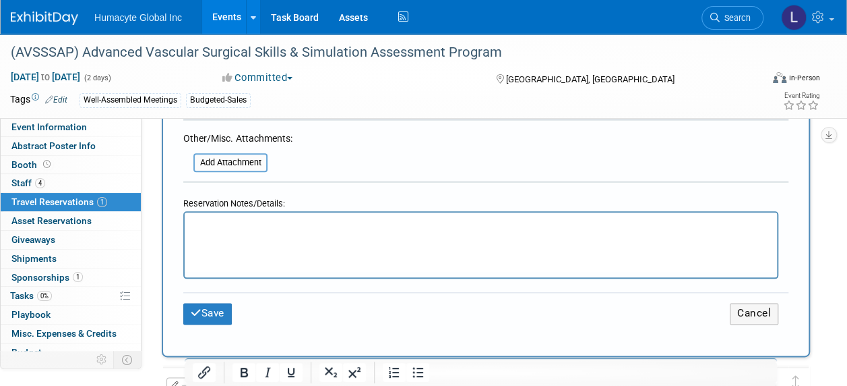
scroll to position [674, 0]
click at [209, 307] on button "Save" at bounding box center [207, 311] width 49 height 21
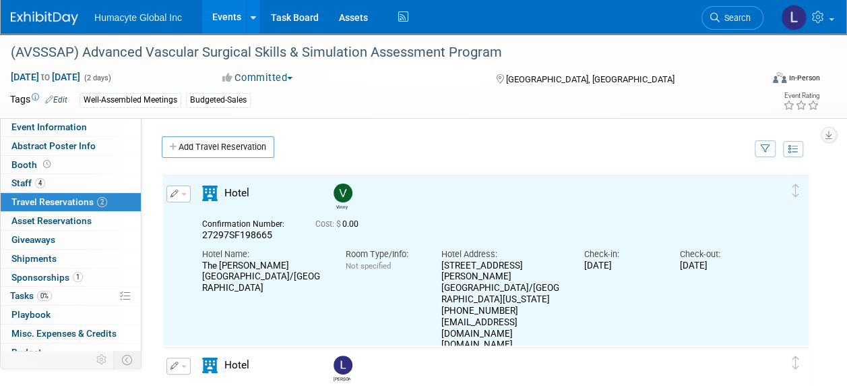
scroll to position [0, 0]
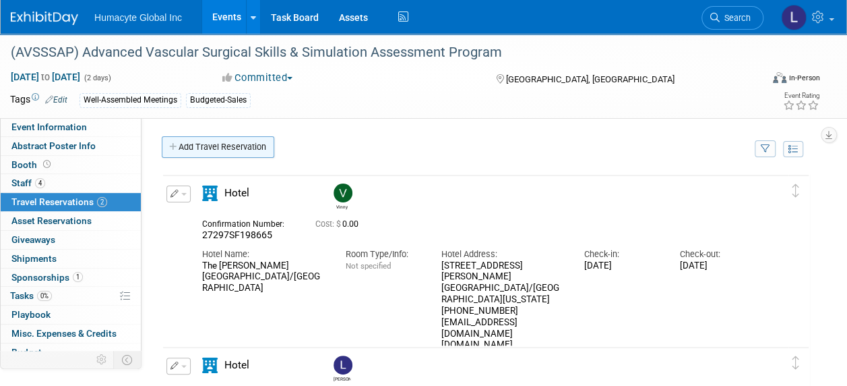
click at [223, 151] on link "Add Travel Reservation" at bounding box center [218, 147] width 113 height 22
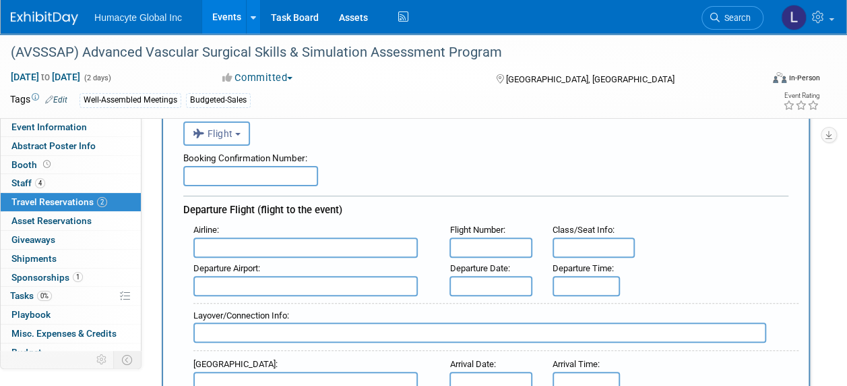
scroll to position [67, 0]
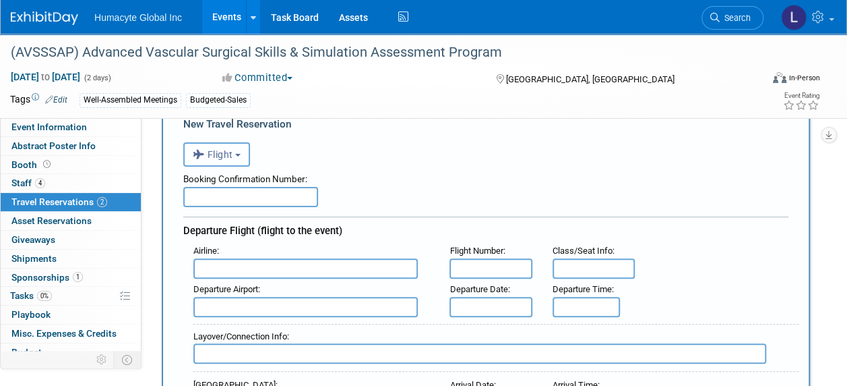
click at [216, 151] on span "Flight" at bounding box center [213, 154] width 40 height 11
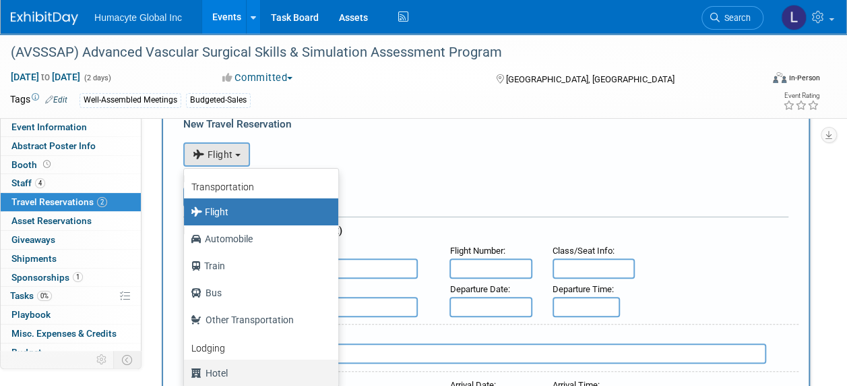
click at [218, 368] on label "Hotel" at bounding box center [258, 373] width 134 height 22
click at [186, 368] on input "Hotel" at bounding box center [181, 371] width 9 height 9
select select "6"
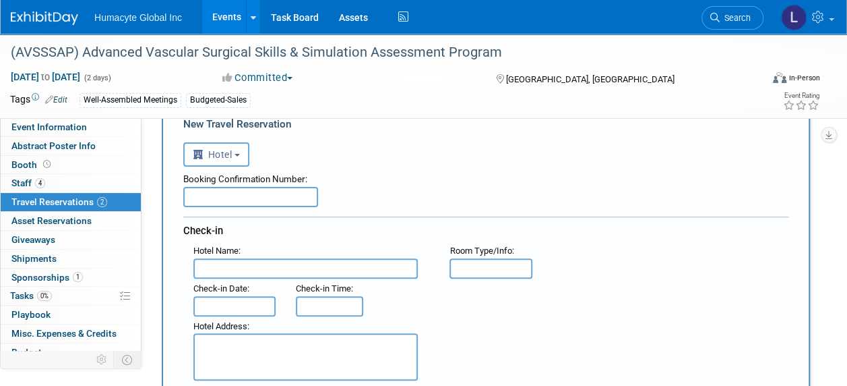
click at [257, 195] on input "text" at bounding box center [250, 197] width 135 height 20
paste input "27297SF198667"
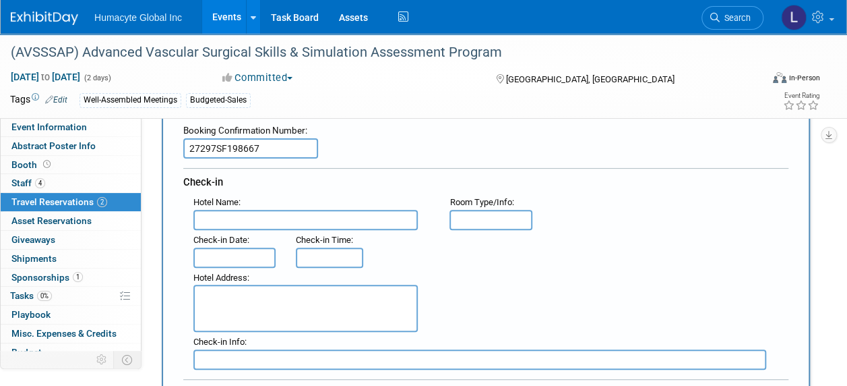
scroll to position [135, 0]
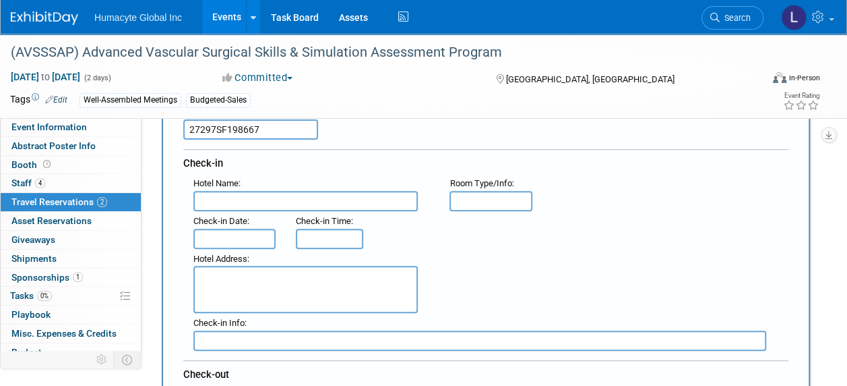
type input "27297SF198667"
click at [270, 268] on textarea at bounding box center [305, 289] width 224 height 47
paste textarea "[STREET_ADDRESS][PERSON_NAME][US_STATE] [PHONE_NUMBER] [EMAIL_ADDRESS][DOMAIN_N…"
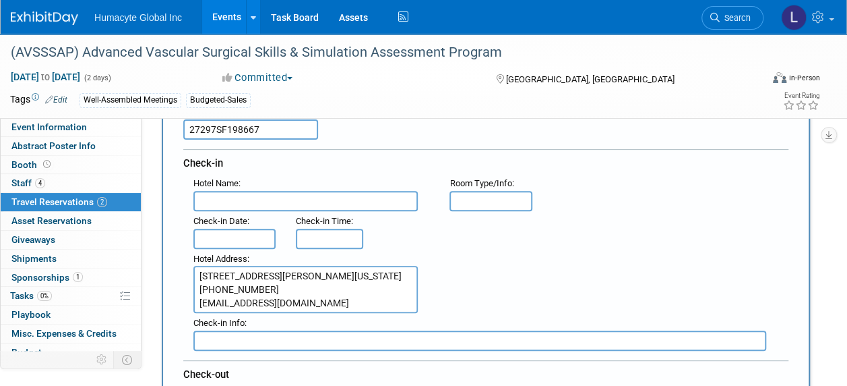
scroll to position [24, 0]
type textarea "[STREET_ADDRESS][PERSON_NAME][US_STATE] [PHONE_NUMBER] [EMAIL_ADDRESS][DOMAIN_N…"
click at [280, 193] on input "text" at bounding box center [305, 201] width 224 height 20
paste input "The [PERSON_NAME][GEOGRAPHIC_DATA]/[GEOGRAPHIC_DATA]"
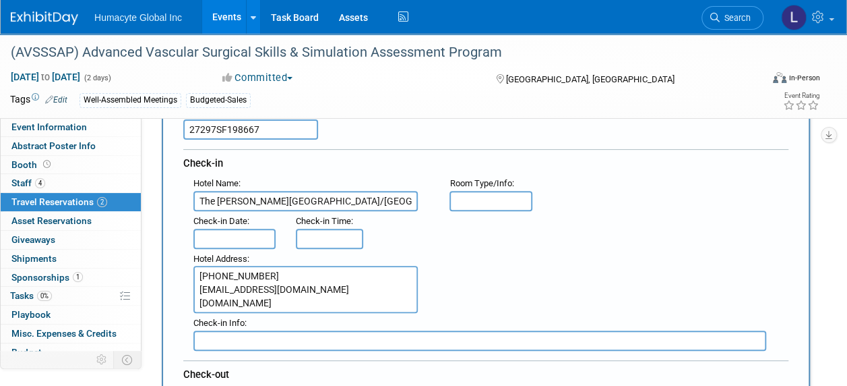
type input "The [PERSON_NAME][GEOGRAPHIC_DATA]/[GEOGRAPHIC_DATA]"
click at [208, 239] on input "text" at bounding box center [234, 238] width 82 height 20
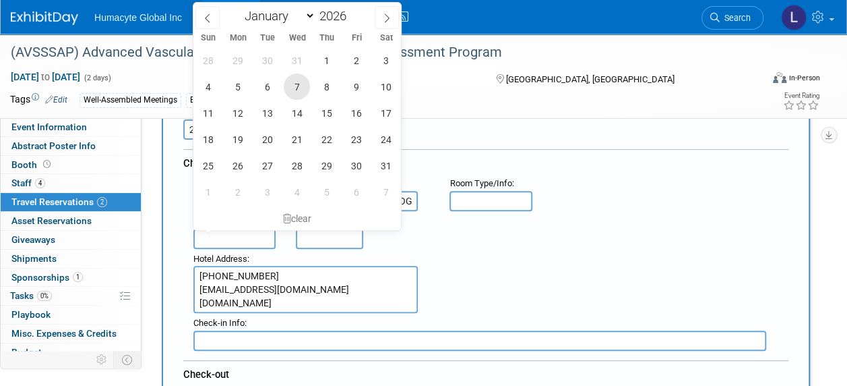
click at [304, 86] on span "7" at bounding box center [297, 86] width 26 height 26
type input "[DATE]"
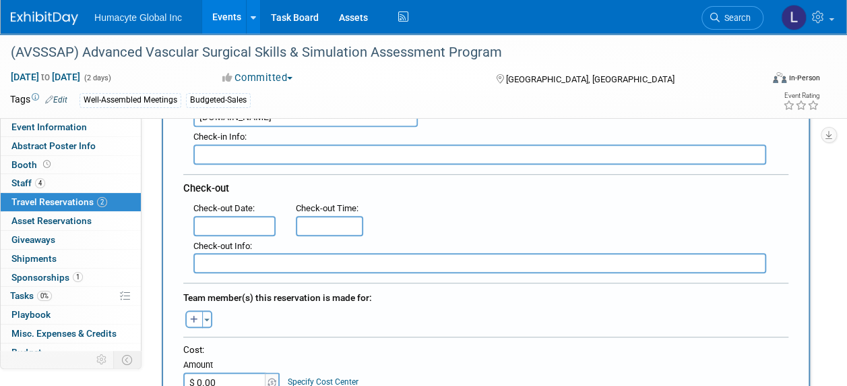
scroll to position [337, 0]
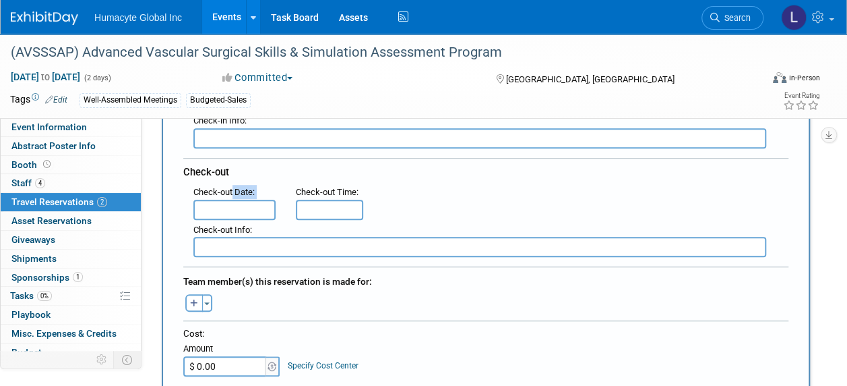
drag, startPoint x: 233, startPoint y: 189, endPoint x: 235, endPoint y: 199, distance: 10.5
click at [235, 199] on div "Check-out Date :" at bounding box center [234, 202] width 82 height 35
click at [235, 199] on input "text" at bounding box center [234, 209] width 82 height 20
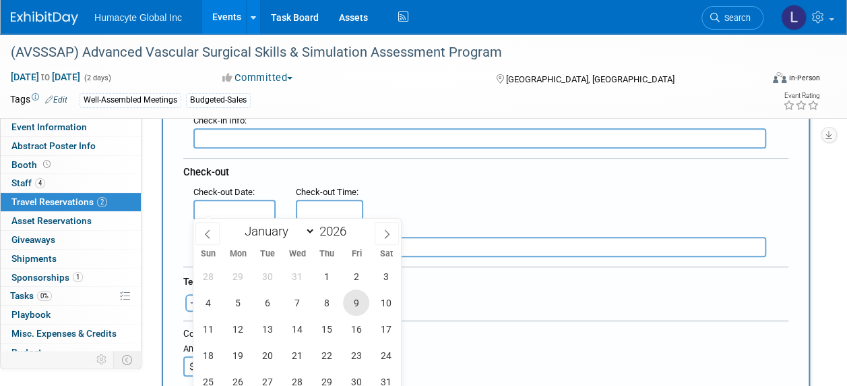
click at [356, 302] on span "9" at bounding box center [356, 302] width 26 height 26
type input "[DATE]"
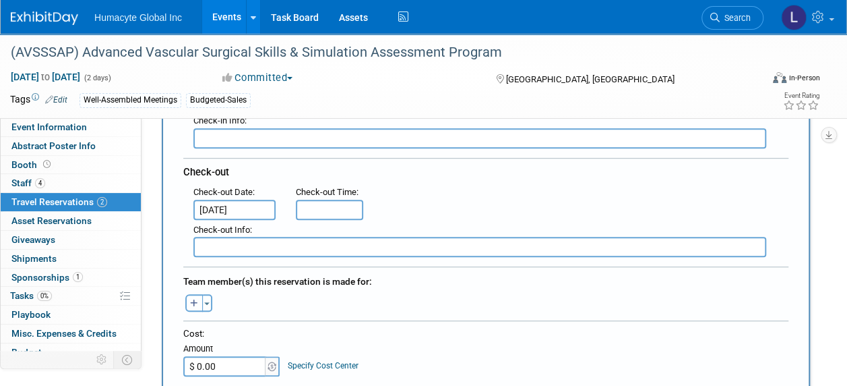
click at [198, 296] on button "button" at bounding box center [194, 303] width 18 height 18
select select
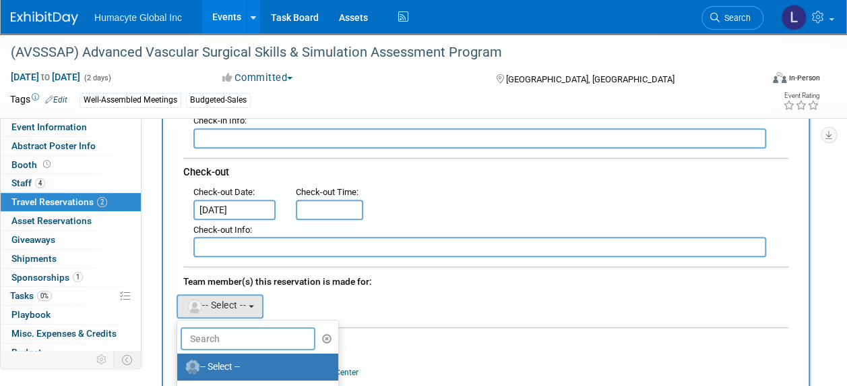
click at [215, 327] on input "text" at bounding box center [248, 338] width 135 height 23
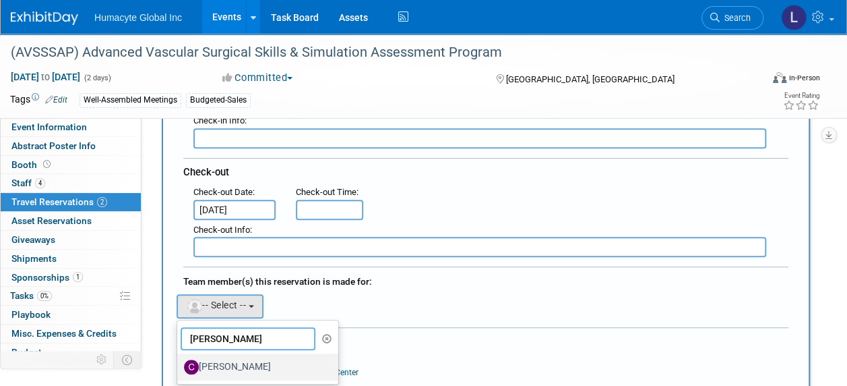
type input "[PERSON_NAME]"
click at [238, 357] on label "[PERSON_NAME]" at bounding box center [254, 367] width 141 height 22
click at [179, 361] on input "[PERSON_NAME]" at bounding box center [175, 365] width 9 height 9
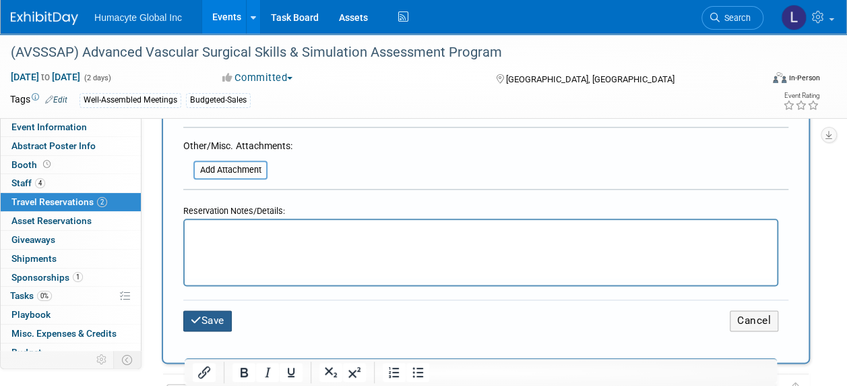
click at [206, 314] on button "Save" at bounding box center [207, 320] width 49 height 21
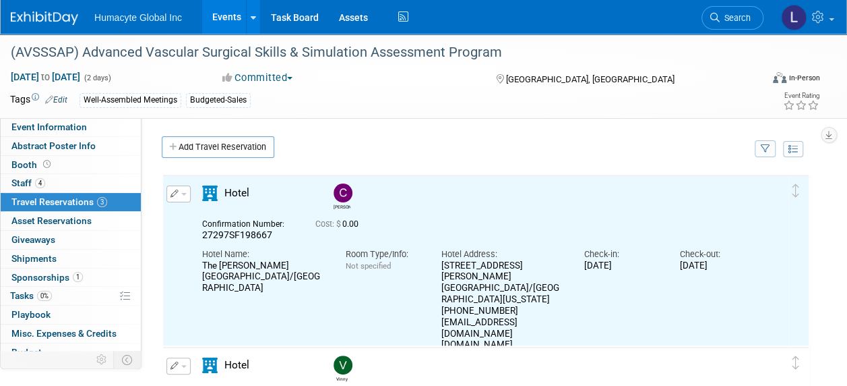
scroll to position [0, 0]
click at [169, 143] on icon at bounding box center [173, 147] width 9 height 9
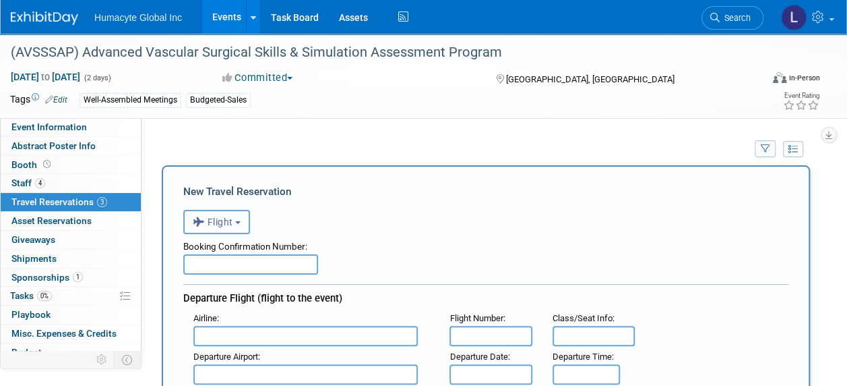
click at [199, 220] on icon "button" at bounding box center [200, 222] width 15 height 18
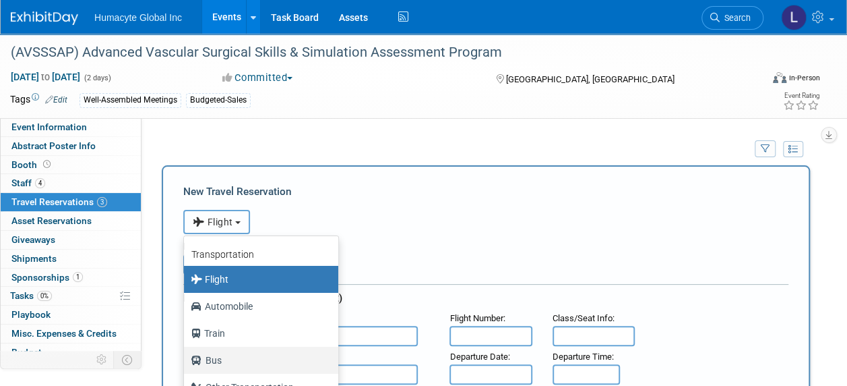
scroll to position [57, 0]
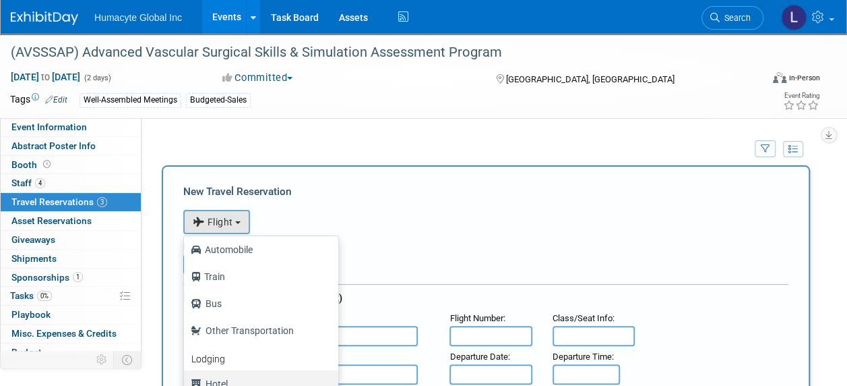
click at [223, 375] on label "Hotel" at bounding box center [258, 384] width 134 height 22
click at [186, 377] on input "Hotel" at bounding box center [181, 381] width 9 height 9
select select "6"
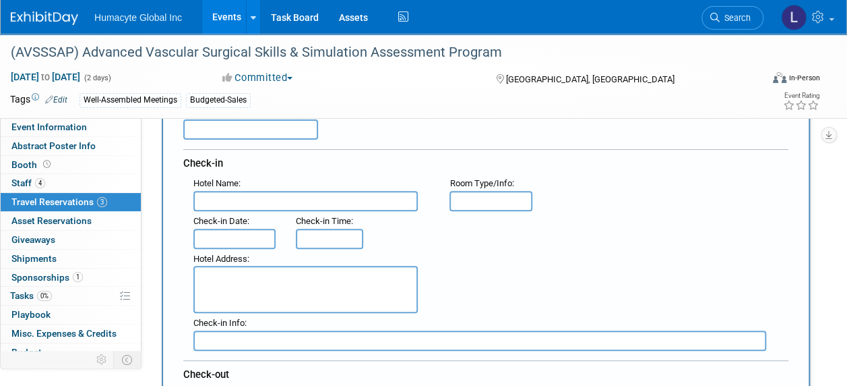
scroll to position [67, 0]
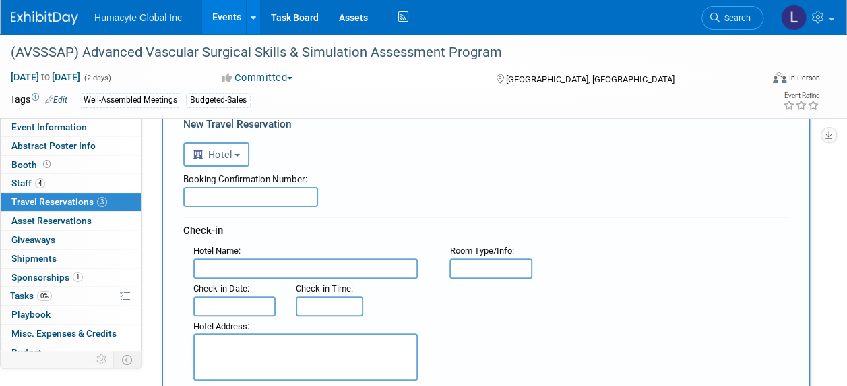
click at [266, 193] on input "text" at bounding box center [250, 197] width 135 height 20
paste input "27297SF198669"
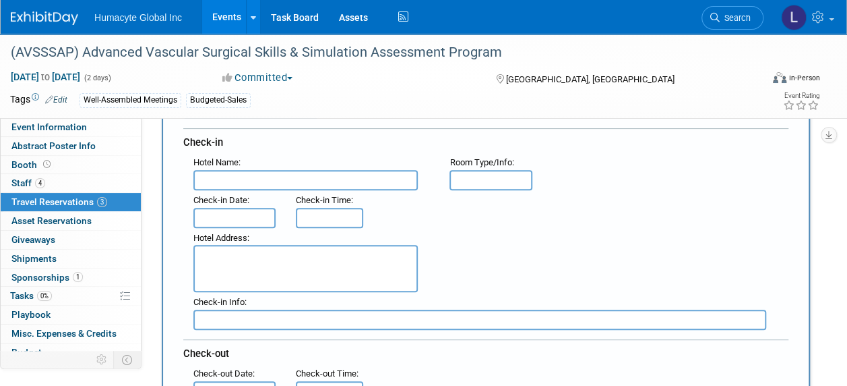
scroll to position [135, 0]
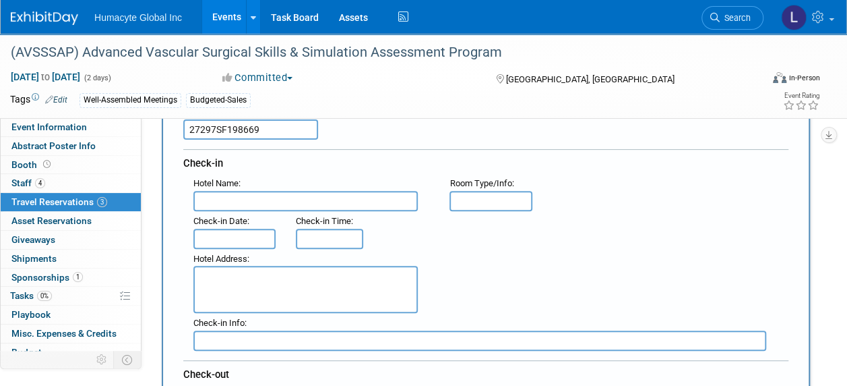
type input "27297SF198669"
click at [230, 202] on input "text" at bounding box center [305, 201] width 224 height 20
click at [322, 196] on input "text" at bounding box center [305, 201] width 224 height 20
paste input "The [PERSON_NAME][GEOGRAPHIC_DATA]/[GEOGRAPHIC_DATA]"
type input "The [PERSON_NAME][GEOGRAPHIC_DATA]/[GEOGRAPHIC_DATA]"
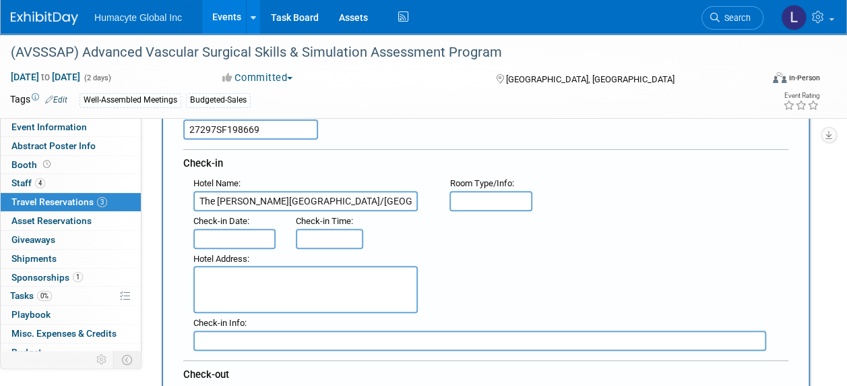
click at [328, 289] on textarea at bounding box center [305, 289] width 224 height 47
paste textarea "[STREET_ADDRESS][PERSON_NAME][US_STATE] [PHONE_NUMBER] [EMAIL_ADDRESS][DOMAIN_N…"
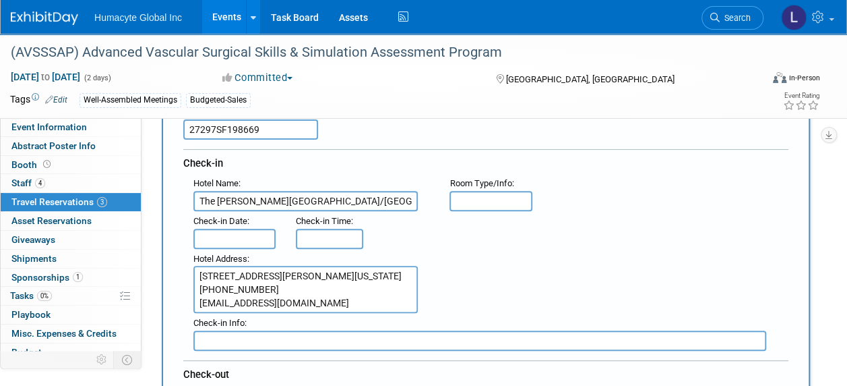
scroll to position [24, 0]
type textarea "[STREET_ADDRESS][PERSON_NAME][US_STATE] [PHONE_NUMBER] [EMAIL_ADDRESS][DOMAIN_N…"
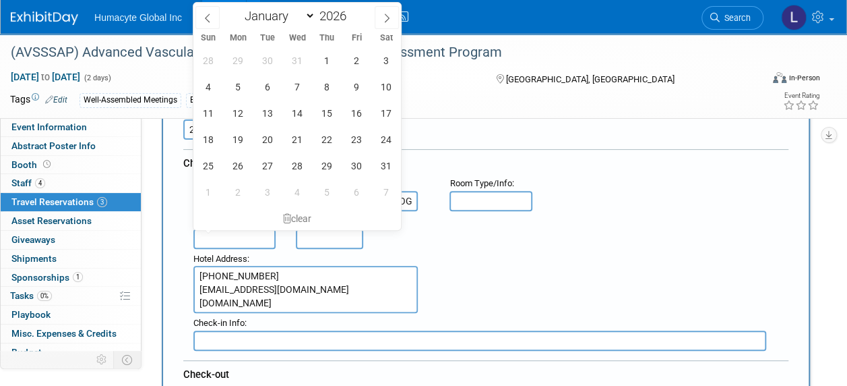
click at [244, 239] on input "text" at bounding box center [234, 238] width 82 height 20
click at [293, 88] on span "7" at bounding box center [297, 86] width 26 height 26
type input "[DATE]"
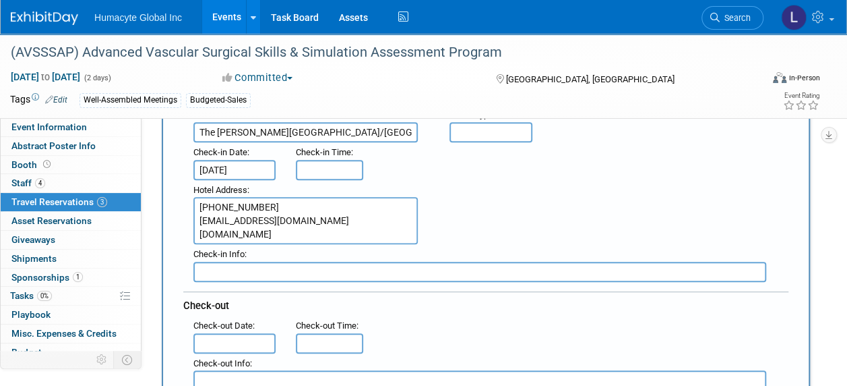
scroll to position [270, 0]
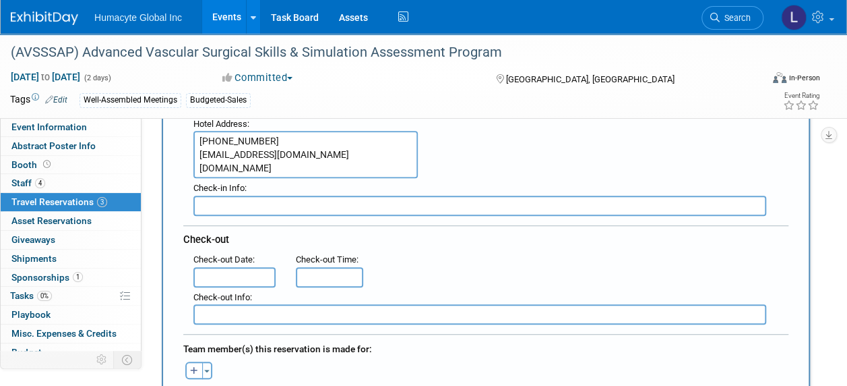
click at [236, 268] on input "text" at bounding box center [234, 277] width 82 height 20
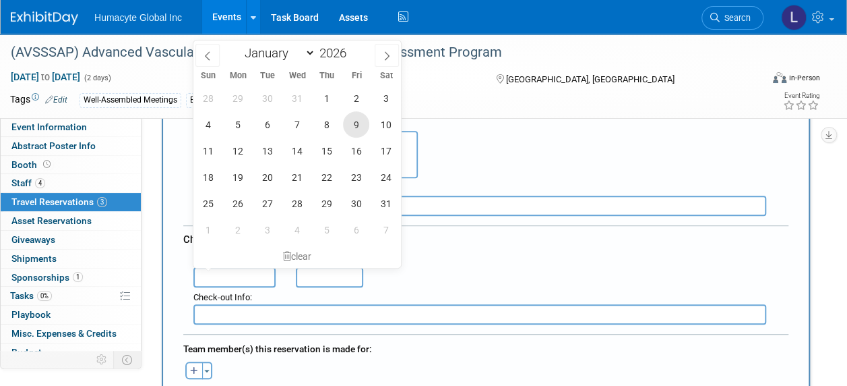
click at [360, 125] on span "9" at bounding box center [356, 124] width 26 height 26
type input "[DATE]"
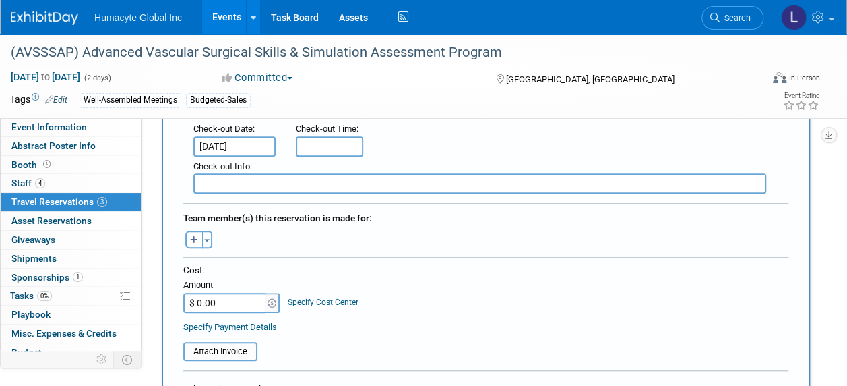
scroll to position [404, 0]
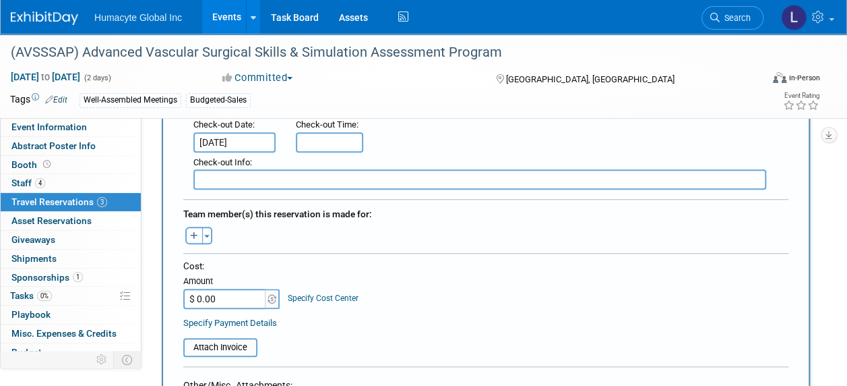
click at [189, 228] on button "button" at bounding box center [194, 235] width 18 height 18
select select
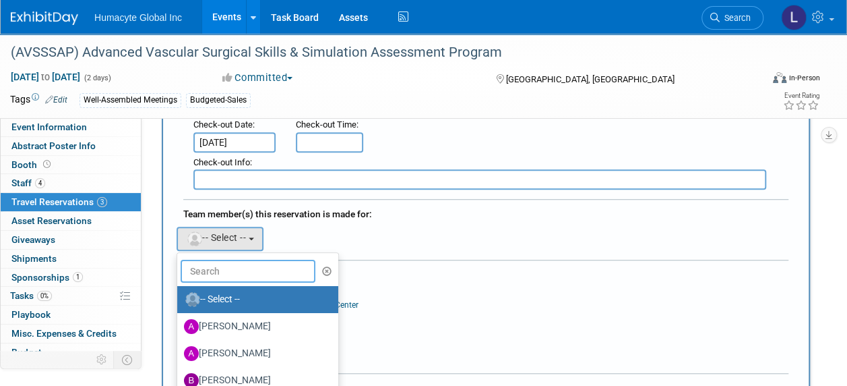
click at [224, 263] on input "text" at bounding box center [248, 270] width 135 height 23
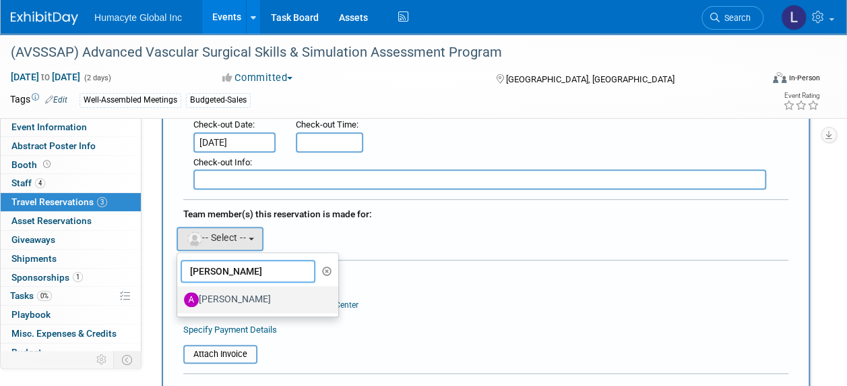
type input "[PERSON_NAME]"
click at [232, 294] on label "[PERSON_NAME]" at bounding box center [254, 299] width 141 height 22
click at [179, 294] on input "[PERSON_NAME]" at bounding box center [175, 297] width 9 height 9
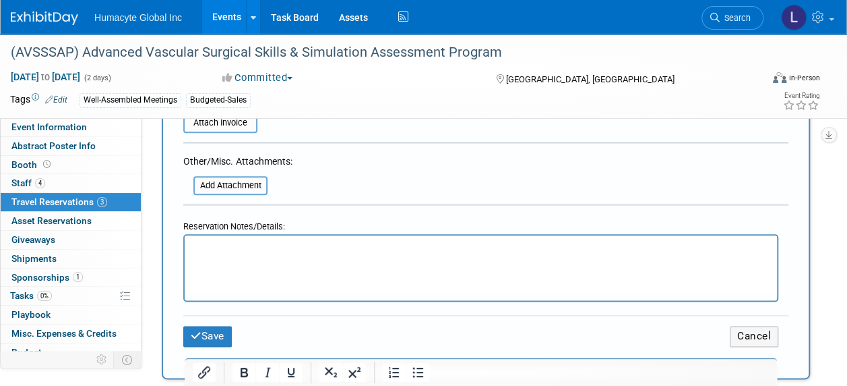
scroll to position [674, 0]
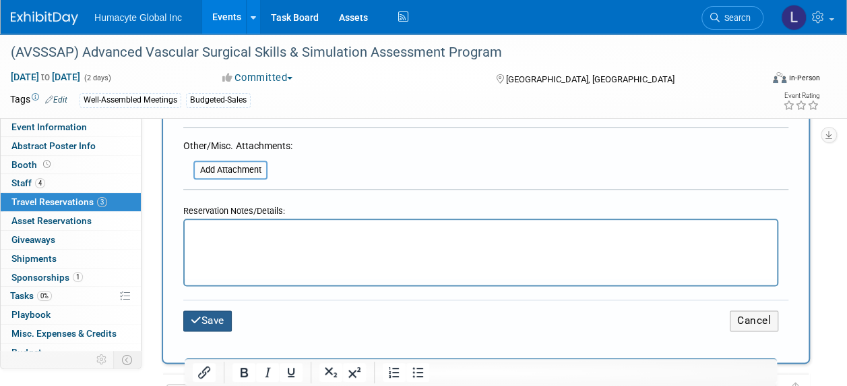
click at [218, 312] on button "Save" at bounding box center [207, 320] width 49 height 21
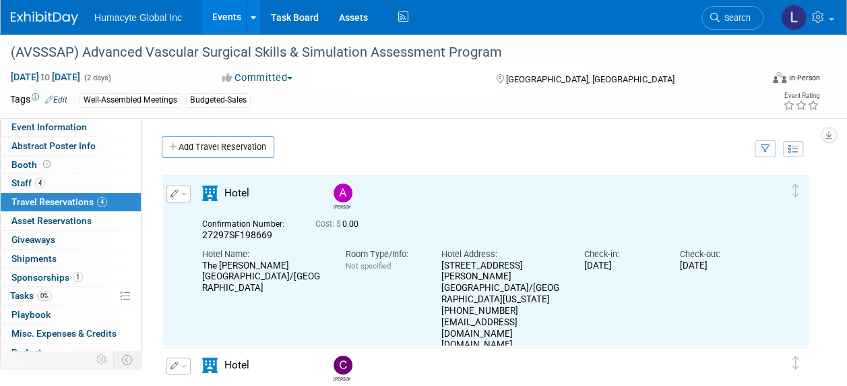
scroll to position [0, 0]
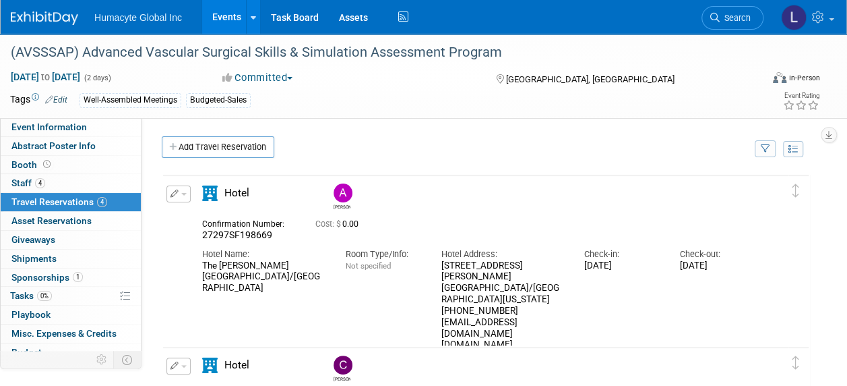
click at [361, 135] on div "Initiator: Specify initiator Department: Discovery & Pipeline Commercial Manage…" at bounding box center [481, 266] width 679 height 297
click at [59, 128] on span "Event Information" at bounding box center [48, 126] width 75 height 11
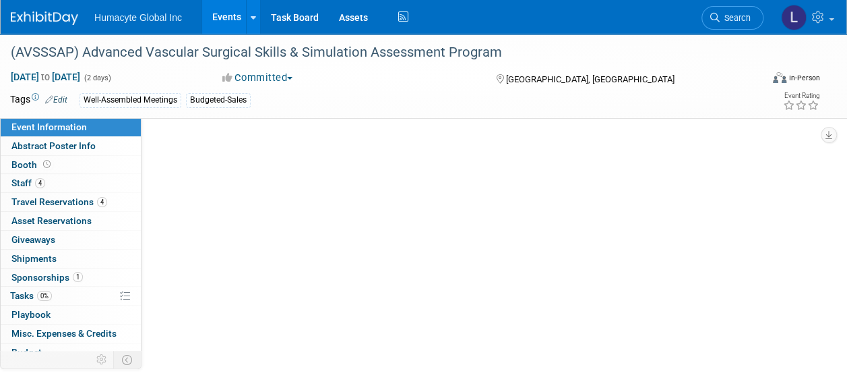
select select "Sales"
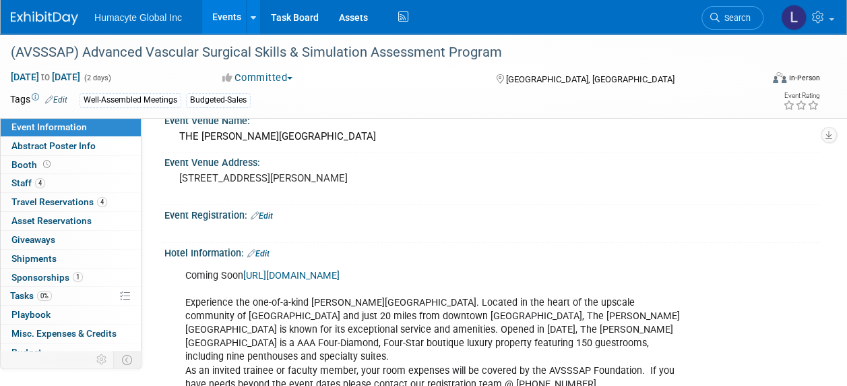
scroll to position [472, 0]
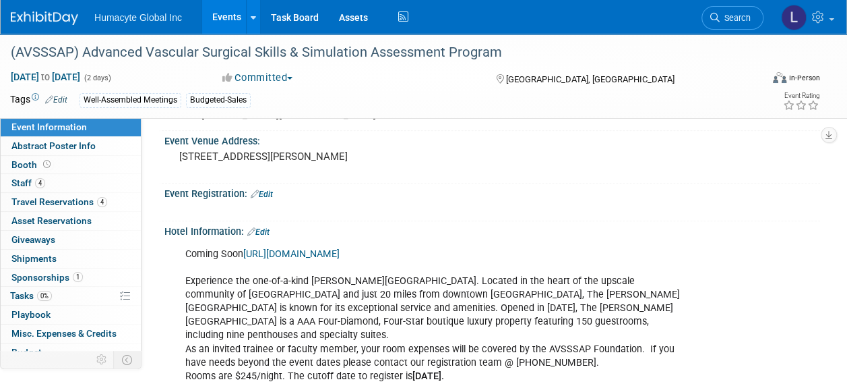
click at [229, 249] on div "Coming Soon [URL][DOMAIN_NAME] Experience the one-of-a-kind [PERSON_NAME][GEOGR…" at bounding box center [433, 315] width 514 height 149
click at [260, 227] on link "Edit" at bounding box center [258, 231] width 22 height 9
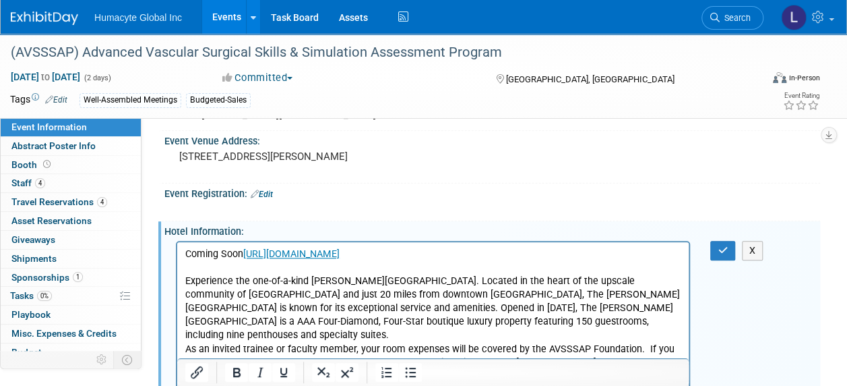
scroll to position [0, 0]
drag, startPoint x: 243, startPoint y: 256, endPoint x: 38, endPoint y: 259, distance: 204.9
click at [177, 259] on html "Coming Soon [URL][DOMAIN_NAME] Experience the one-of-a-kind [PERSON_NAME][GEOGR…" at bounding box center [433, 312] width 512 height 141
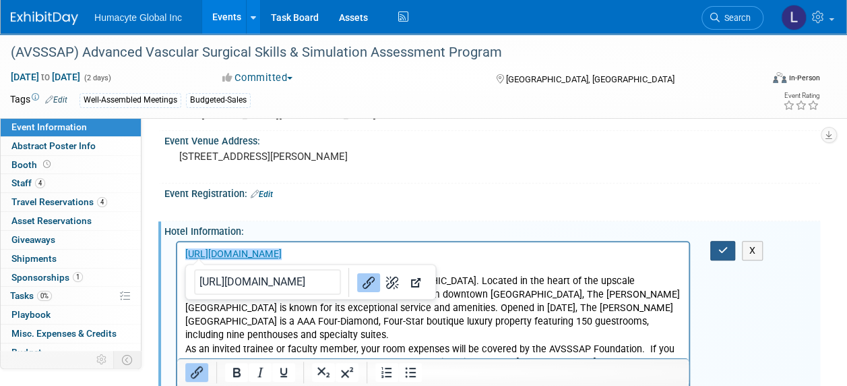
click at [725, 241] on button "button" at bounding box center [722, 251] width 25 height 20
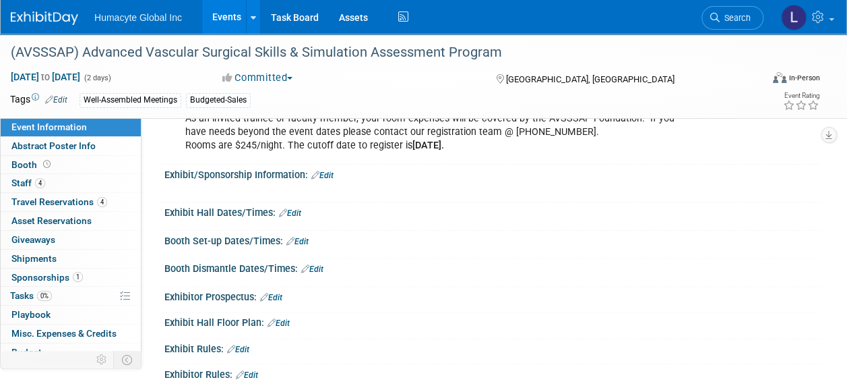
scroll to position [674, 0]
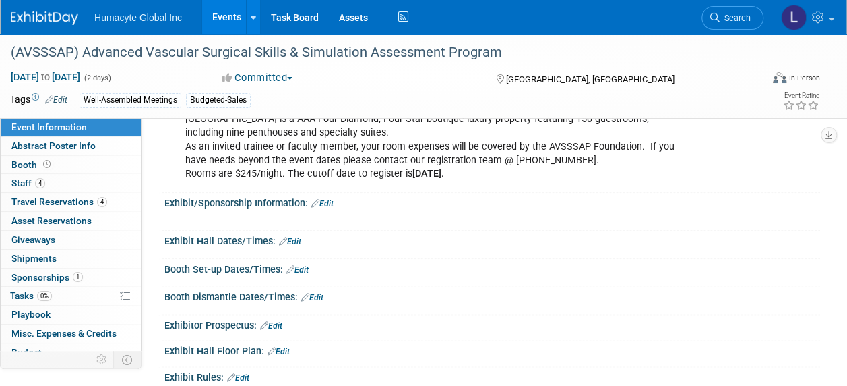
click at [329, 199] on link "Edit" at bounding box center [322, 203] width 22 height 9
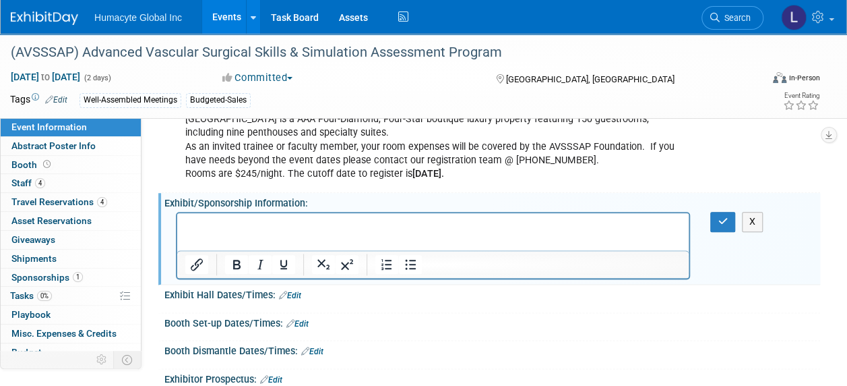
scroll to position [0, 0]
click at [717, 212] on button "button" at bounding box center [722, 222] width 25 height 20
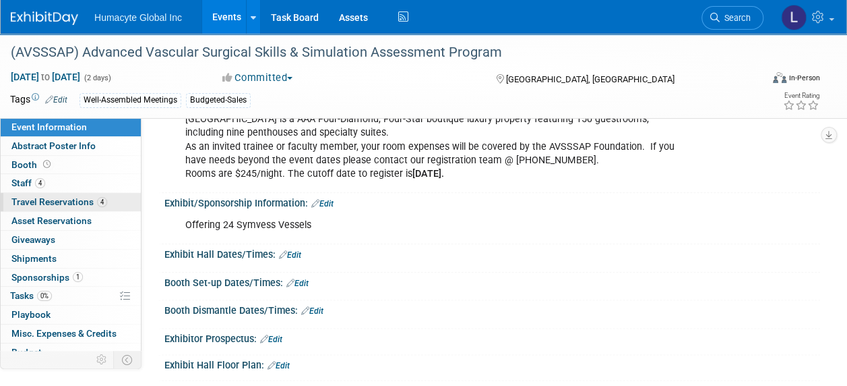
click at [67, 200] on span "Travel Reservations 4" at bounding box center [59, 201] width 96 height 11
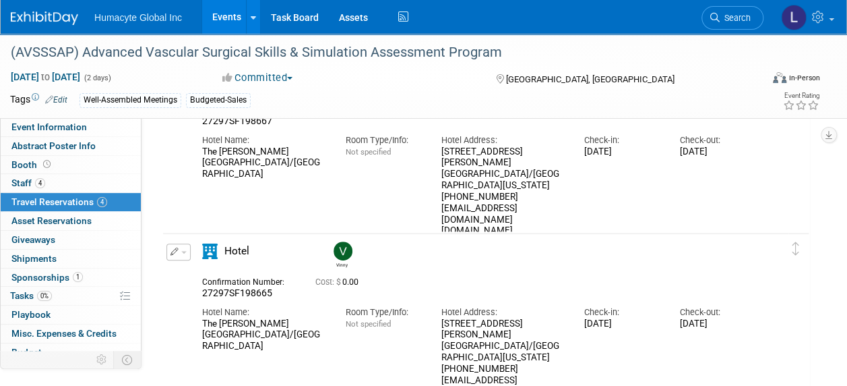
scroll to position [539, 0]
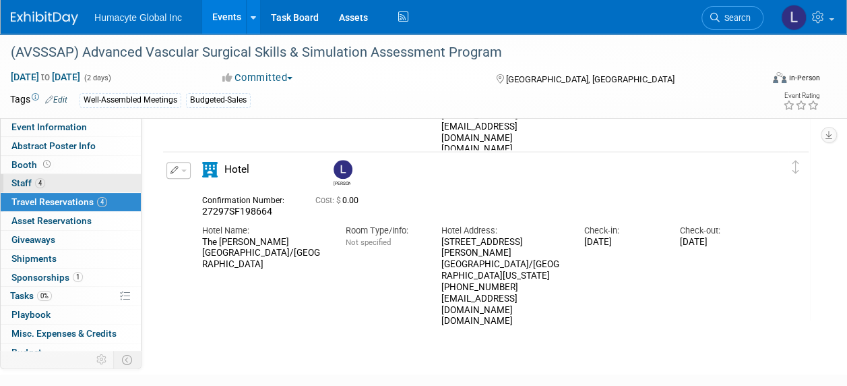
click at [26, 181] on span "Staff 4" at bounding box center [28, 182] width 34 height 11
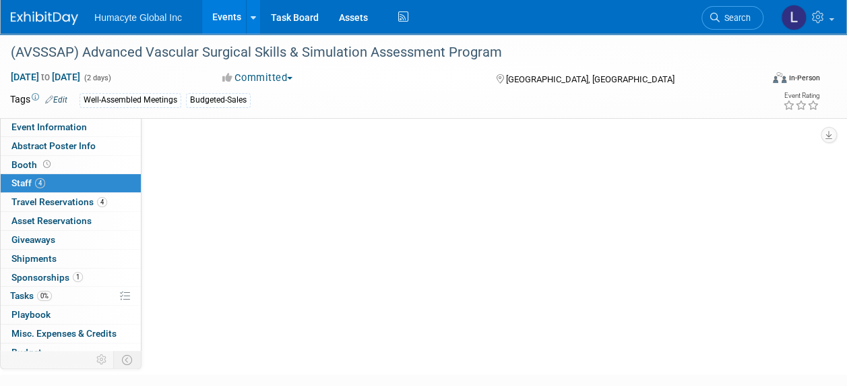
scroll to position [0, 0]
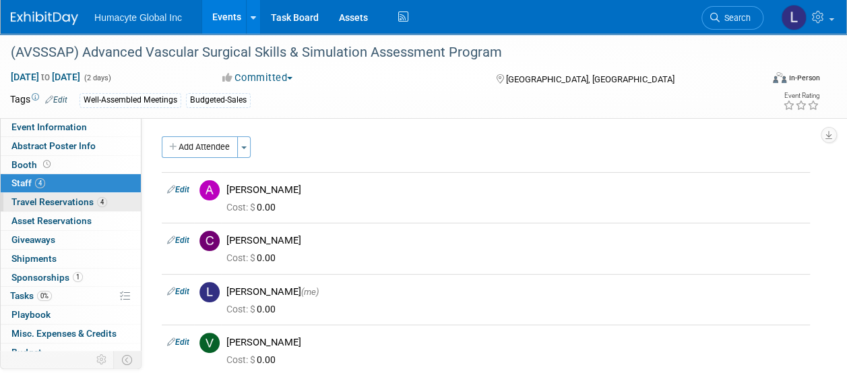
click at [30, 199] on span "Travel Reservations 4" at bounding box center [59, 201] width 96 height 11
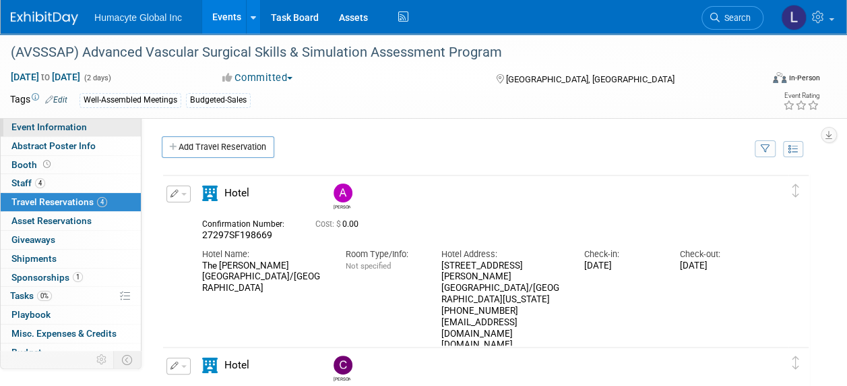
click at [26, 124] on span "Event Information" at bounding box center [48, 126] width 75 height 11
select select "Sales"
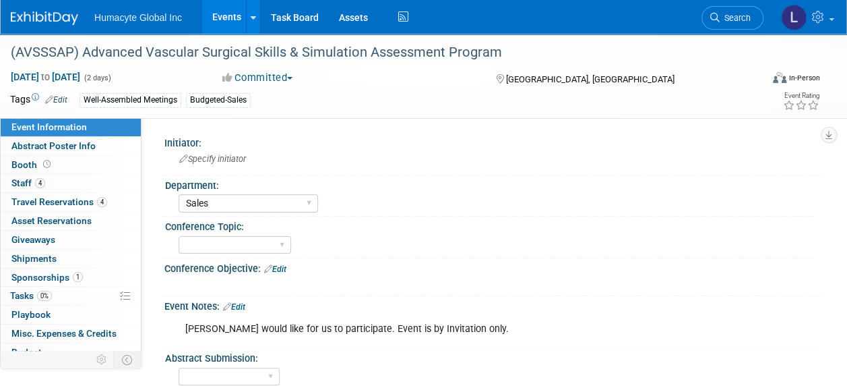
click at [280, 270] on link "Edit" at bounding box center [275, 268] width 22 height 9
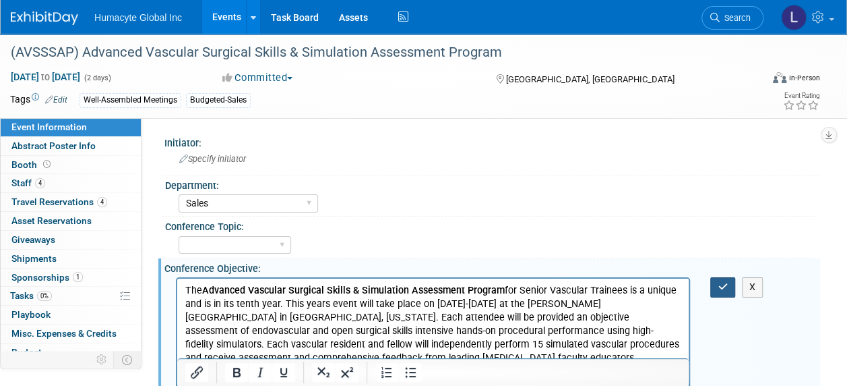
click at [720, 287] on icon "button" at bounding box center [723, 286] width 10 height 9
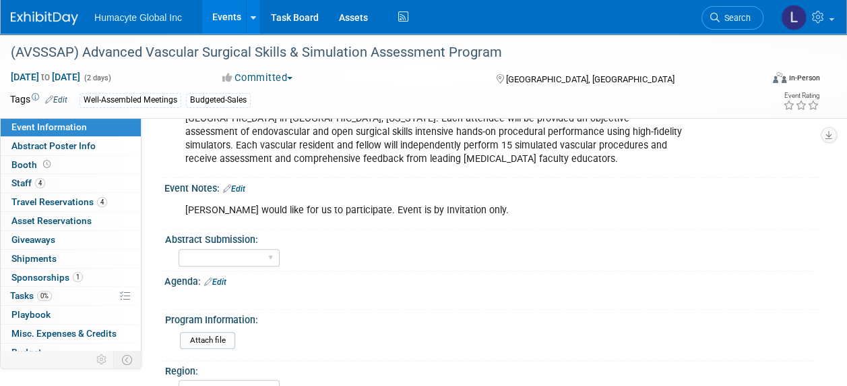
scroll to position [202, 0]
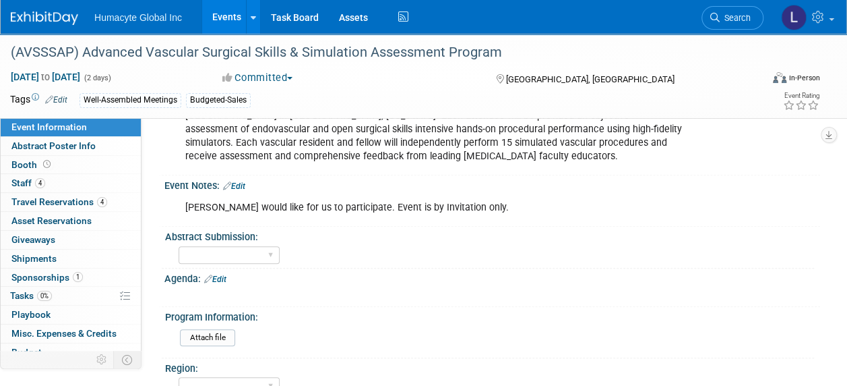
click at [400, 154] on div "The Advanced Vascular Surgical Skills & Simulation Assessment Program for Senio…" at bounding box center [433, 122] width 514 height 94
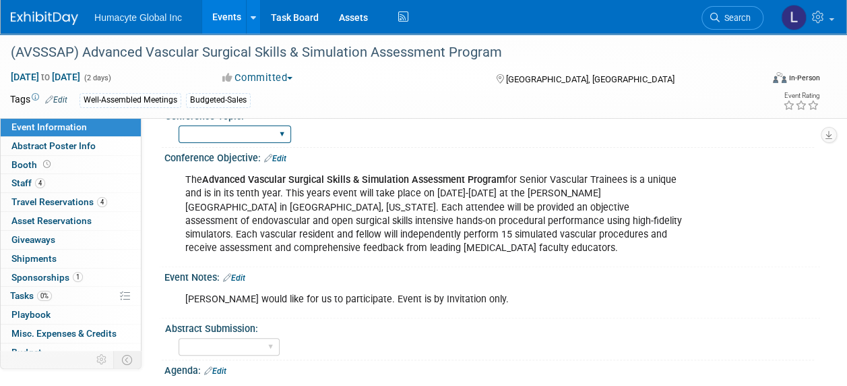
scroll to position [67, 0]
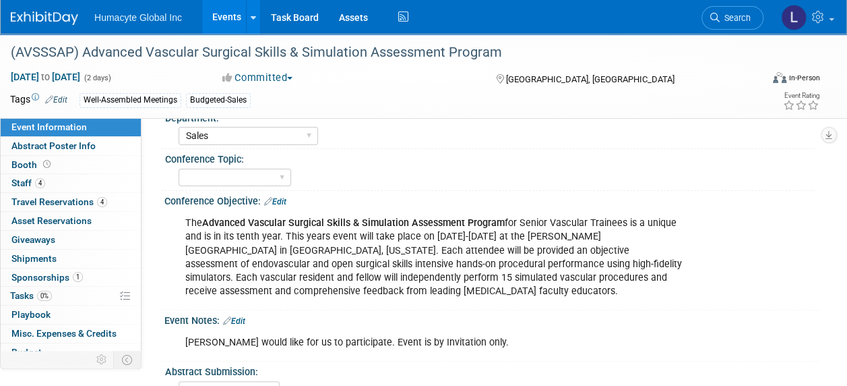
click at [286, 197] on link "Edit" at bounding box center [275, 201] width 22 height 9
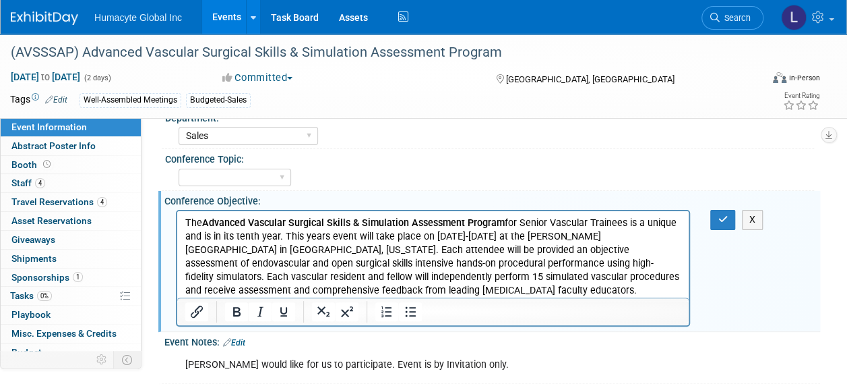
scroll to position [0, 0]
click at [473, 293] on p "The Advanced Vascular Surgical Skills & Simulation Assessment Program for Senio…" at bounding box center [433, 256] width 496 height 81
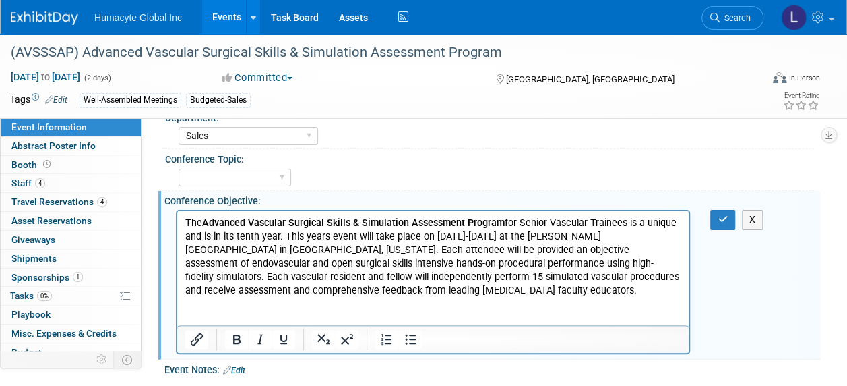
scroll to position [128, 0]
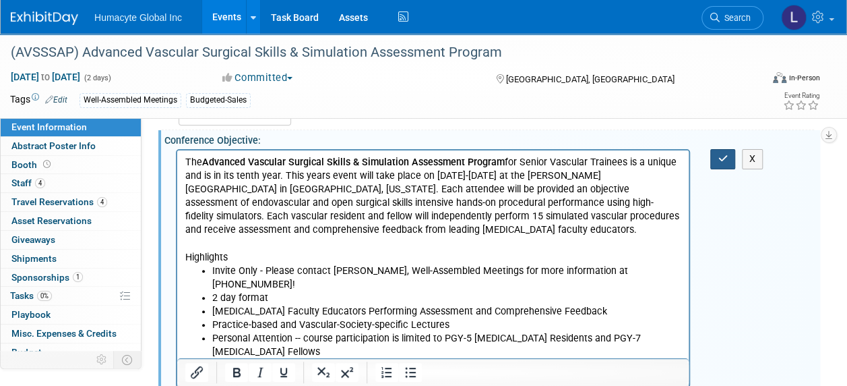
click at [716, 163] on button "button" at bounding box center [722, 159] width 25 height 20
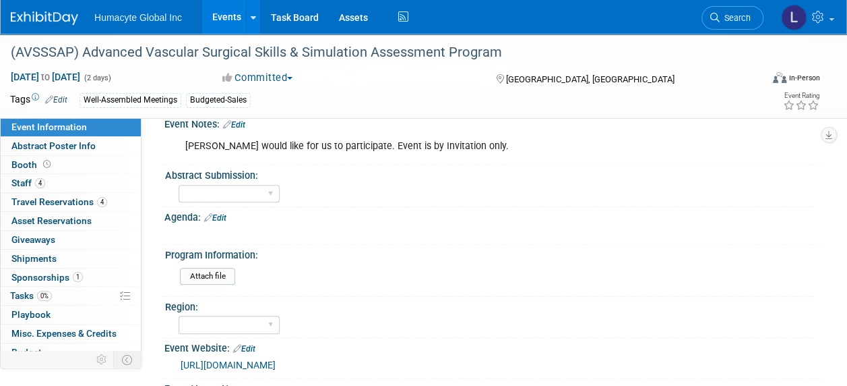
scroll to position [404, 0]
